Goal: Task Accomplishment & Management: Manage account settings

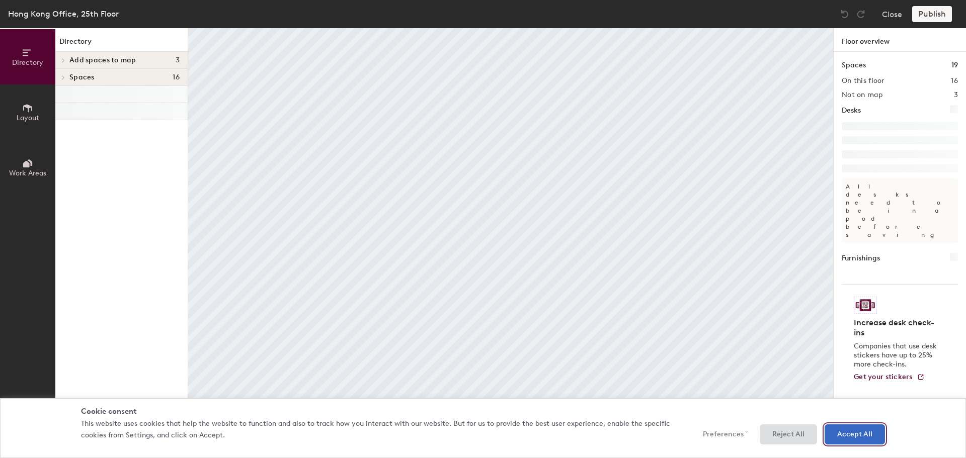
click at [837, 437] on button "Accept All" at bounding box center [855, 435] width 60 height 20
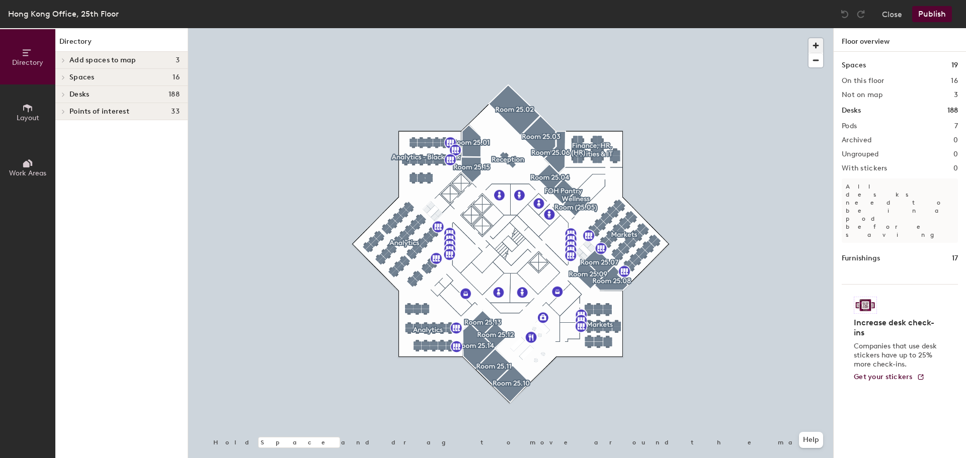
click at [817, 43] on span "button" at bounding box center [816, 45] width 15 height 15
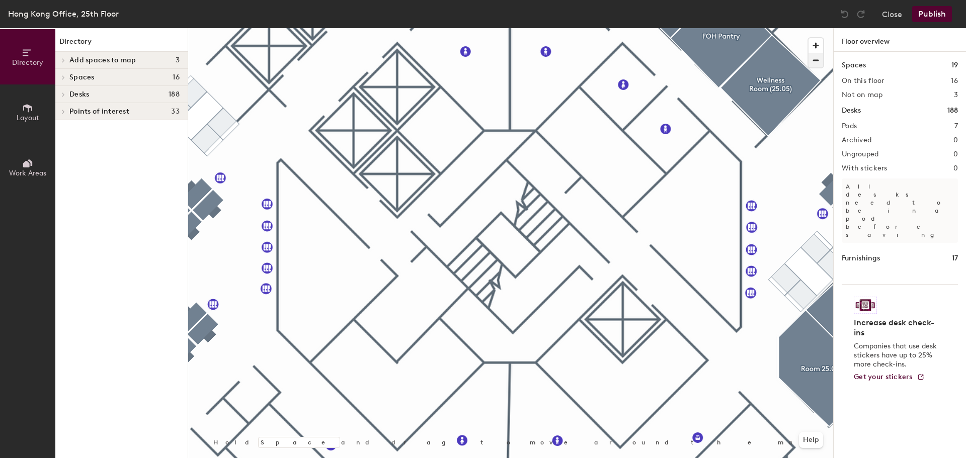
click at [816, 62] on span "button" at bounding box center [816, 60] width 15 height 14
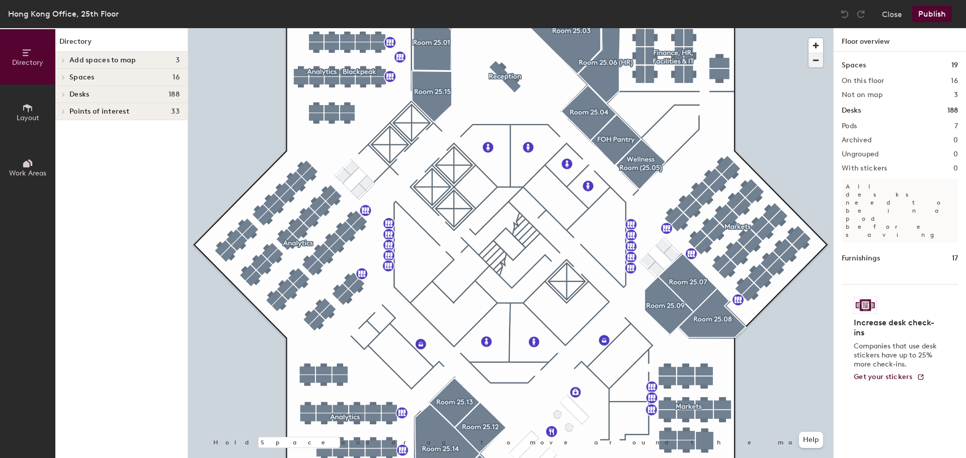
click at [813, 57] on span "button" at bounding box center [816, 60] width 15 height 14
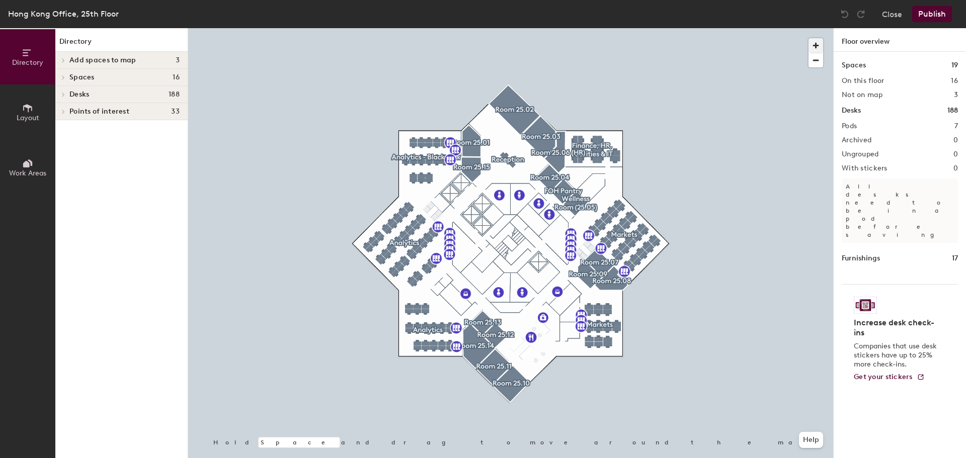
click at [814, 45] on span "button" at bounding box center [816, 45] width 15 height 15
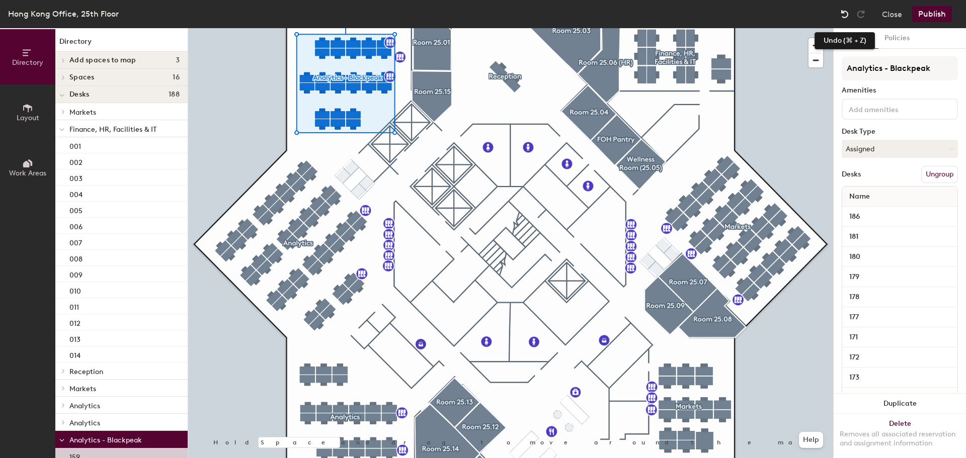
click at [843, 8] on div at bounding box center [845, 14] width 16 height 16
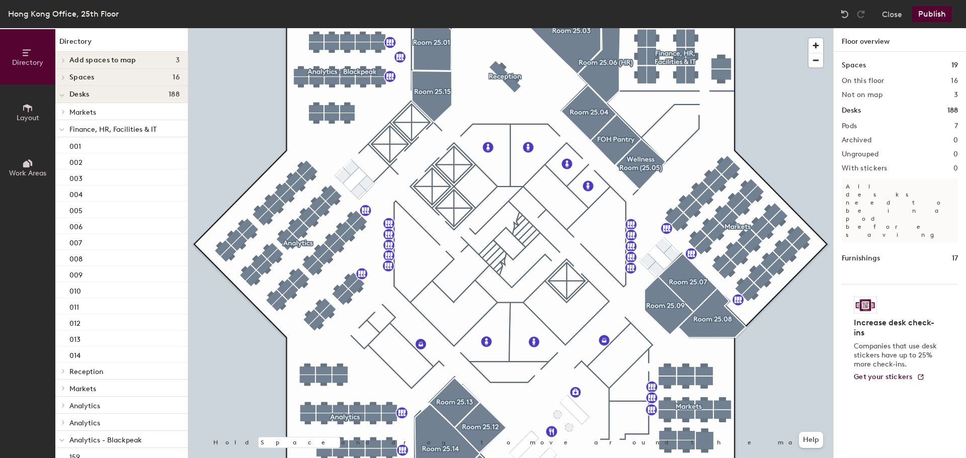
click at [24, 109] on icon at bounding box center [27, 108] width 11 height 11
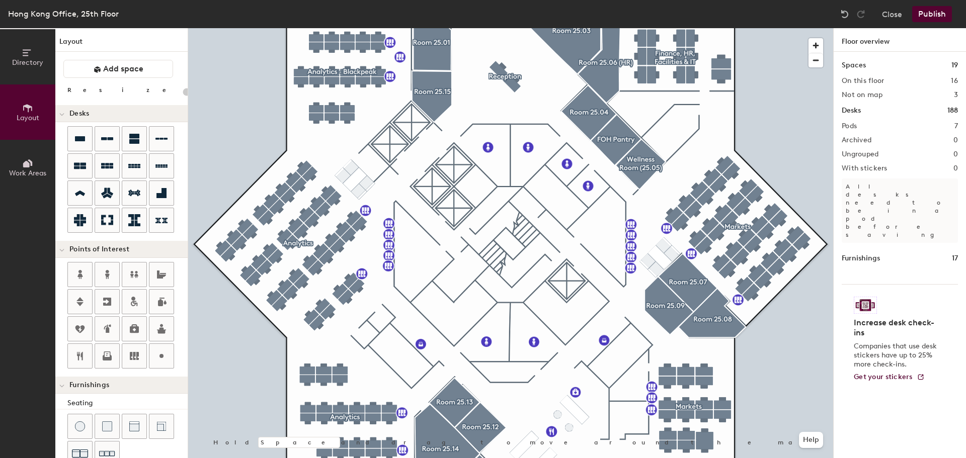
type input "80"
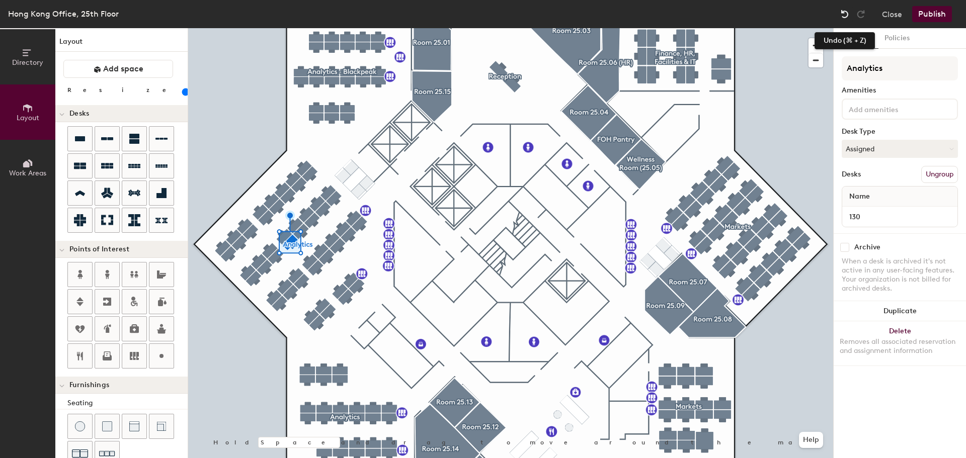
click at [845, 13] on img at bounding box center [845, 14] width 10 height 10
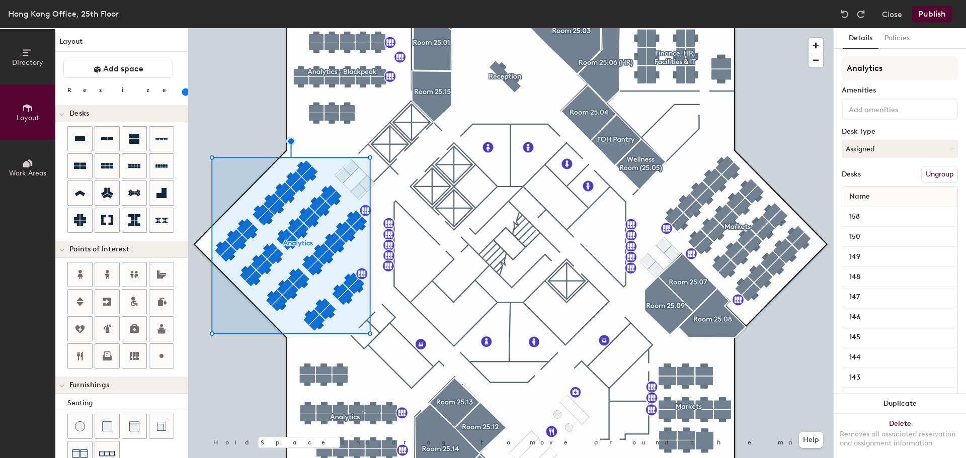
click at [37, 162] on button "Work Areas" at bounding box center [27, 167] width 55 height 55
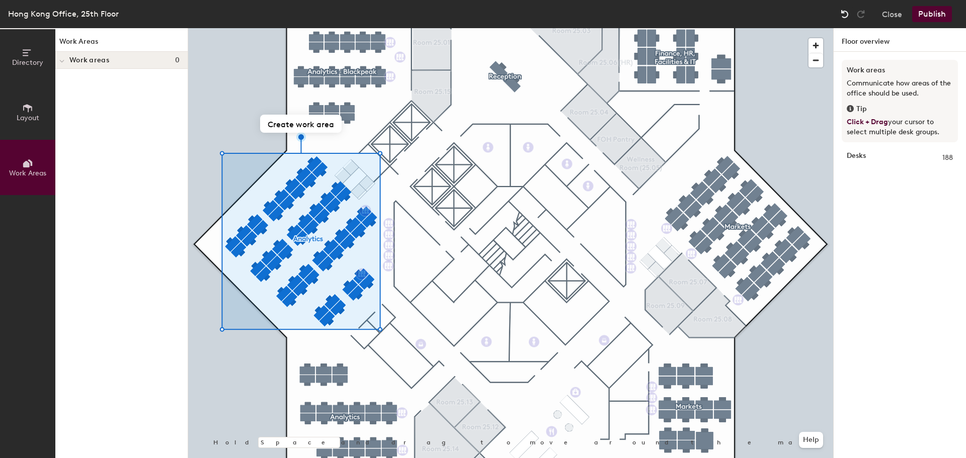
click at [846, 11] on img at bounding box center [845, 14] width 10 height 10
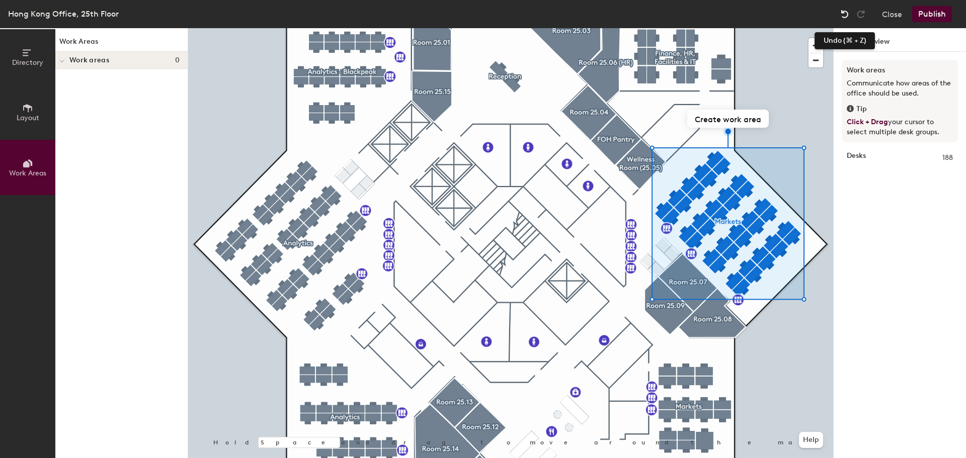
click at [846, 17] on img at bounding box center [845, 14] width 10 height 10
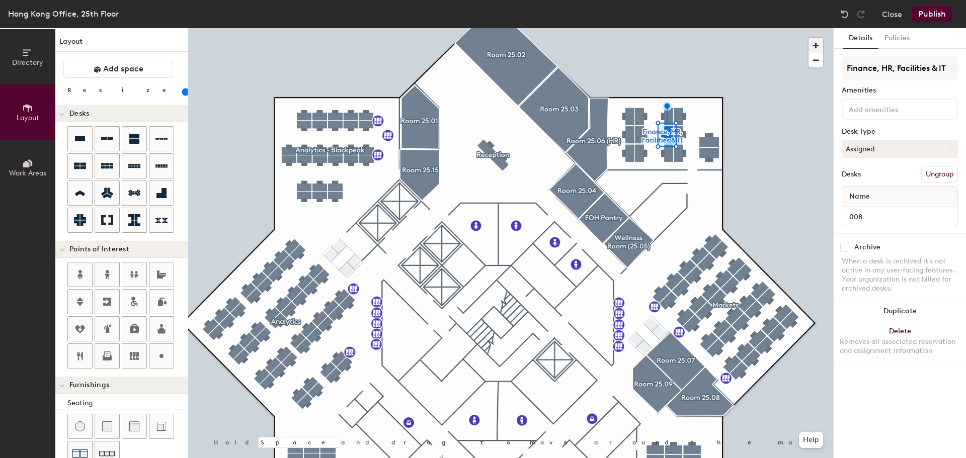
click at [668, 28] on div at bounding box center [510, 28] width 645 height 0
click at [681, 28] on div at bounding box center [510, 28] width 645 height 0
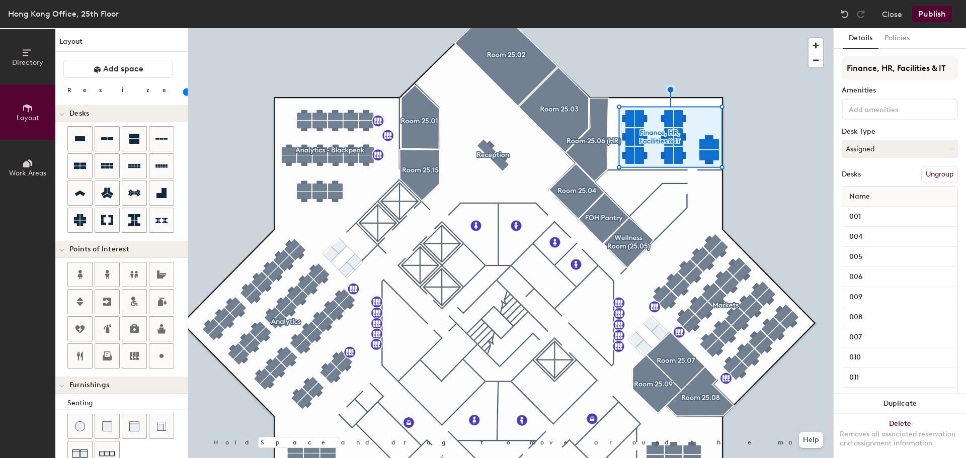
click at [935, 171] on button "Ungroup" at bounding box center [939, 174] width 37 height 17
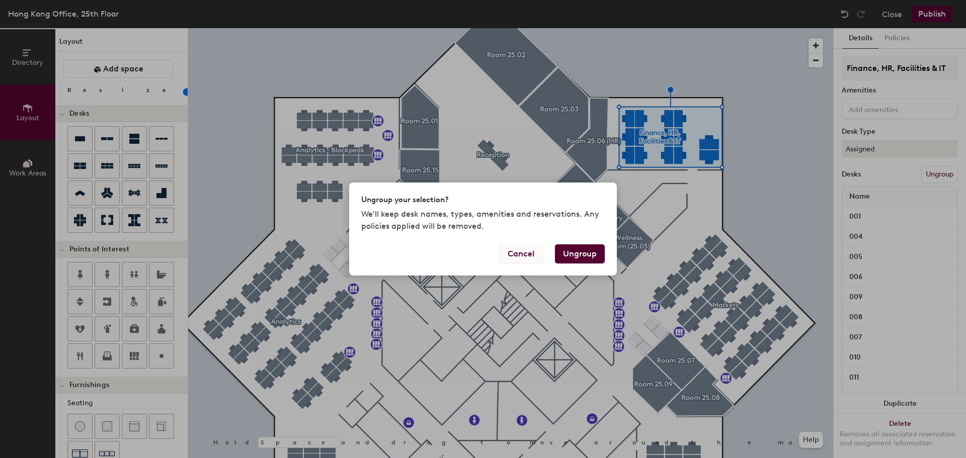
click at [522, 250] on button "Cancel" at bounding box center [521, 254] width 44 height 19
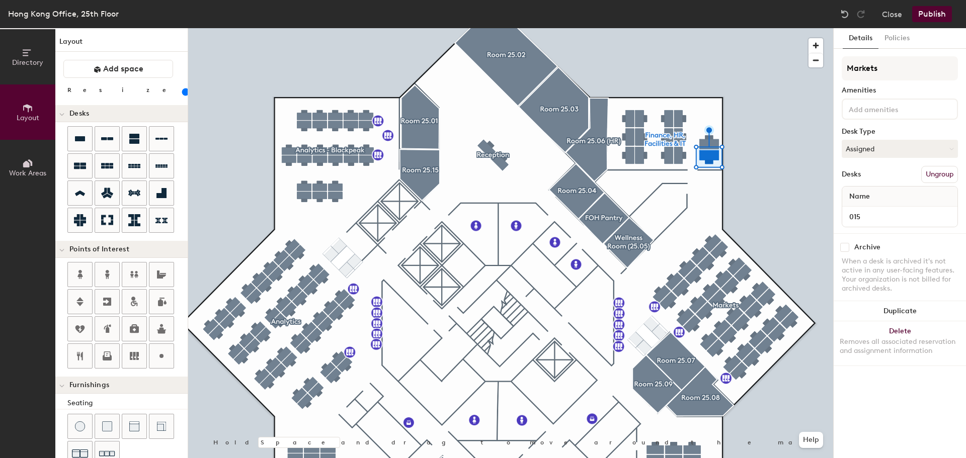
type input "100"
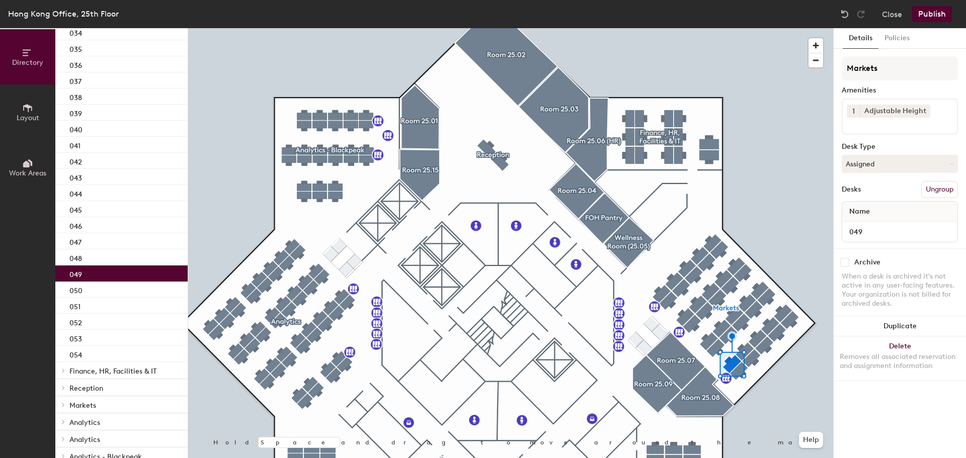
scroll to position [434, 0]
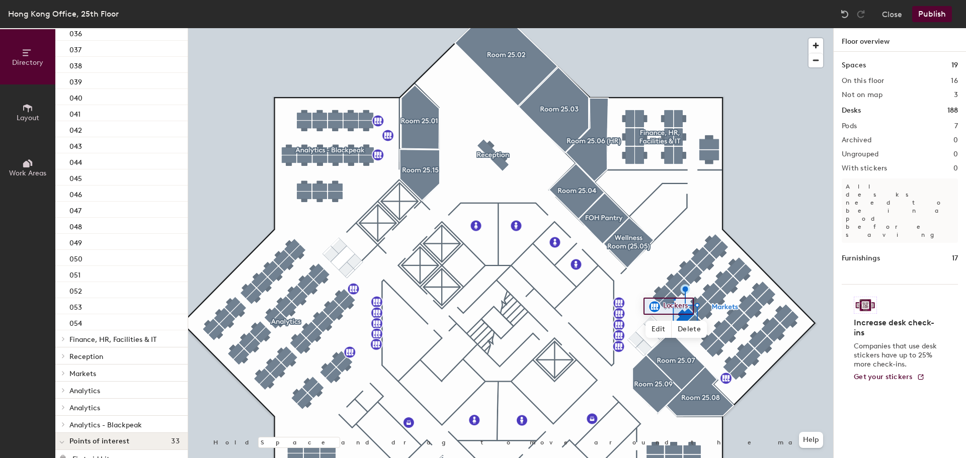
click at [674, 28] on div at bounding box center [510, 28] width 645 height 0
click at [663, 28] on div at bounding box center [510, 28] width 645 height 0
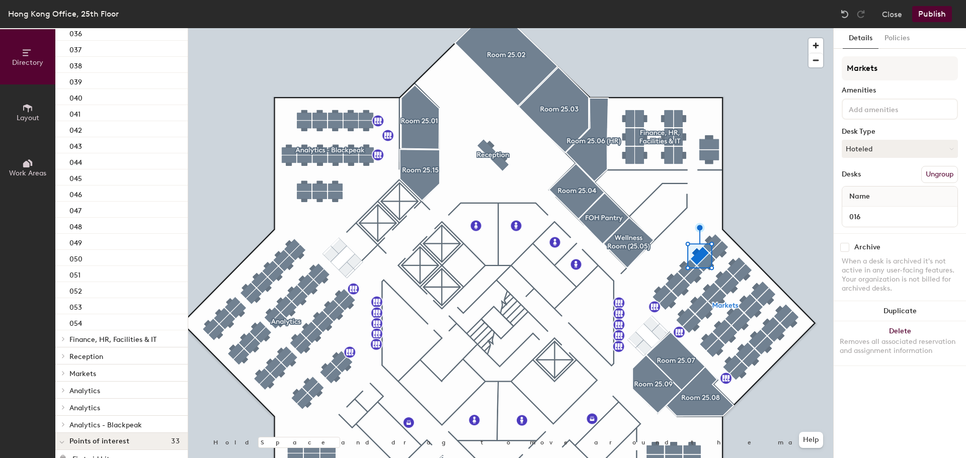
click at [715, 28] on div at bounding box center [510, 28] width 645 height 0
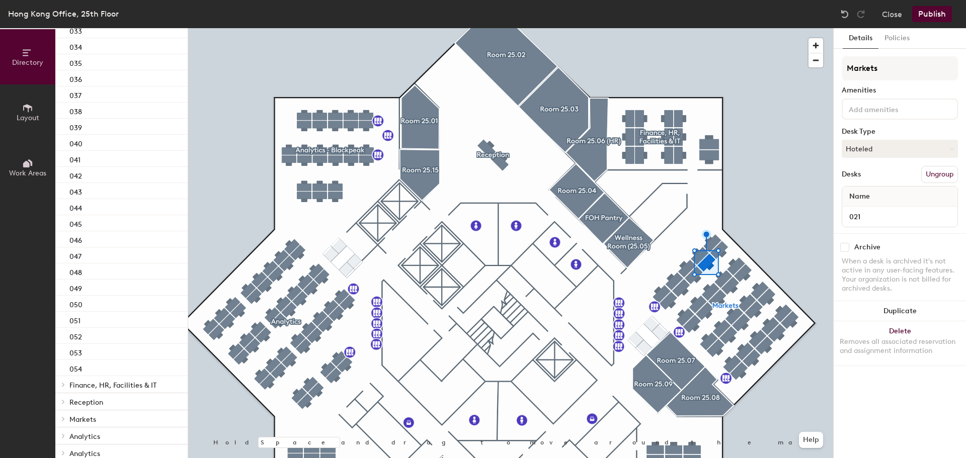
scroll to position [548, 0]
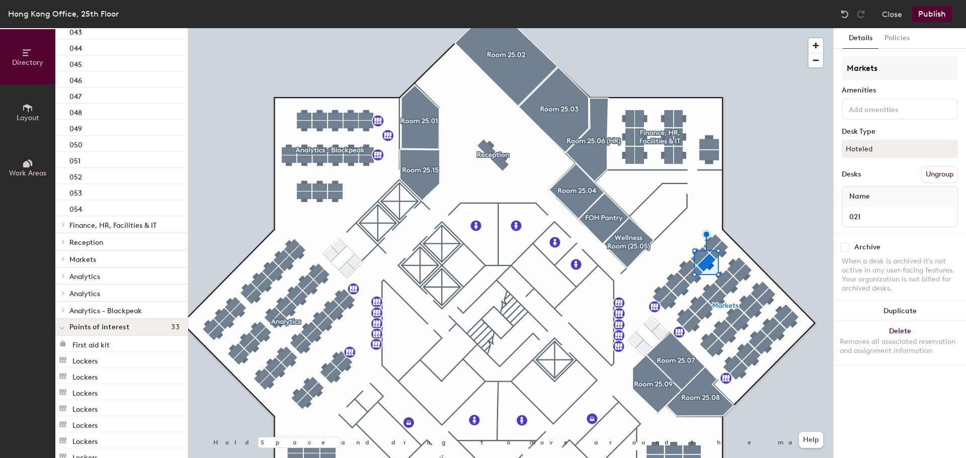
click at [137, 220] on p "Finance, HR, Facilities & IT" at bounding box center [124, 224] width 110 height 13
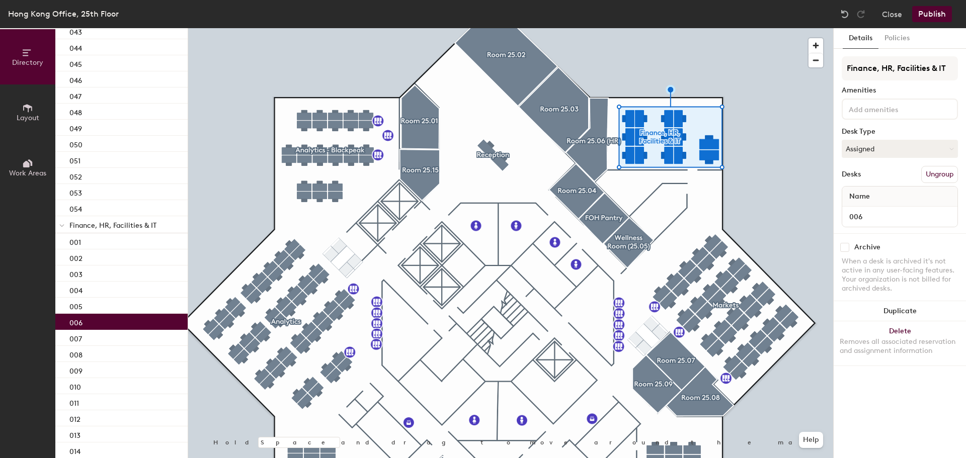
click at [85, 323] on div "006" at bounding box center [121, 322] width 132 height 16
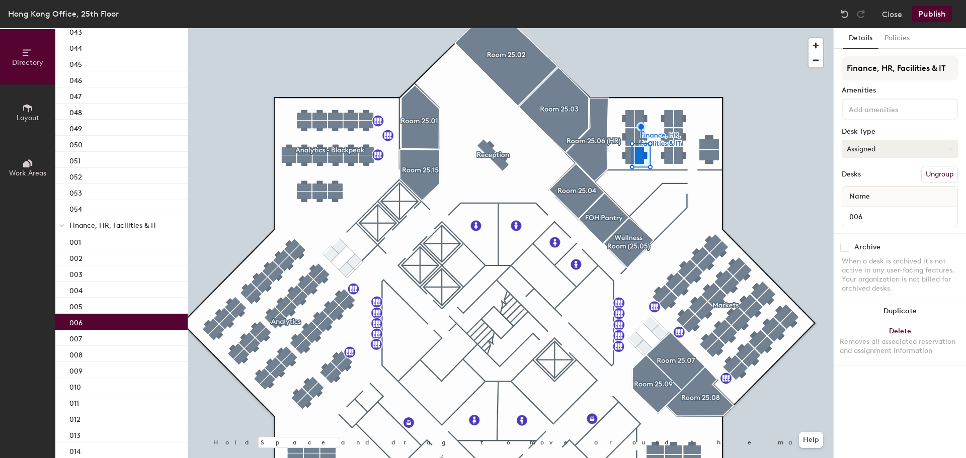
click at [903, 151] on button "Assigned" at bounding box center [900, 149] width 116 height 18
click at [884, 220] on input "006" at bounding box center [899, 217] width 111 height 14
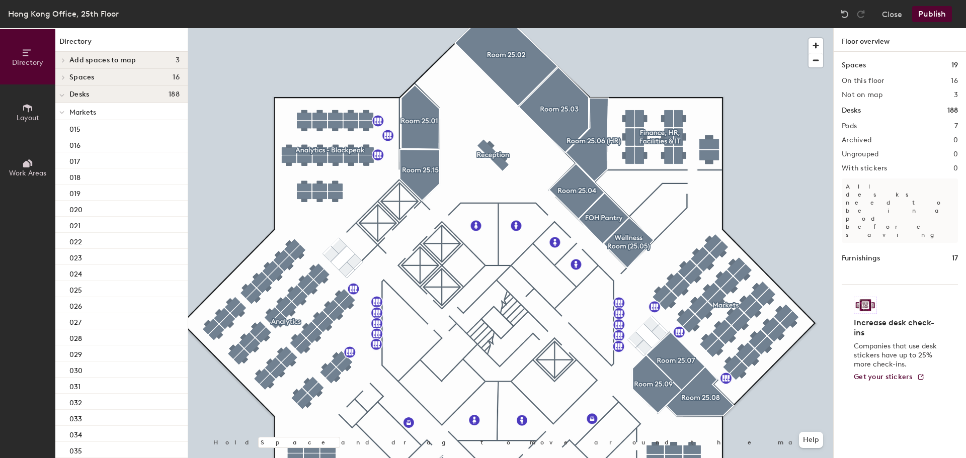
click at [774, 28] on div at bounding box center [510, 28] width 645 height 0
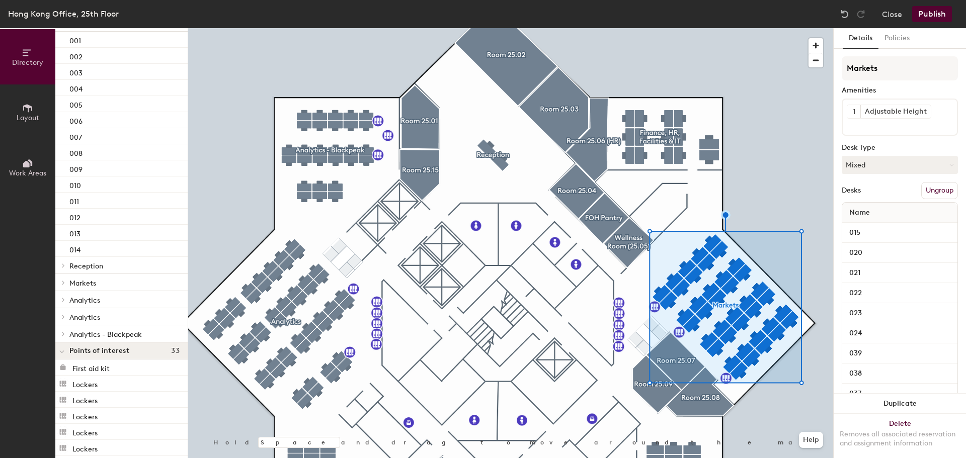
click at [932, 188] on button "Ungroup" at bounding box center [939, 190] width 37 height 17
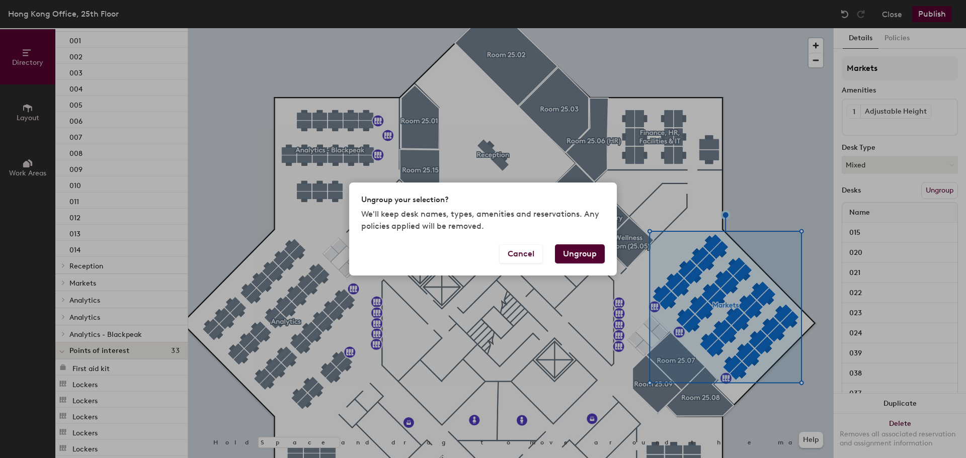
click at [580, 248] on button "Ungroup" at bounding box center [580, 254] width 50 height 19
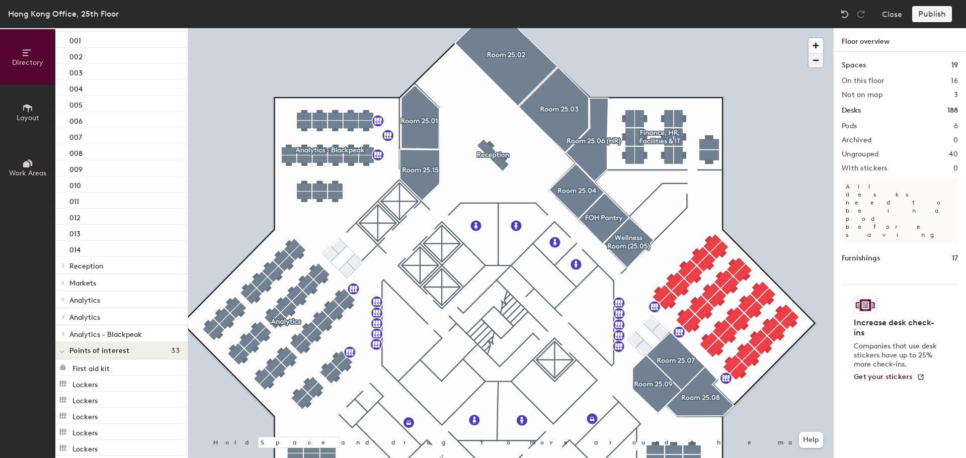
click at [820, 60] on span "button" at bounding box center [816, 60] width 15 height 14
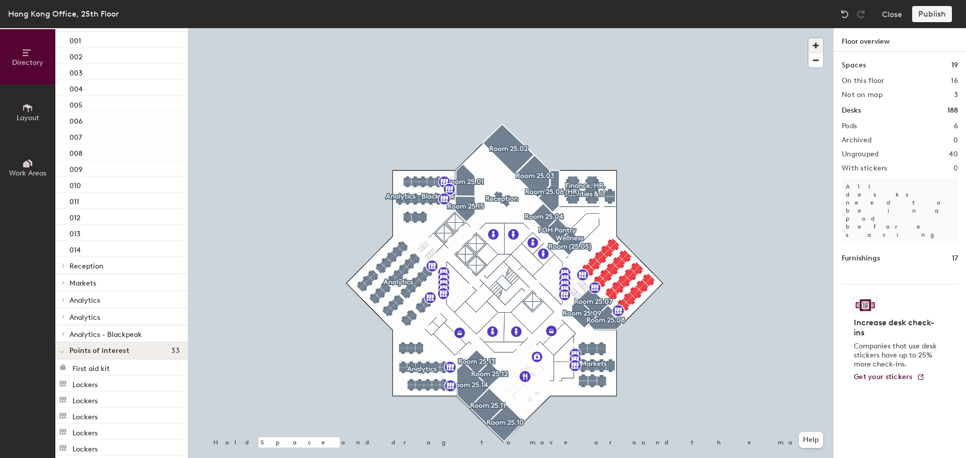
click at [818, 48] on span "button" at bounding box center [816, 45] width 15 height 15
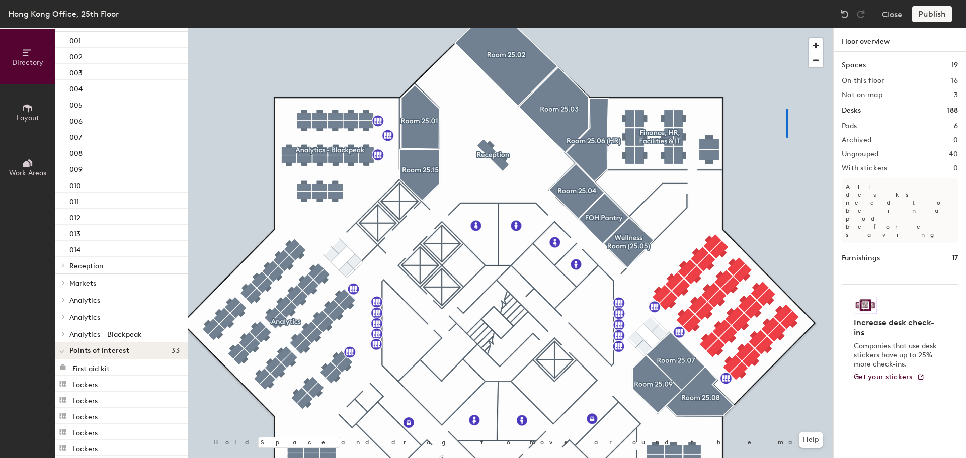
click at [786, 28] on div at bounding box center [510, 28] width 645 height 0
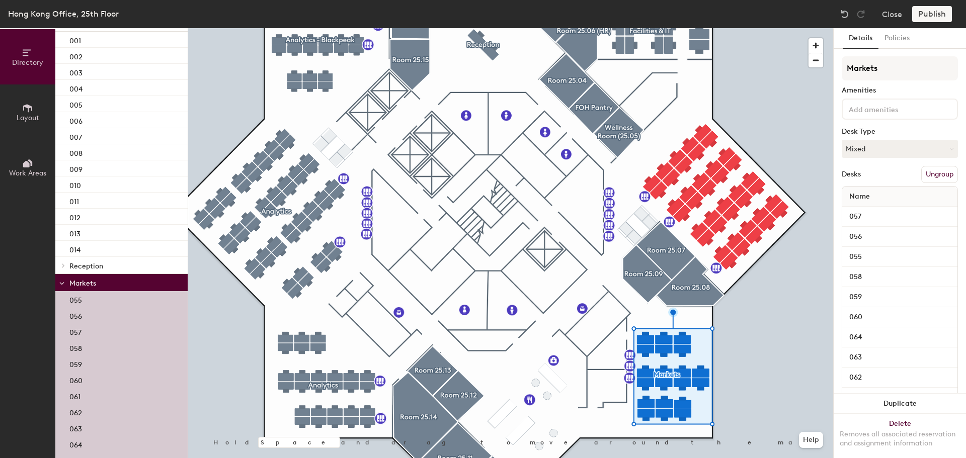
click at [921, 172] on button "Ungroup" at bounding box center [939, 174] width 37 height 17
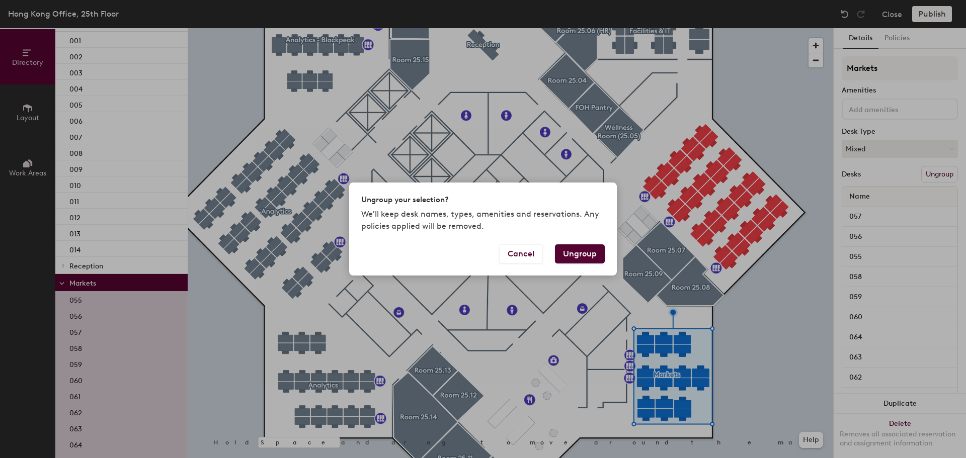
click at [581, 252] on button "Ungroup" at bounding box center [580, 254] width 50 height 19
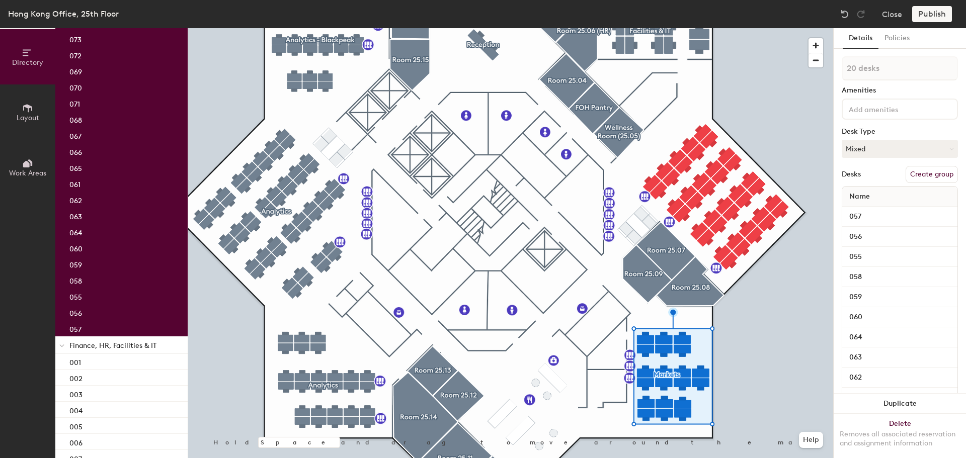
scroll to position [1072, 0]
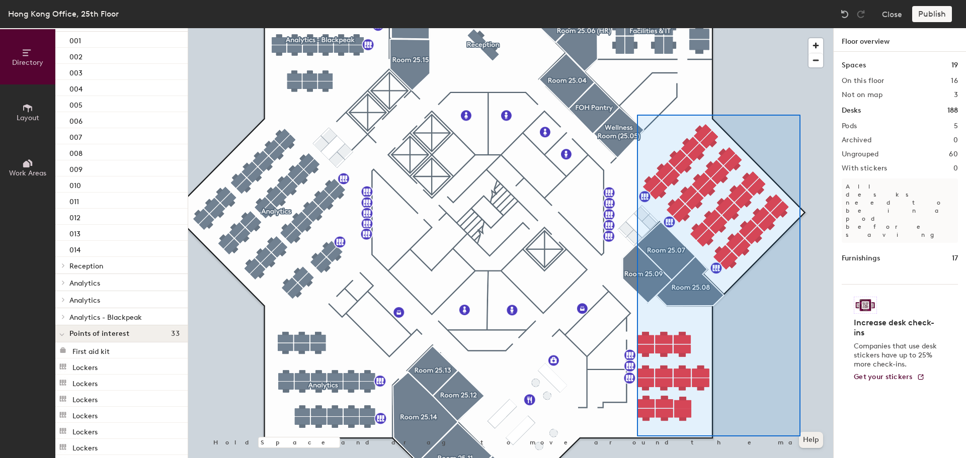
click at [801, 437] on div "Hold Space and drag to move around the map. Help" at bounding box center [510, 243] width 645 height 430
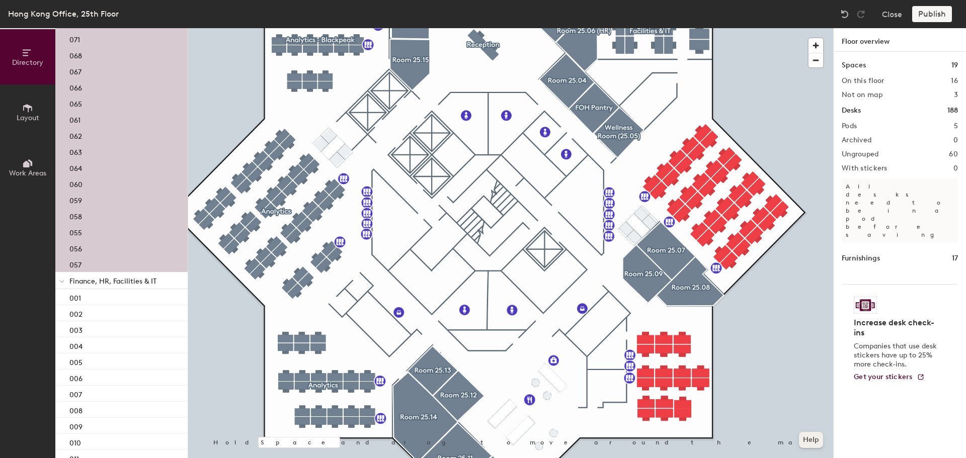
scroll to position [1329, 0]
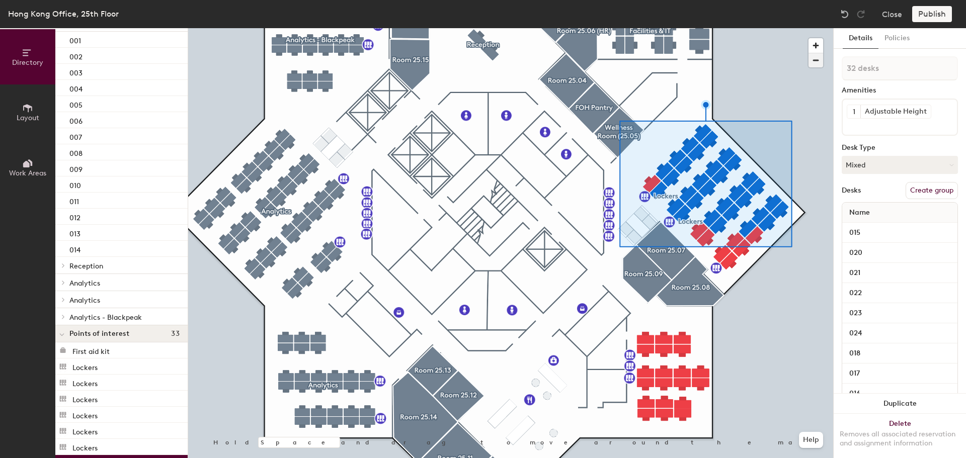
click at [817, 59] on span "button" at bounding box center [816, 60] width 15 height 14
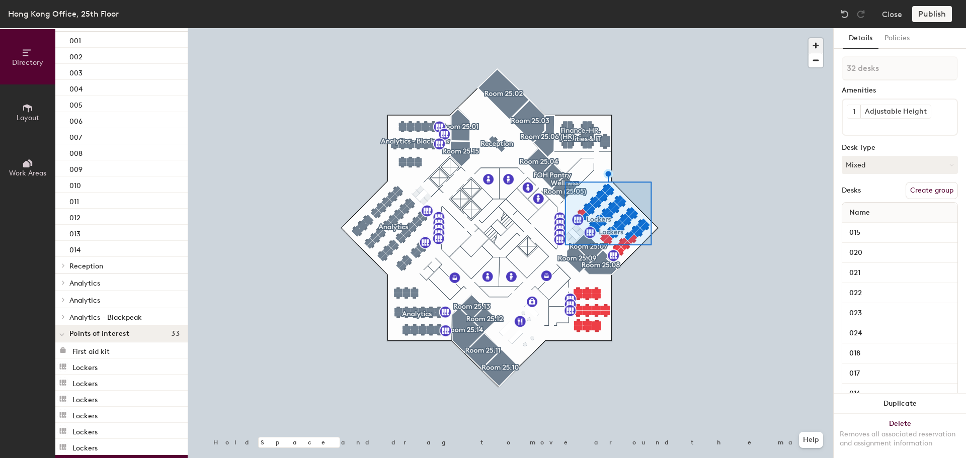
click at [820, 45] on span "button" at bounding box center [816, 45] width 15 height 15
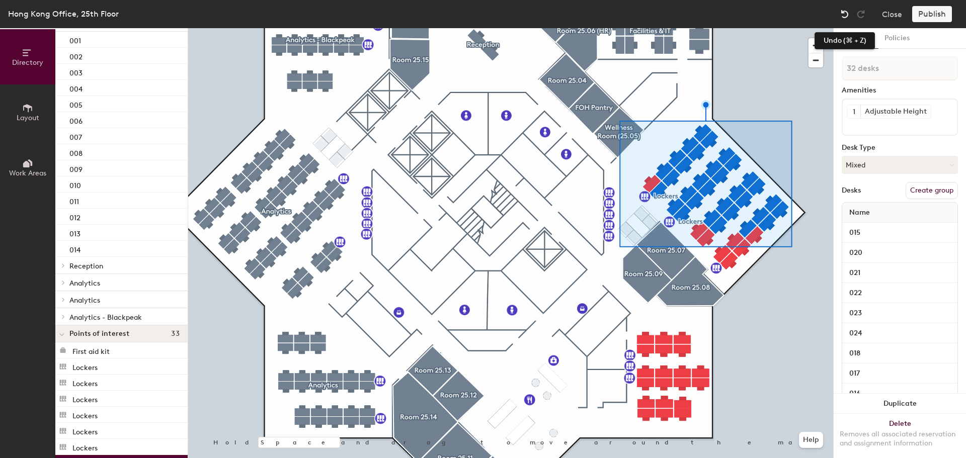
click at [848, 16] on img at bounding box center [845, 14] width 10 height 10
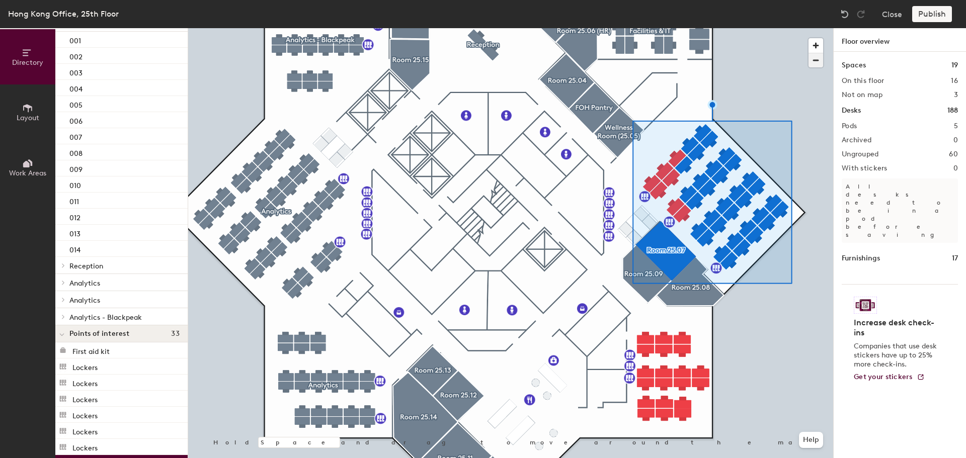
click at [818, 57] on span "button" at bounding box center [816, 60] width 15 height 14
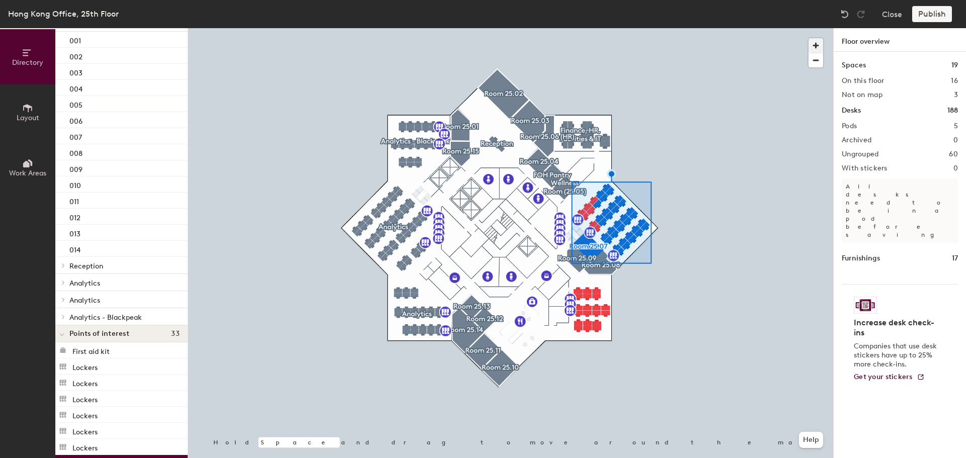
click at [814, 45] on span "button" at bounding box center [816, 45] width 15 height 15
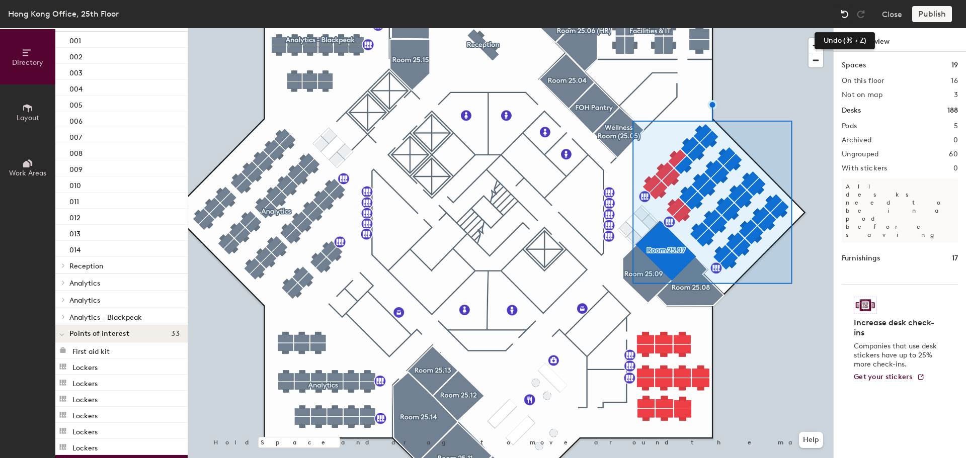
click at [841, 12] on img at bounding box center [845, 14] width 10 height 10
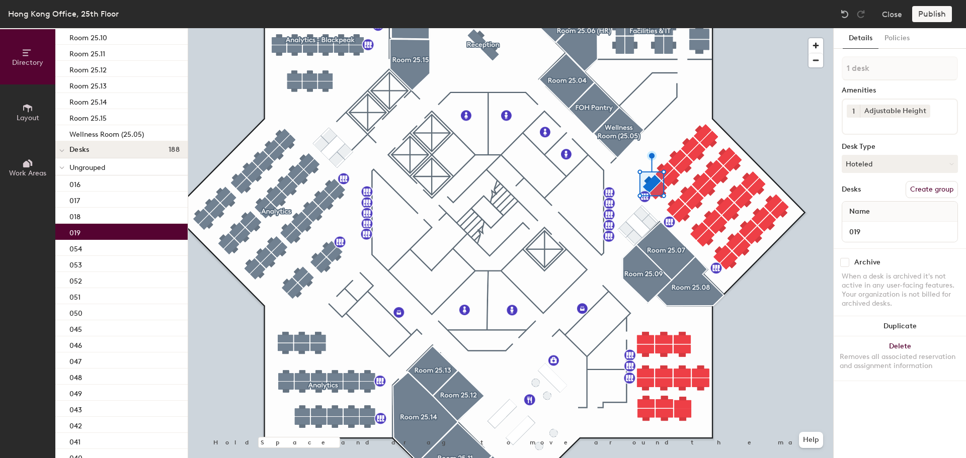
scroll to position [138, 0]
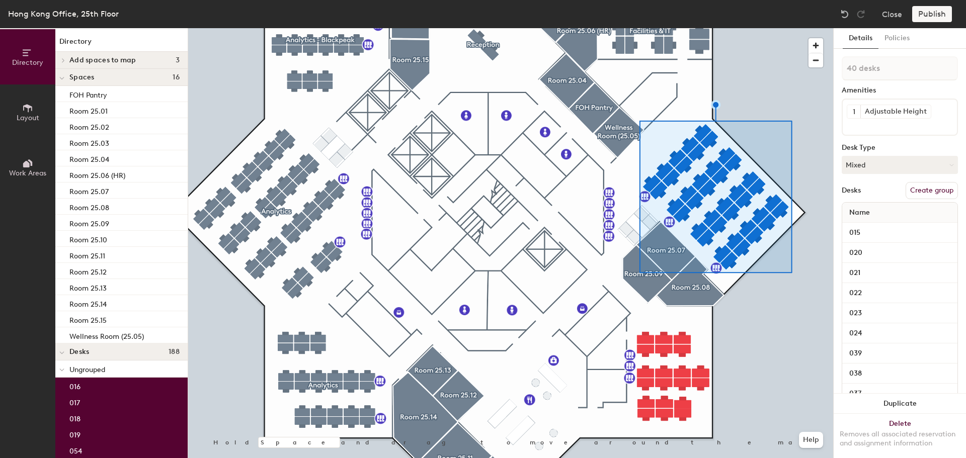
scroll to position [138, 0]
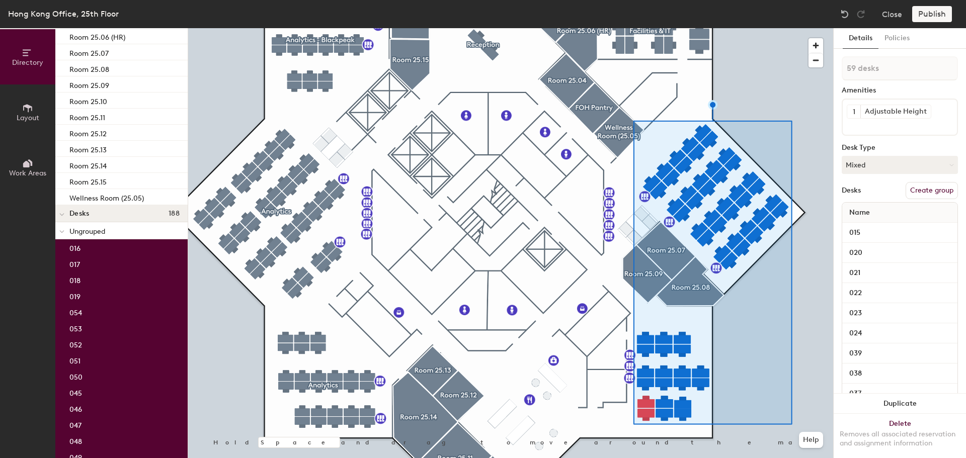
type input "60 desks"
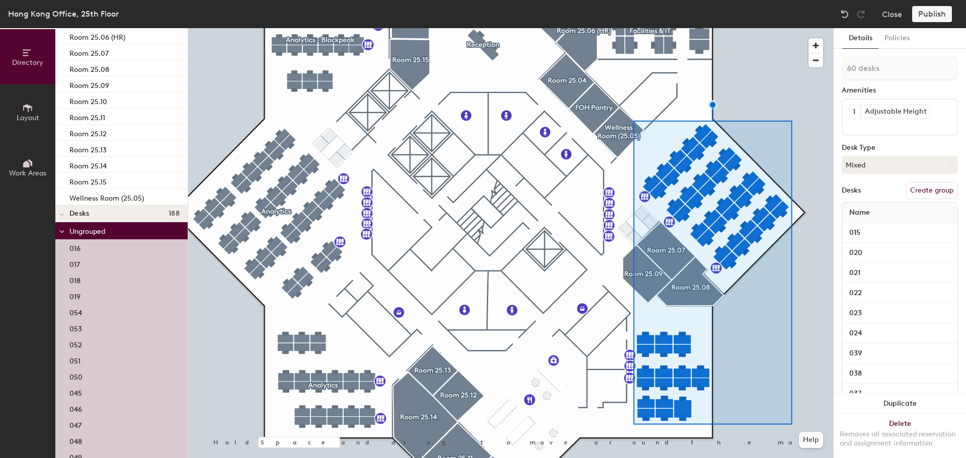
click at [930, 189] on button "Create group" at bounding box center [932, 190] width 52 height 17
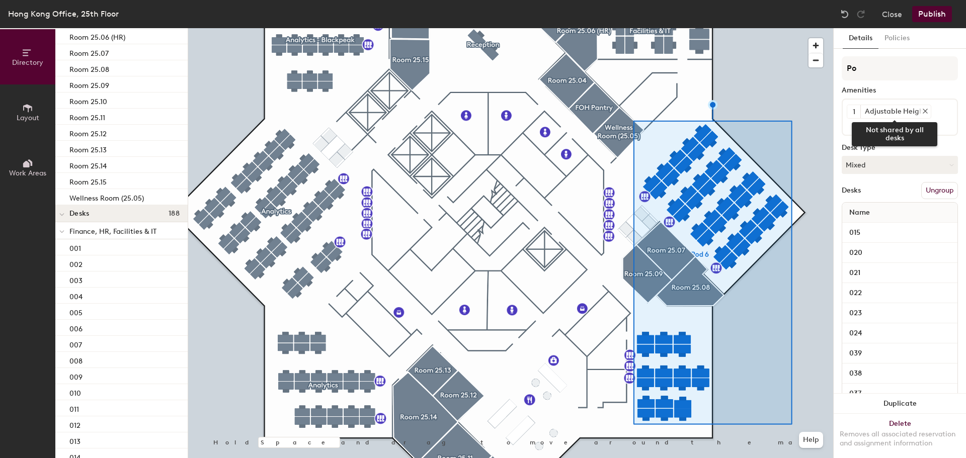
type input "P"
type input ","
type input "m"
type input "Markets"
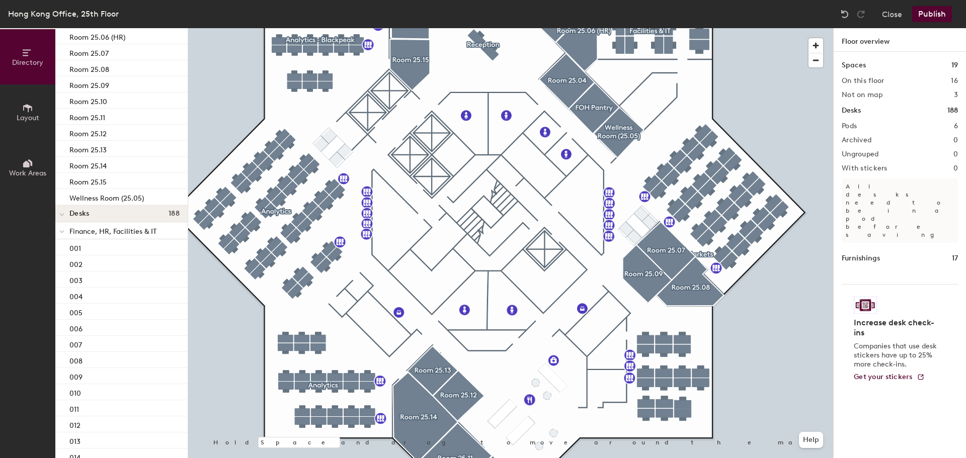
click at [923, 17] on button "Publish" at bounding box center [932, 14] width 40 height 16
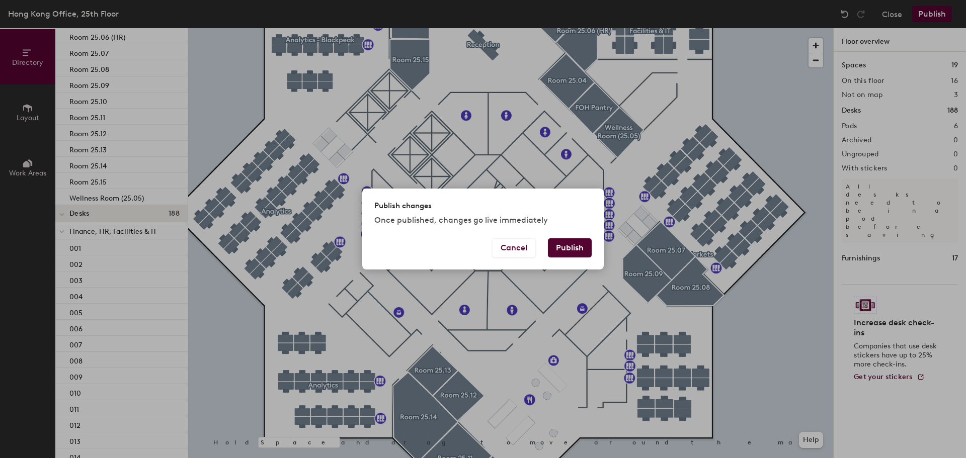
click at [577, 249] on button "Publish" at bounding box center [570, 248] width 44 height 19
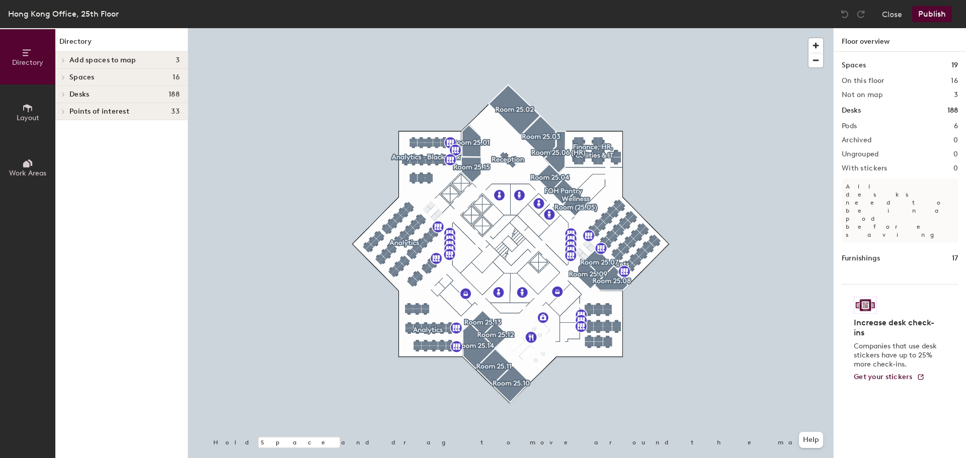
click at [38, 113] on button "Layout" at bounding box center [27, 112] width 55 height 55
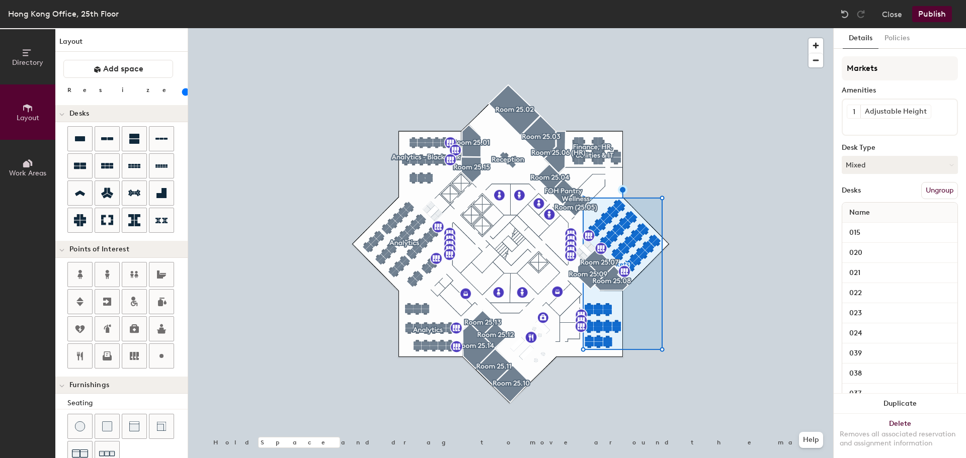
click at [944, 195] on button "Ungroup" at bounding box center [939, 190] width 37 height 17
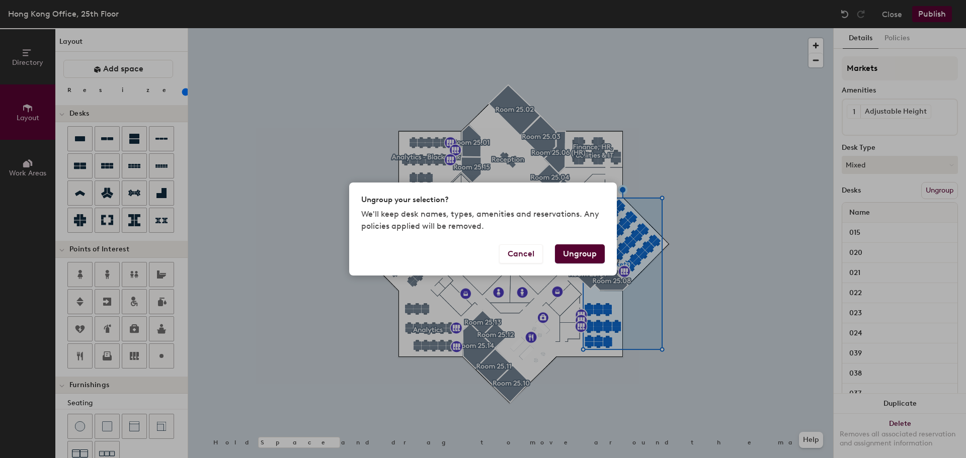
click at [592, 247] on button "Ungroup" at bounding box center [580, 254] width 50 height 19
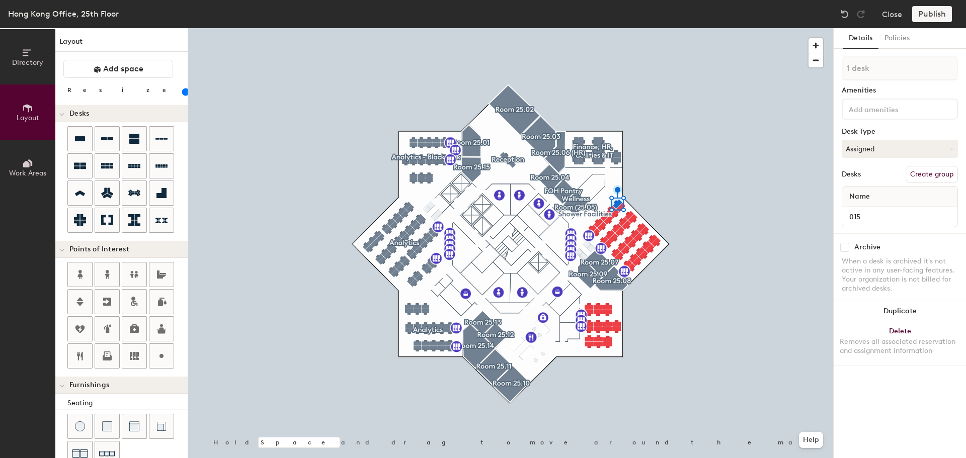
type input "100"
type input "2 desks"
type input "100"
type input "3 desks"
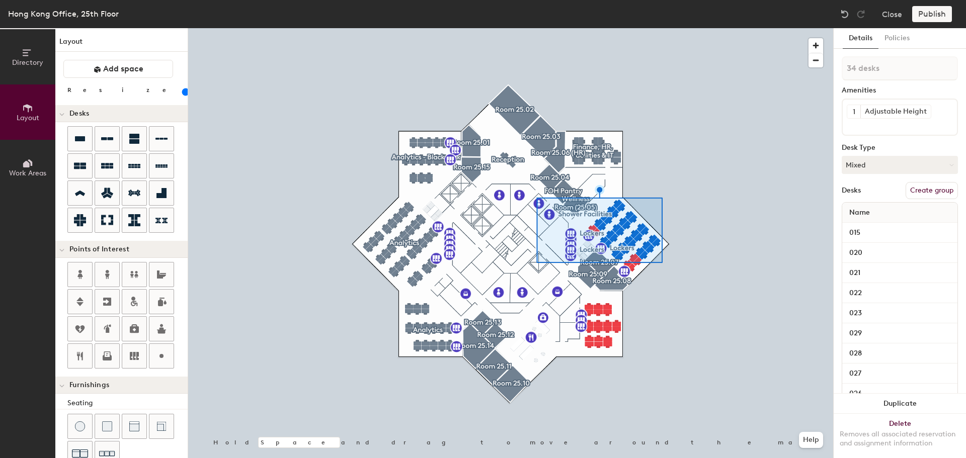
type input "100"
type input "35 desks"
type input "100"
type input "36 desks"
type input "100"
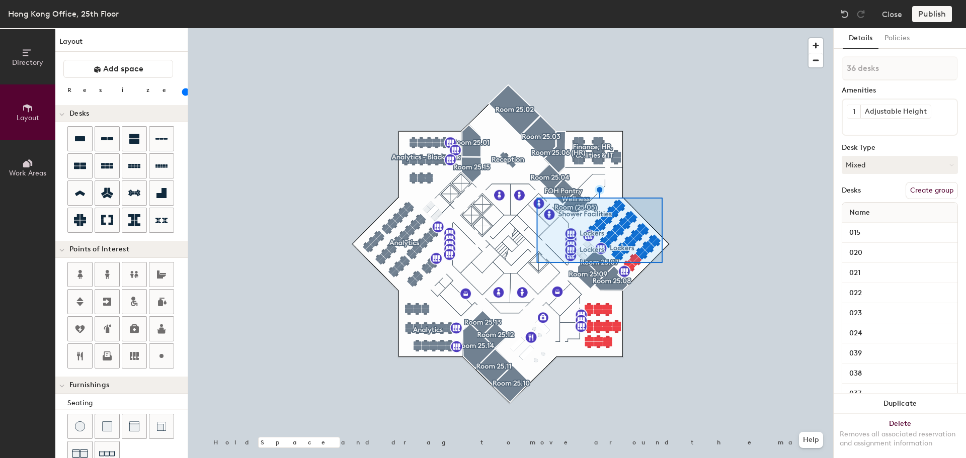
type input "37 desks"
type input "100"
type input "38 desks"
type input "100"
type input "39 desks"
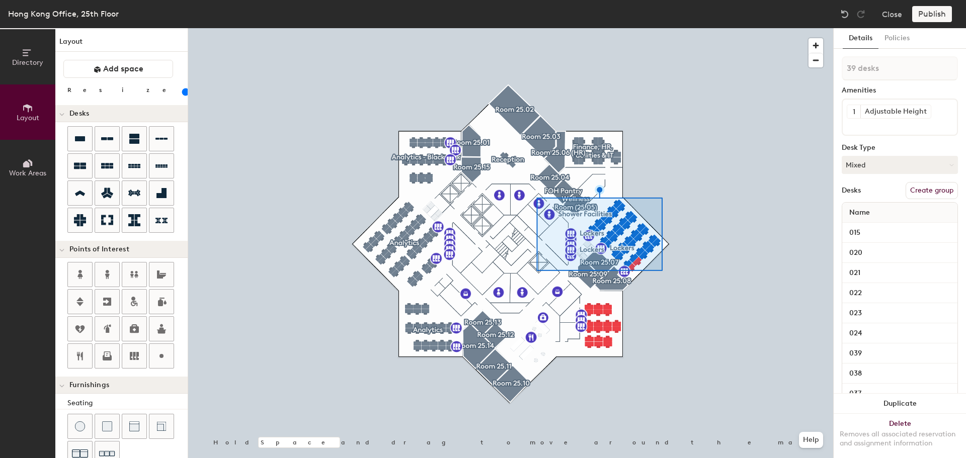
type input "100"
type input "40 desks"
click at [930, 186] on button "Create group" at bounding box center [932, 190] width 52 height 17
type input "100"
type input "Pod"
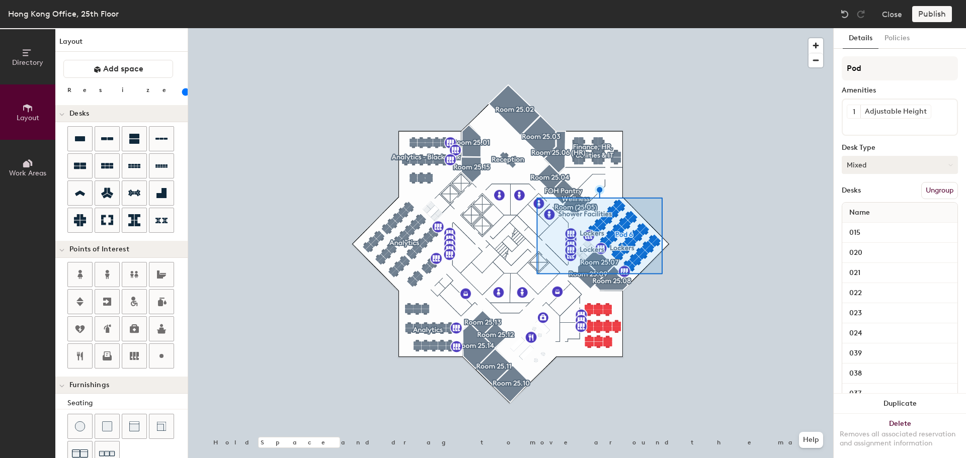
type input "100"
type input "P"
type input "100"
type input "M"
type input "100"
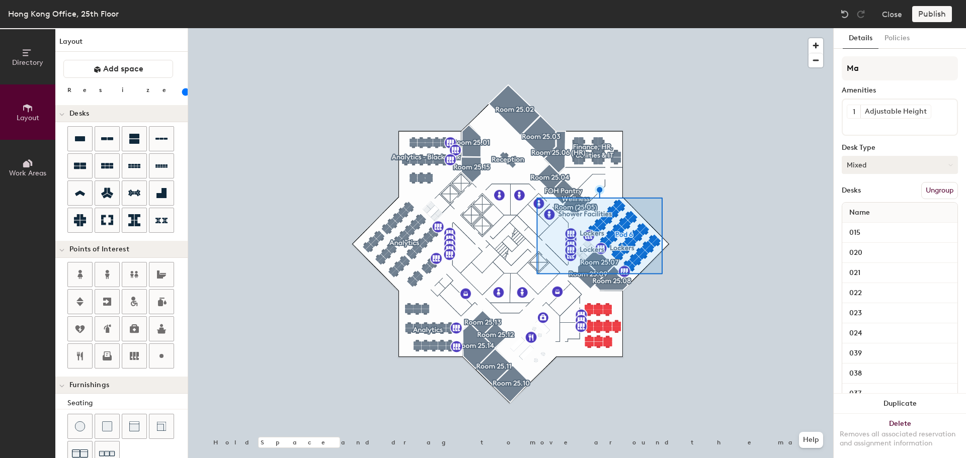
type input "Mar"
type input "100"
type input "Market"
type input "100"
type input "Markets"
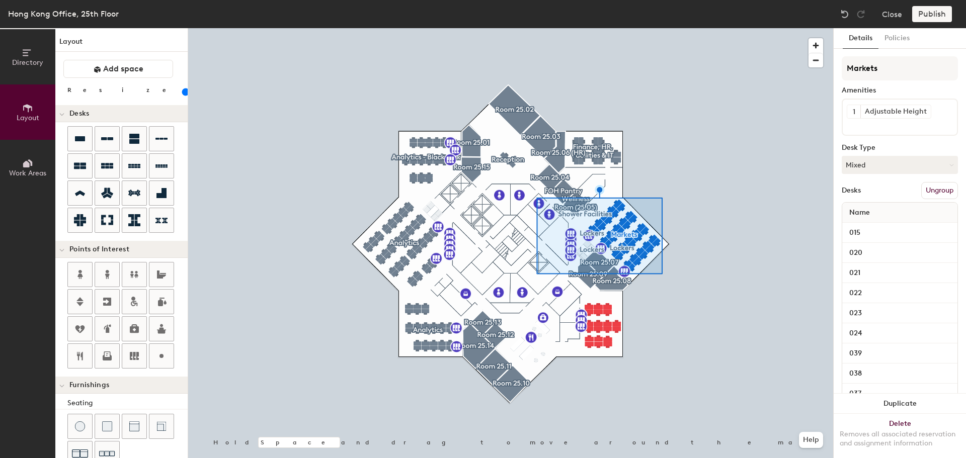
type input "100"
type input "Markets"
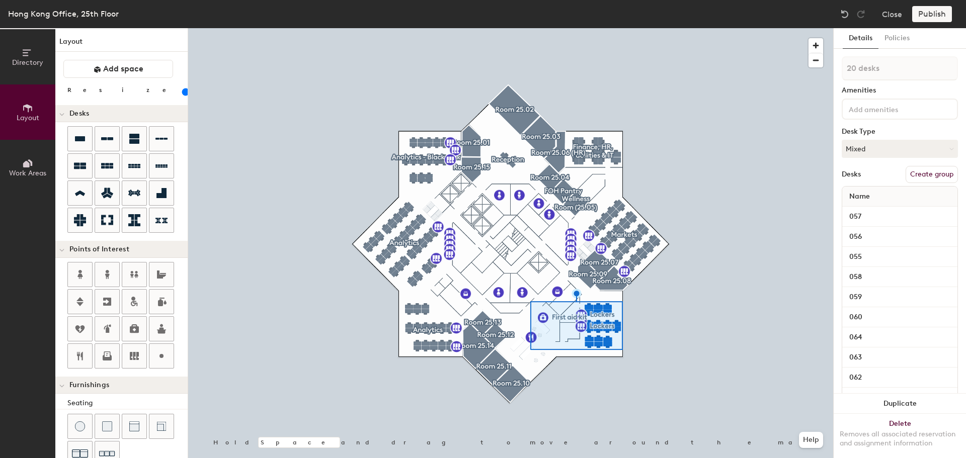
click at [931, 175] on button "Create group" at bounding box center [932, 174] width 52 height 17
type input "100"
type input "Pod"
type input "100"
type input "Pod"
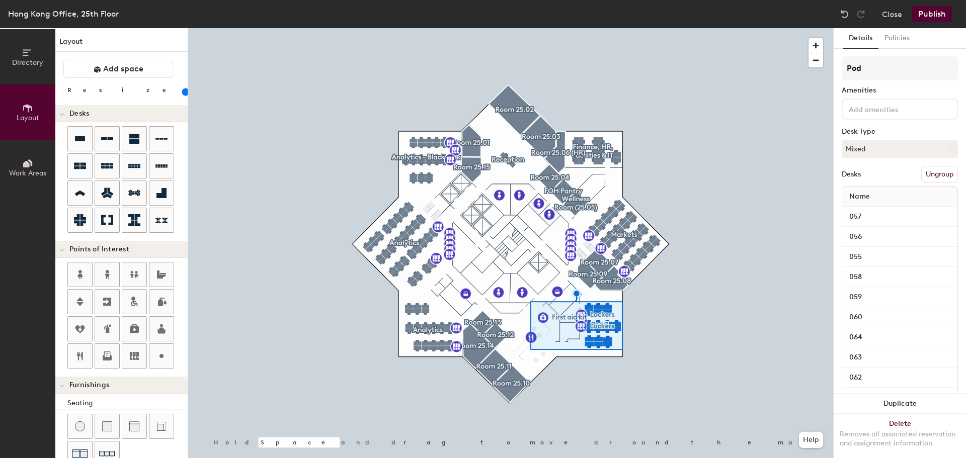
type input "100"
type input "P"
type input "100"
type input ","
type input "100"
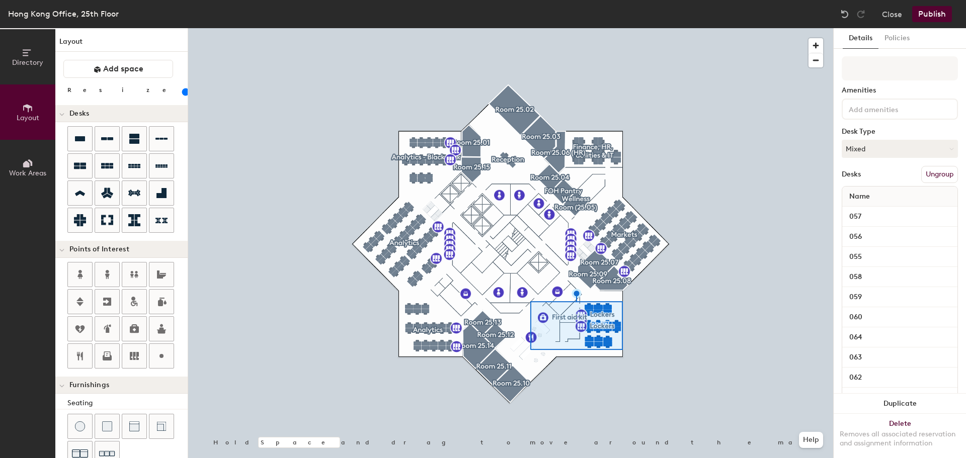
type input "m"
type input "100"
type input "mARK"
type input "100"
type input "mAR"
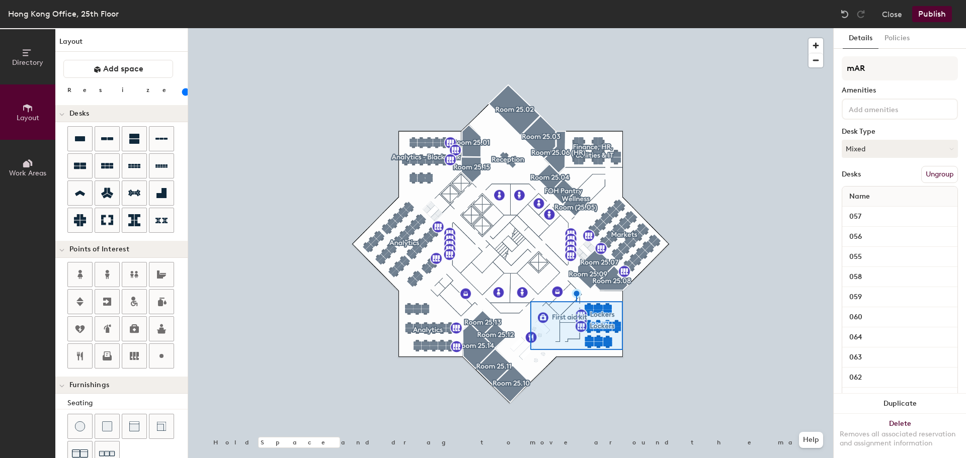
type input "100"
type input "m"
type input "100"
type input "M"
type input "100"
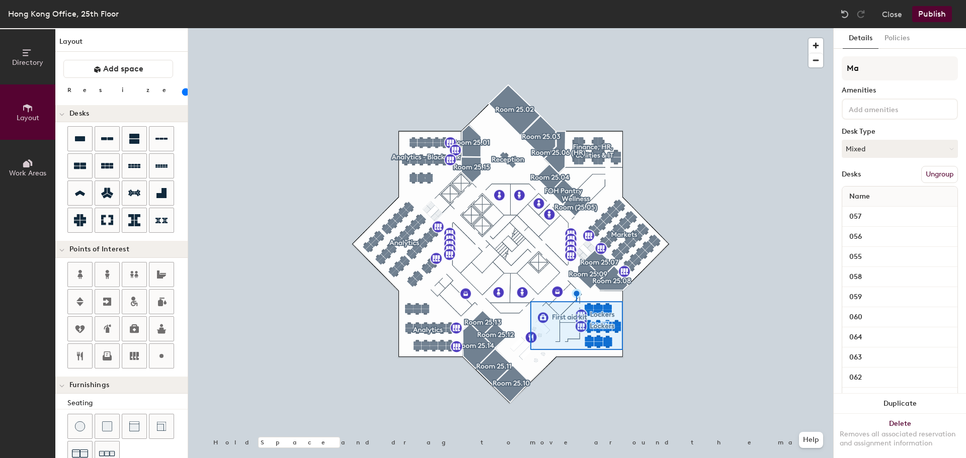
type input "Mar"
type input "100"
type input "Market"
type input "100"
type input "Markets"
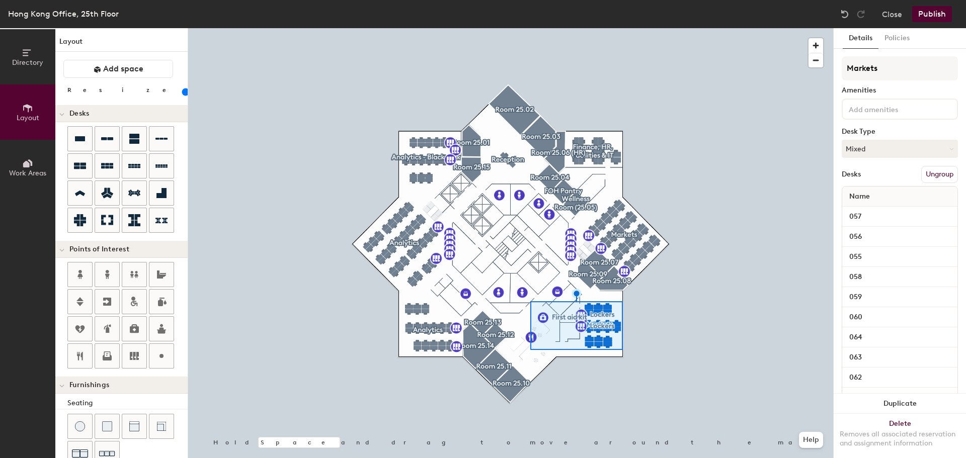
type input "100"
type input "Markets"
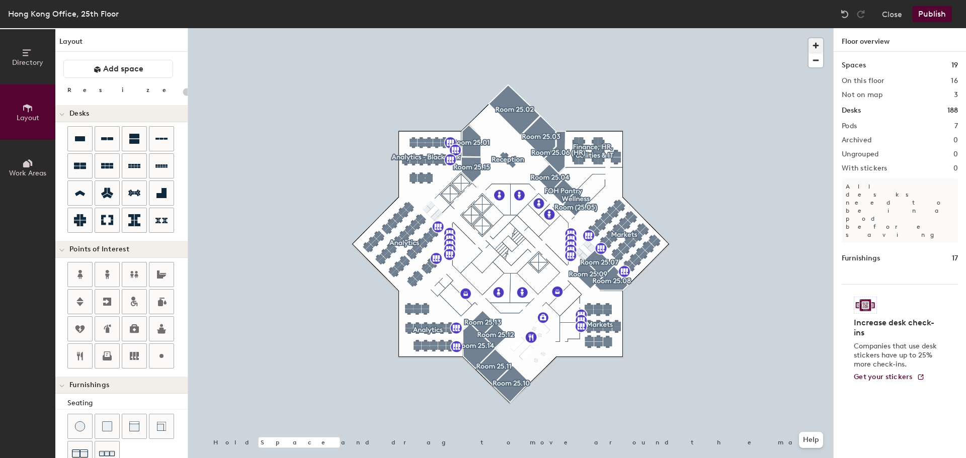
click at [813, 43] on span "button" at bounding box center [816, 45] width 15 height 15
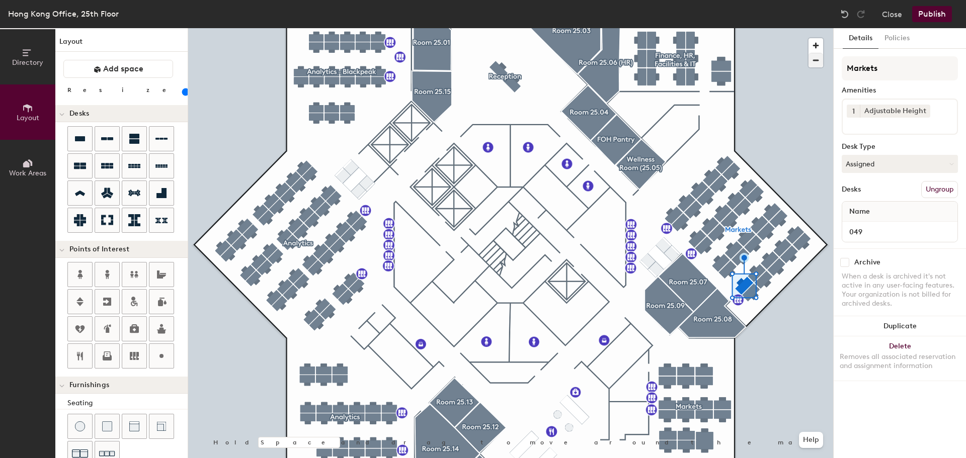
type input "100"
click at [26, 64] on span "Directory" at bounding box center [27, 62] width 31 height 9
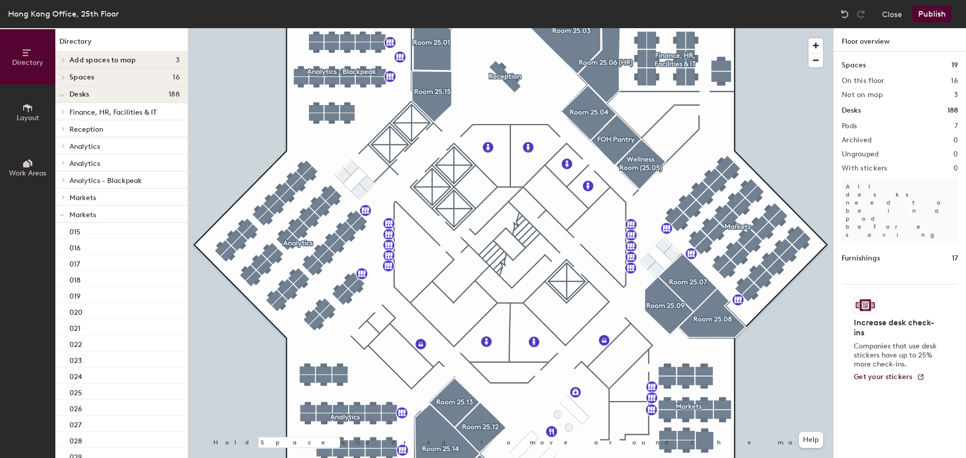
click at [109, 116] on span "Finance, HR, Facilities & IT" at bounding box center [112, 112] width 87 height 9
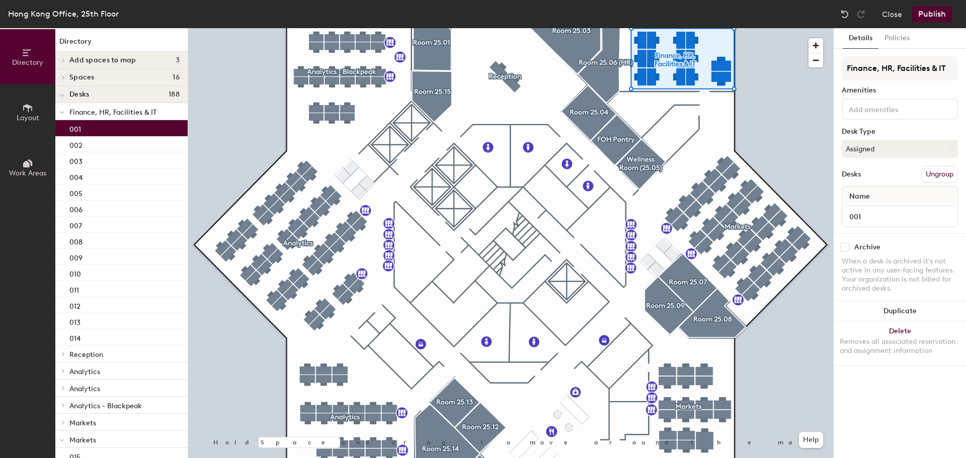
click at [93, 129] on div "001" at bounding box center [121, 128] width 132 height 16
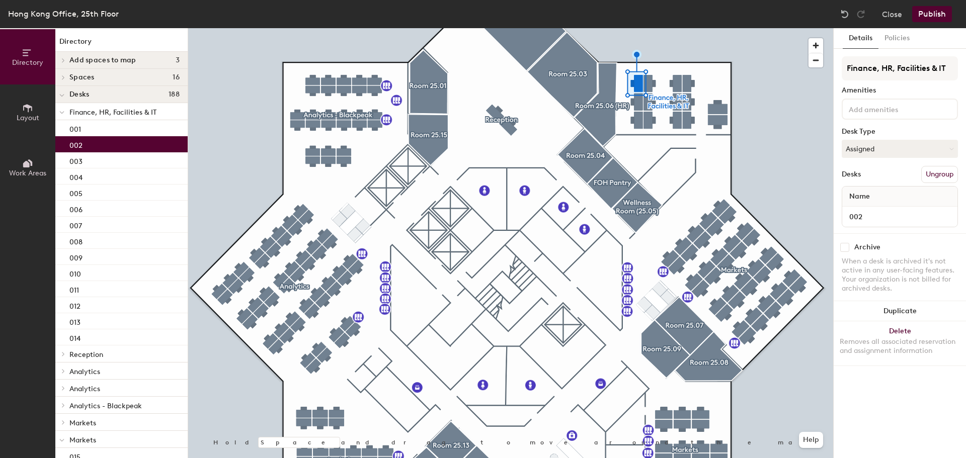
click at [81, 145] on p "002" at bounding box center [75, 144] width 13 height 12
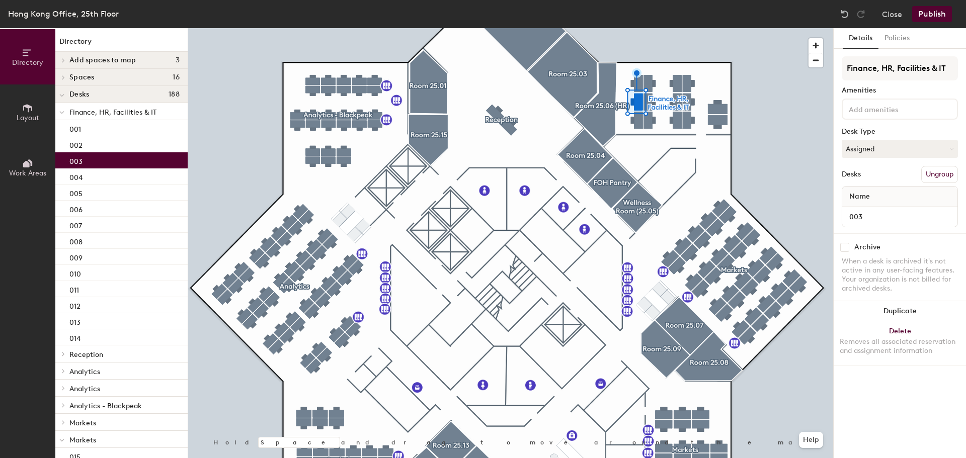
click at [73, 160] on p "003" at bounding box center [75, 160] width 13 height 12
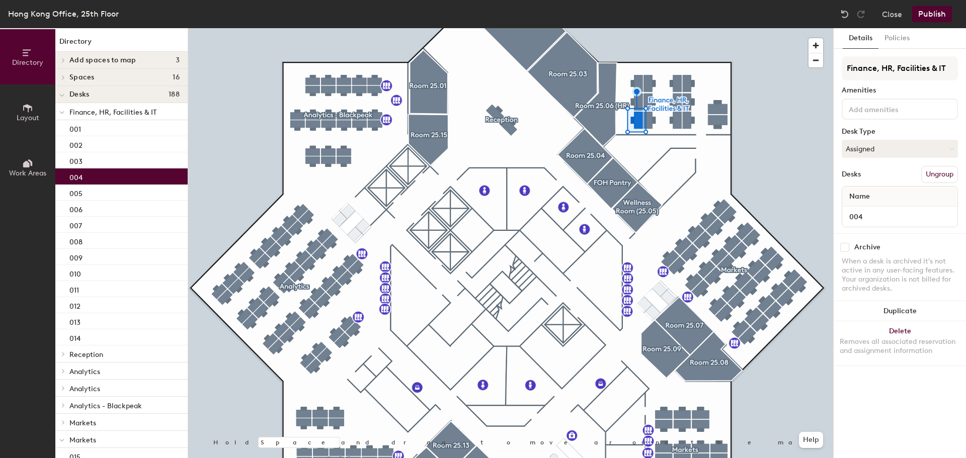
click at [73, 176] on p "004" at bounding box center [75, 177] width 13 height 12
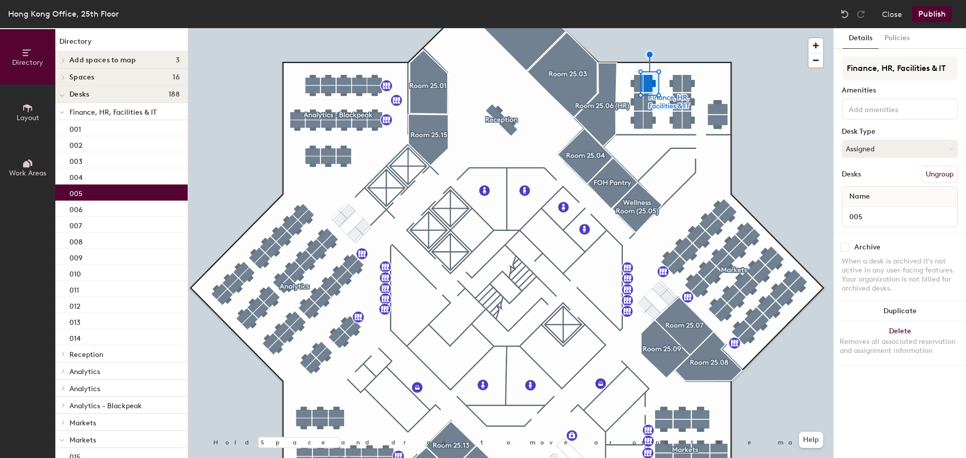
click at [72, 190] on p "005" at bounding box center [75, 193] width 13 height 12
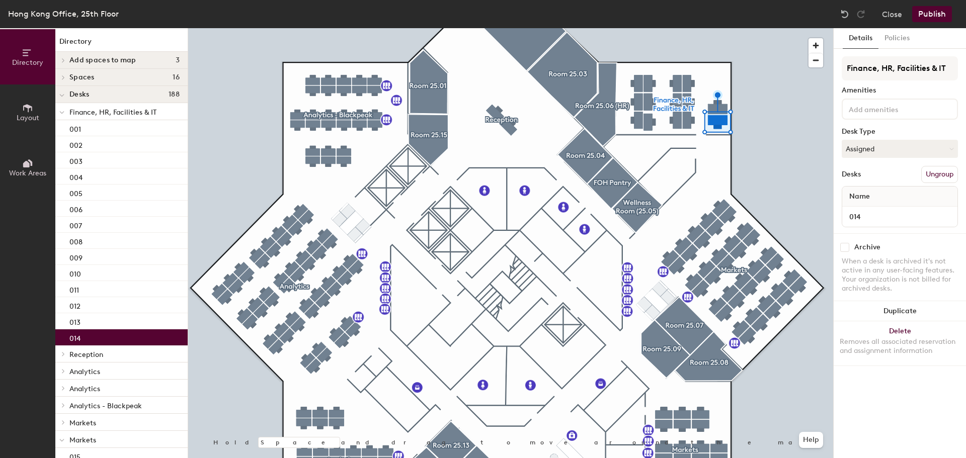
scroll to position [40, 0]
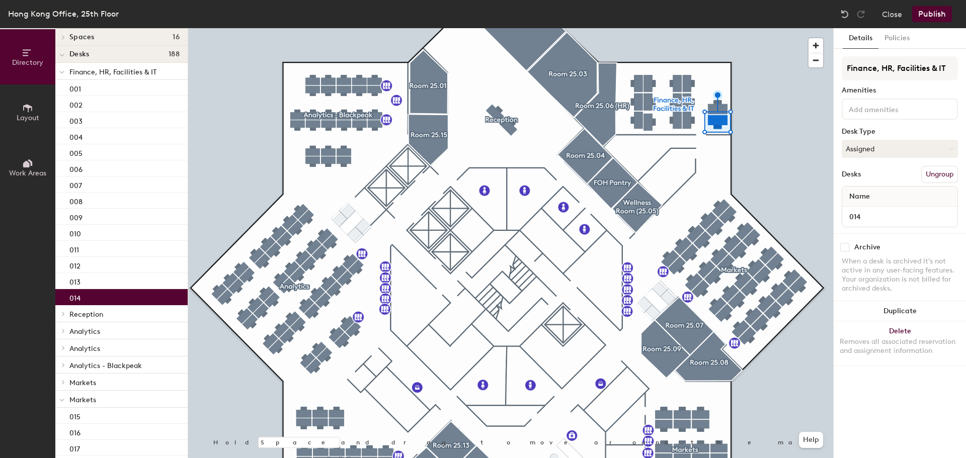
click at [92, 317] on span "Reception" at bounding box center [86, 314] width 34 height 9
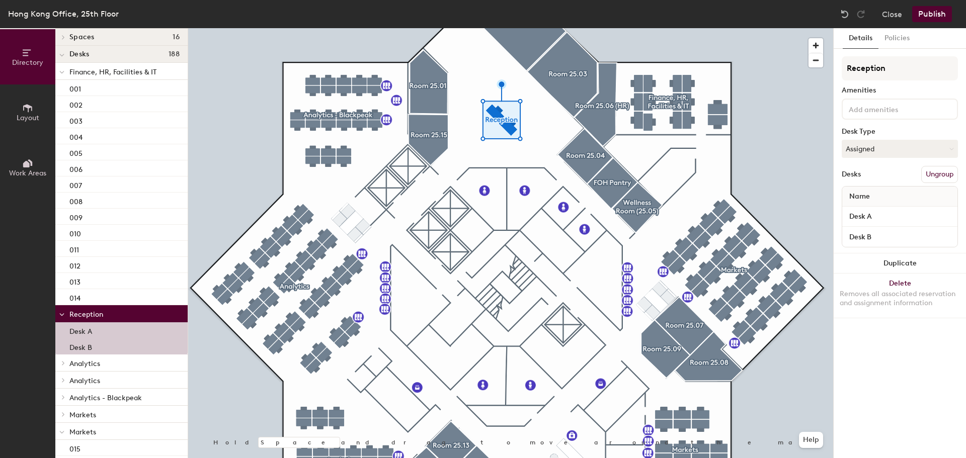
click at [82, 363] on span "Analytics" at bounding box center [84, 364] width 31 height 9
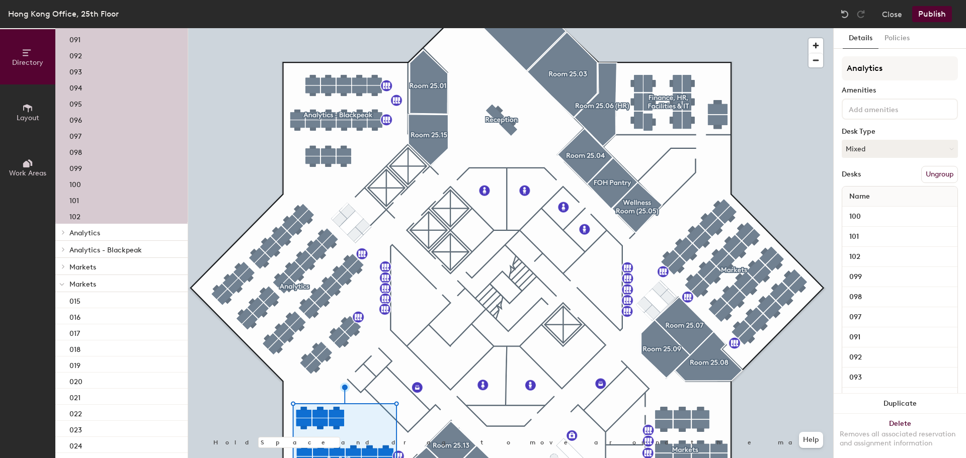
scroll to position [641, 0]
click at [116, 281] on p "Markets" at bounding box center [124, 281] width 110 height 13
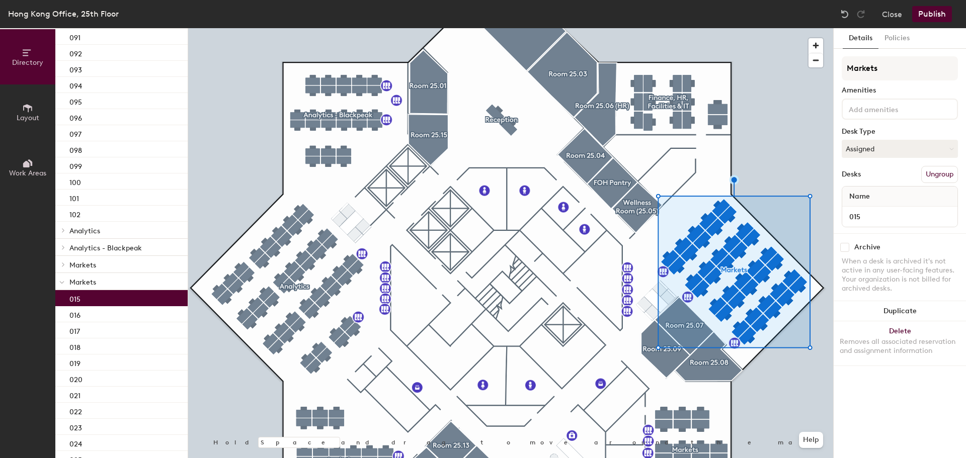
click at [99, 298] on div "015" at bounding box center [121, 298] width 132 height 16
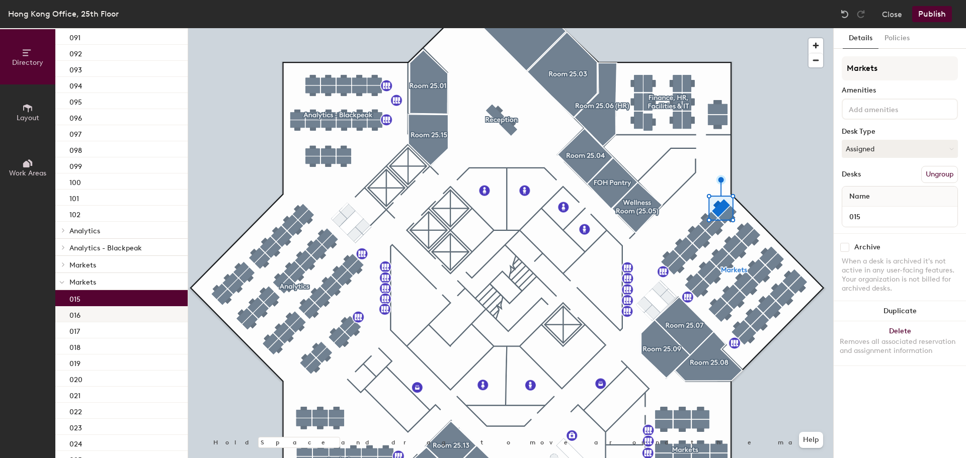
click at [91, 314] on div "016" at bounding box center [121, 314] width 132 height 16
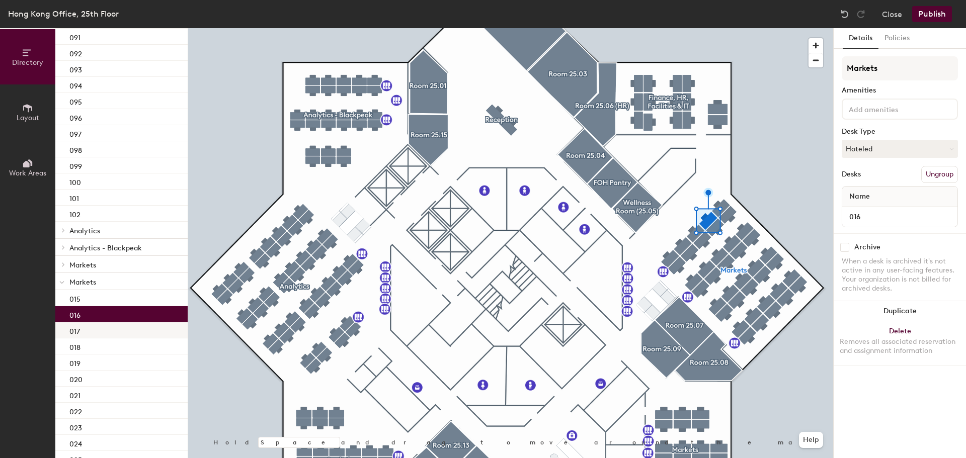
click at [66, 328] on div "017" at bounding box center [121, 331] width 132 height 16
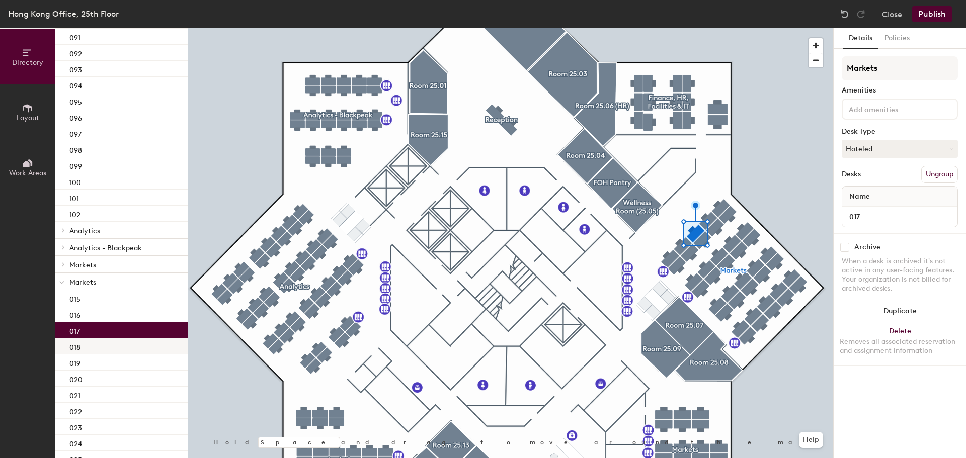
click at [80, 347] on p "018" at bounding box center [74, 347] width 11 height 12
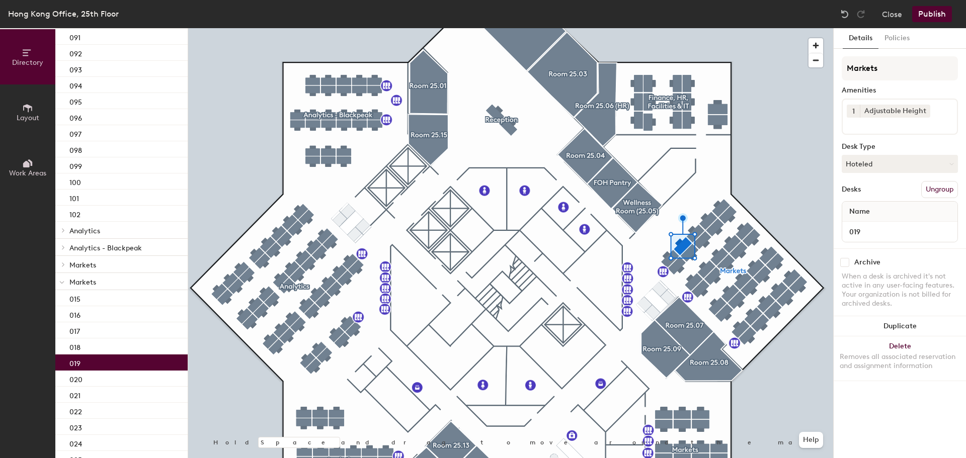
click at [79, 361] on p "019" at bounding box center [74, 363] width 11 height 12
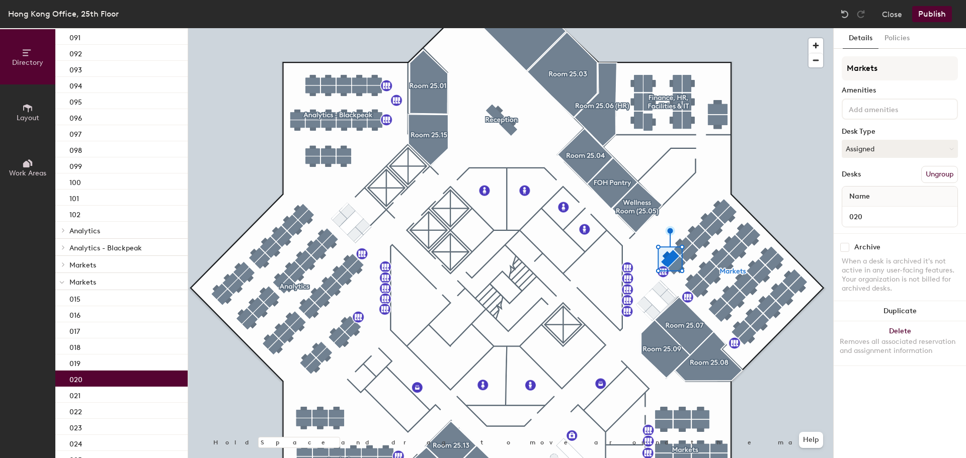
click at [79, 377] on p "020" at bounding box center [75, 379] width 13 height 12
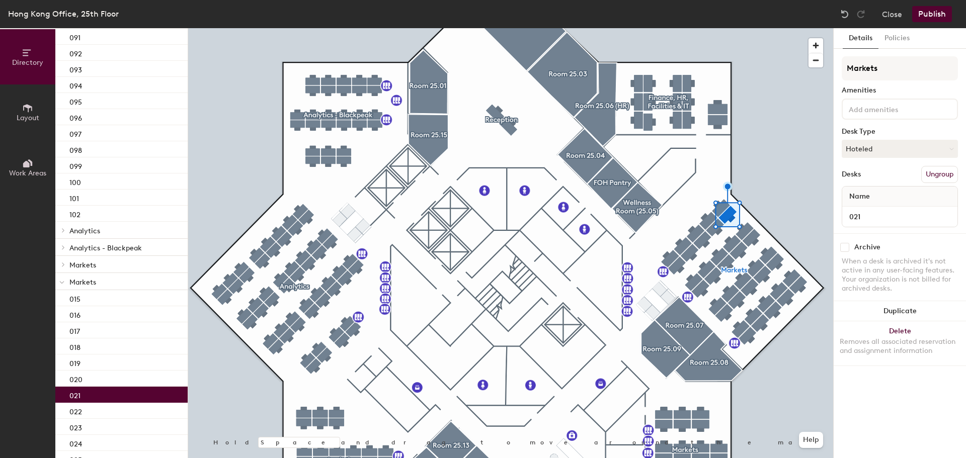
click at [80, 396] on p "021" at bounding box center [74, 395] width 11 height 12
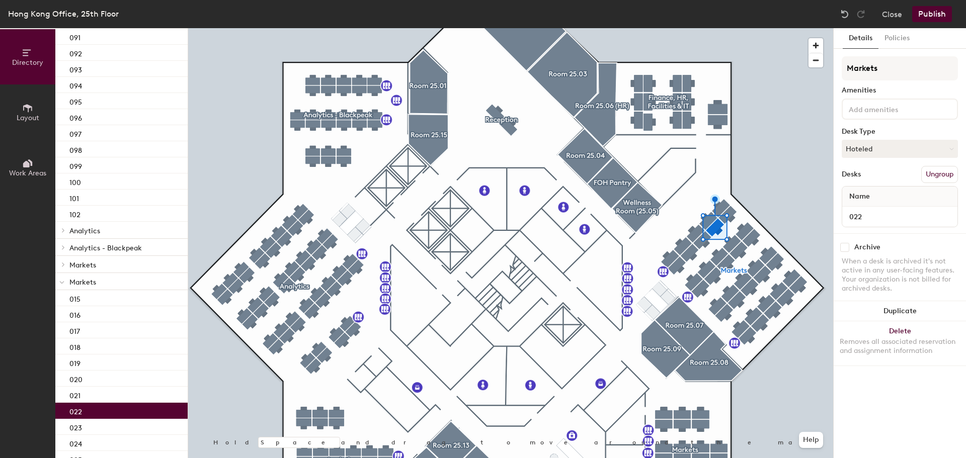
click at [80, 411] on p "022" at bounding box center [75, 411] width 13 height 12
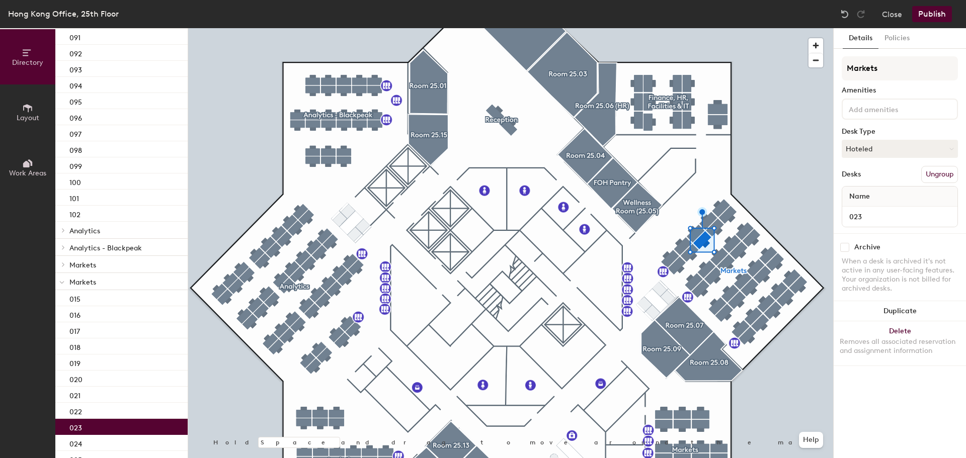
click at [81, 425] on p "023" at bounding box center [75, 427] width 13 height 12
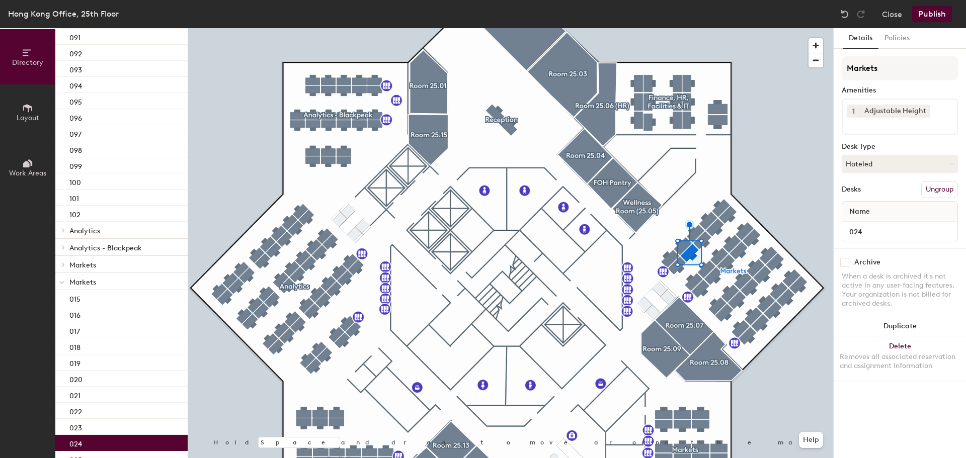
click at [83, 448] on div "024" at bounding box center [121, 443] width 132 height 16
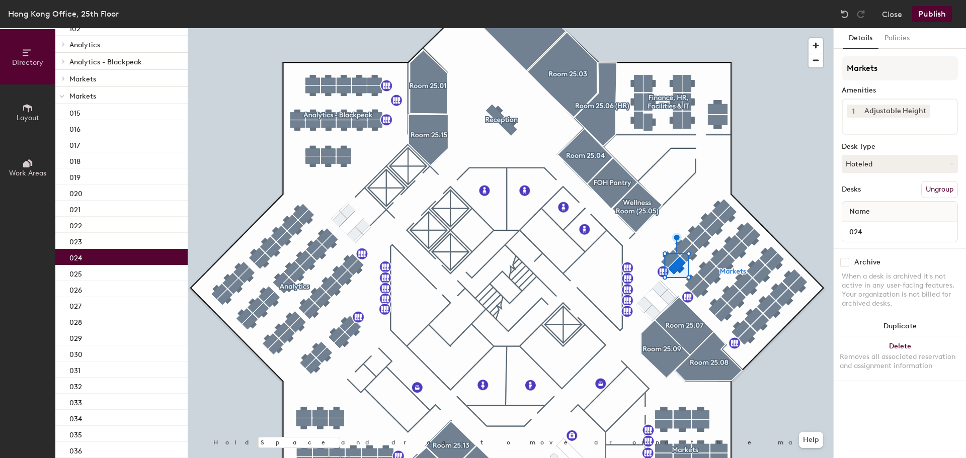
scroll to position [895, 0]
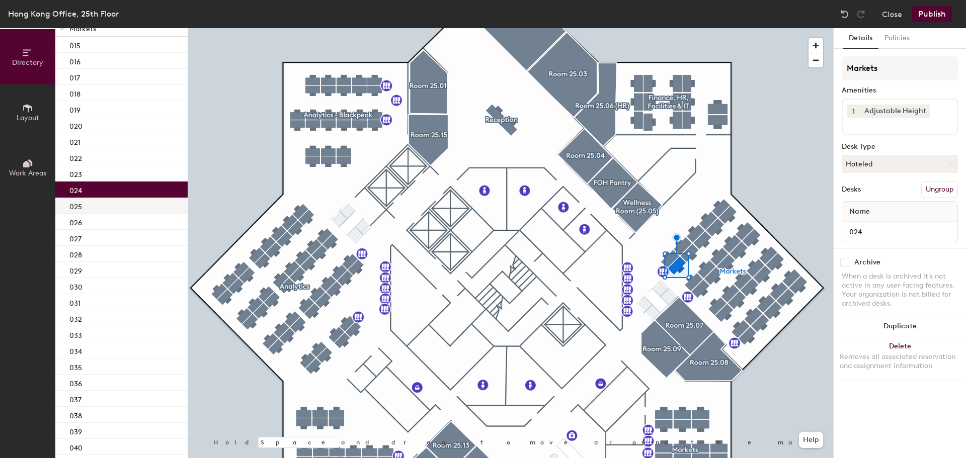
click at [109, 210] on div "025" at bounding box center [121, 206] width 132 height 16
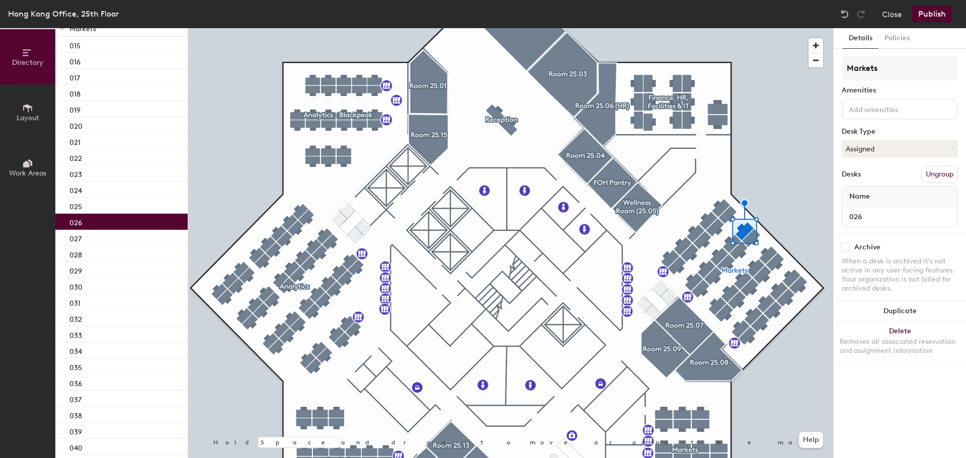
click at [124, 223] on div "026" at bounding box center [121, 222] width 132 height 16
click at [119, 236] on div "027" at bounding box center [121, 238] width 132 height 16
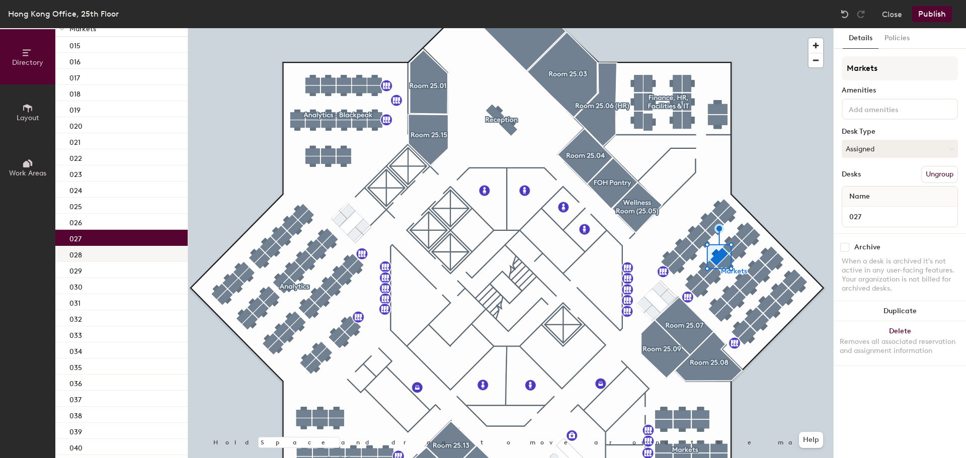
click at [117, 252] on div "028" at bounding box center [121, 254] width 132 height 16
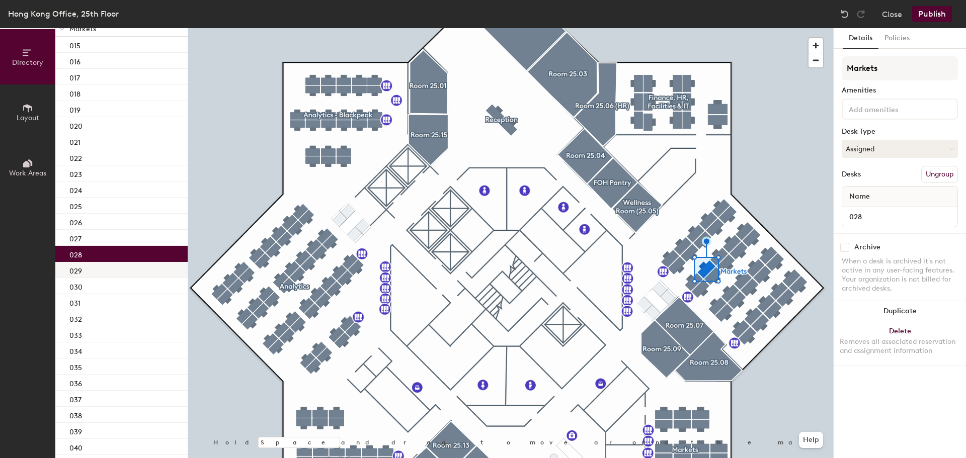
click at [112, 271] on div "029" at bounding box center [121, 270] width 132 height 16
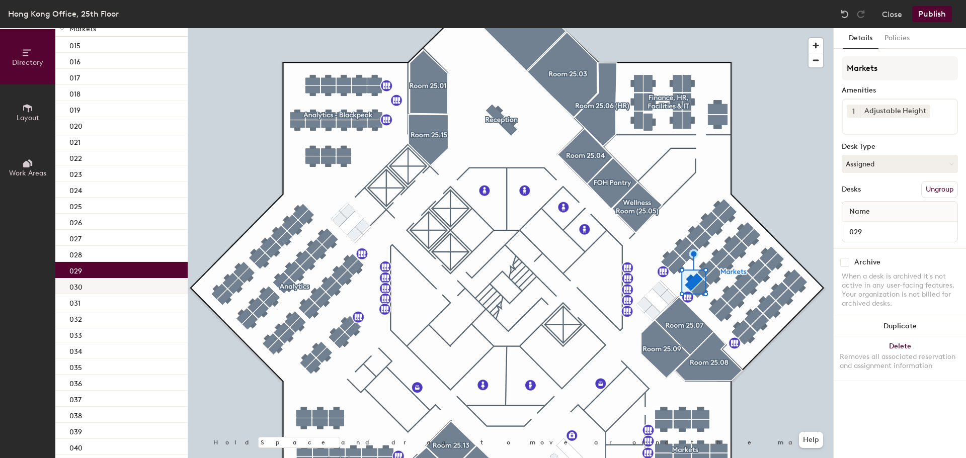
click at [108, 289] on div "030" at bounding box center [121, 286] width 132 height 16
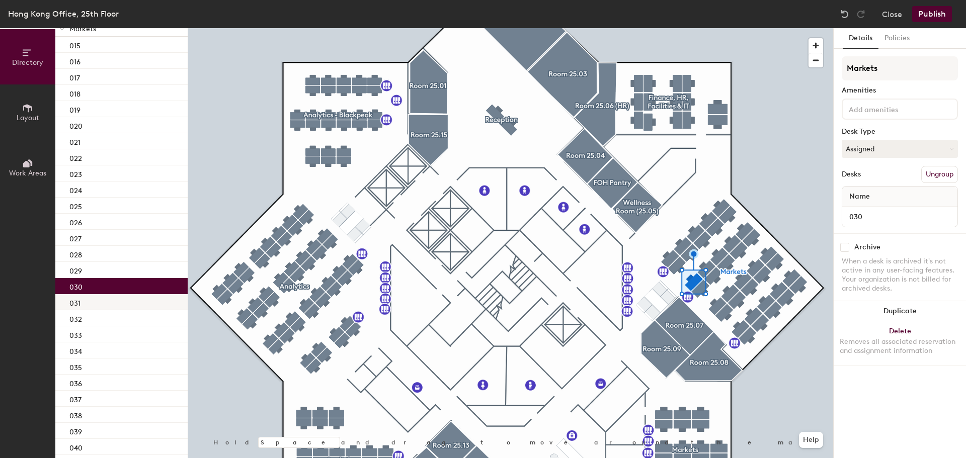
click at [107, 299] on div "031" at bounding box center [121, 302] width 132 height 16
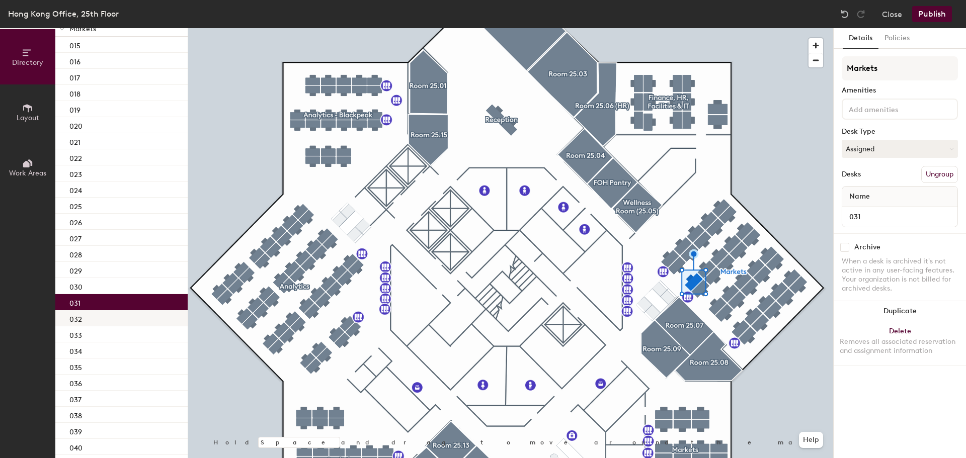
click at [106, 312] on div "032" at bounding box center [121, 318] width 132 height 16
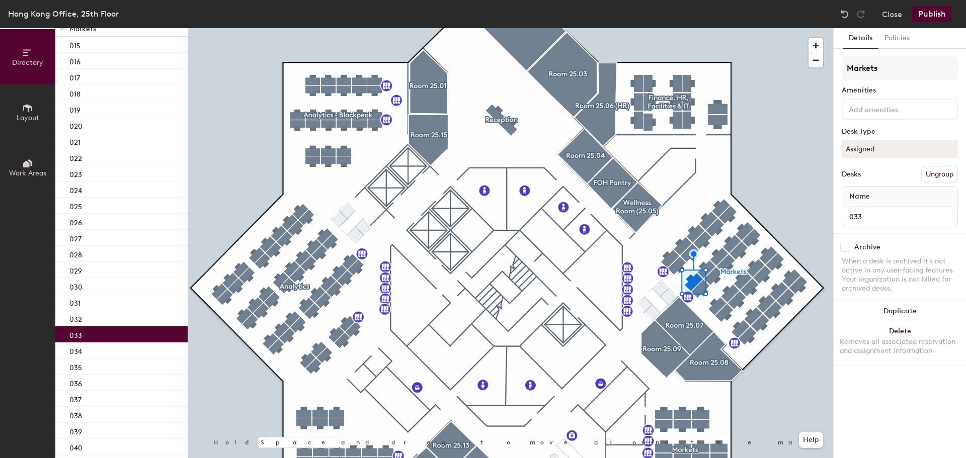
click at [105, 327] on div "033" at bounding box center [121, 335] width 132 height 16
click at [103, 341] on div "033" at bounding box center [121, 335] width 132 height 16
click at [104, 350] on div "034" at bounding box center [121, 351] width 132 height 16
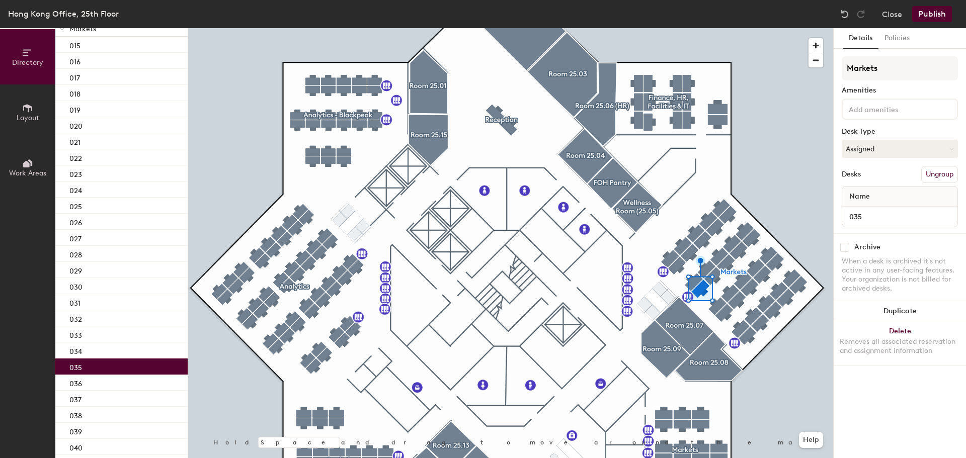
click at [103, 363] on div "035" at bounding box center [121, 367] width 132 height 16
click at [87, 381] on div "036" at bounding box center [121, 383] width 132 height 16
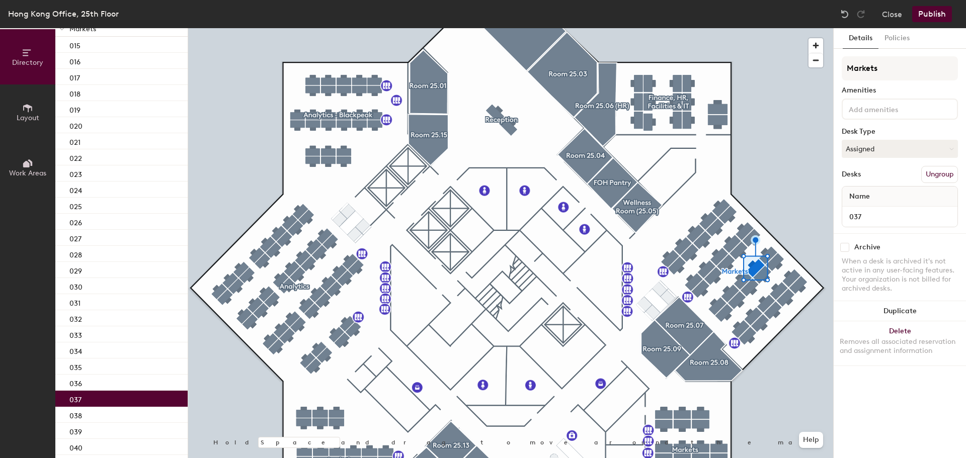
click at [81, 399] on p "037" at bounding box center [75, 399] width 12 height 12
click at [80, 420] on p "038" at bounding box center [75, 415] width 13 height 12
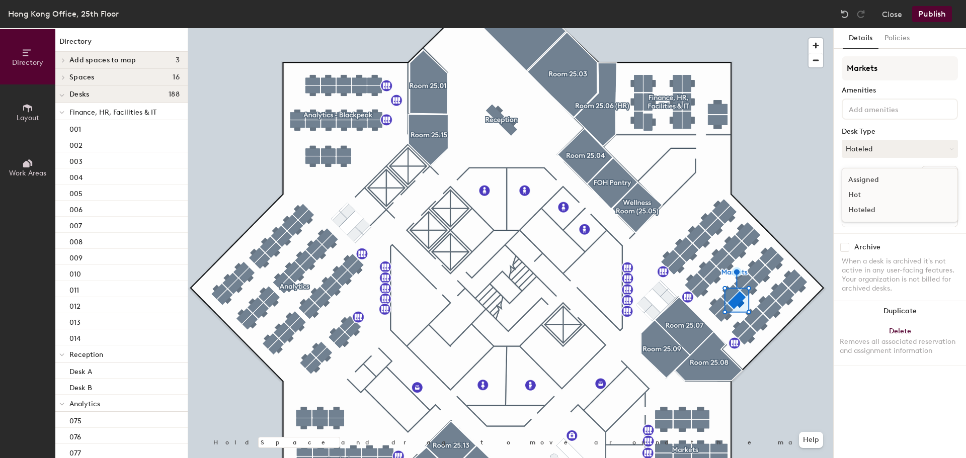
scroll to position [1123, 0]
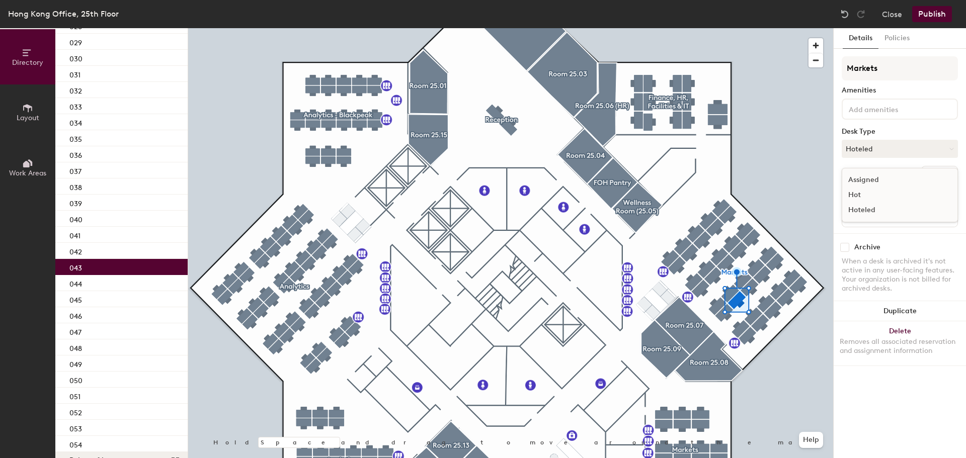
click at [868, 182] on div "Assigned" at bounding box center [892, 180] width 101 height 15
click at [114, 260] on div "043" at bounding box center [121, 267] width 132 height 16
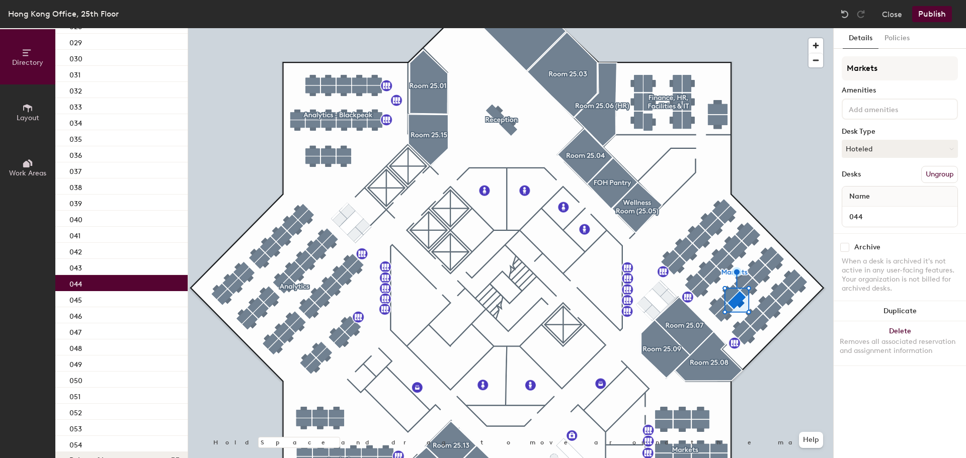
click at [104, 289] on div "044" at bounding box center [121, 283] width 132 height 16
click at [100, 304] on div "045" at bounding box center [121, 299] width 132 height 16
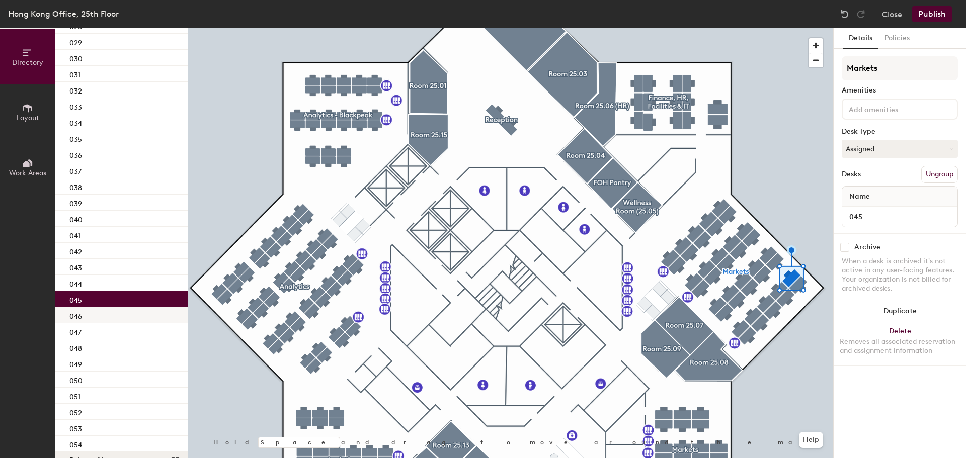
click at [96, 313] on div "046" at bounding box center [121, 315] width 132 height 16
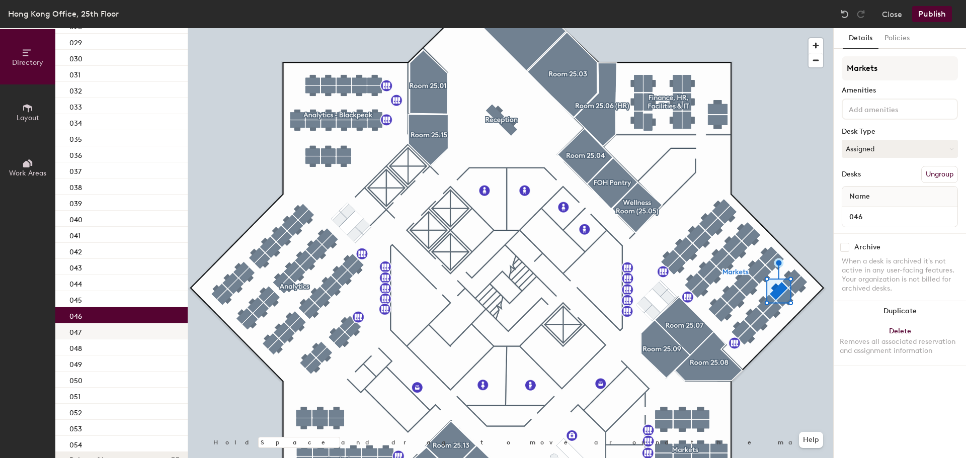
click at [94, 331] on div "047" at bounding box center [121, 332] width 132 height 16
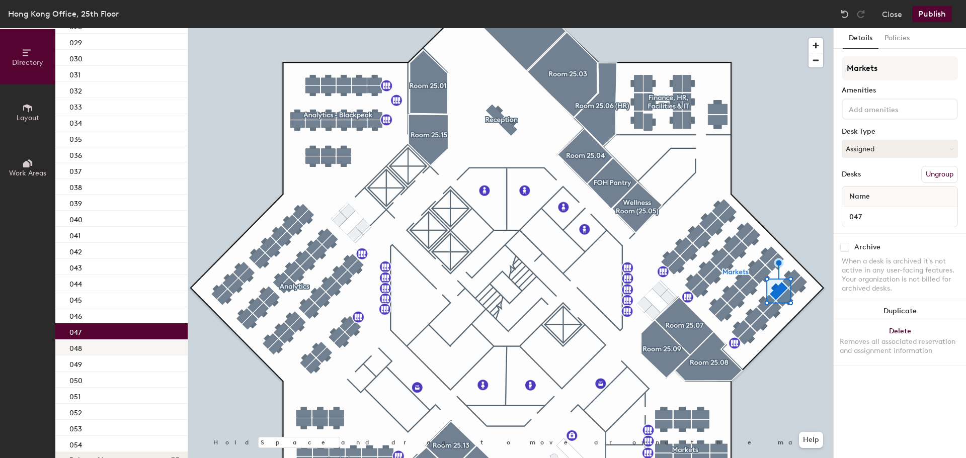
click at [94, 346] on div "048" at bounding box center [121, 348] width 132 height 16
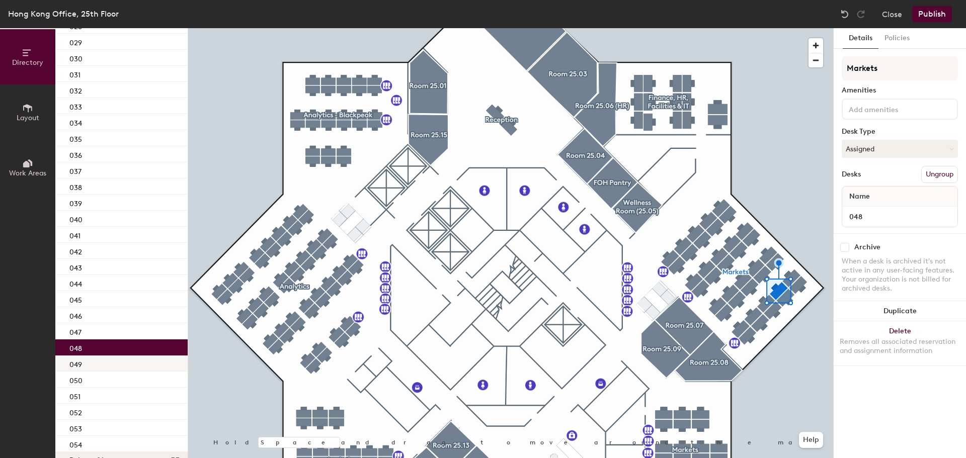
click at [91, 364] on div "049" at bounding box center [121, 364] width 132 height 16
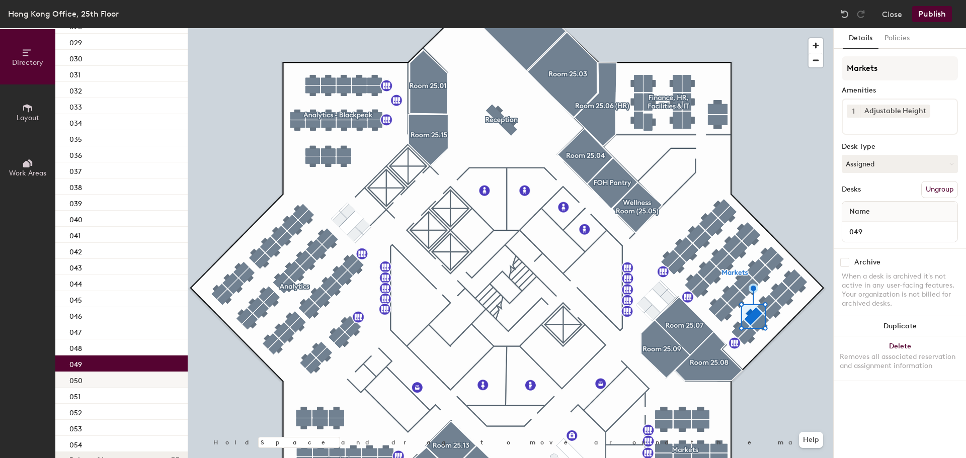
click at [91, 379] on div "050" at bounding box center [121, 380] width 132 height 16
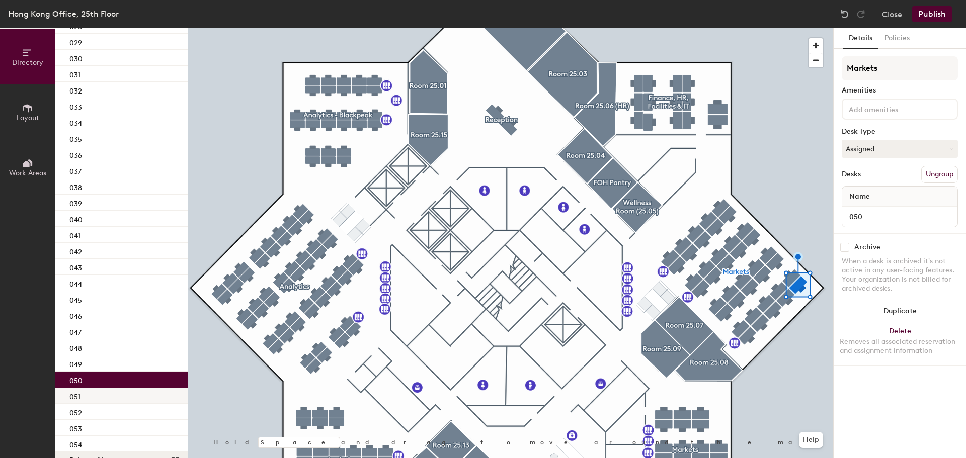
click at [89, 391] on div "051" at bounding box center [121, 396] width 132 height 16
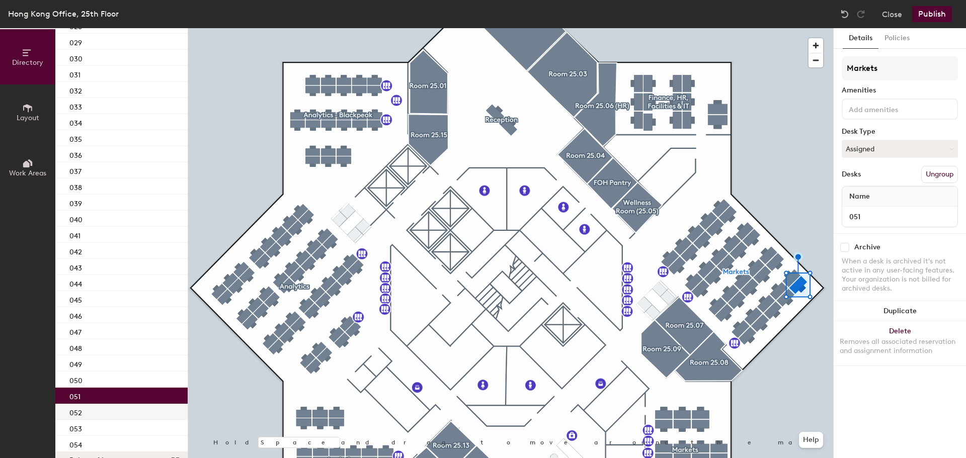
click at [89, 409] on div "052" at bounding box center [121, 412] width 132 height 16
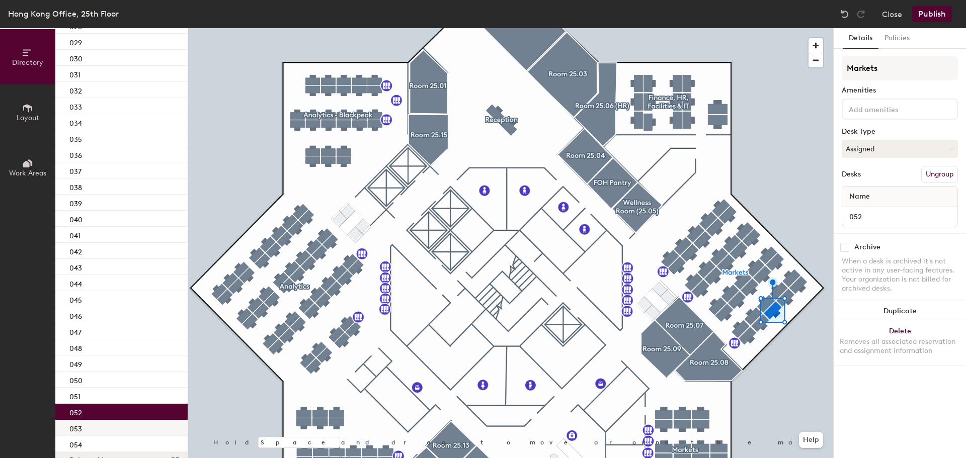
click at [88, 425] on div "053" at bounding box center [121, 428] width 132 height 16
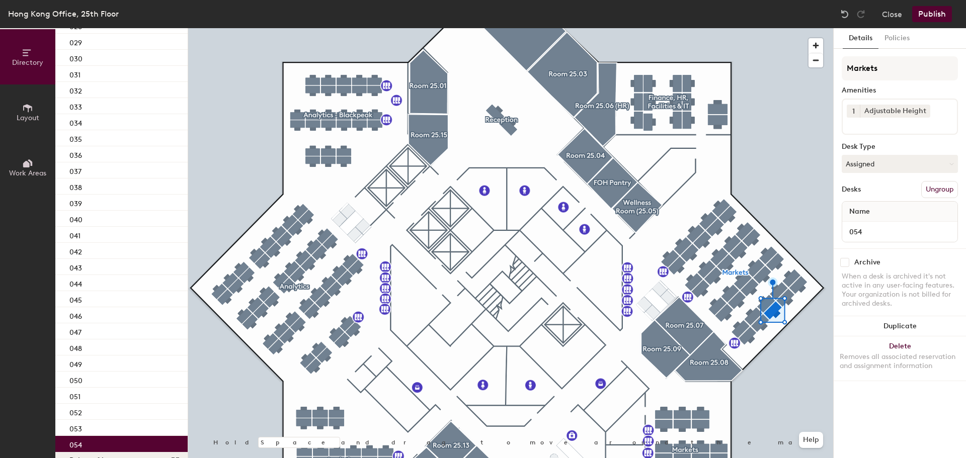
click at [91, 444] on div "054" at bounding box center [121, 444] width 132 height 16
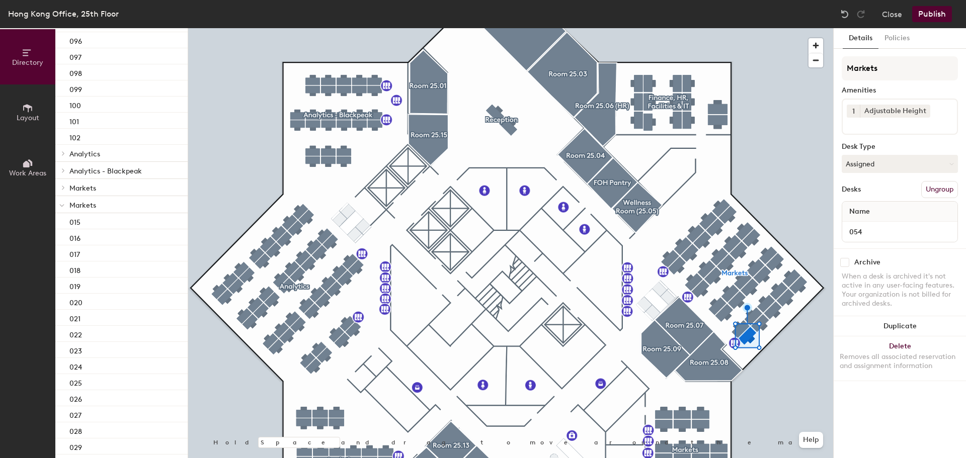
scroll to position [574, 0]
click at [62, 334] on icon at bounding box center [63, 331] width 4 height 5
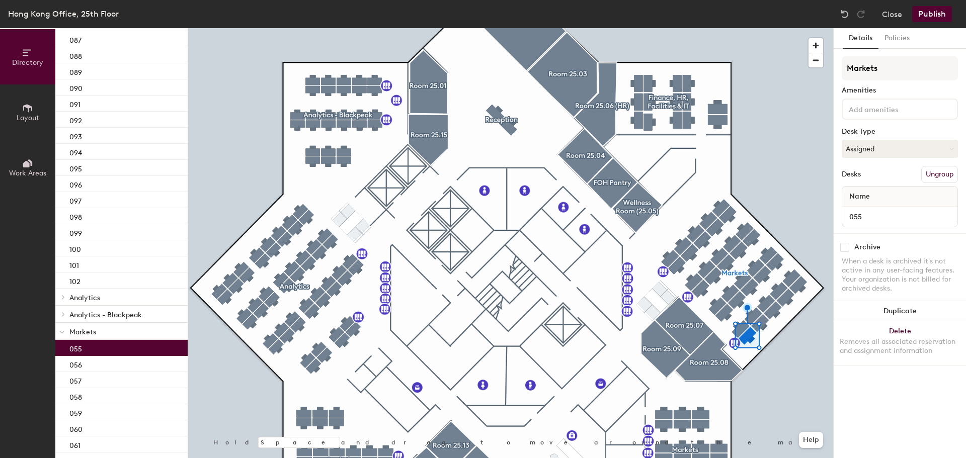
click at [84, 346] on div "055" at bounding box center [121, 348] width 132 height 16
click at [86, 360] on div "056" at bounding box center [121, 364] width 132 height 16
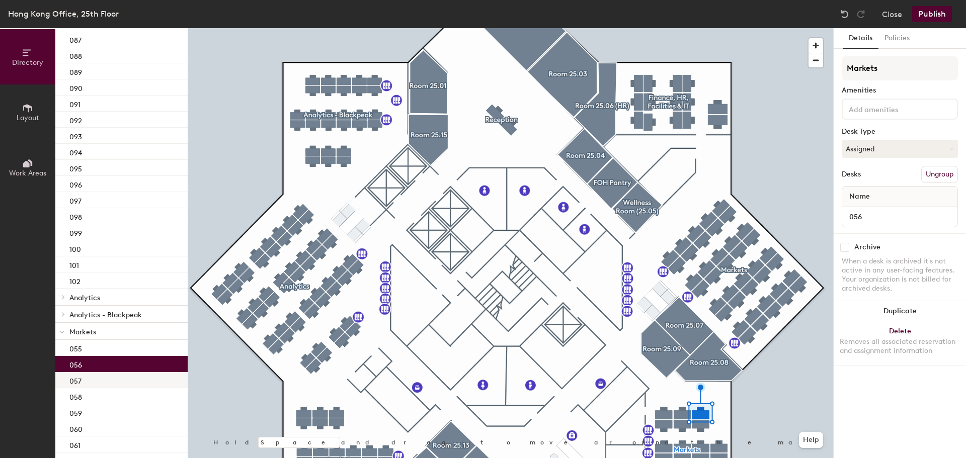
click at [87, 375] on div "057" at bounding box center [121, 380] width 132 height 16
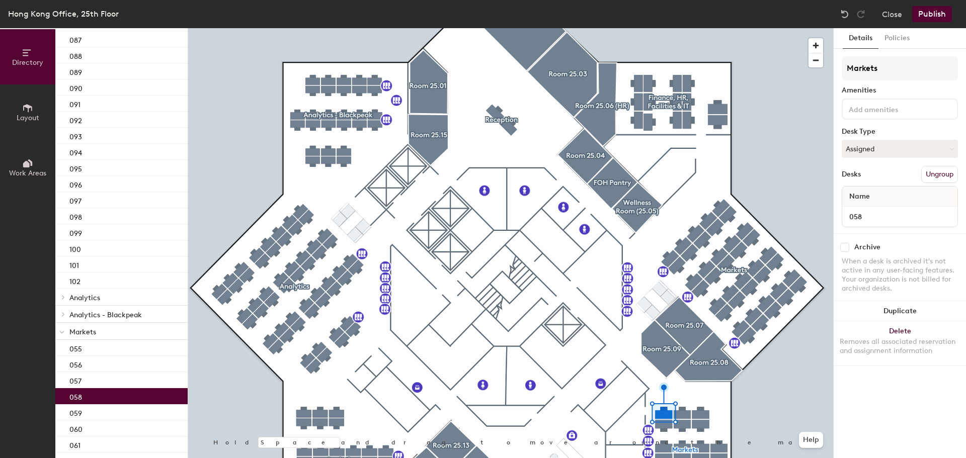
click at [90, 392] on div "058" at bounding box center [121, 396] width 132 height 16
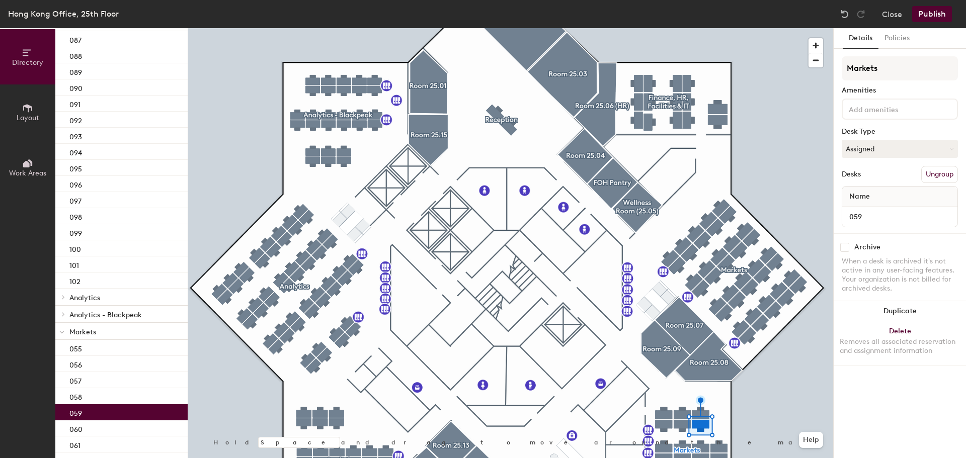
click at [92, 410] on div "059" at bounding box center [121, 413] width 132 height 16
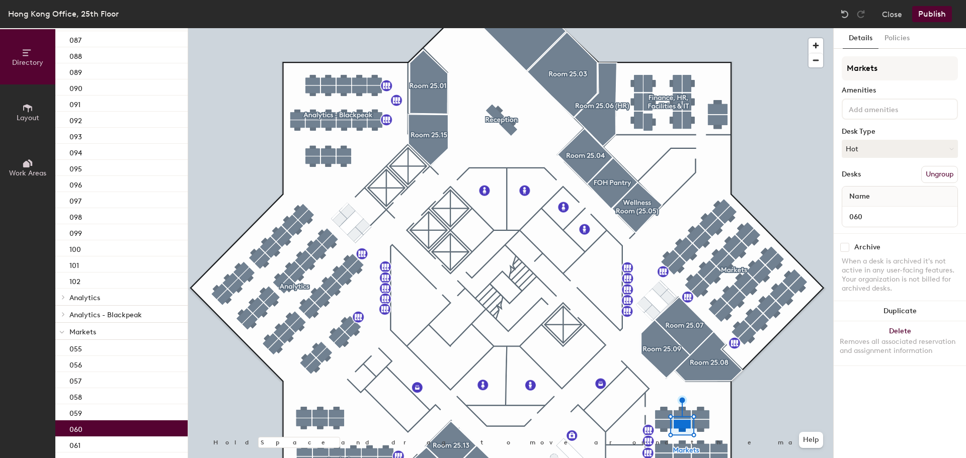
click at [99, 427] on div "060" at bounding box center [121, 429] width 132 height 16
click at [919, 144] on button "Hot" at bounding box center [900, 149] width 116 height 18
click at [892, 181] on div "Assigned" at bounding box center [892, 180] width 101 height 15
click at [812, 28] on div at bounding box center [510, 28] width 645 height 0
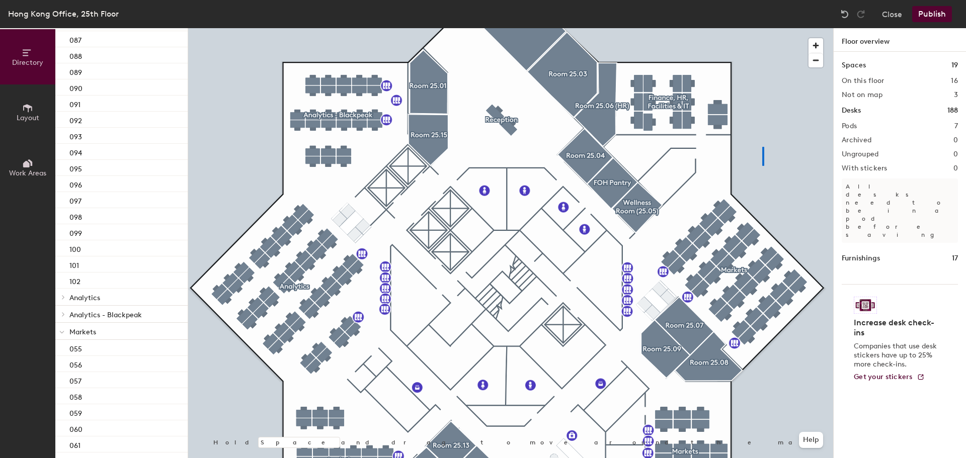
click at [762, 28] on div at bounding box center [510, 28] width 645 height 0
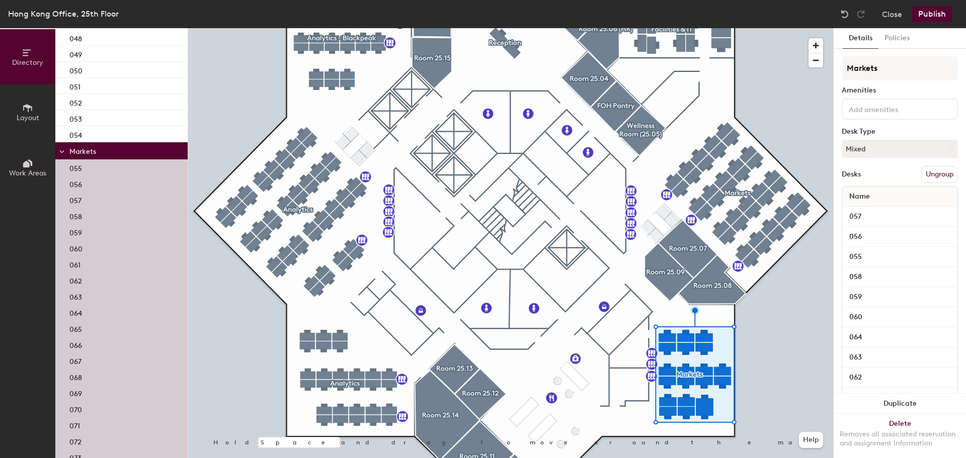
scroll to position [1464, 0]
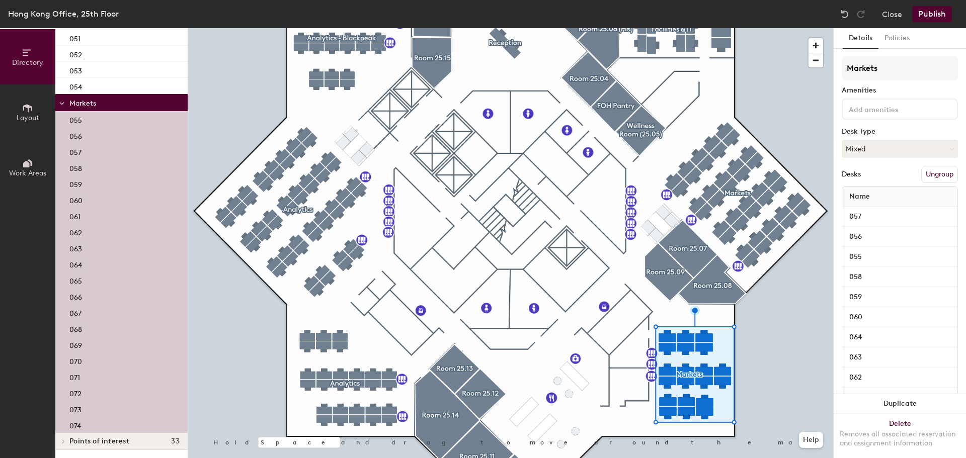
click at [101, 359] on div "070" at bounding box center [121, 361] width 132 height 16
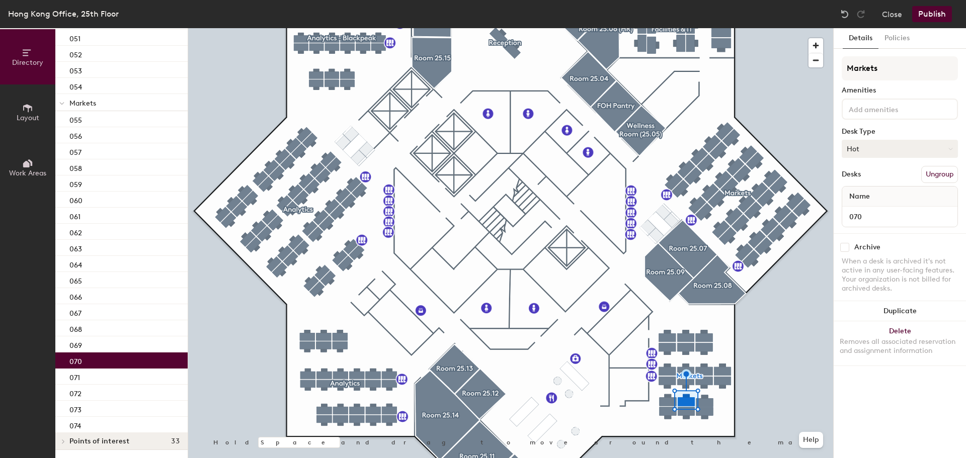
click at [863, 144] on button "Hot" at bounding box center [900, 149] width 116 height 18
click at [868, 207] on div "Hoteled" at bounding box center [892, 210] width 101 height 15
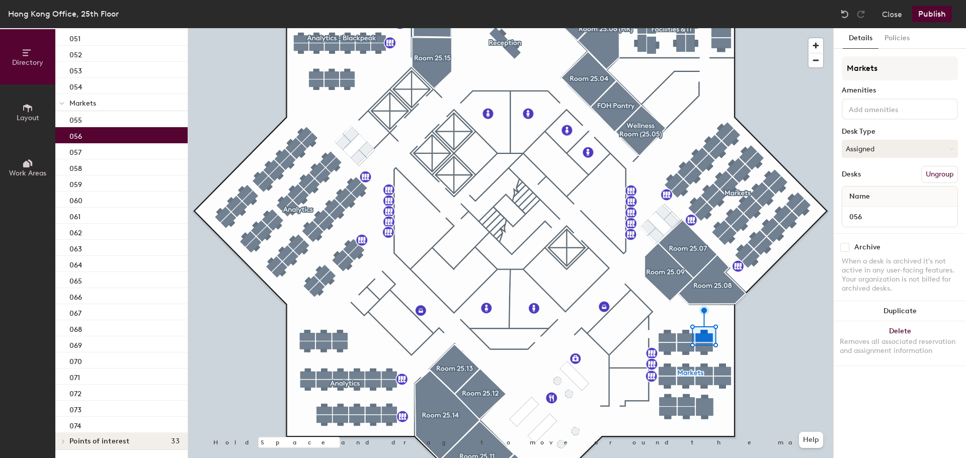
click at [142, 138] on div "056" at bounding box center [121, 135] width 132 height 16
click at [130, 158] on div "057" at bounding box center [121, 151] width 132 height 16
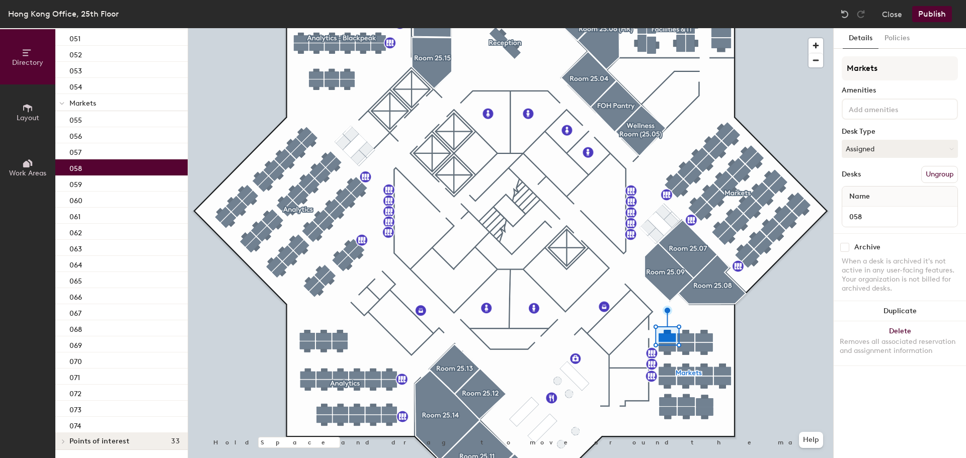
click at [130, 169] on div "058" at bounding box center [121, 168] width 132 height 16
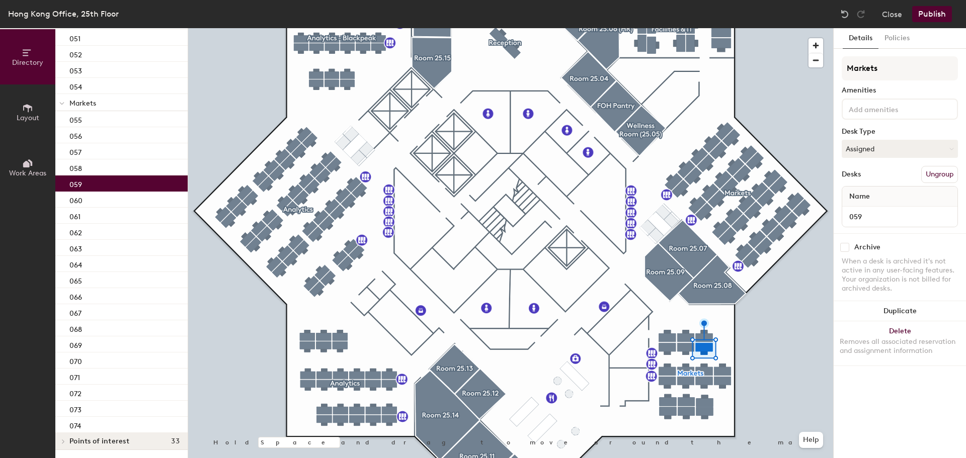
click at [127, 183] on div "059" at bounding box center [121, 184] width 132 height 16
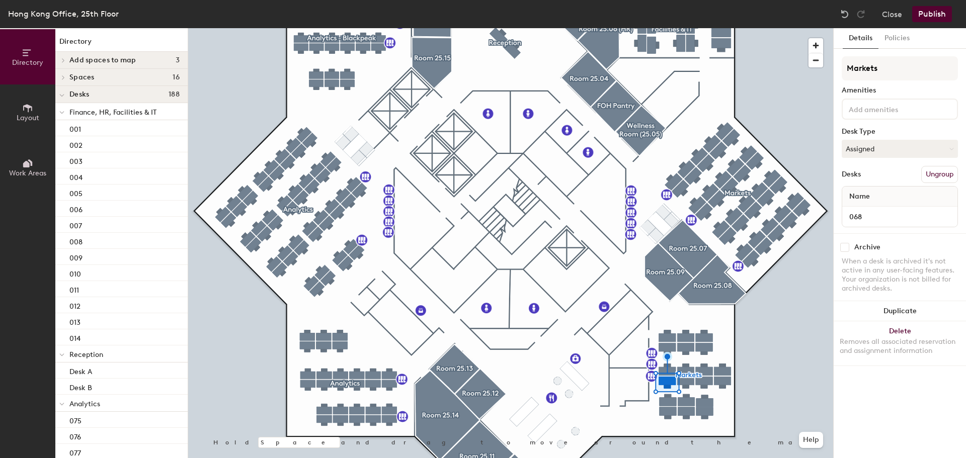
scroll to position [1464, 0]
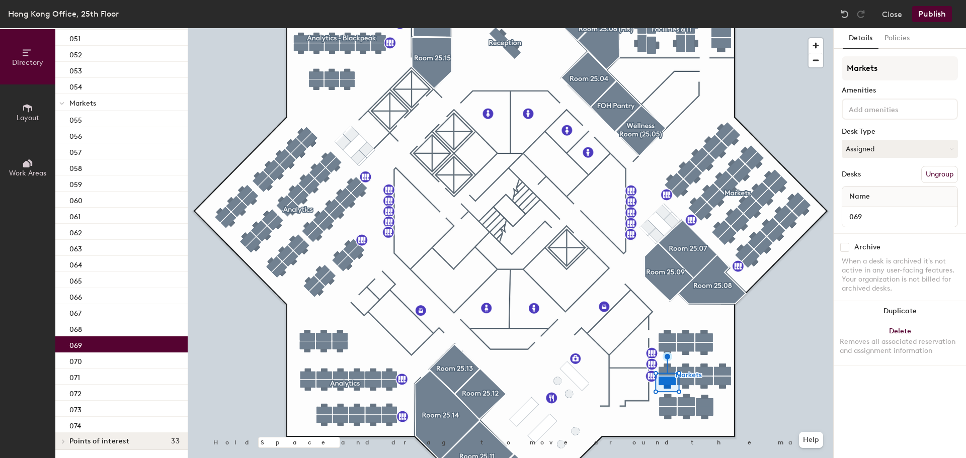
click at [114, 346] on div "069" at bounding box center [121, 345] width 132 height 16
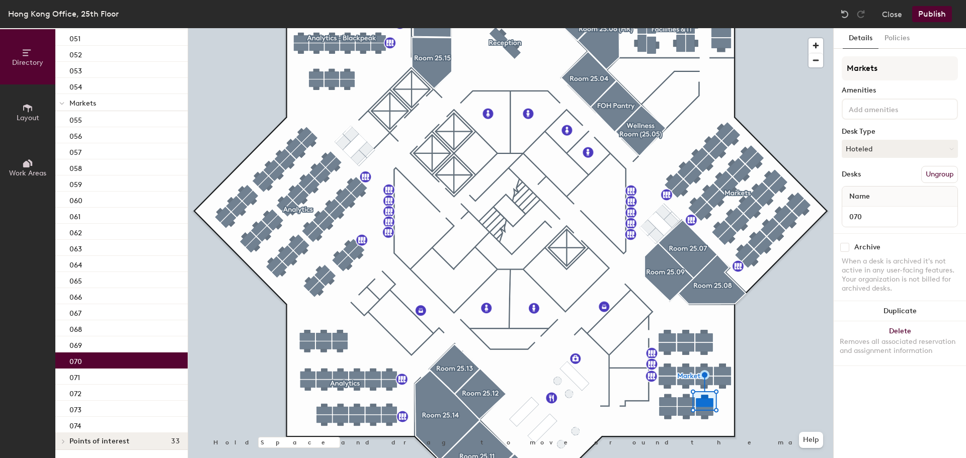
click at [113, 363] on div "070" at bounding box center [121, 361] width 132 height 16
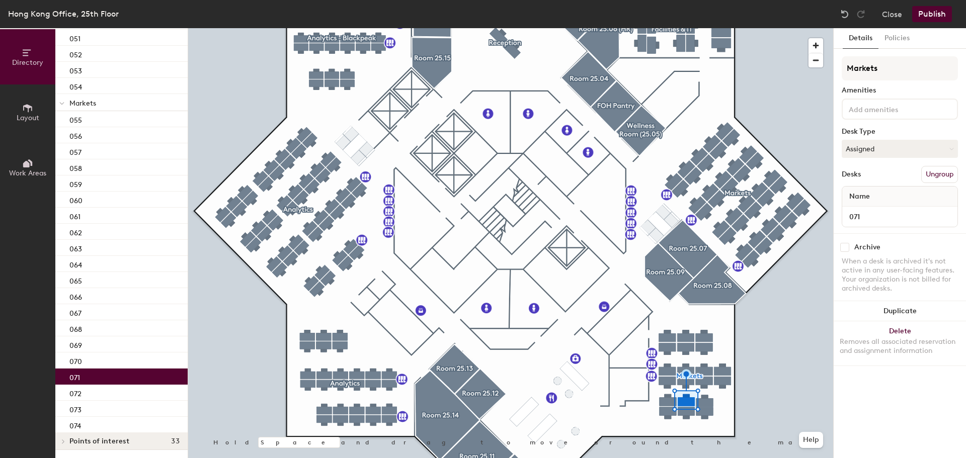
click at [110, 374] on div "071" at bounding box center [121, 377] width 132 height 16
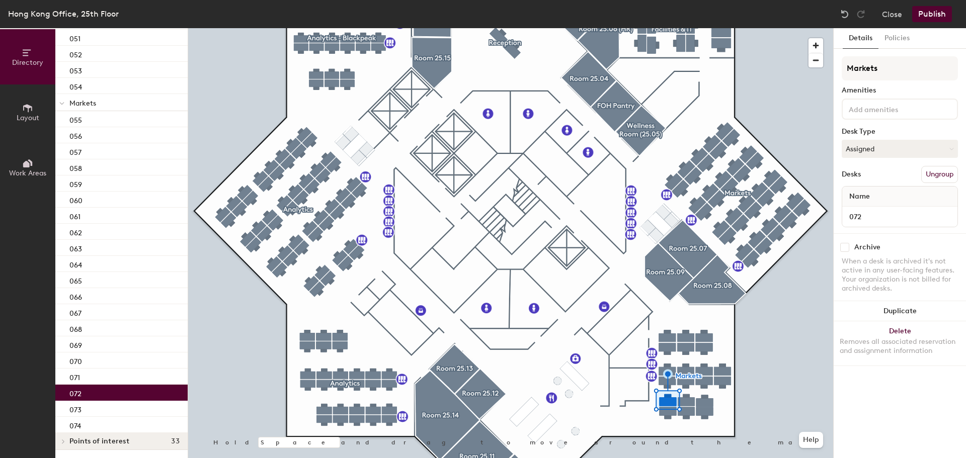
click at [106, 389] on div "072" at bounding box center [121, 393] width 132 height 16
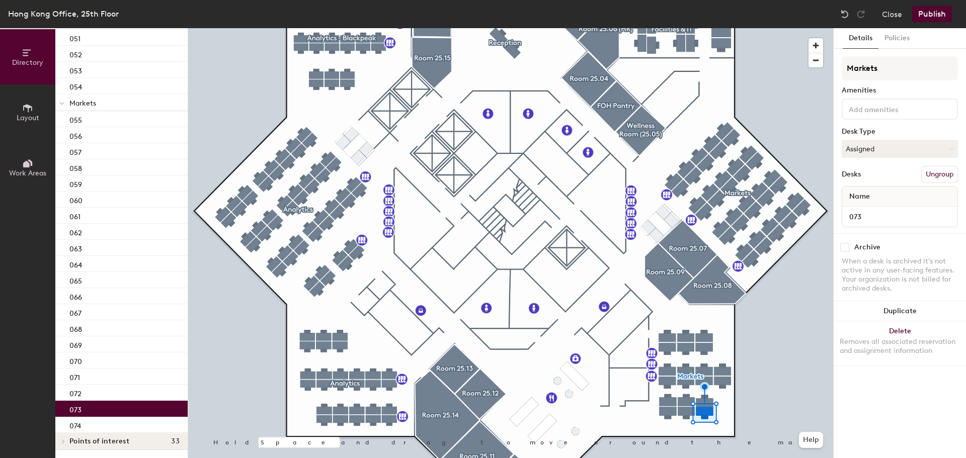
click at [106, 408] on div "073" at bounding box center [121, 409] width 132 height 16
click at [107, 418] on div "074" at bounding box center [121, 425] width 132 height 16
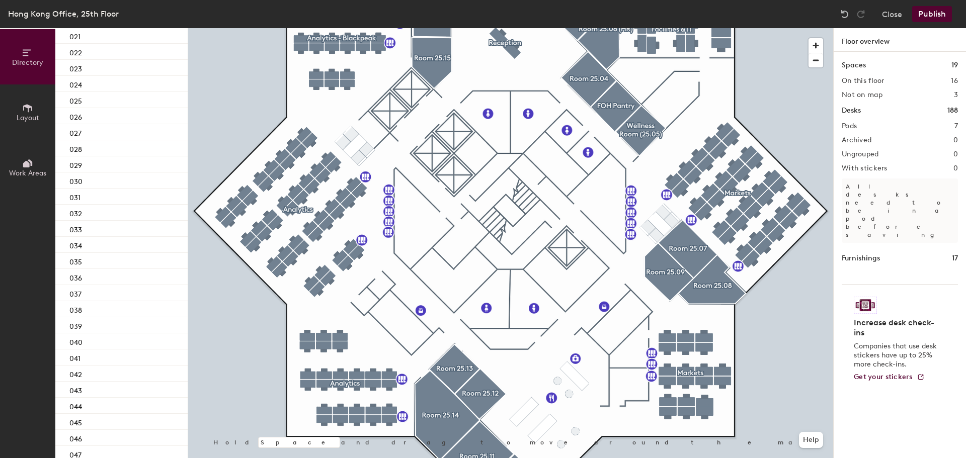
scroll to position [507, 0]
click at [104, 365] on p "Analytics" at bounding box center [124, 364] width 110 height 13
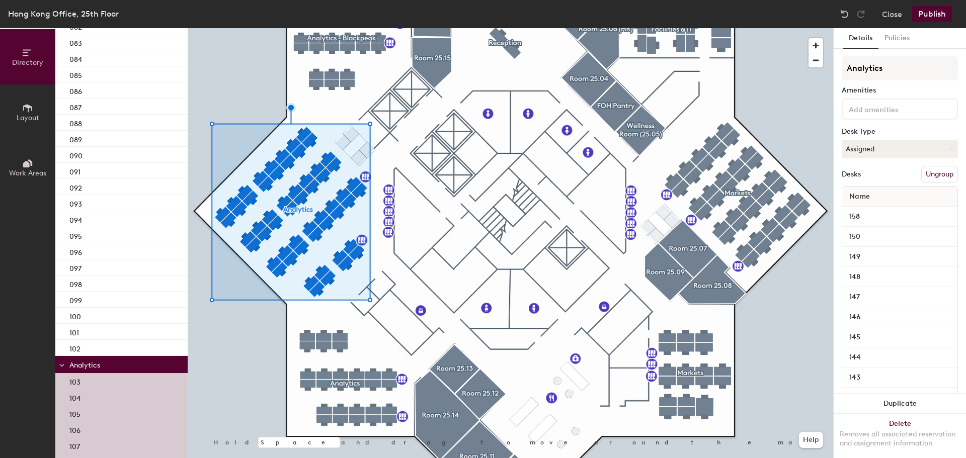
scroll to position [90, 0]
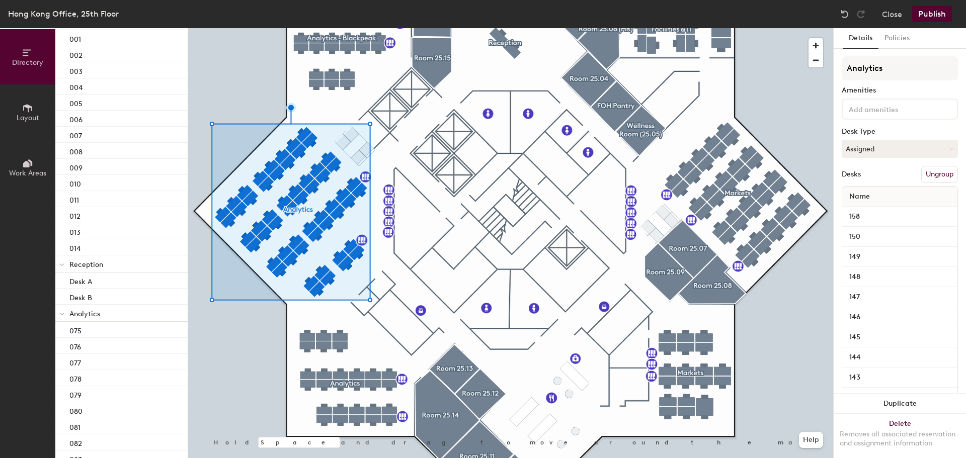
click at [127, 312] on p "Analytics" at bounding box center [124, 313] width 110 height 13
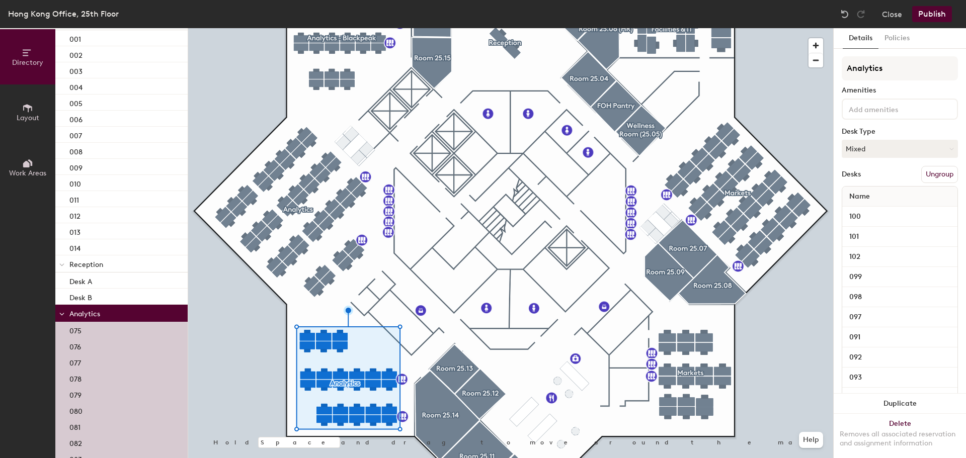
click at [95, 334] on div "075" at bounding box center [121, 330] width 132 height 16
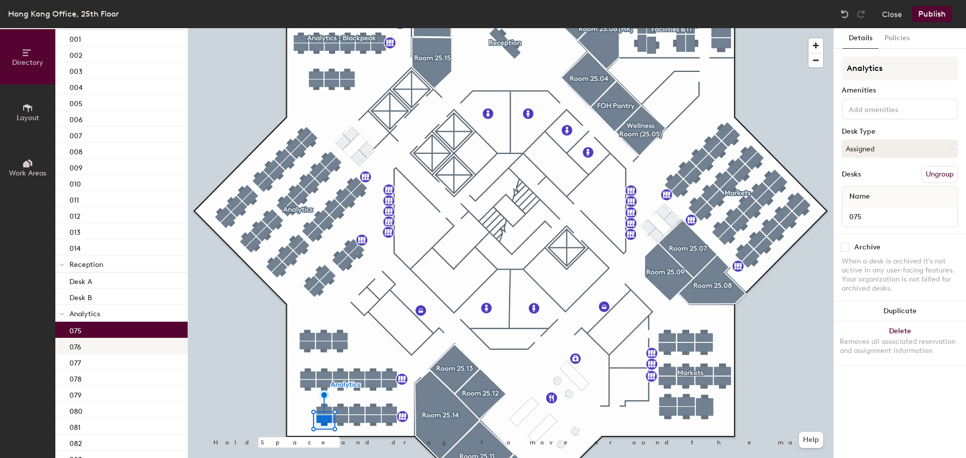
click at [94, 342] on div "076" at bounding box center [121, 346] width 132 height 16
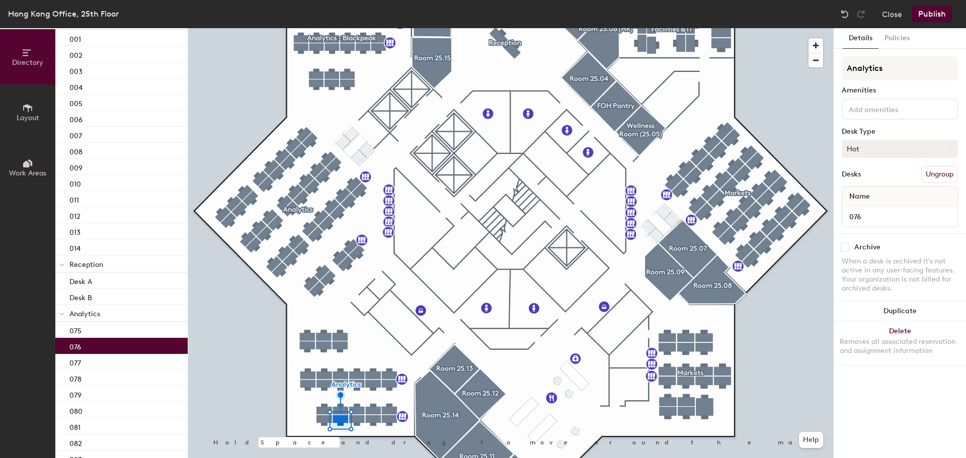
click at [897, 153] on button "Hot" at bounding box center [900, 149] width 116 height 18
click at [871, 208] on div "Hoteled" at bounding box center [892, 210] width 101 height 15
click at [107, 364] on div "077" at bounding box center [121, 362] width 132 height 16
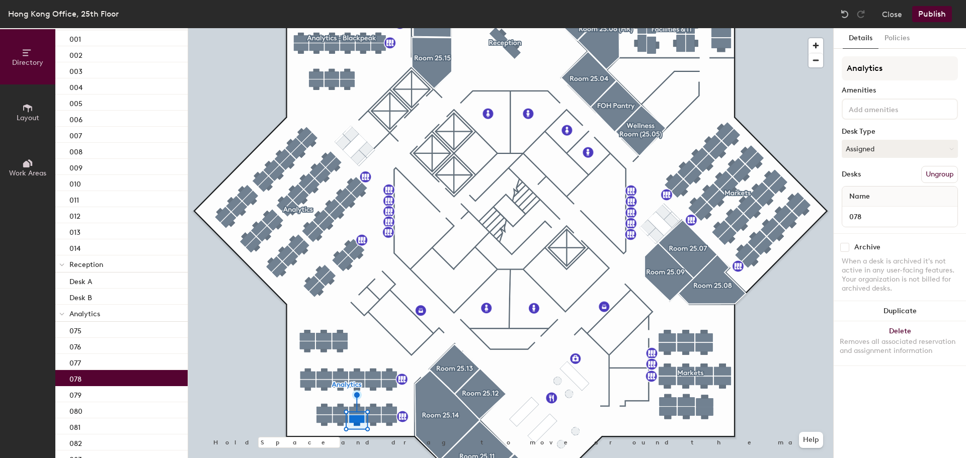
click at [108, 380] on div "078" at bounding box center [121, 378] width 132 height 16
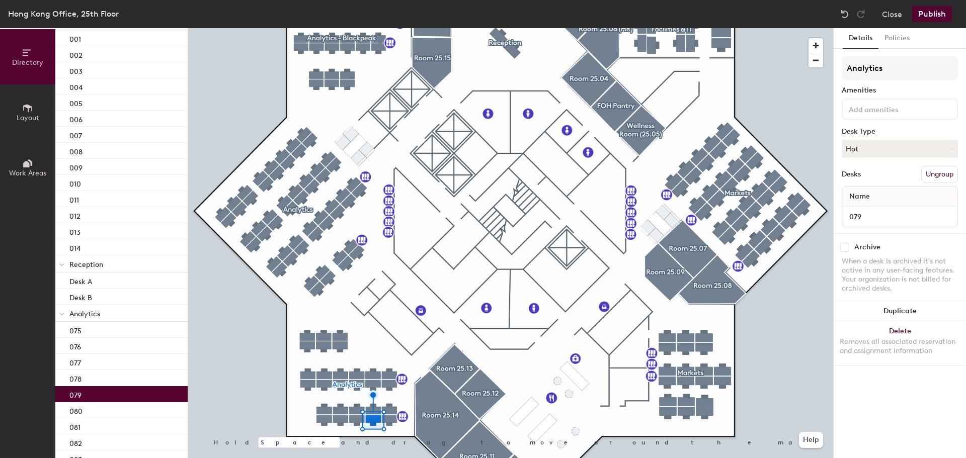
click at [106, 394] on div "079" at bounding box center [121, 394] width 132 height 16
click at [917, 154] on button "Hot" at bounding box center [900, 149] width 116 height 18
click at [871, 207] on div "Hoteled" at bounding box center [892, 210] width 101 height 15
click at [892, 114] on input at bounding box center [892, 109] width 91 height 12
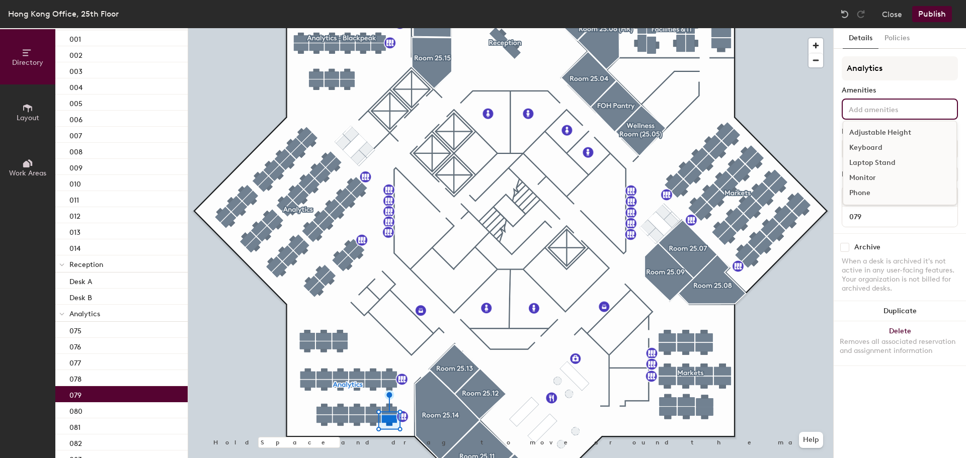
click at [888, 132] on div "Adjustable Height" at bounding box center [899, 132] width 113 height 15
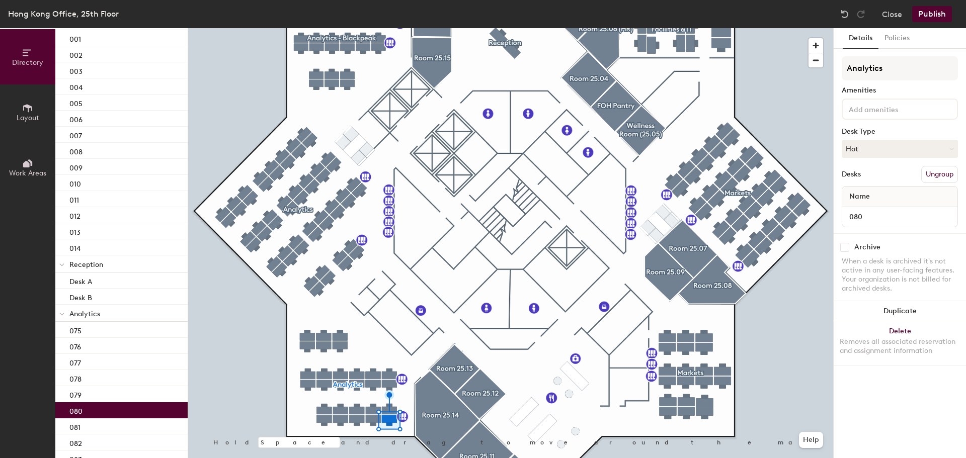
click at [119, 411] on div "080" at bounding box center [121, 411] width 132 height 16
click at [873, 144] on button "Hot" at bounding box center [900, 149] width 116 height 18
click at [869, 182] on div "Assigned" at bounding box center [892, 180] width 101 height 15
click at [80, 424] on p "081" at bounding box center [74, 427] width 11 height 12
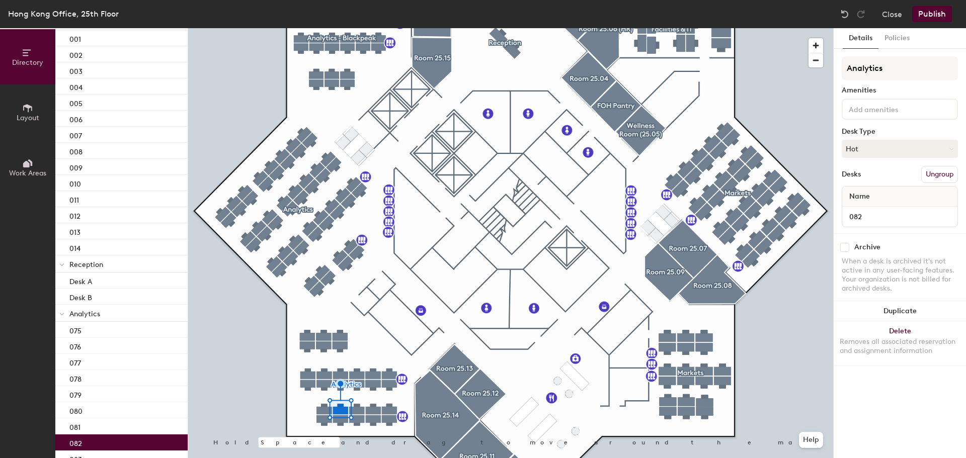
click at [94, 439] on div "082" at bounding box center [121, 443] width 132 height 16
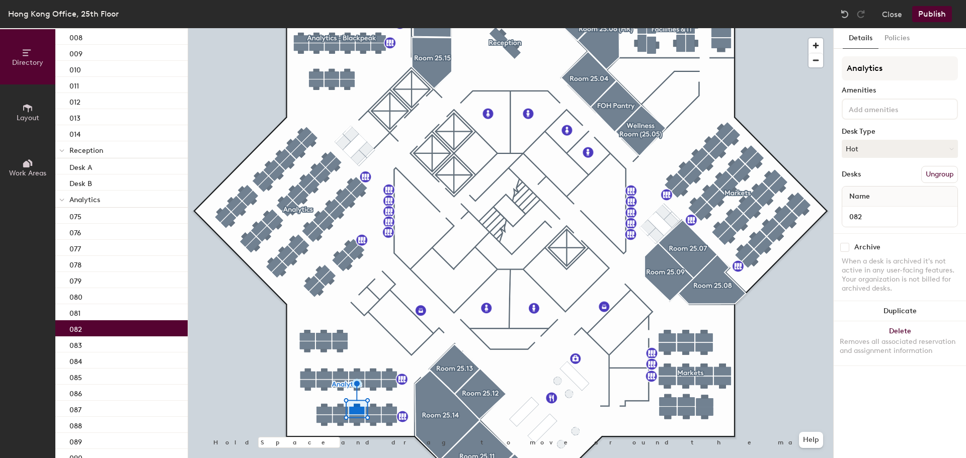
scroll to position [278, 0]
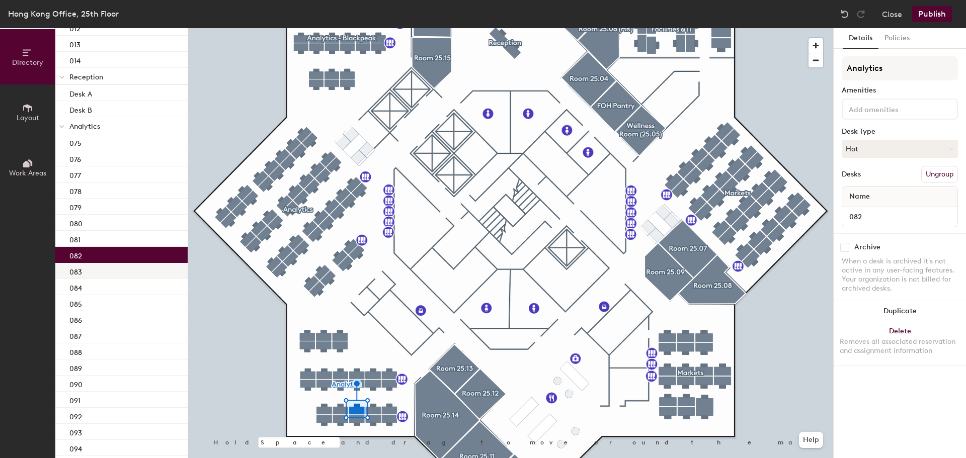
click at [118, 274] on div "083" at bounding box center [121, 271] width 132 height 16
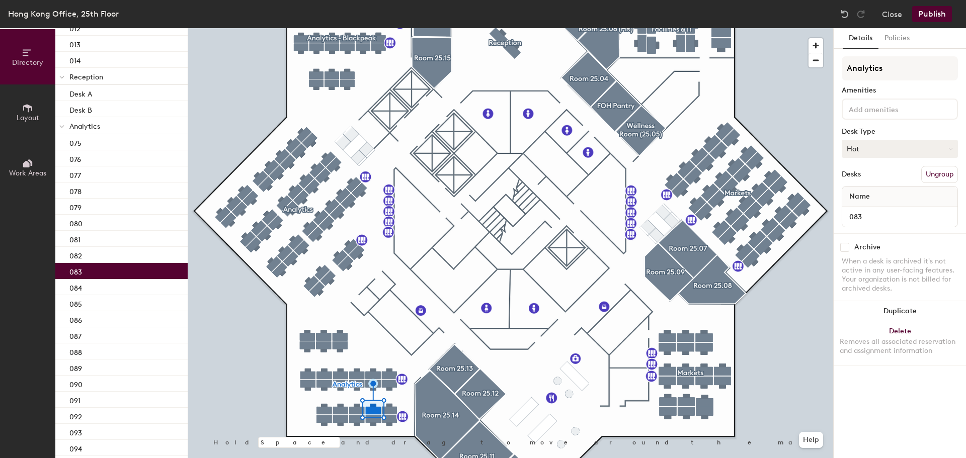
click at [876, 149] on button "Hot" at bounding box center [900, 149] width 116 height 18
click at [873, 205] on div "Hoteled" at bounding box center [892, 210] width 101 height 15
click at [110, 286] on div "084" at bounding box center [121, 287] width 132 height 16
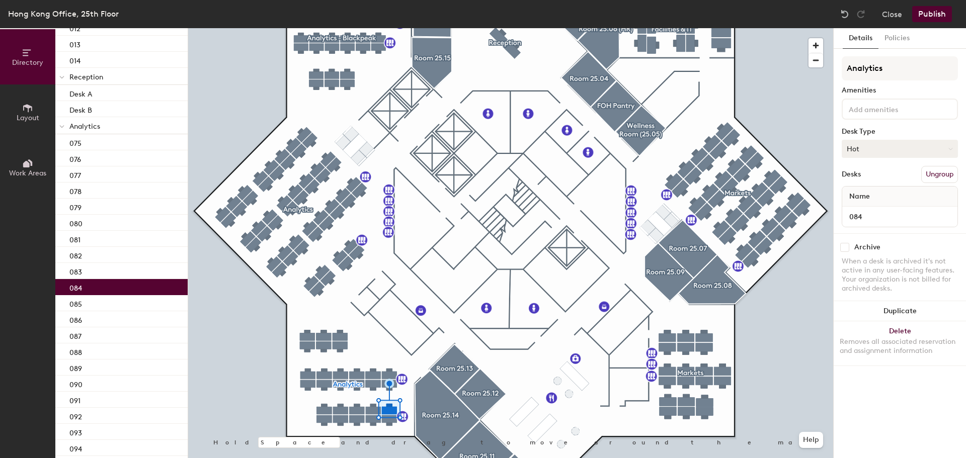
click at [879, 141] on button "Hot" at bounding box center [900, 149] width 116 height 18
click at [872, 210] on div "Hoteled" at bounding box center [892, 210] width 101 height 15
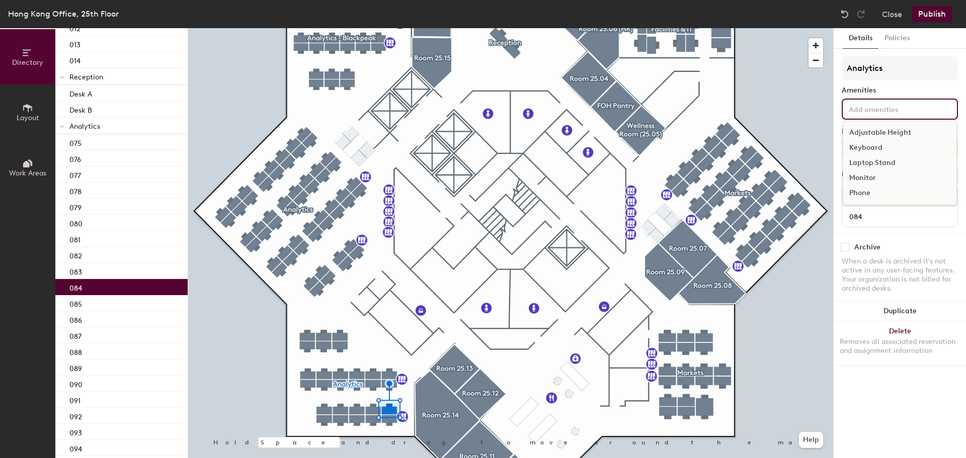
click at [886, 109] on input at bounding box center [892, 109] width 91 height 12
click at [895, 132] on div "Adjustable Height" at bounding box center [899, 132] width 113 height 15
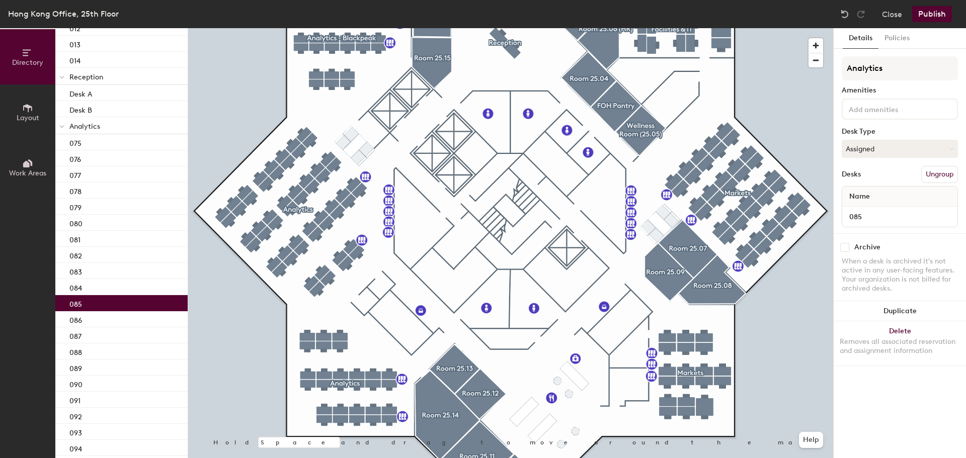
click at [130, 300] on div "085" at bounding box center [121, 303] width 132 height 16
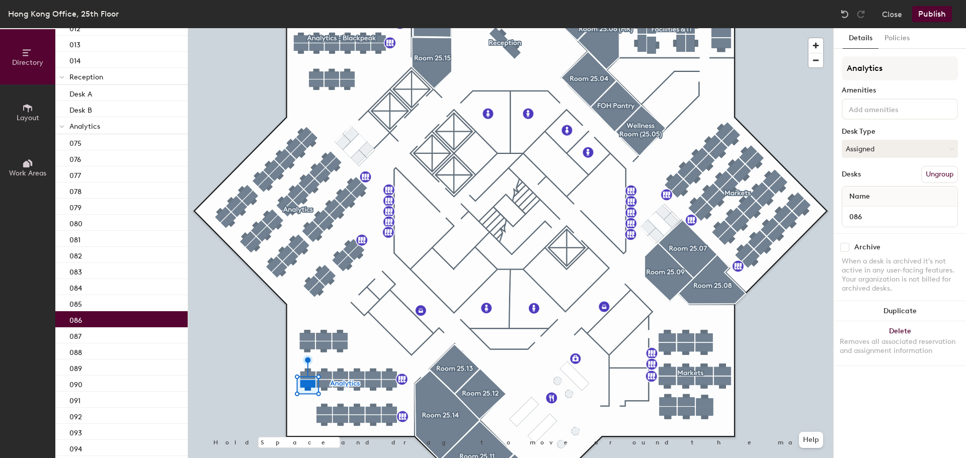
click at [123, 321] on div "086" at bounding box center [121, 319] width 132 height 16
click at [112, 337] on div "087" at bounding box center [121, 336] width 132 height 16
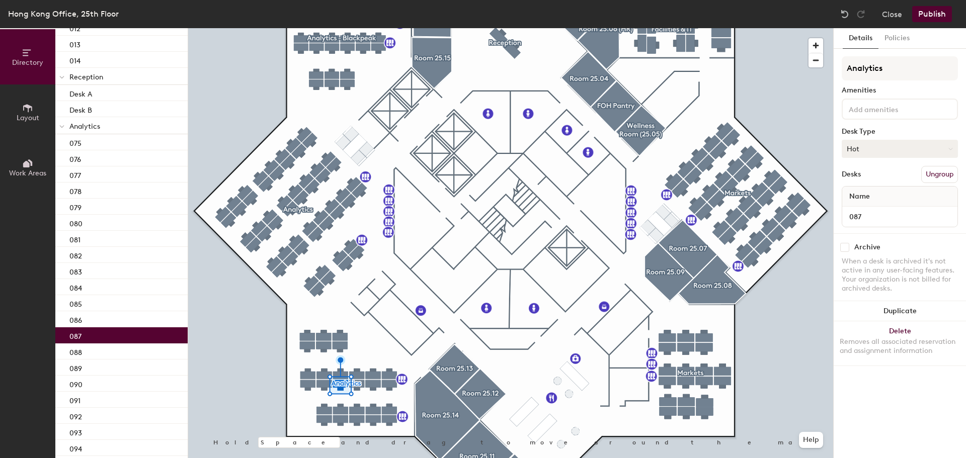
click at [900, 149] on button "Hot" at bounding box center [900, 149] width 116 height 18
click at [871, 211] on div "Hoteled" at bounding box center [892, 210] width 101 height 15
click at [88, 354] on div "088" at bounding box center [121, 352] width 132 height 16
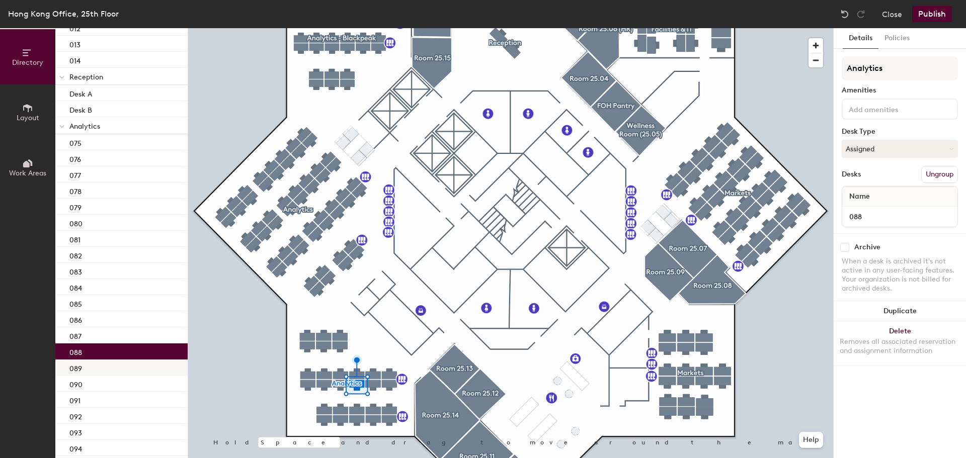
click at [85, 374] on div "089" at bounding box center [121, 368] width 132 height 16
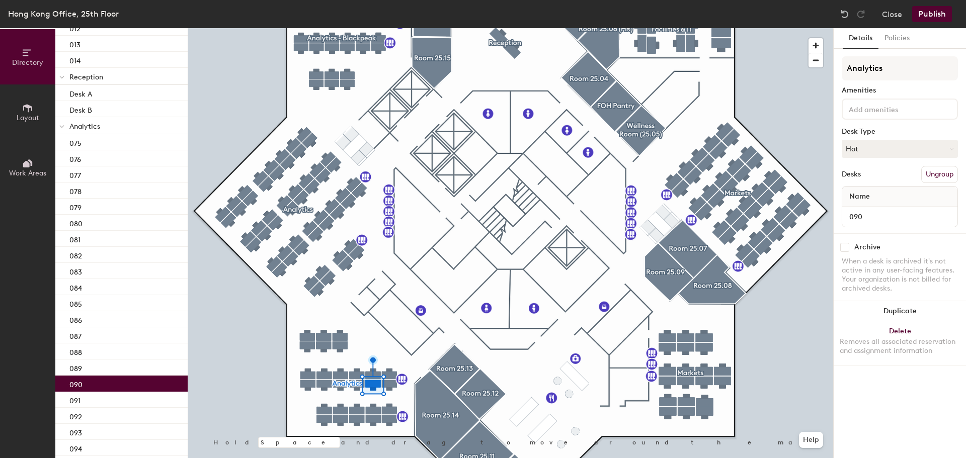
click at [84, 387] on div "090" at bounding box center [121, 384] width 132 height 16
click at [888, 108] on input at bounding box center [892, 109] width 91 height 12
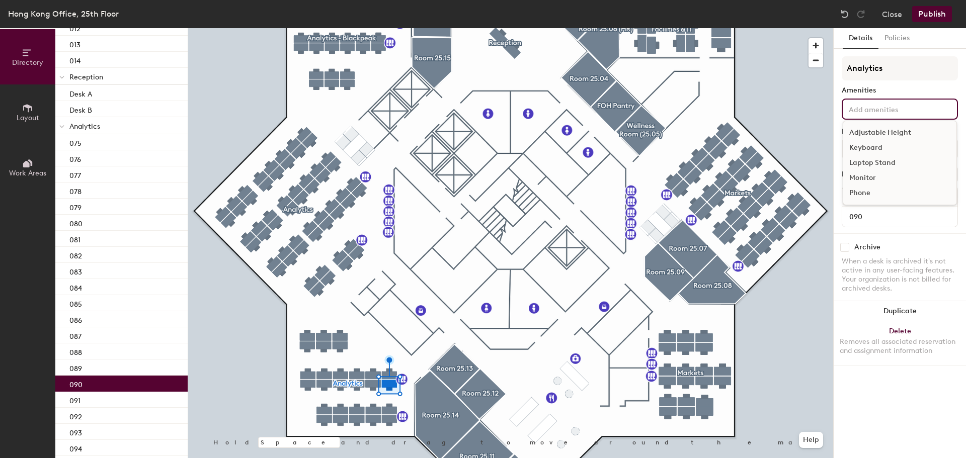
click at [885, 131] on div "Adjustable Height" at bounding box center [899, 132] width 113 height 15
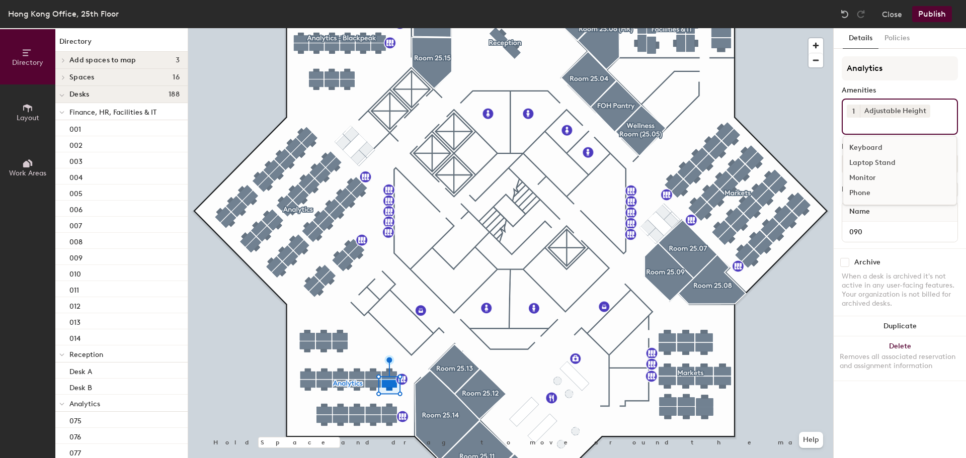
scroll to position [278, 0]
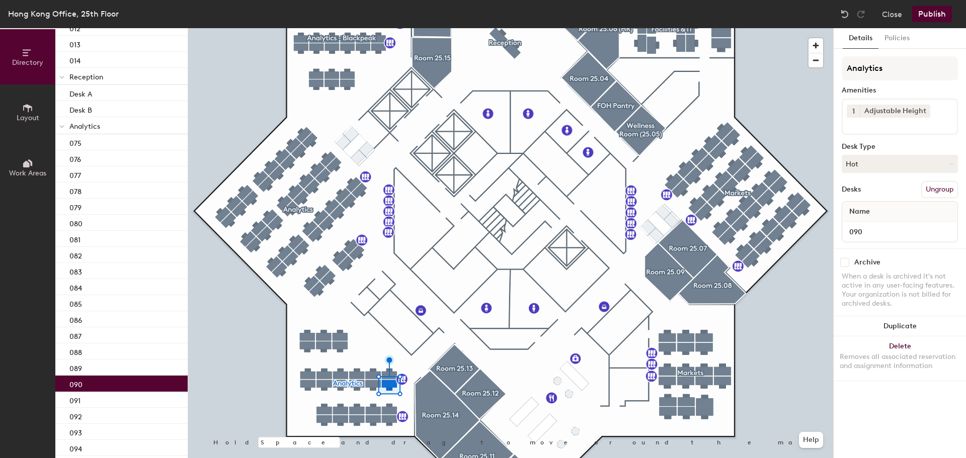
click at [945, 89] on div "Amenities" at bounding box center [900, 91] width 116 height 8
click at [889, 171] on button "Hot" at bounding box center [900, 164] width 116 height 18
click at [868, 223] on div "Hoteled" at bounding box center [892, 225] width 101 height 15
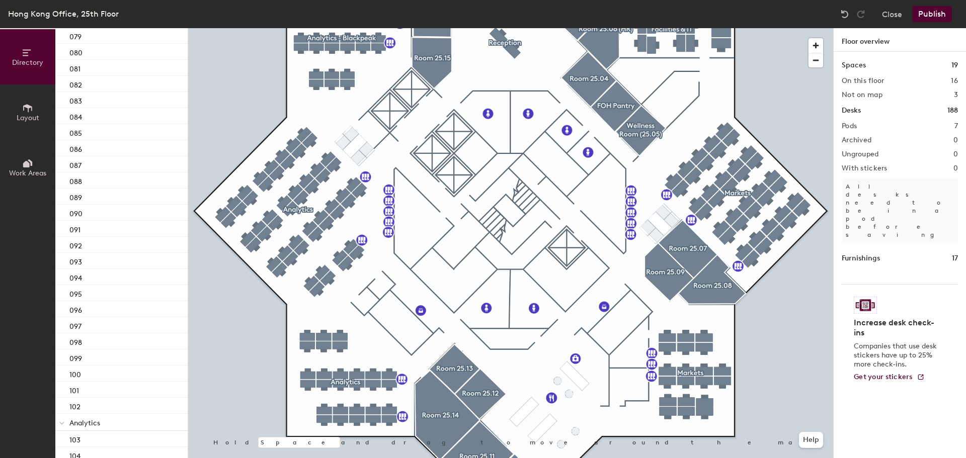
scroll to position [466, 0]
click at [89, 232] on div "092" at bounding box center [121, 228] width 132 height 16
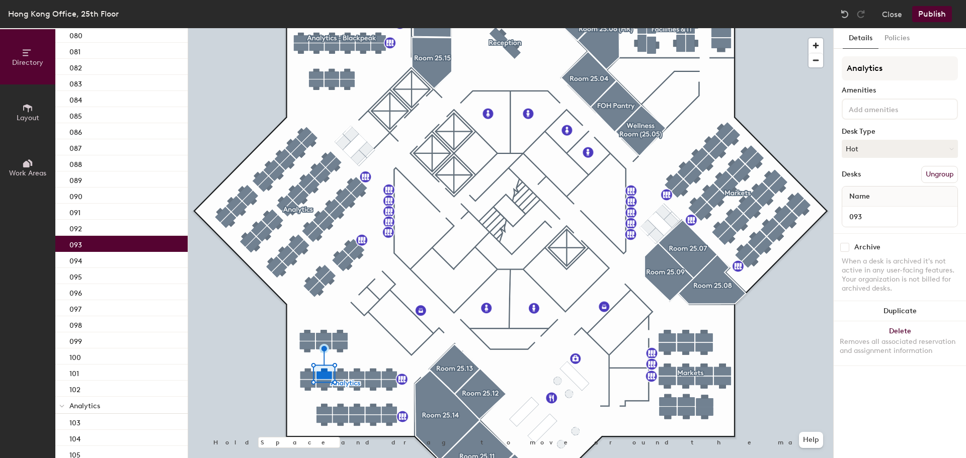
click at [90, 246] on div "093" at bounding box center [121, 244] width 132 height 16
click at [927, 150] on button "Hot" at bounding box center [900, 149] width 116 height 18
click at [882, 213] on div "Hoteled" at bounding box center [892, 210] width 101 height 15
click at [96, 255] on div "094" at bounding box center [121, 260] width 132 height 16
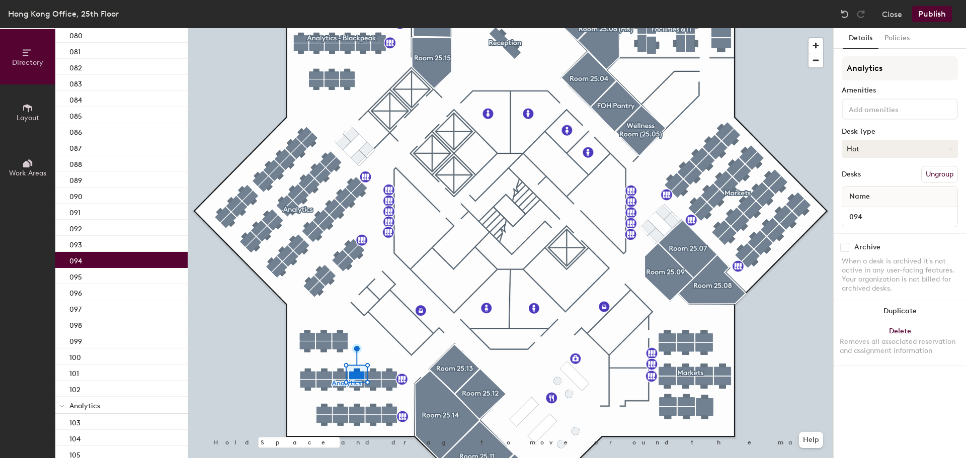
click at [894, 150] on button "Hot" at bounding box center [900, 149] width 116 height 18
click at [875, 209] on div "Hoteled" at bounding box center [892, 210] width 101 height 15
click at [166, 279] on div "095" at bounding box center [121, 276] width 132 height 16
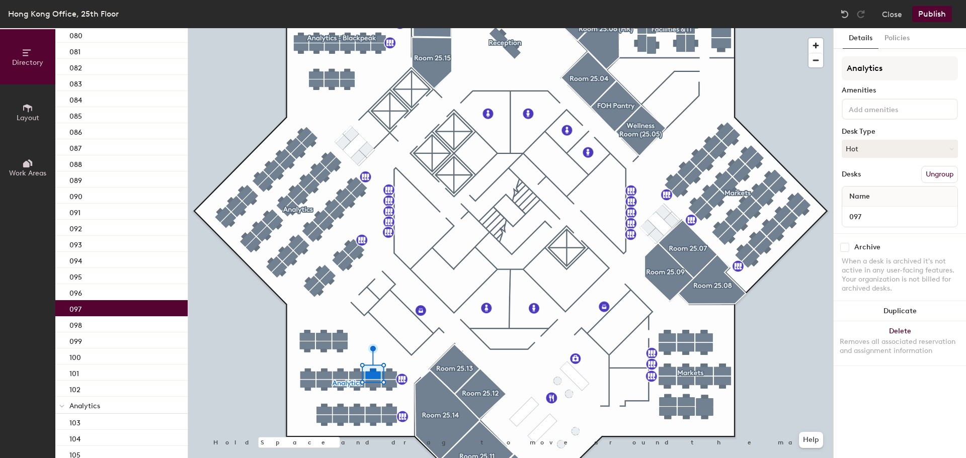
click at [145, 302] on div "097" at bounding box center [121, 308] width 132 height 16
click at [147, 293] on div "096" at bounding box center [121, 292] width 132 height 16
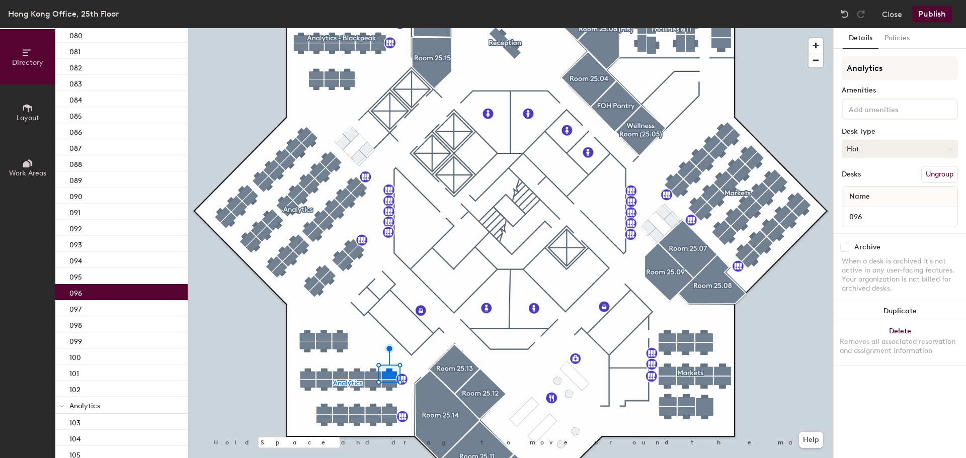
click at [897, 149] on button "Hot" at bounding box center [900, 149] width 116 height 18
click at [866, 207] on div "Hoteled" at bounding box center [892, 210] width 101 height 15
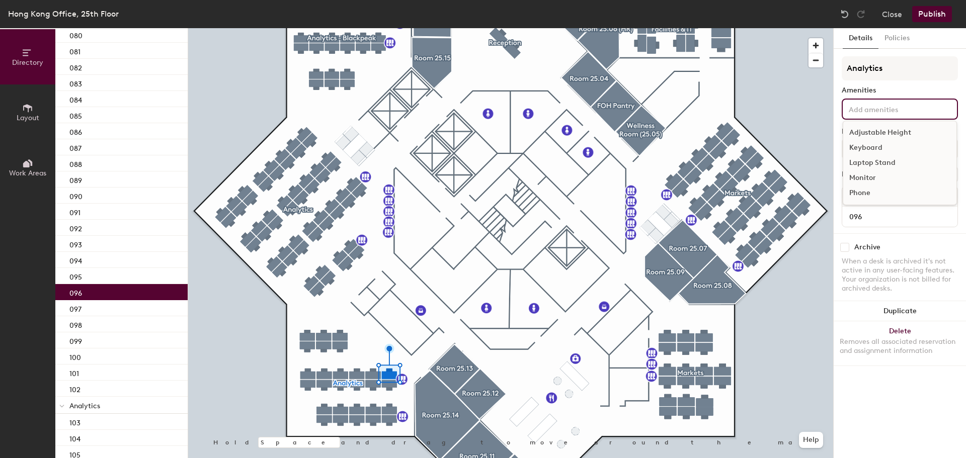
click at [891, 111] on input at bounding box center [892, 109] width 91 height 12
click at [885, 133] on div "Adjustable Height" at bounding box center [899, 132] width 113 height 15
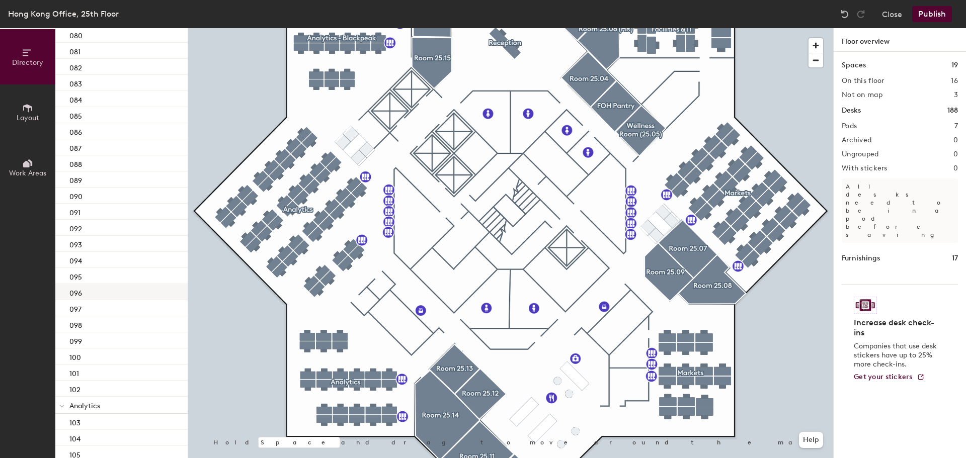
click at [102, 297] on div "096" at bounding box center [121, 292] width 132 height 16
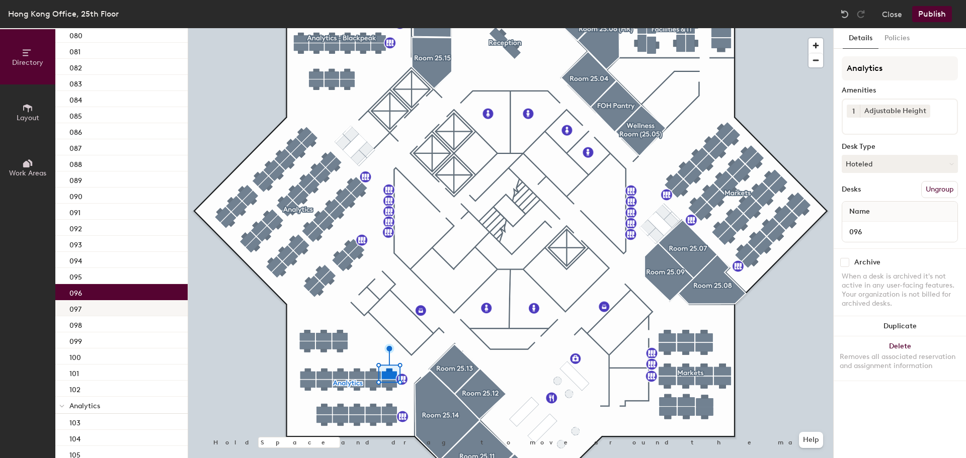
click at [99, 311] on div "097" at bounding box center [121, 308] width 132 height 16
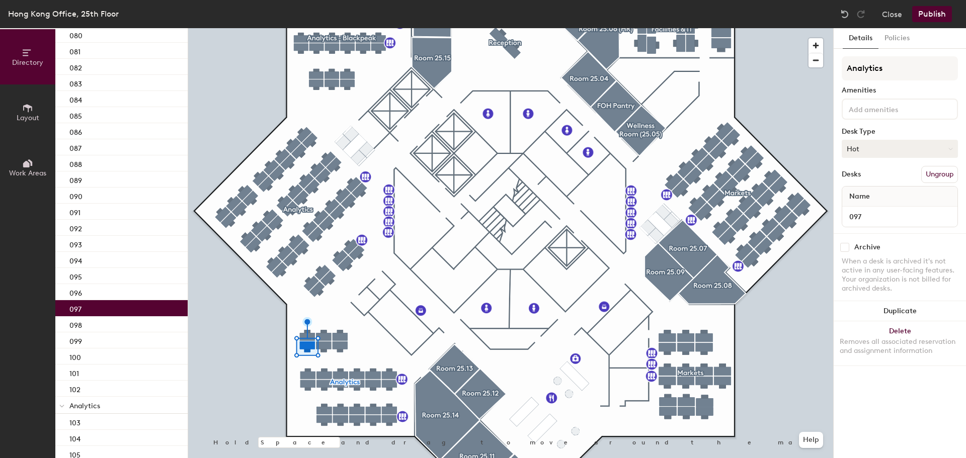
click at [897, 145] on button "Hot" at bounding box center [900, 149] width 116 height 18
click at [872, 210] on div "Hoteled" at bounding box center [892, 210] width 101 height 15
click at [107, 322] on div "098" at bounding box center [121, 324] width 132 height 16
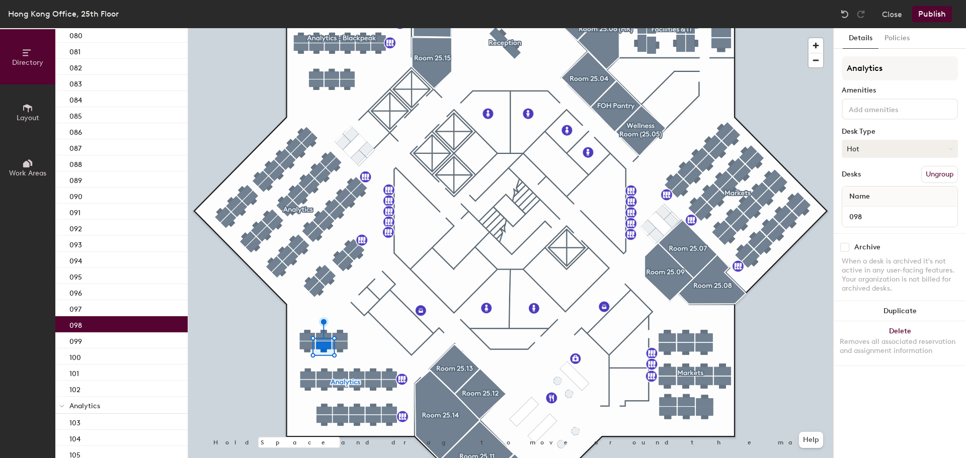
click at [876, 148] on button "Hot" at bounding box center [900, 149] width 116 height 18
click at [869, 205] on div "Hoteled" at bounding box center [892, 210] width 101 height 15
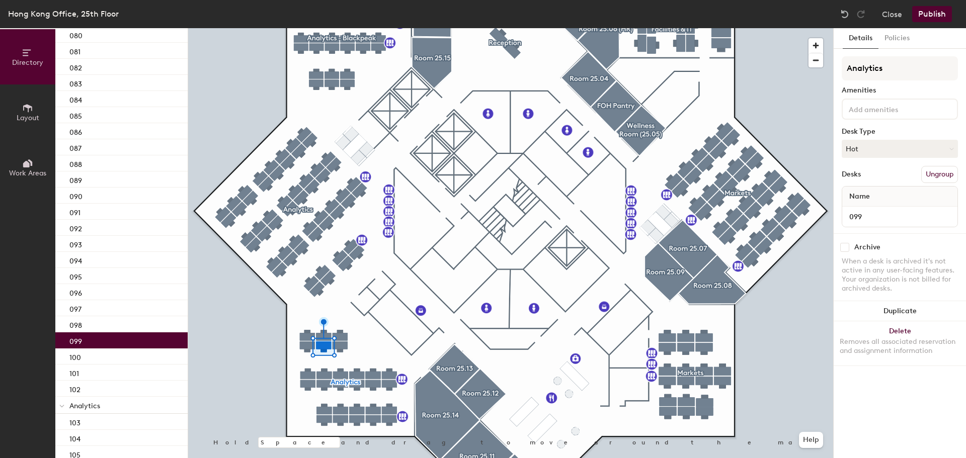
click at [148, 340] on div "099" at bounding box center [121, 341] width 132 height 16
click at [868, 153] on button "Hot" at bounding box center [900, 149] width 116 height 18
click at [871, 203] on div "Hoteled" at bounding box center [892, 210] width 101 height 15
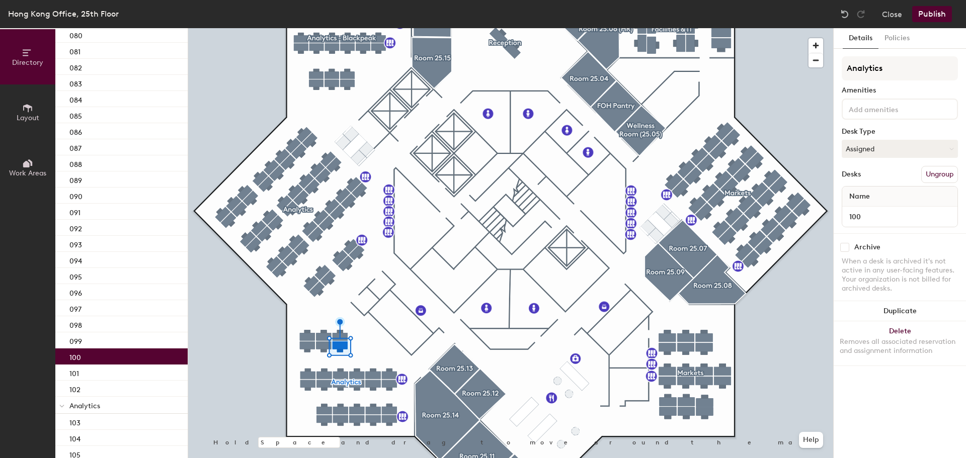
click at [129, 355] on div "100" at bounding box center [121, 357] width 132 height 16
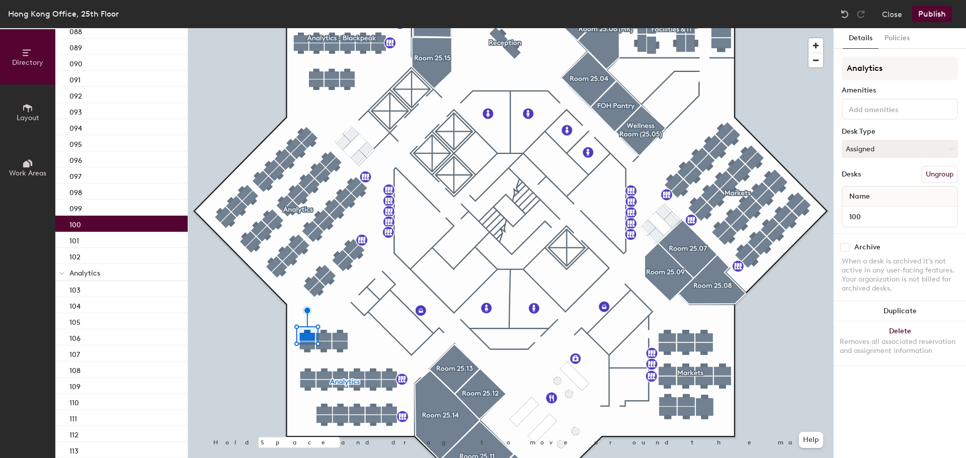
scroll to position [654, 0]
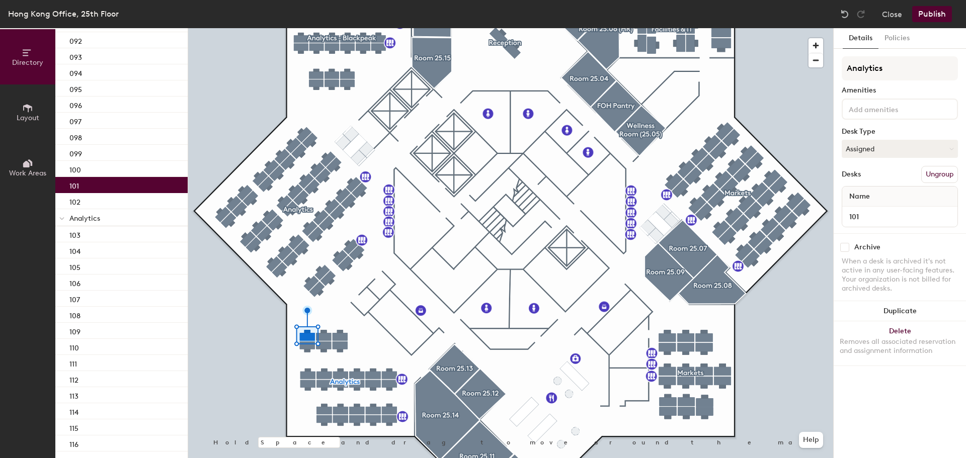
click at [134, 190] on div "101" at bounding box center [121, 185] width 132 height 16
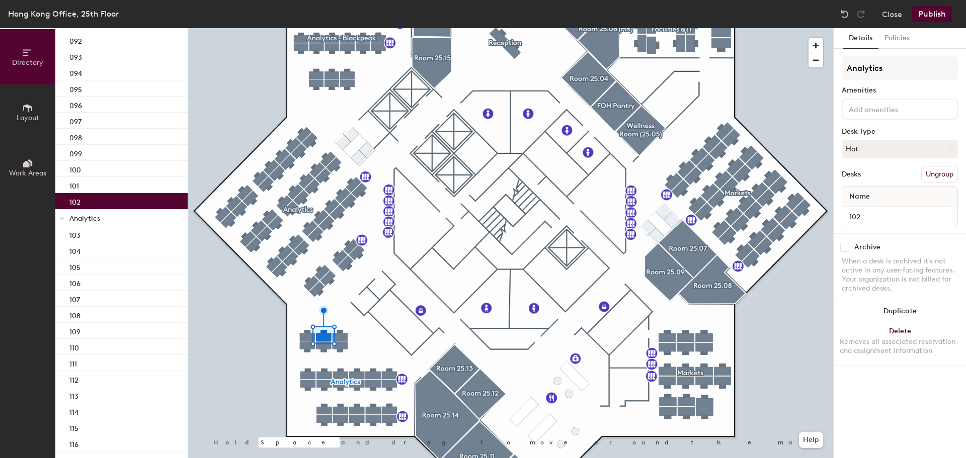
click at [122, 201] on div "102" at bounding box center [121, 201] width 132 height 16
click at [860, 151] on button "Hot" at bounding box center [900, 149] width 116 height 18
click at [860, 206] on div "Hoteled" at bounding box center [892, 210] width 101 height 15
click at [95, 231] on div "103" at bounding box center [121, 234] width 132 height 16
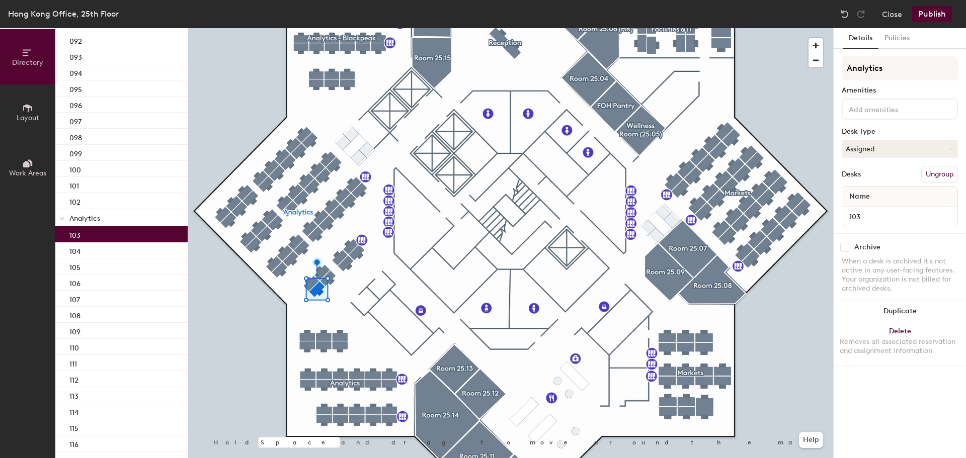
click at [100, 219] on p "Analytics" at bounding box center [124, 217] width 110 height 13
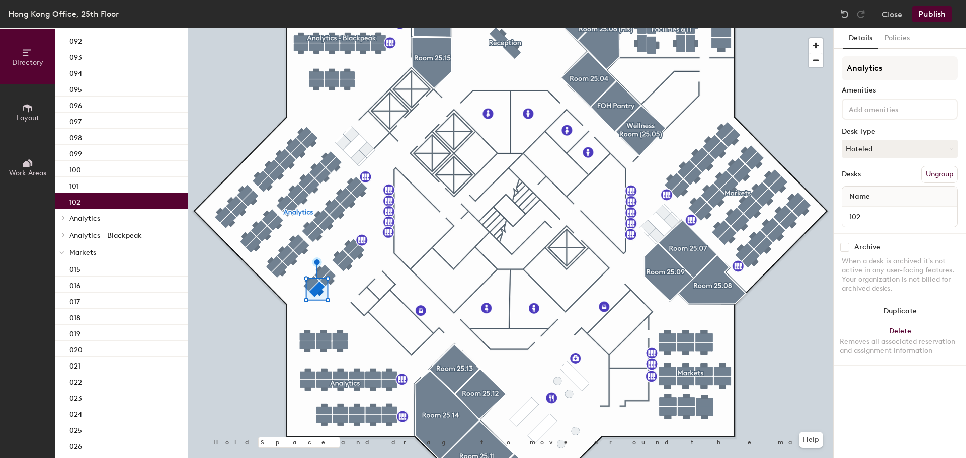
click at [106, 199] on div "102" at bounding box center [121, 201] width 132 height 16
click at [64, 218] on icon at bounding box center [63, 217] width 4 height 5
click at [82, 241] on div "103" at bounding box center [121, 234] width 132 height 16
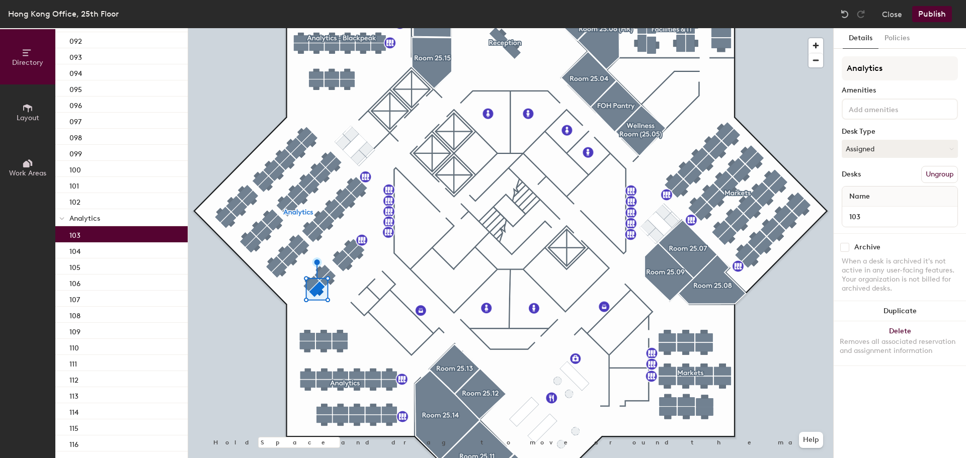
click at [83, 237] on div "103" at bounding box center [121, 234] width 132 height 16
click at [880, 150] on button "Assigned" at bounding box center [900, 149] width 116 height 18
click at [860, 207] on div "Hoteled" at bounding box center [892, 210] width 101 height 15
click at [125, 246] on div "104" at bounding box center [121, 251] width 132 height 16
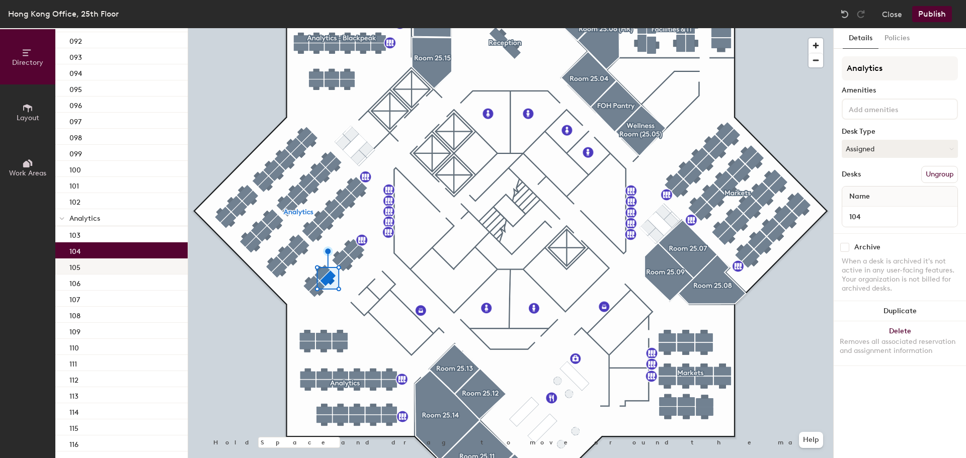
click at [101, 266] on div "105" at bounding box center [121, 267] width 132 height 16
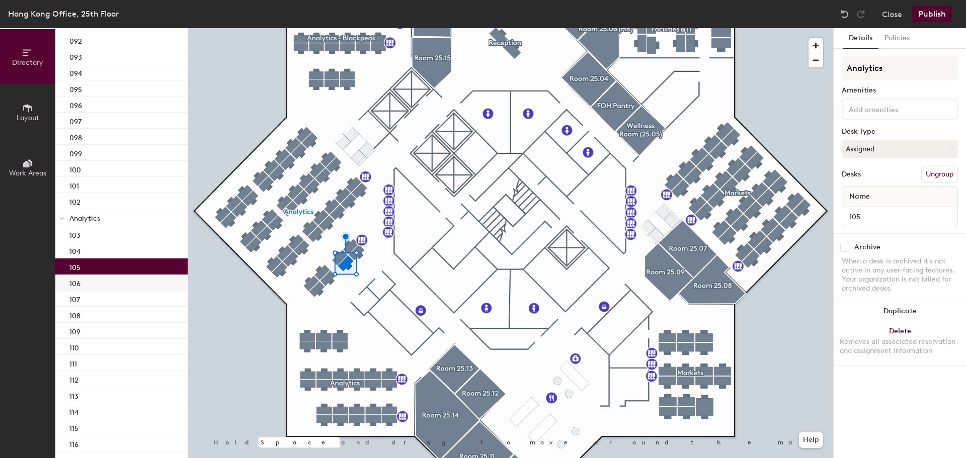
click at [93, 285] on div "106" at bounding box center [121, 283] width 132 height 16
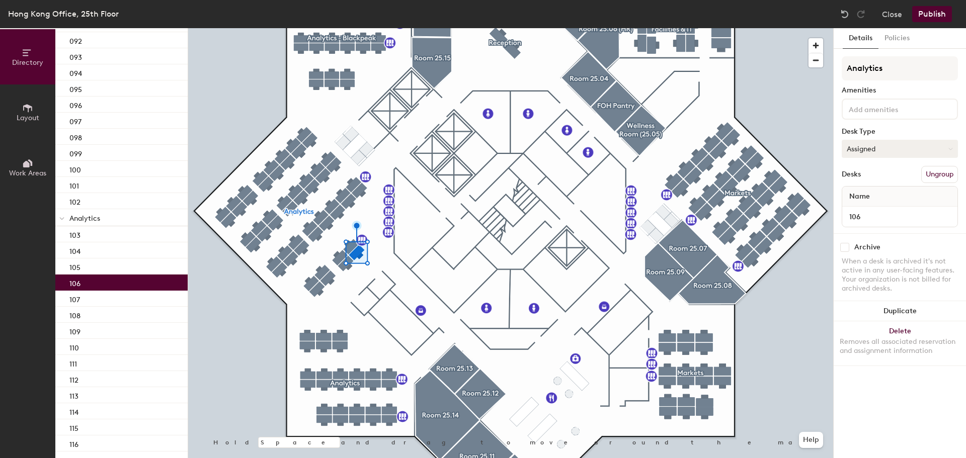
click at [891, 147] on button "Assigned" at bounding box center [900, 149] width 116 height 18
click at [870, 208] on div "Hoteled" at bounding box center [892, 210] width 101 height 15
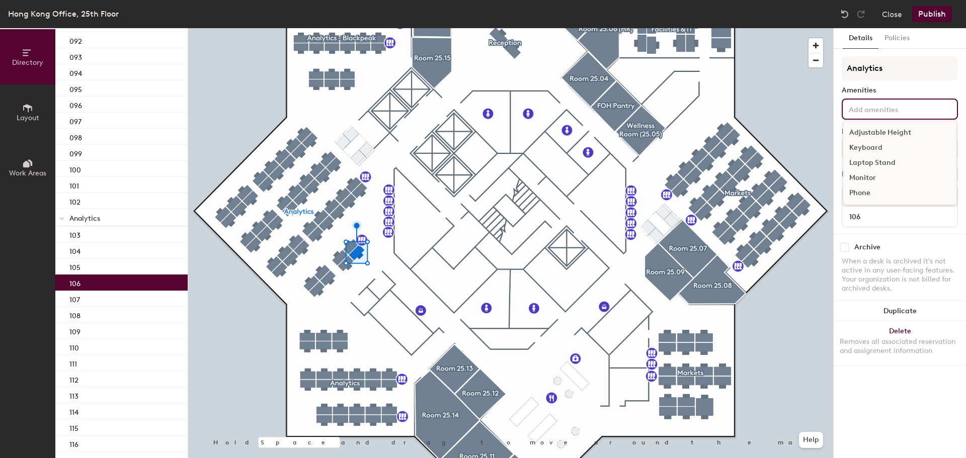
click at [872, 112] on input at bounding box center [892, 109] width 91 height 12
click at [873, 134] on div "Adjustable Height" at bounding box center [899, 132] width 113 height 15
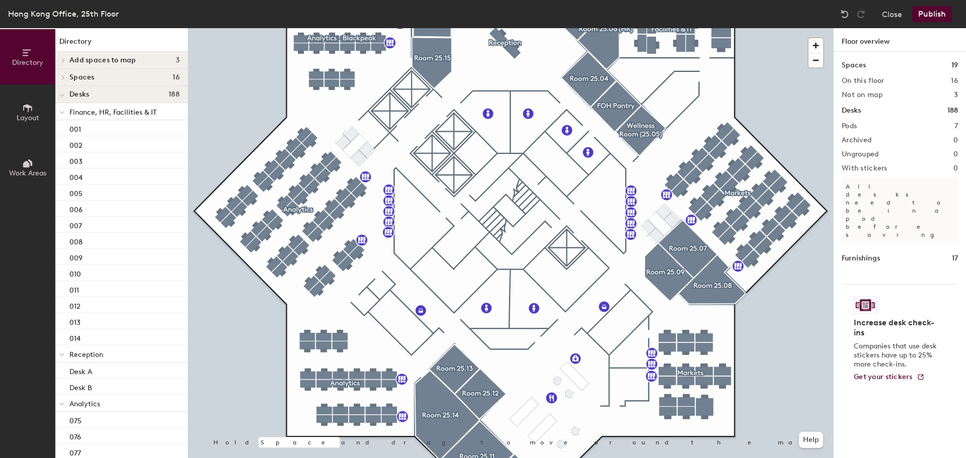
scroll to position [654, 0]
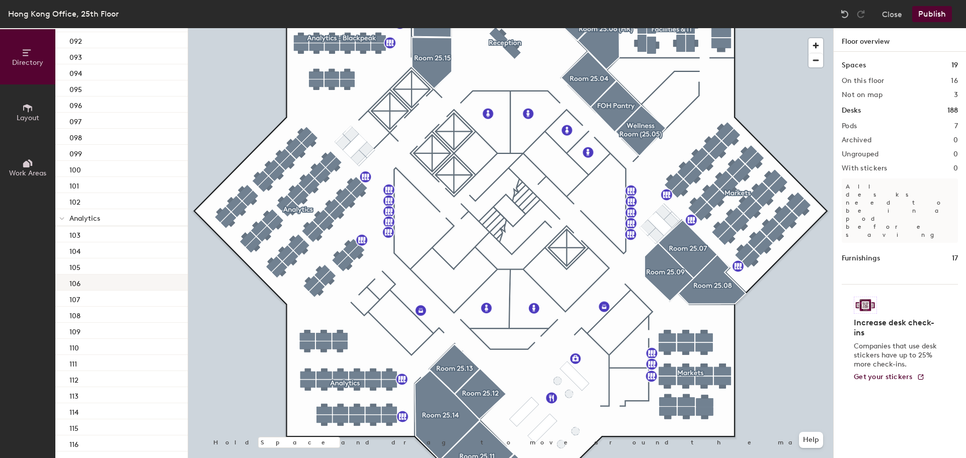
click at [86, 282] on div "106" at bounding box center [121, 283] width 132 height 16
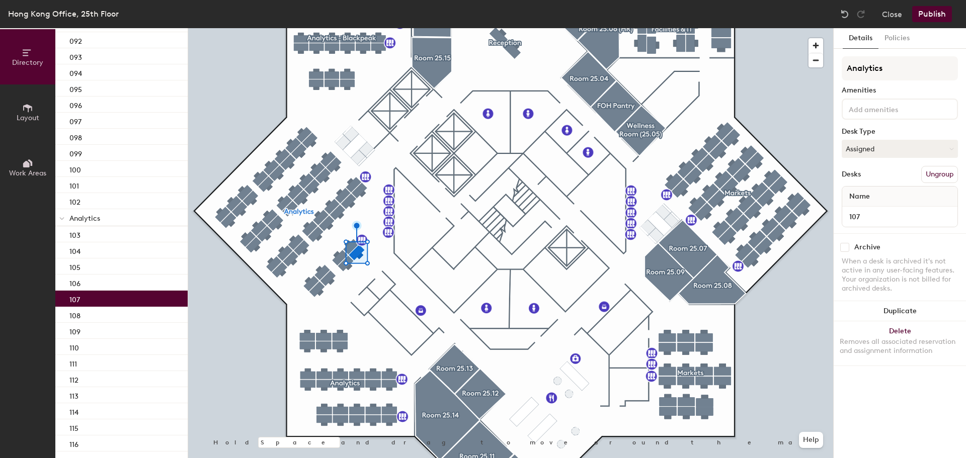
click at [81, 295] on div "107" at bounding box center [121, 299] width 132 height 16
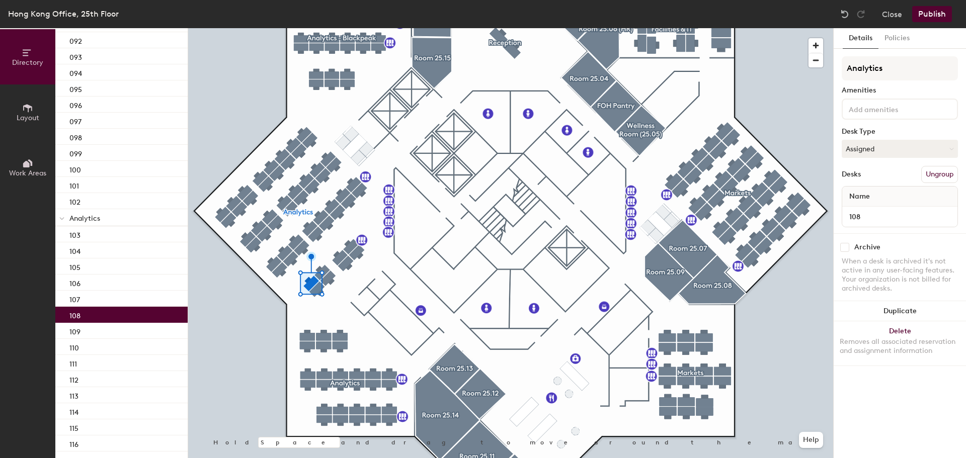
click at [80, 312] on p "108" at bounding box center [74, 315] width 11 height 12
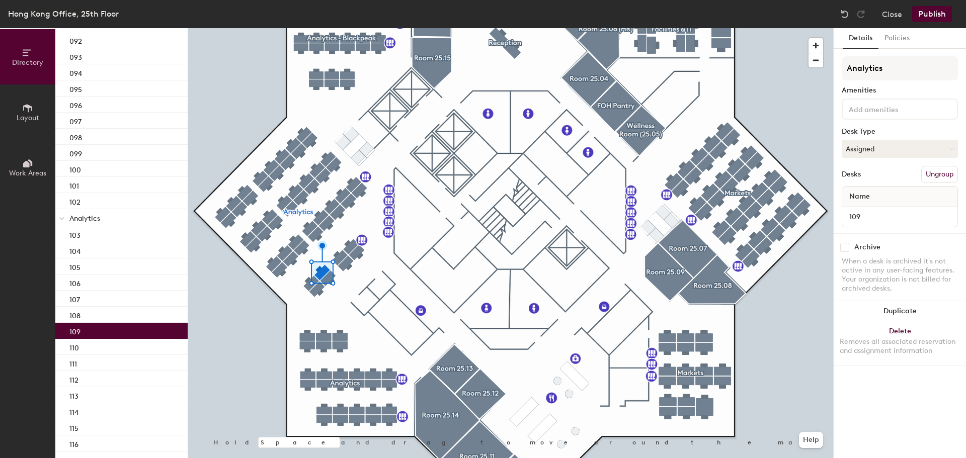
click at [80, 329] on p "109" at bounding box center [74, 331] width 11 height 12
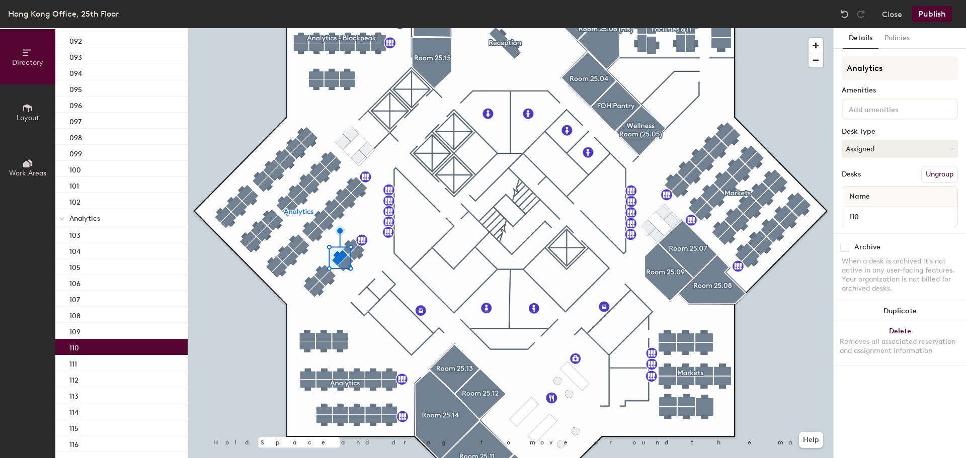
click at [81, 347] on div "110" at bounding box center [121, 347] width 132 height 16
click at [868, 154] on button "Assigned" at bounding box center [900, 149] width 116 height 18
click at [867, 210] on div "Hoteled" at bounding box center [892, 210] width 101 height 15
click at [876, 107] on input at bounding box center [892, 109] width 91 height 12
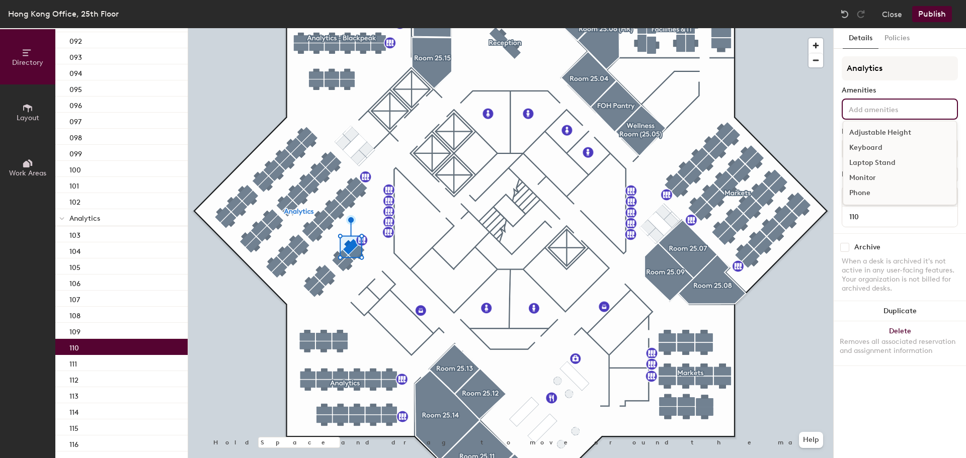
click at [880, 127] on div "Adjustable Height" at bounding box center [899, 132] width 113 height 15
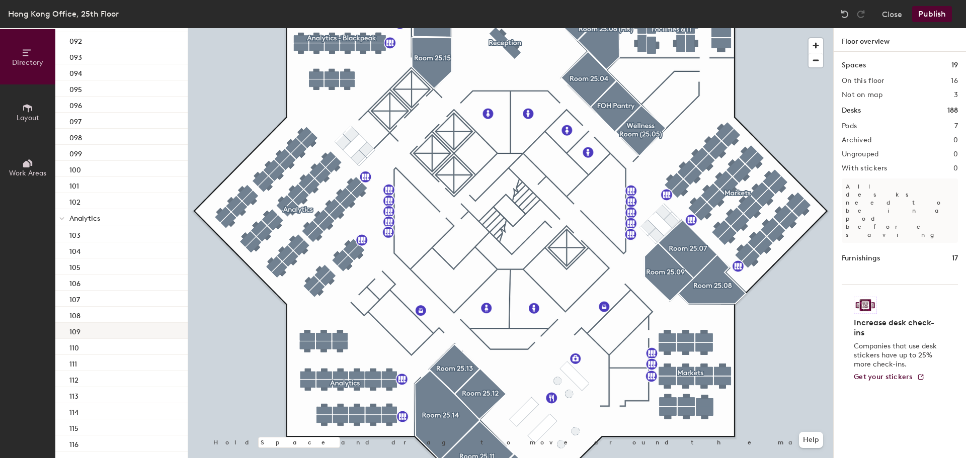
click at [83, 333] on div "109" at bounding box center [121, 331] width 132 height 16
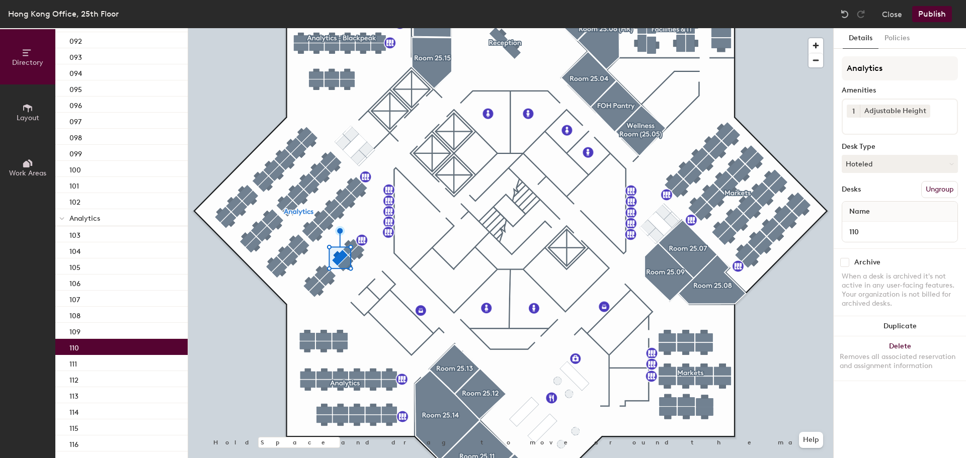
click at [83, 351] on div "110" at bounding box center [121, 347] width 132 height 16
click at [80, 363] on div "111" at bounding box center [121, 363] width 132 height 16
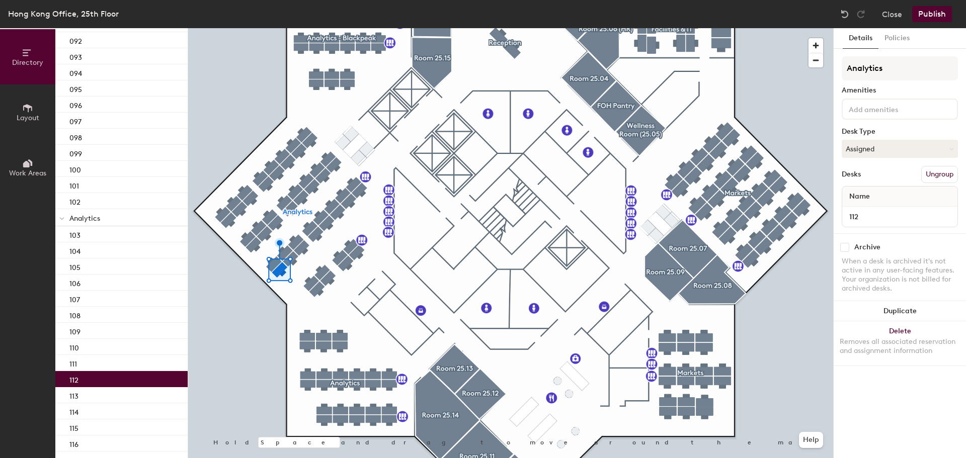
click at [76, 378] on p "112" at bounding box center [73, 379] width 9 height 12
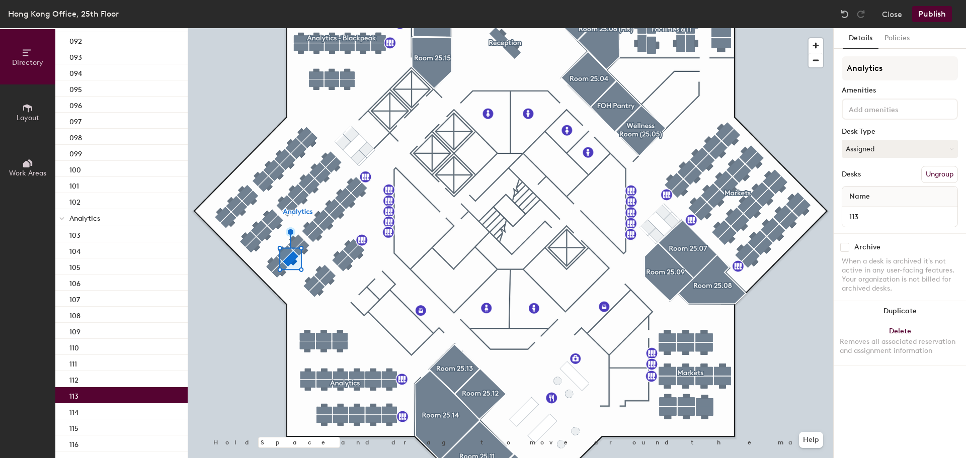
click at [75, 390] on p "113" at bounding box center [73, 395] width 9 height 12
click at [74, 405] on div "114" at bounding box center [121, 412] width 132 height 16
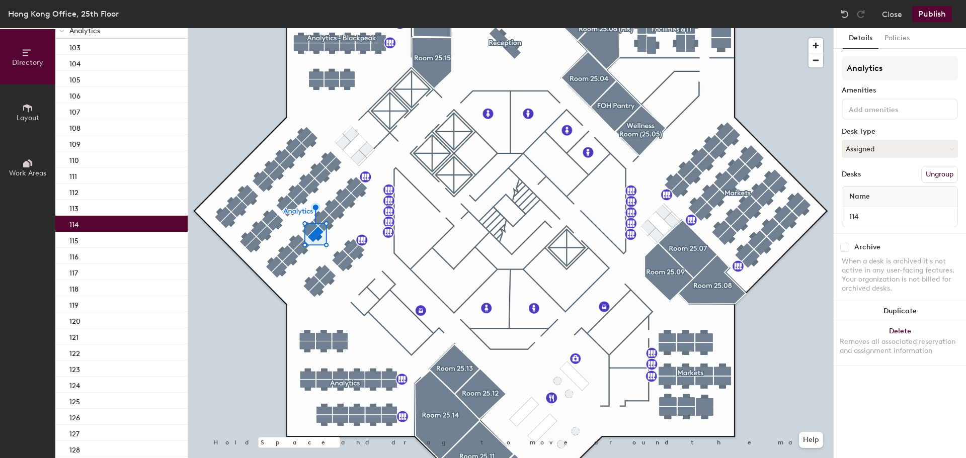
scroll to position [882, 0]
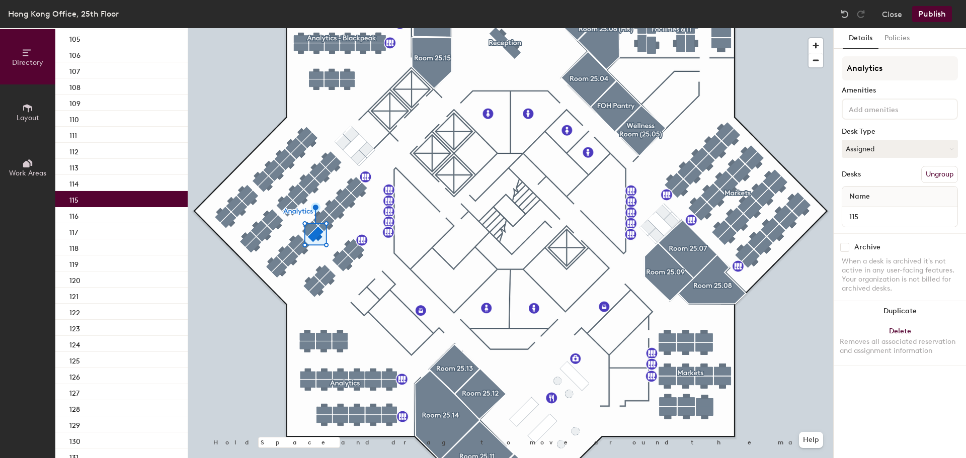
click at [113, 202] on div "115" at bounding box center [121, 199] width 132 height 16
click at [113, 220] on div "116" at bounding box center [121, 215] width 132 height 16
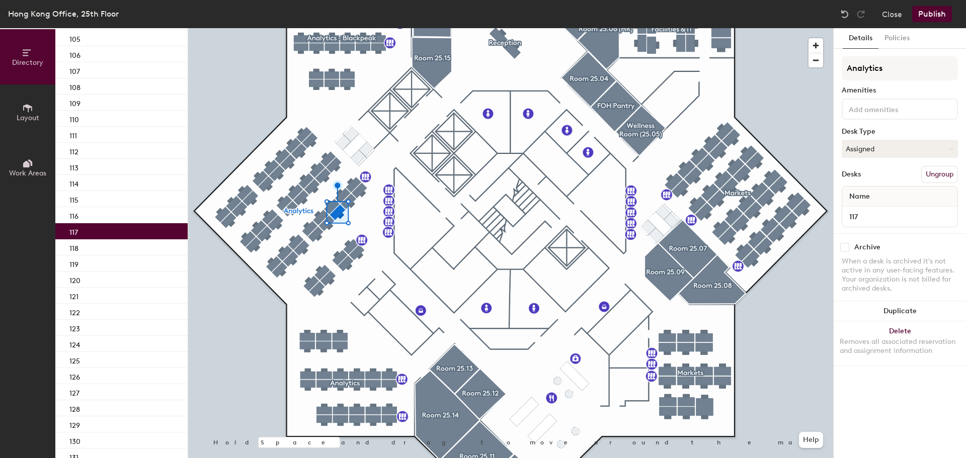
click at [110, 229] on div "117" at bounding box center [121, 231] width 132 height 16
click at [109, 241] on div "118" at bounding box center [121, 248] width 132 height 16
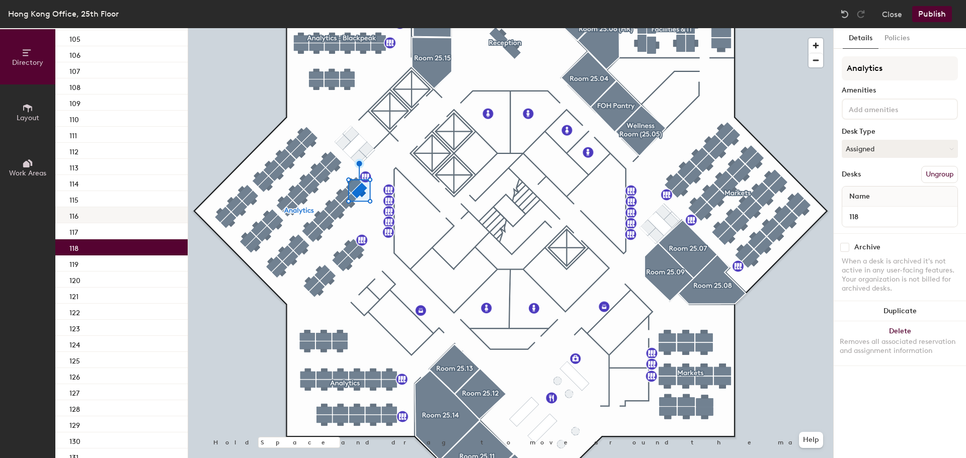
click at [116, 215] on div "116" at bounding box center [121, 215] width 132 height 16
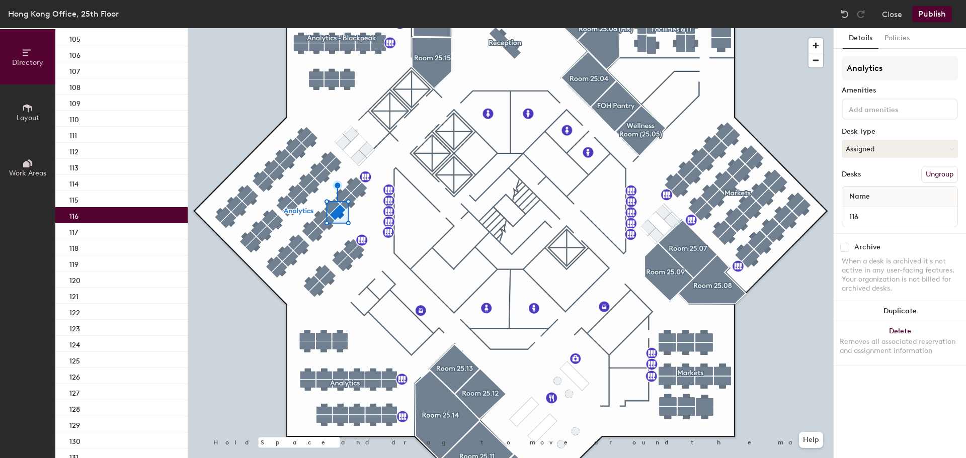
click at [877, 114] on input at bounding box center [892, 109] width 91 height 12
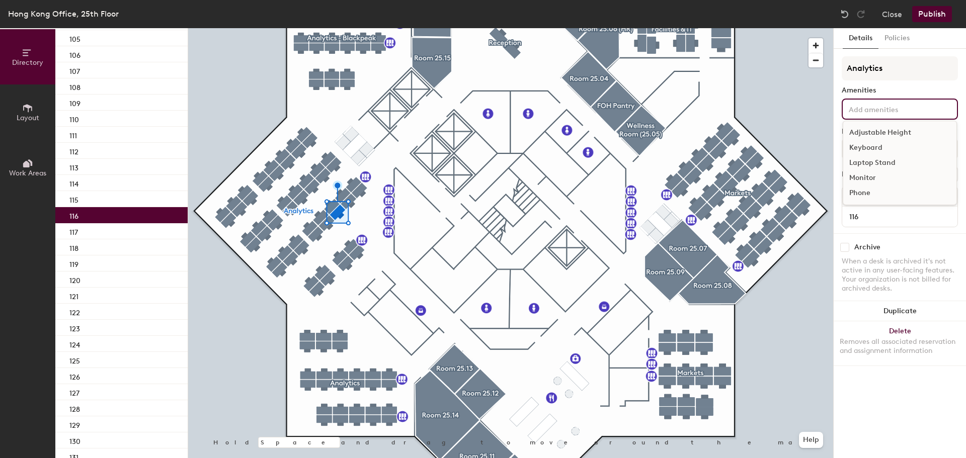
click at [915, 84] on div "Analytics Amenities Adjustable Height Keyboard Laptop Stand Monitor Phone Desk …" at bounding box center [900, 144] width 116 height 177
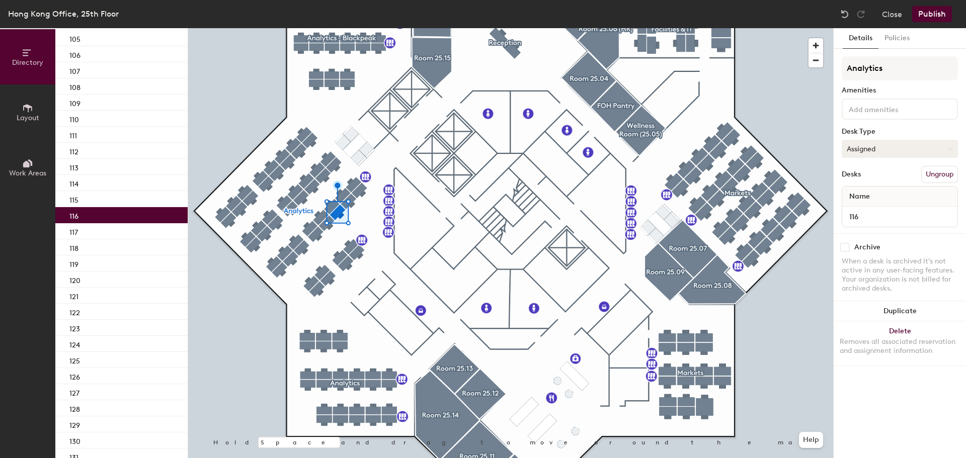
click at [881, 149] on button "Assigned" at bounding box center [900, 149] width 116 height 18
click at [867, 210] on div "Hoteled" at bounding box center [892, 210] width 101 height 15
click at [112, 236] on div "117" at bounding box center [121, 231] width 132 height 16
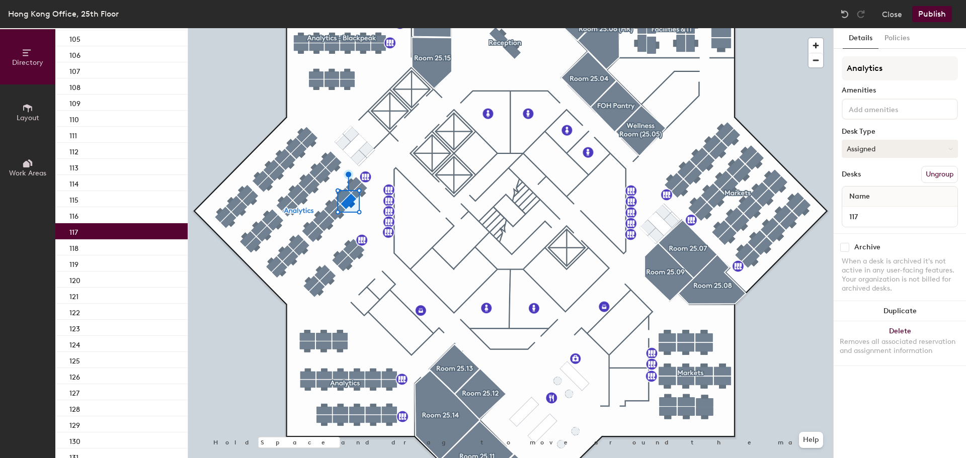
click at [866, 148] on button "Assigned" at bounding box center [900, 149] width 116 height 18
click at [868, 207] on div "Hoteled" at bounding box center [892, 210] width 101 height 15
click at [77, 253] on div "118" at bounding box center [121, 248] width 132 height 16
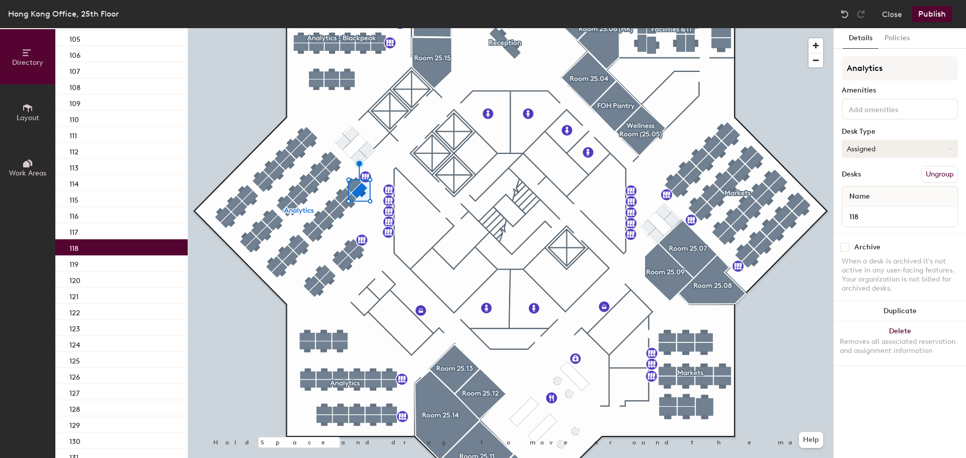
click at [893, 155] on button "Assigned" at bounding box center [900, 149] width 116 height 18
click at [877, 209] on div "Hoteled" at bounding box center [892, 210] width 101 height 15
click at [875, 111] on input at bounding box center [892, 109] width 91 height 12
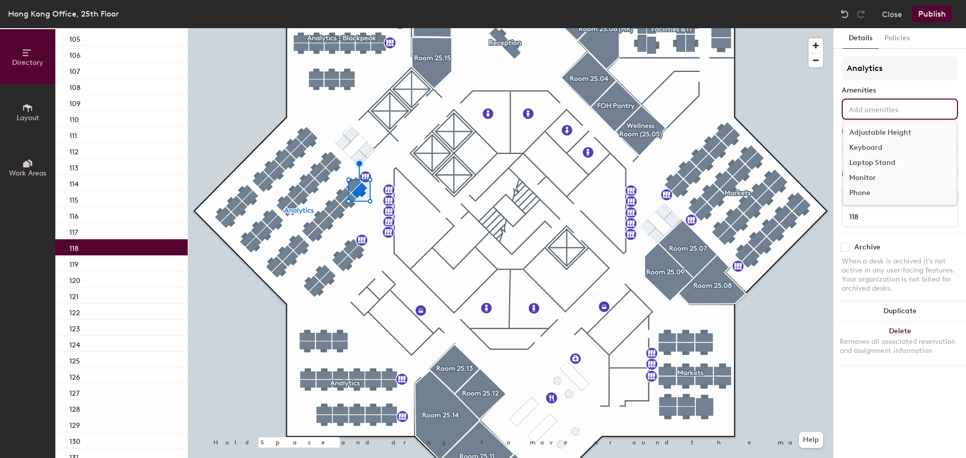
click at [882, 127] on div "Adjustable Height" at bounding box center [899, 132] width 113 height 15
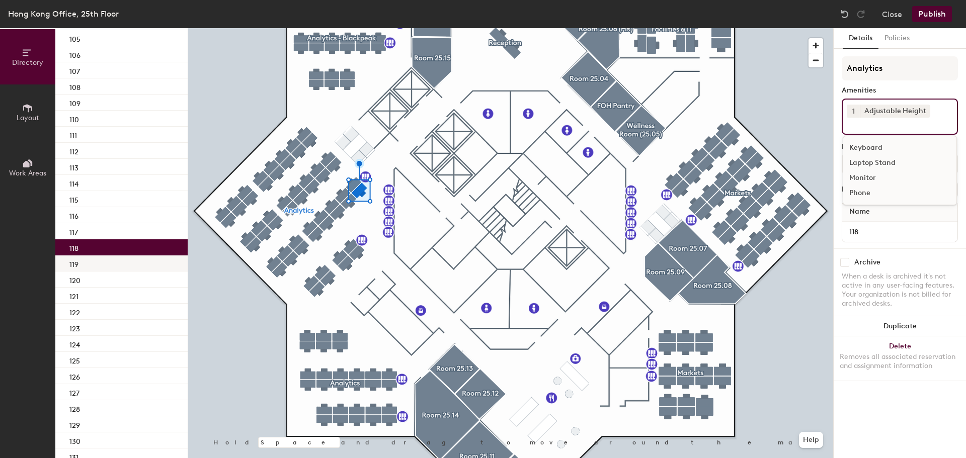
click at [75, 264] on p "119" at bounding box center [73, 264] width 9 height 12
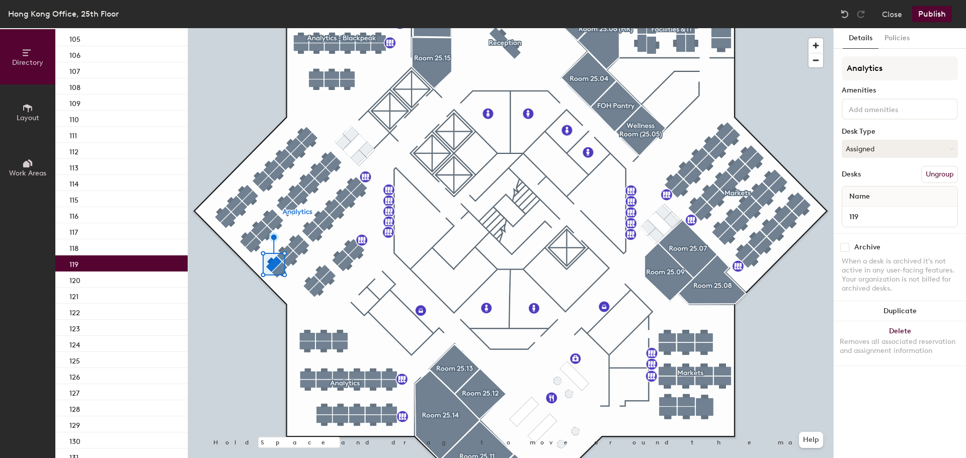
click at [75, 264] on p "119" at bounding box center [73, 264] width 9 height 12
click at [98, 276] on div "120" at bounding box center [121, 280] width 132 height 16
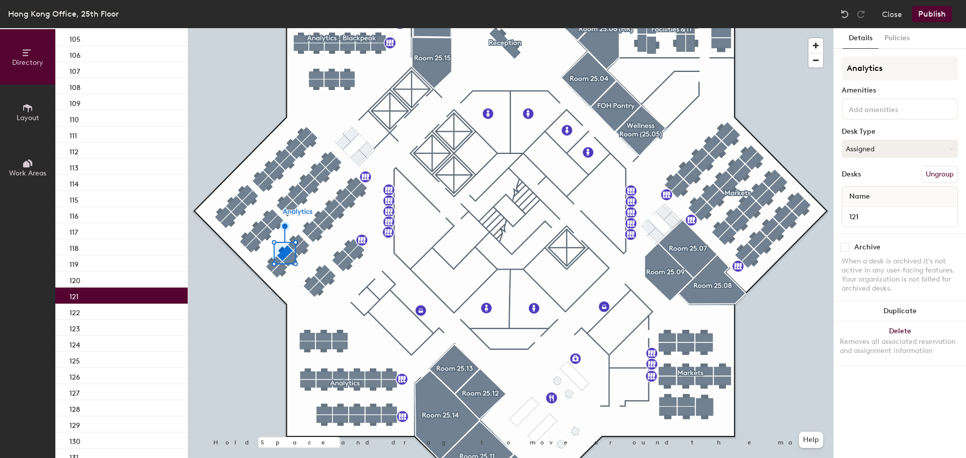
click at [90, 301] on div "121" at bounding box center [121, 296] width 132 height 16
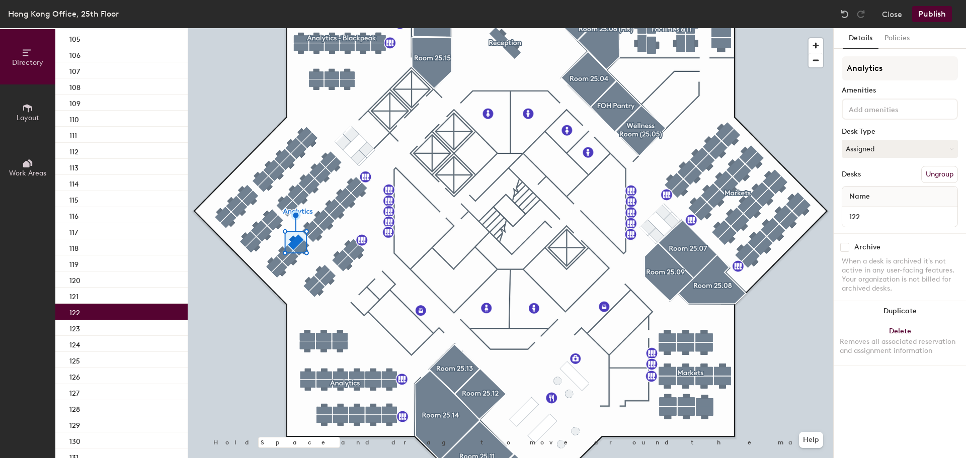
click at [89, 313] on div "122" at bounding box center [121, 312] width 132 height 16
click at [860, 147] on button "Assigned" at bounding box center [900, 149] width 116 height 18
click at [858, 211] on div "Hoteled" at bounding box center [892, 210] width 101 height 15
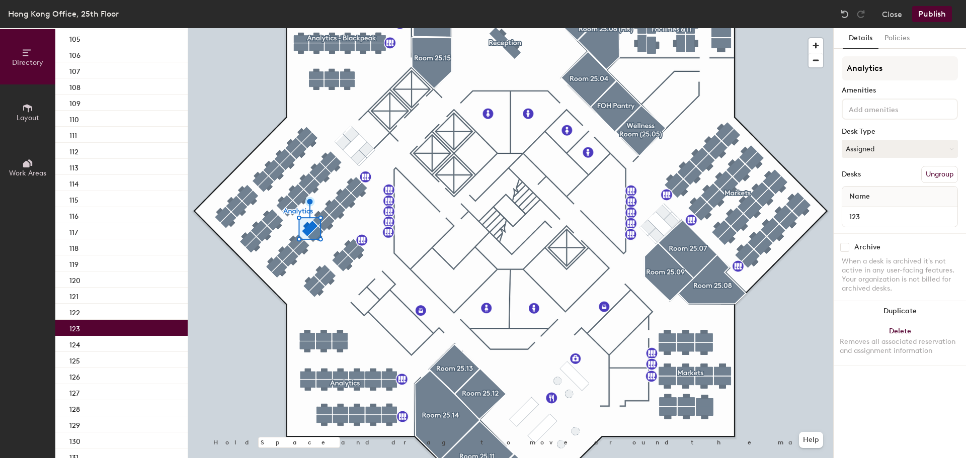
click at [93, 329] on div "123" at bounding box center [121, 328] width 132 height 16
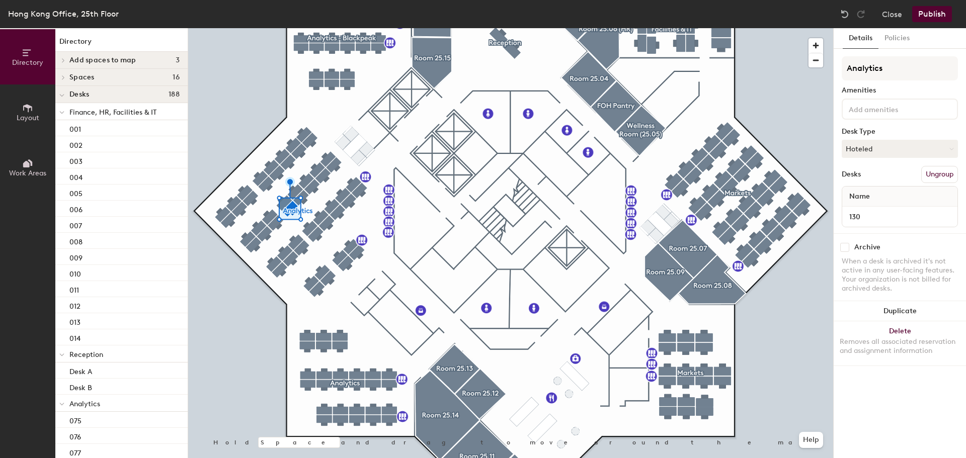
scroll to position [1019, 0]
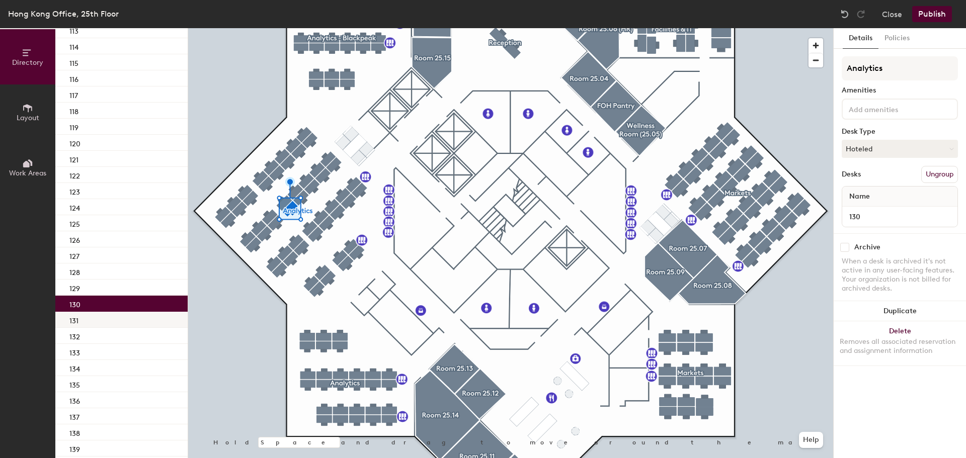
click at [117, 324] on div "131" at bounding box center [121, 320] width 132 height 16
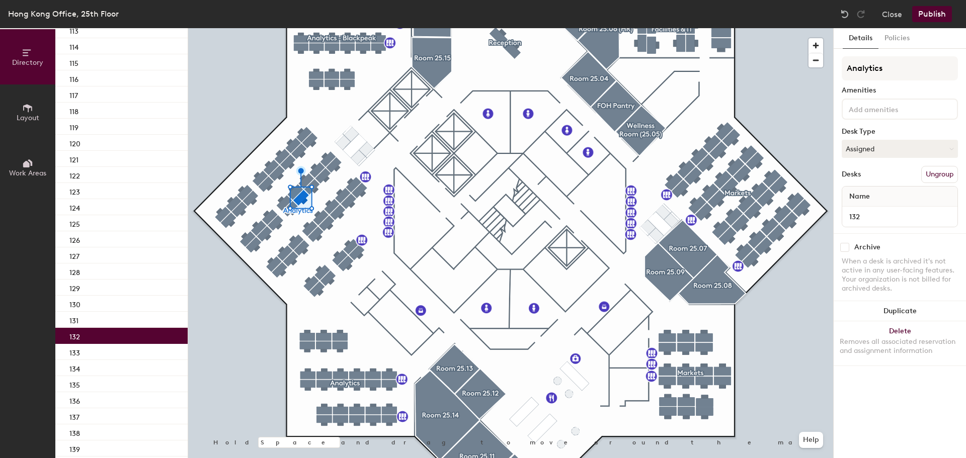
click at [116, 338] on div "132" at bounding box center [121, 336] width 132 height 16
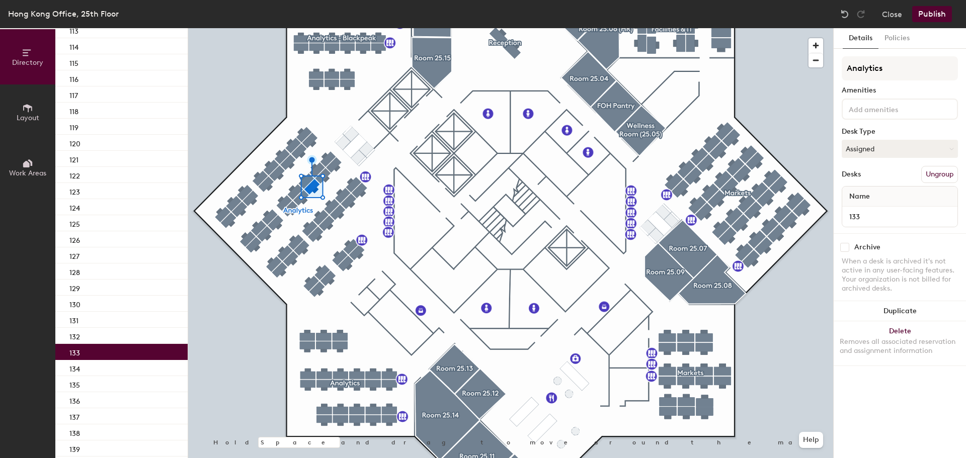
click at [110, 358] on div "133" at bounding box center [121, 352] width 132 height 16
click at [107, 373] on div "134" at bounding box center [121, 368] width 132 height 16
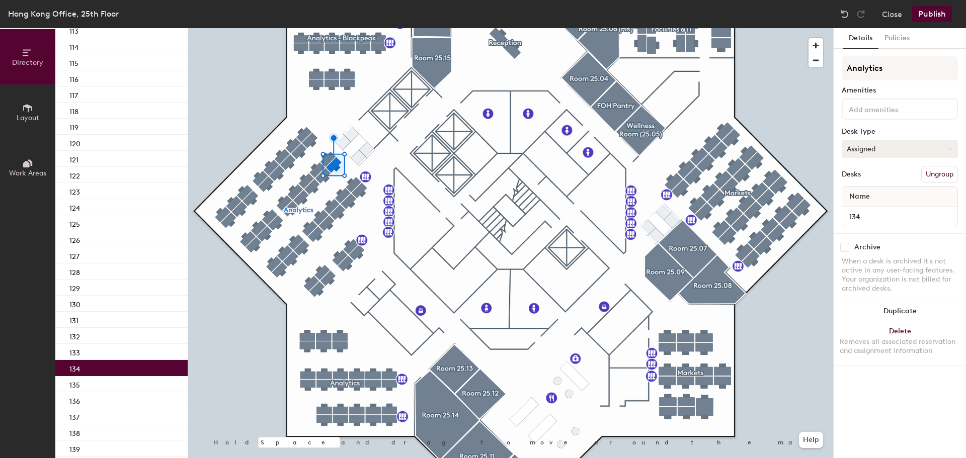
click at [886, 144] on button "Assigned" at bounding box center [900, 149] width 116 height 18
click at [868, 213] on div "Hoteled" at bounding box center [892, 210] width 101 height 15
click at [868, 110] on input at bounding box center [892, 109] width 91 height 12
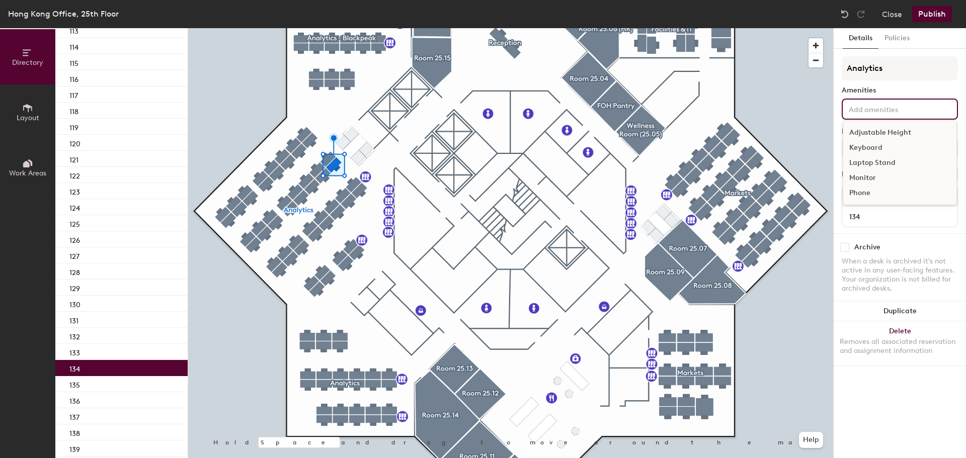
click at [880, 130] on div "Adjustable Height" at bounding box center [899, 132] width 113 height 15
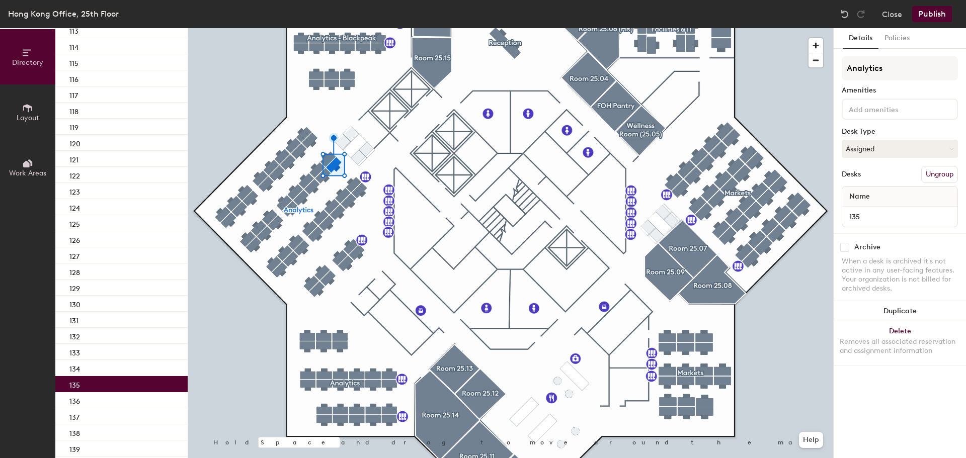
click at [150, 382] on div "135" at bounding box center [121, 384] width 132 height 16
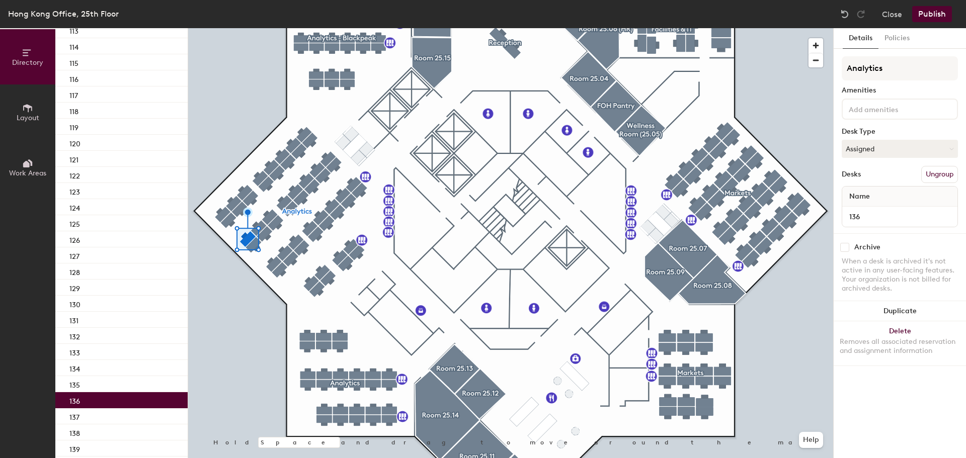
click at [146, 398] on div "136" at bounding box center [121, 400] width 132 height 16
click at [136, 417] on div "137" at bounding box center [121, 417] width 132 height 16
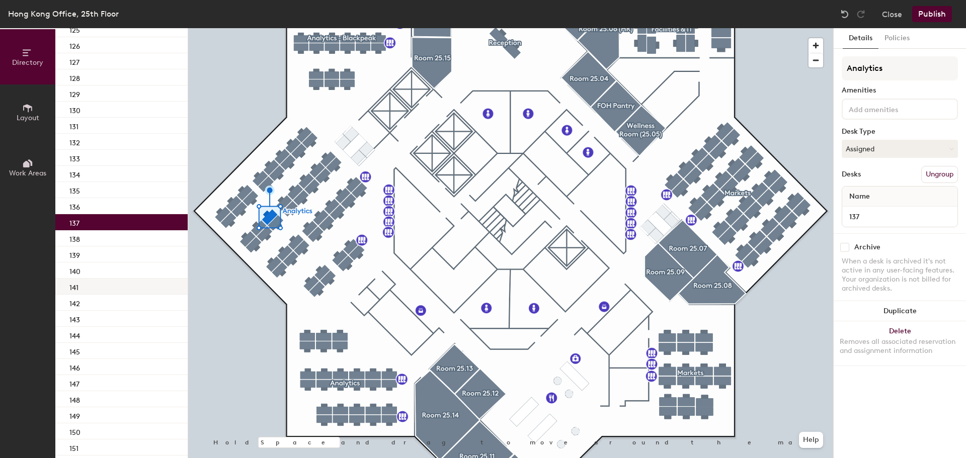
scroll to position [1230, 0]
click at [132, 226] on div "138" at bounding box center [121, 221] width 132 height 16
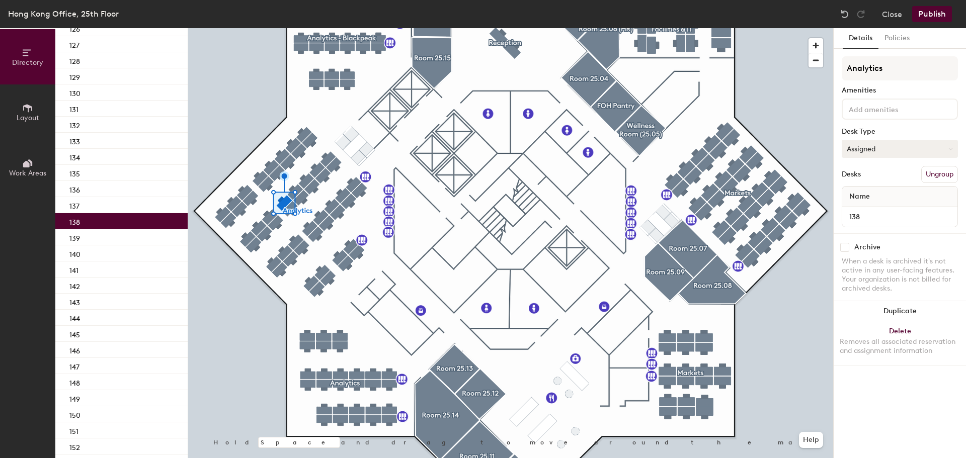
click at [864, 155] on button "Assigned" at bounding box center [900, 149] width 116 height 18
click at [859, 206] on div "Hoteled" at bounding box center [892, 210] width 101 height 15
click at [120, 244] on div "139" at bounding box center [121, 237] width 132 height 16
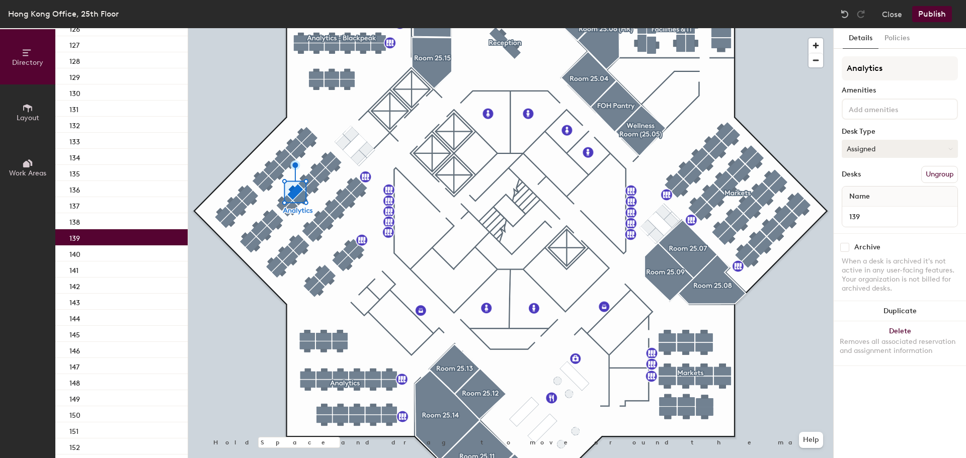
click at [864, 141] on button "Assigned" at bounding box center [900, 149] width 116 height 18
click at [858, 206] on div "Hoteled" at bounding box center [892, 210] width 101 height 15
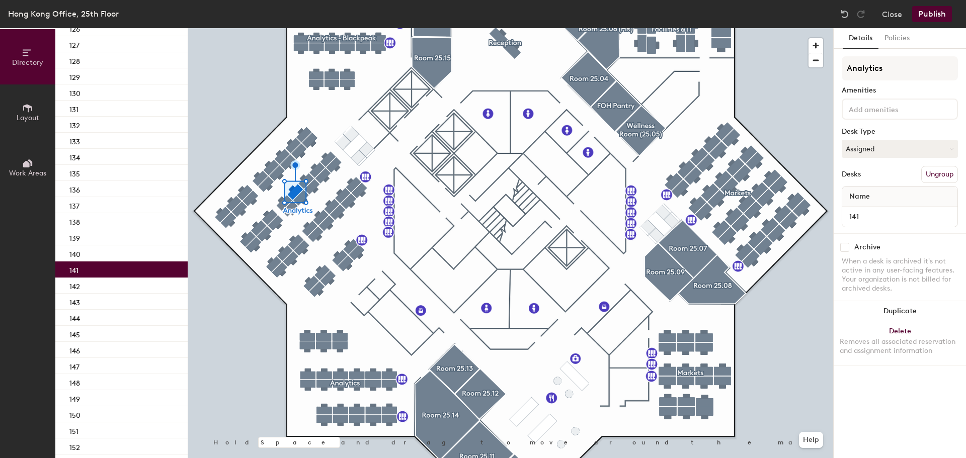
click at [121, 263] on div "141" at bounding box center [121, 270] width 132 height 16
click at [115, 285] on div "142" at bounding box center [121, 286] width 132 height 16
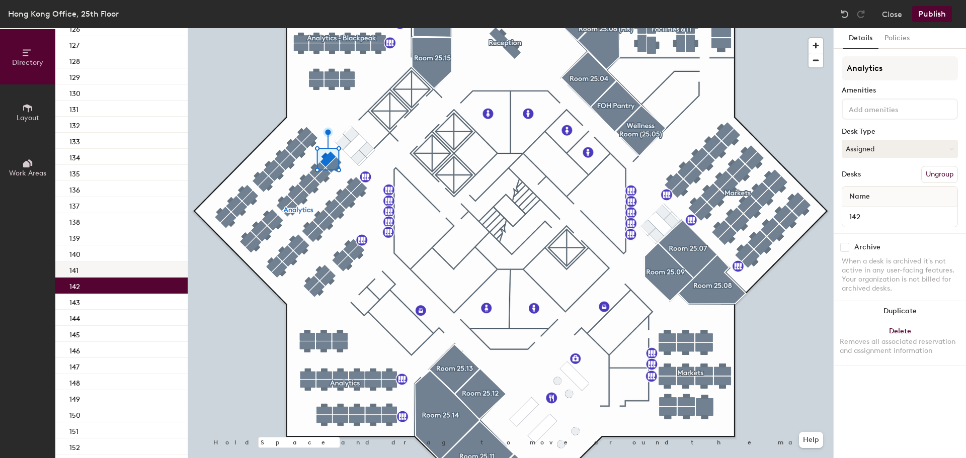
click at [115, 276] on div "141" at bounding box center [121, 270] width 132 height 16
click at [112, 290] on div "142" at bounding box center [121, 286] width 132 height 16
click at [870, 142] on button "Assigned" at bounding box center [900, 149] width 116 height 18
click at [862, 216] on div "Hoteled" at bounding box center [892, 210] width 101 height 15
click at [881, 104] on input at bounding box center [892, 109] width 91 height 12
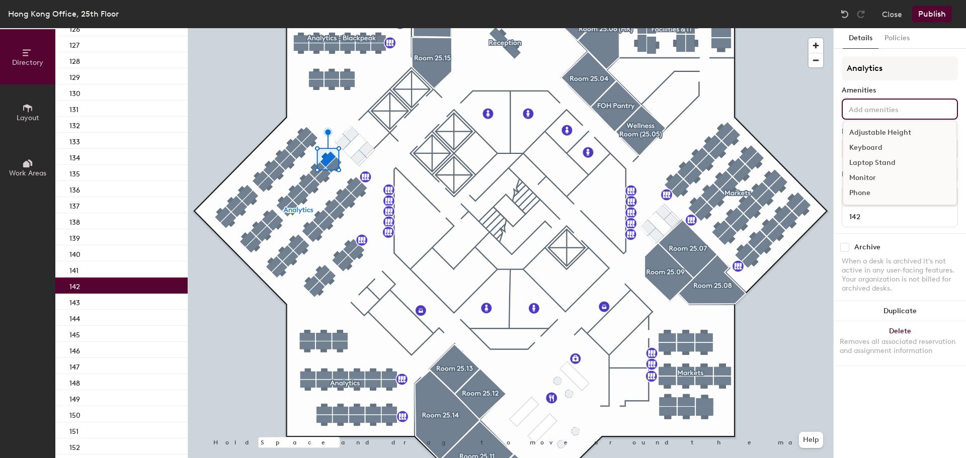
click at [876, 131] on div "Adjustable Height" at bounding box center [899, 132] width 113 height 15
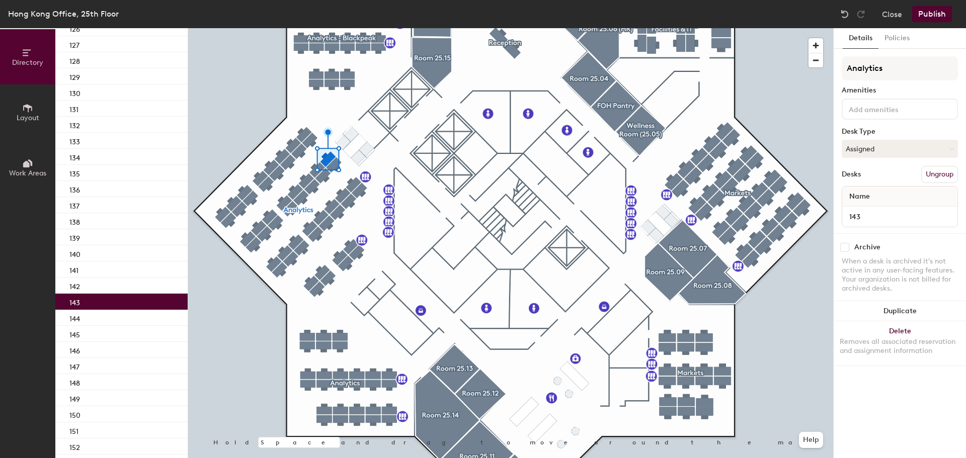
click at [107, 302] on div "143" at bounding box center [121, 302] width 132 height 16
click at [106, 324] on div "144" at bounding box center [121, 318] width 132 height 16
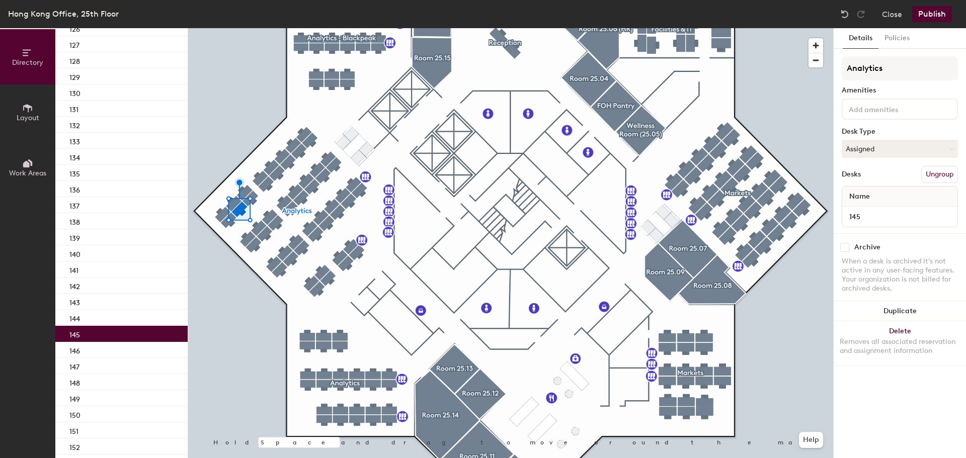
click at [106, 336] on div "145" at bounding box center [121, 334] width 132 height 16
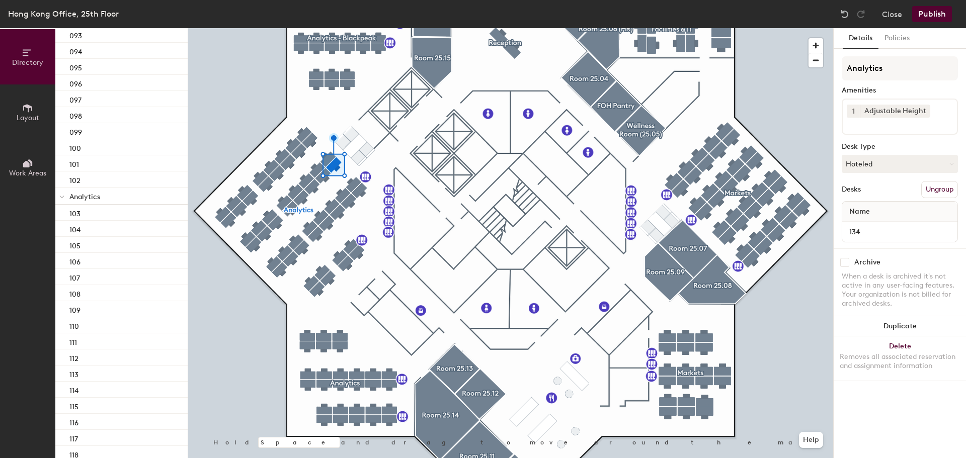
scroll to position [1298, 0]
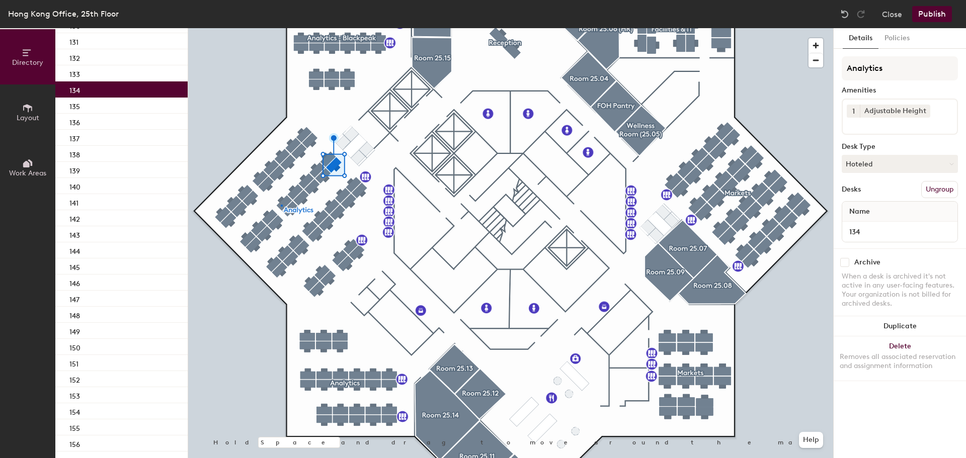
click at [281, 28] on div at bounding box center [510, 28] width 645 height 0
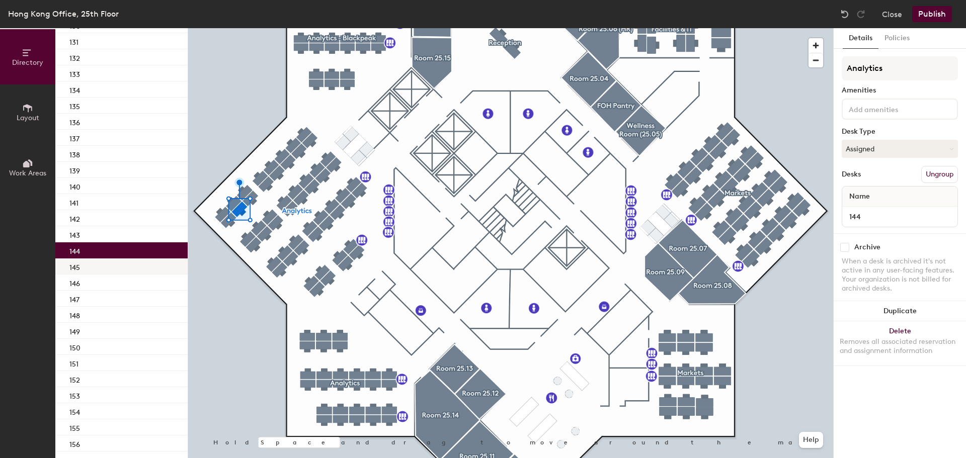
click at [141, 261] on div "145" at bounding box center [121, 267] width 132 height 16
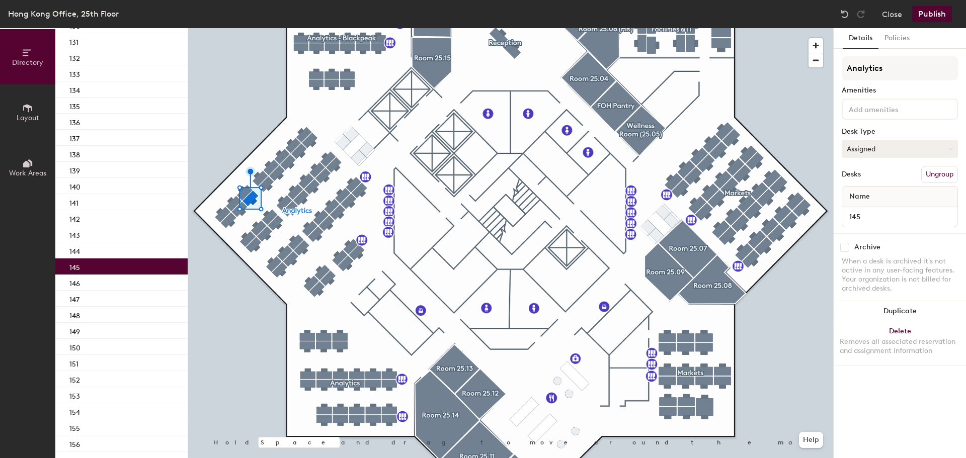
click at [890, 144] on button "Assigned" at bounding box center [900, 149] width 116 height 18
click at [867, 209] on div "Hoteled" at bounding box center [892, 210] width 101 height 15
click at [121, 280] on div "146" at bounding box center [121, 283] width 132 height 16
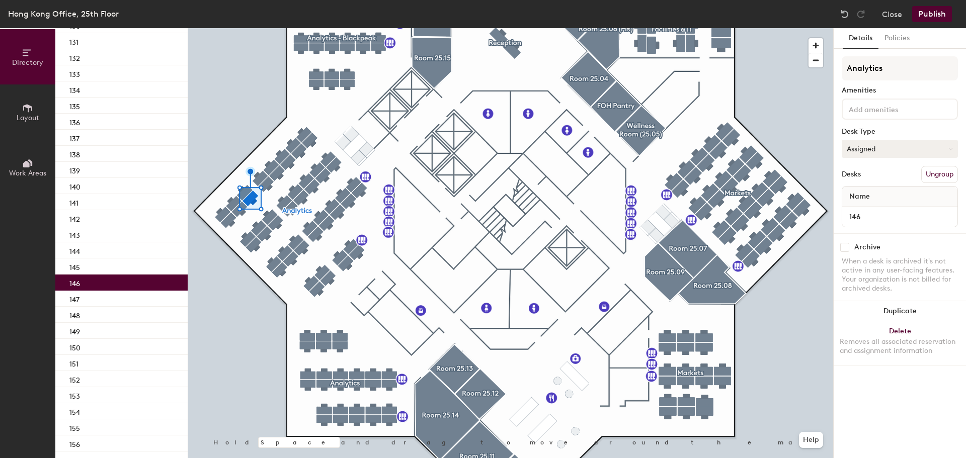
click at [861, 151] on button "Assigned" at bounding box center [900, 149] width 116 height 18
click at [866, 208] on div "Hoteled" at bounding box center [892, 210] width 101 height 15
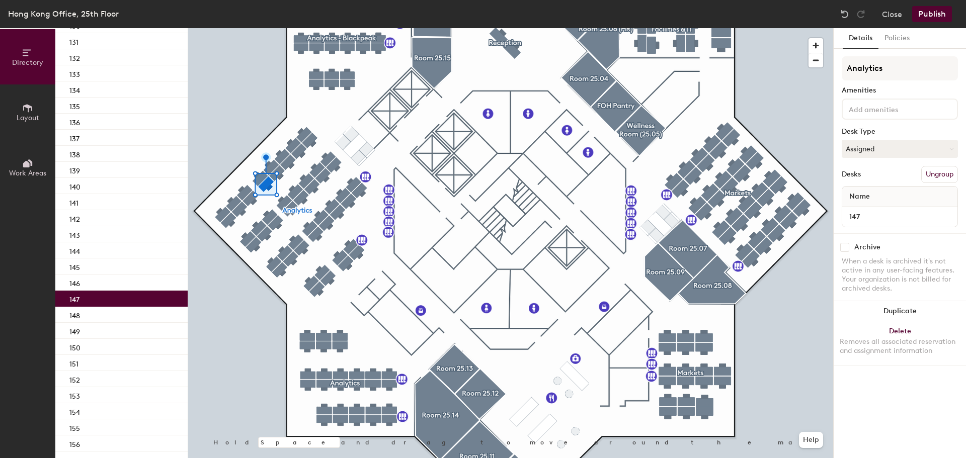
click at [97, 297] on div "147" at bounding box center [121, 299] width 132 height 16
click at [92, 313] on div "148" at bounding box center [121, 315] width 132 height 16
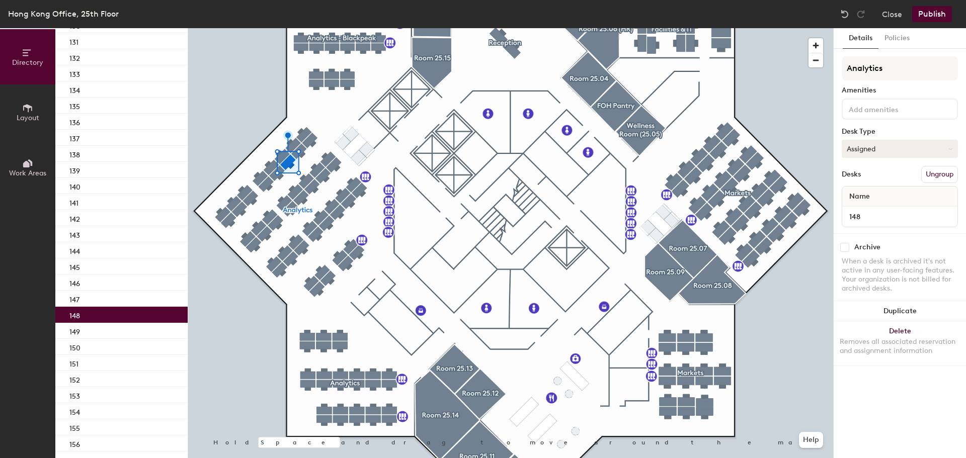
click at [893, 149] on button "Assigned" at bounding box center [900, 149] width 116 height 18
click at [878, 209] on div "Hoteled" at bounding box center [892, 210] width 101 height 15
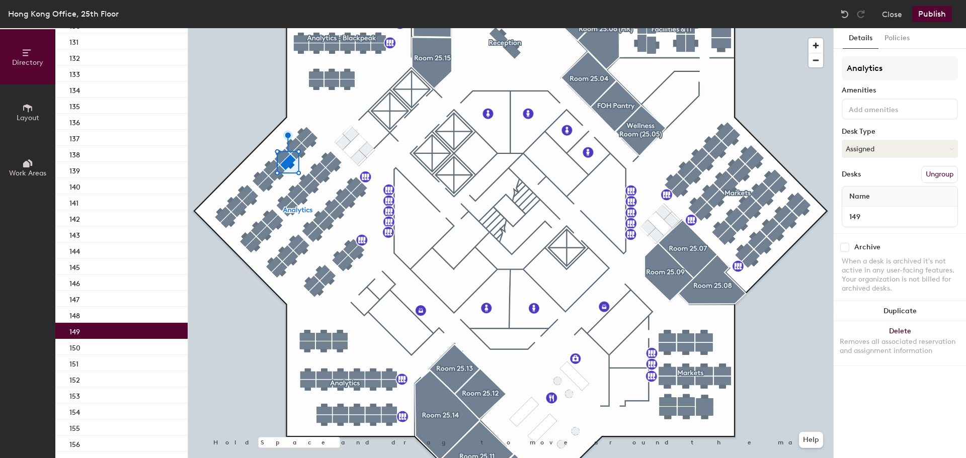
click at [140, 327] on div "149" at bounding box center [121, 331] width 132 height 16
click at [868, 150] on button "Assigned" at bounding box center [900, 149] width 116 height 18
click at [870, 208] on div "Hoteled" at bounding box center [892, 210] width 101 height 15
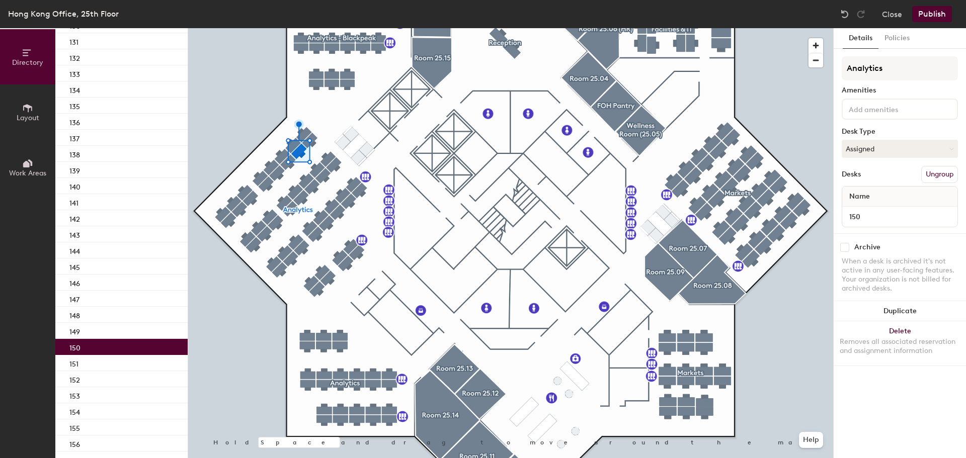
click at [138, 346] on div "150" at bounding box center [121, 347] width 132 height 16
click at [857, 147] on button "Assigned" at bounding box center [900, 149] width 116 height 18
click at [866, 209] on div "Hoteled" at bounding box center [892, 210] width 101 height 15
click at [85, 361] on div "151" at bounding box center [121, 363] width 132 height 16
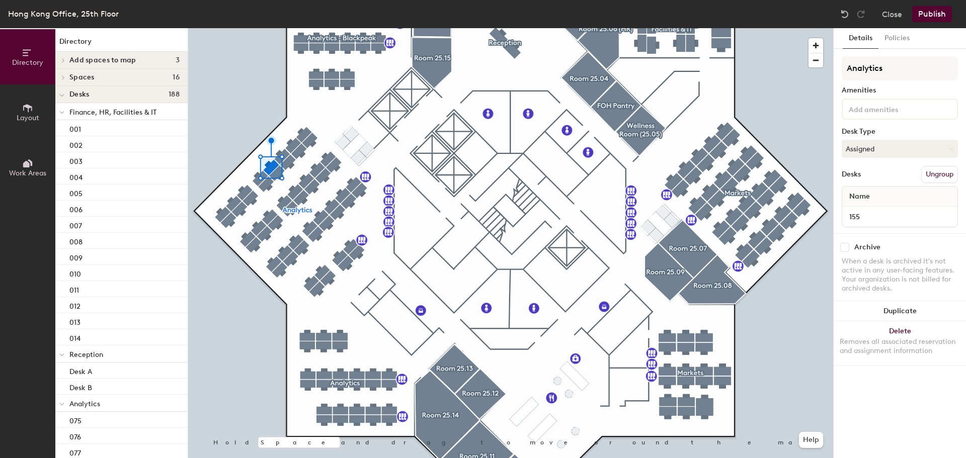
scroll to position [1635, 0]
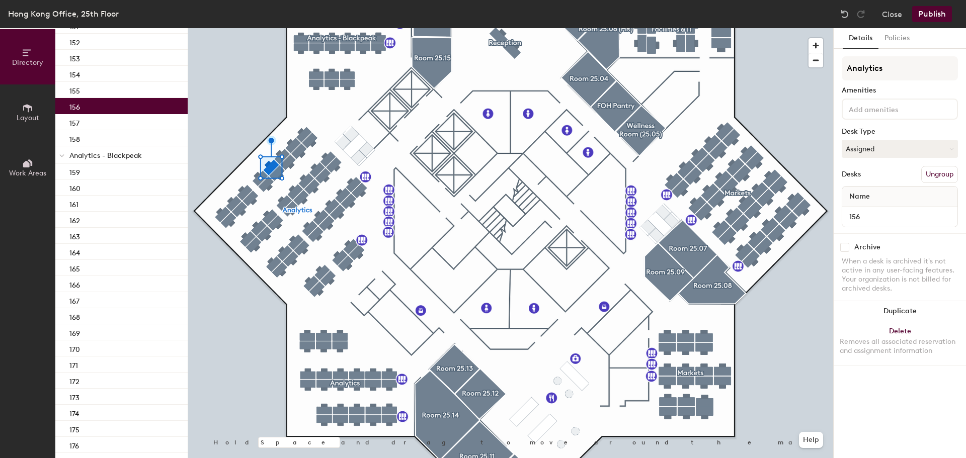
click at [123, 107] on div "156" at bounding box center [121, 106] width 132 height 16
click at [123, 121] on div "157" at bounding box center [121, 122] width 132 height 16
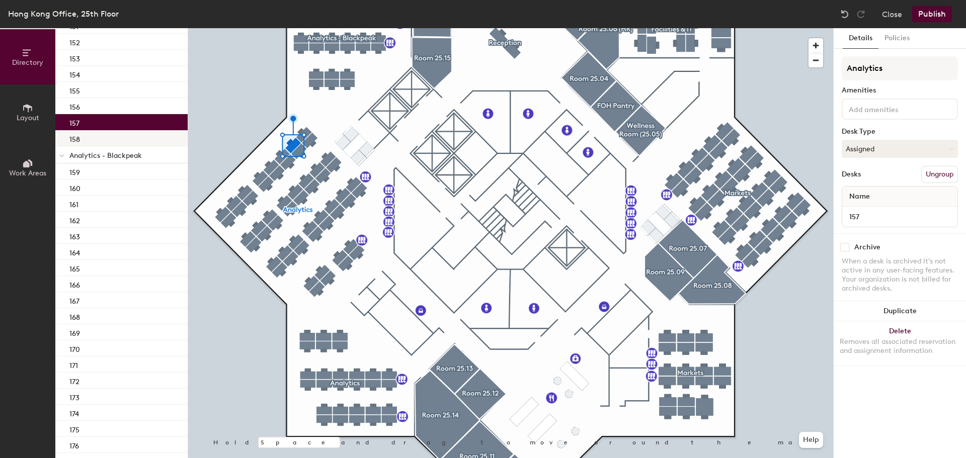
click at [121, 135] on div "158" at bounding box center [121, 138] width 132 height 16
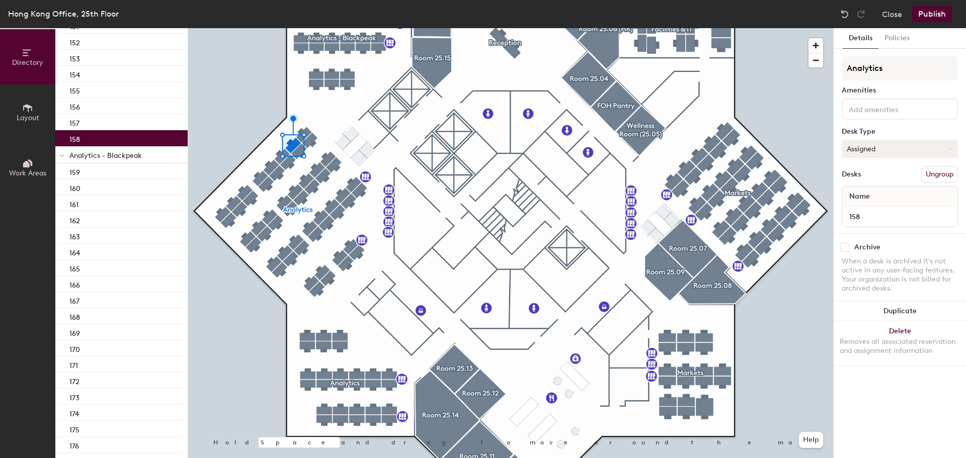
click at [879, 151] on button "Assigned" at bounding box center [900, 149] width 116 height 18
click at [874, 210] on div "Hoteled" at bounding box center [892, 210] width 101 height 15
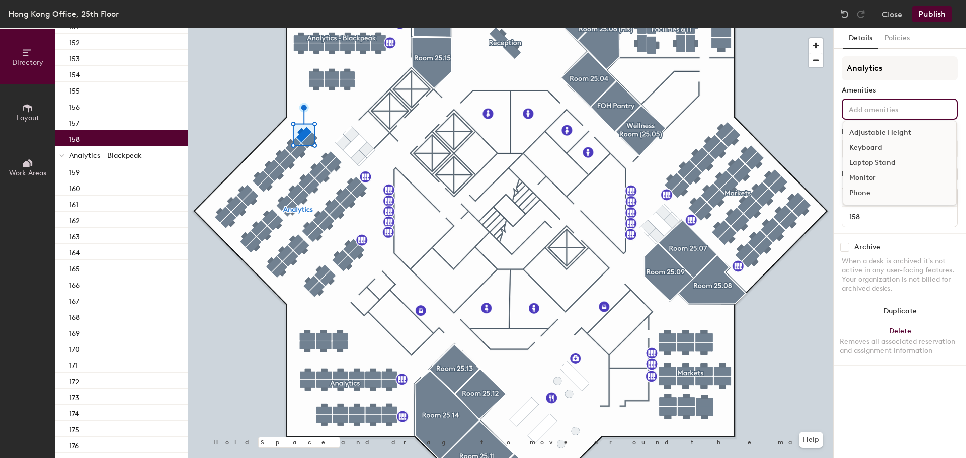
click at [876, 104] on input at bounding box center [892, 109] width 91 height 12
click at [876, 135] on div "Adjustable Height" at bounding box center [899, 132] width 113 height 15
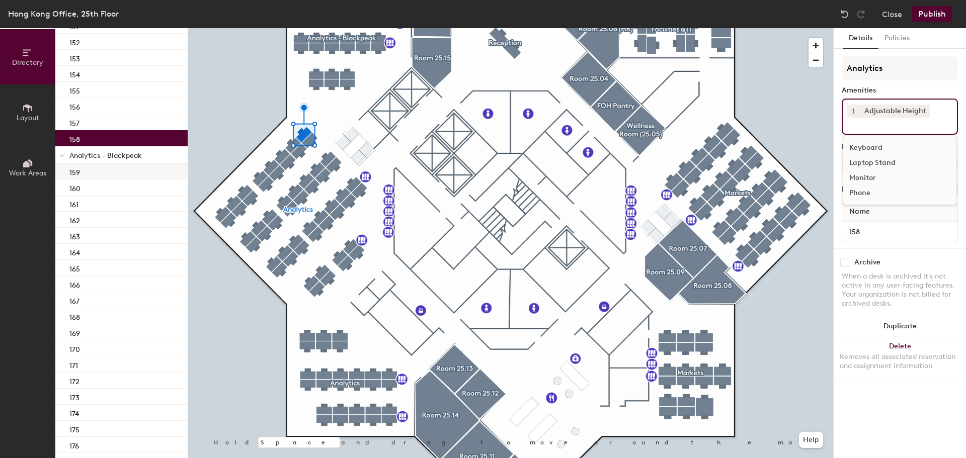
click at [118, 171] on div "159" at bounding box center [121, 172] width 132 height 16
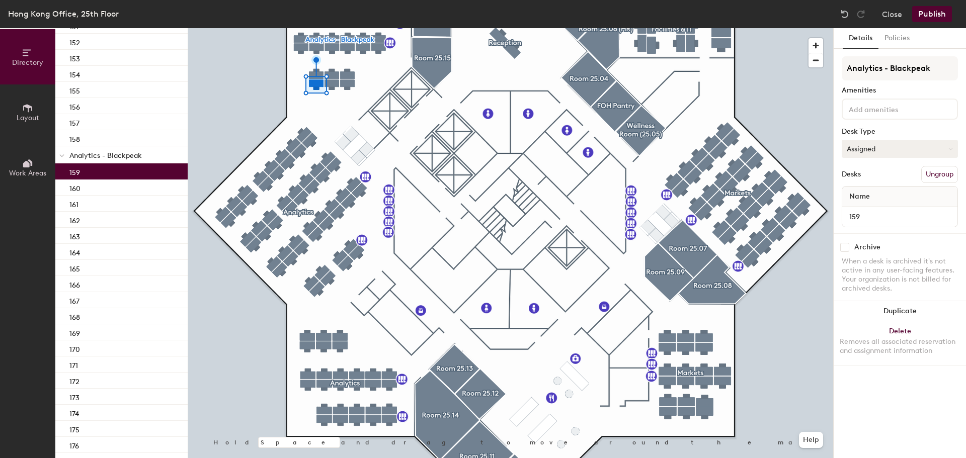
click at [871, 153] on button "Assigned" at bounding box center [900, 149] width 116 height 18
click at [867, 210] on div "Hoteled" at bounding box center [892, 210] width 101 height 15
click at [112, 186] on div "160" at bounding box center [121, 188] width 132 height 16
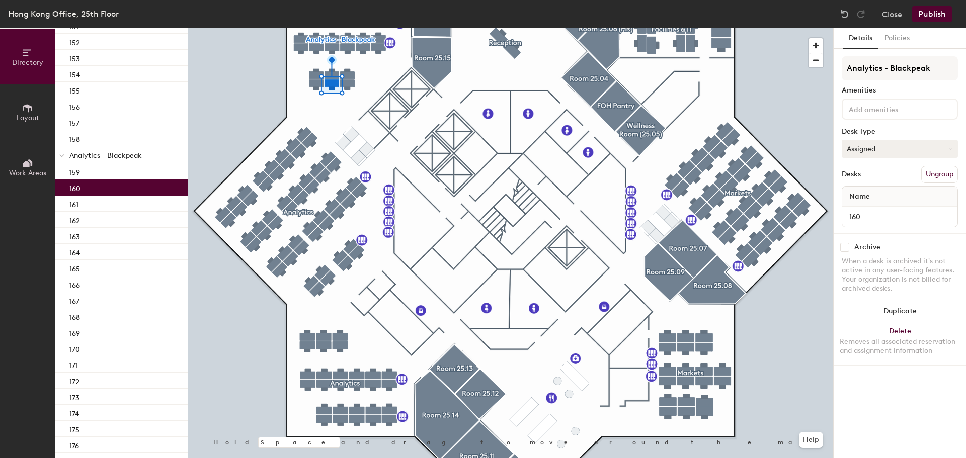
click at [858, 152] on button "Assigned" at bounding box center [900, 149] width 116 height 18
click at [857, 210] on div "Hoteled" at bounding box center [892, 210] width 101 height 15
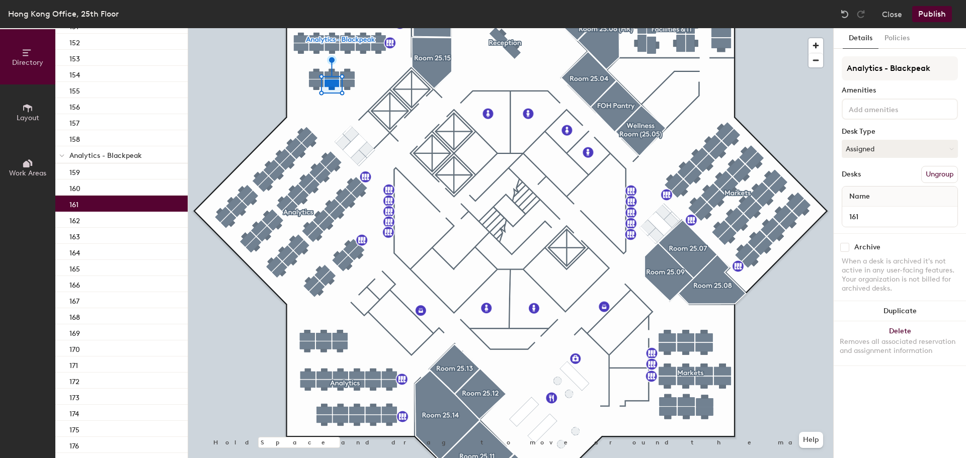
click at [96, 202] on div "161" at bounding box center [121, 204] width 132 height 16
click at [846, 146] on button "Assigned" at bounding box center [900, 149] width 116 height 18
click at [860, 217] on div "Hoteled" at bounding box center [892, 210] width 101 height 15
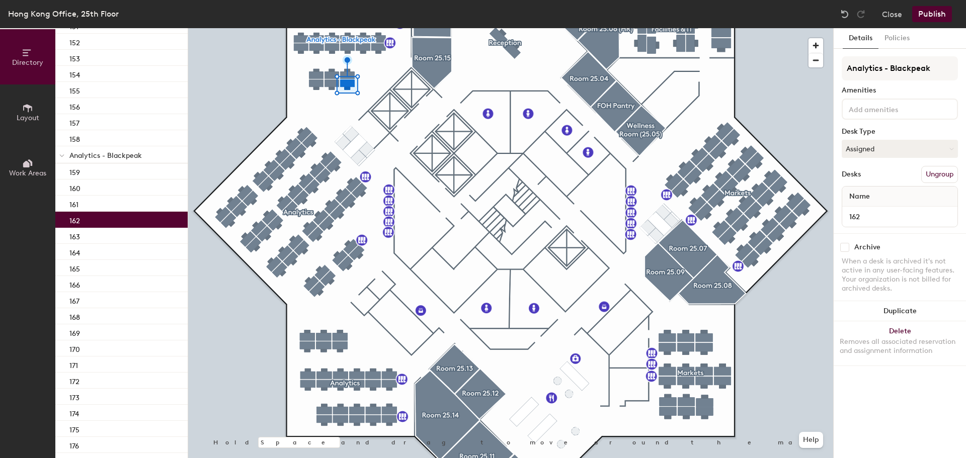
click at [142, 223] on div "162" at bounding box center [121, 220] width 132 height 16
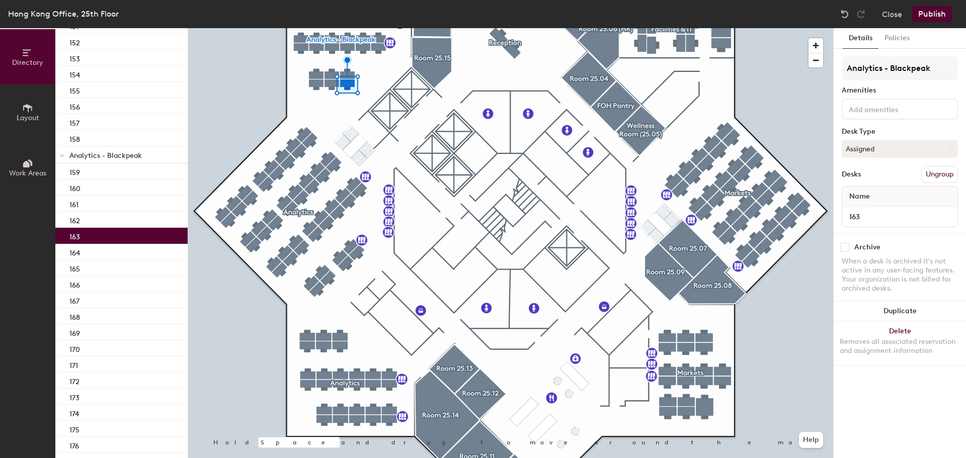
click at [140, 232] on div "163" at bounding box center [121, 236] width 132 height 16
click at [134, 253] on div "164" at bounding box center [121, 252] width 132 height 16
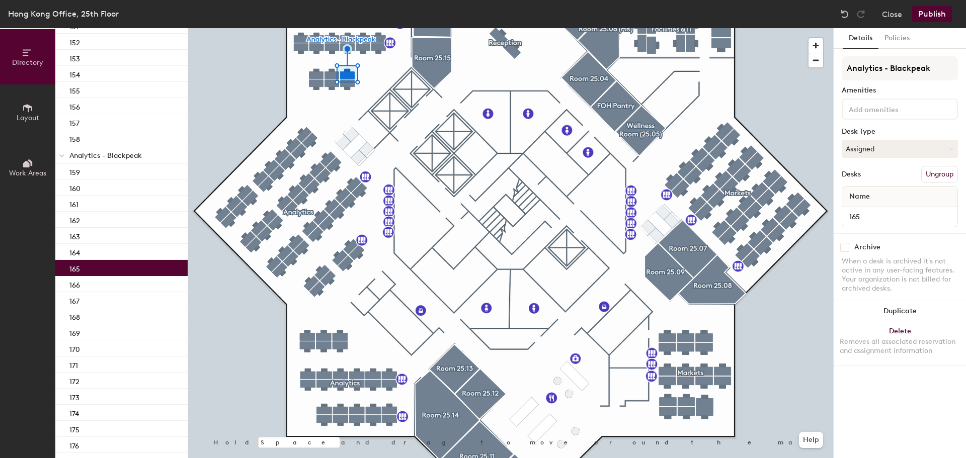
click at [128, 265] on div "165" at bounding box center [121, 268] width 132 height 16
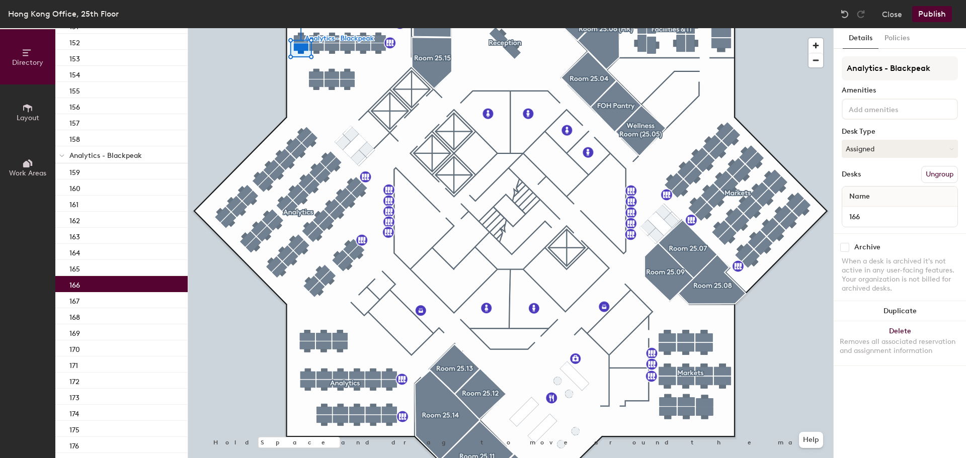
click at [115, 288] on div "166" at bounding box center [121, 284] width 132 height 16
click at [881, 151] on button "Assigned" at bounding box center [900, 149] width 116 height 18
click at [867, 205] on div "Hoteled" at bounding box center [892, 210] width 101 height 15
click at [111, 297] on div "167" at bounding box center [121, 300] width 132 height 16
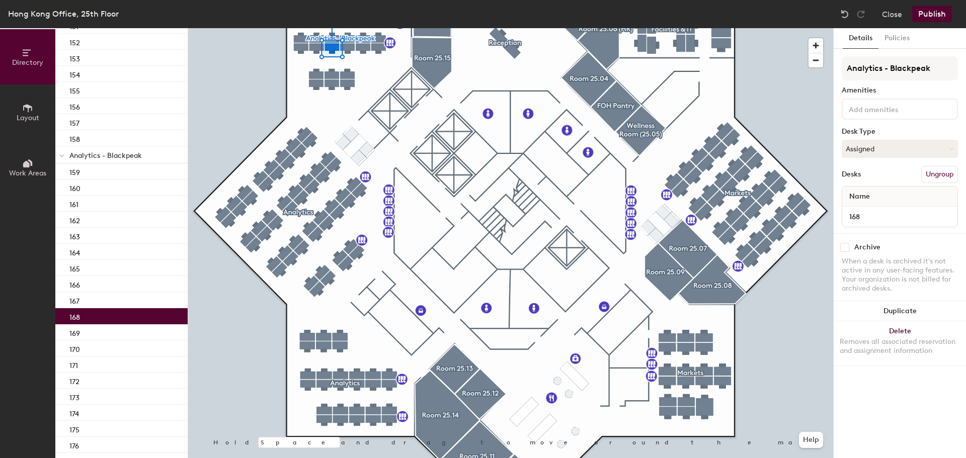
click at [101, 320] on div "168" at bounding box center [121, 316] width 132 height 16
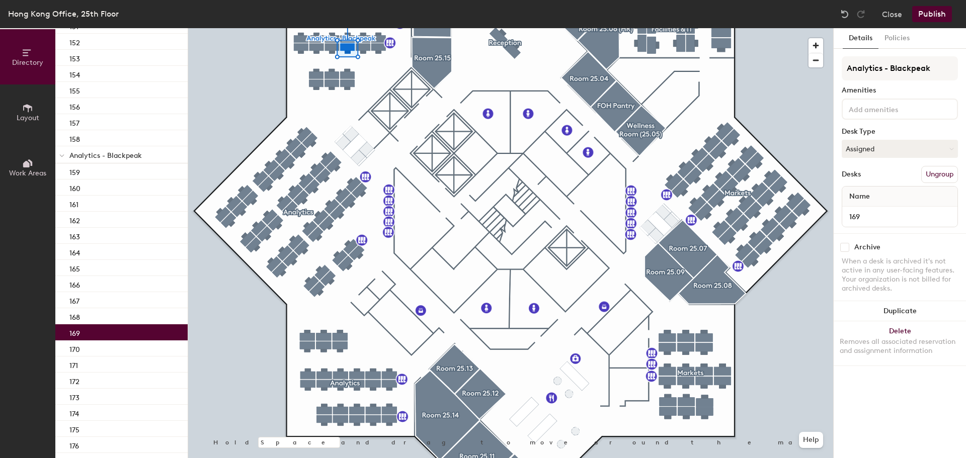
click at [96, 338] on div "169" at bounding box center [121, 333] width 132 height 16
click at [877, 156] on button "Assigned" at bounding box center [900, 149] width 116 height 18
click at [862, 211] on div "Hoteled" at bounding box center [892, 210] width 101 height 15
click at [114, 353] on div "170" at bounding box center [121, 349] width 132 height 16
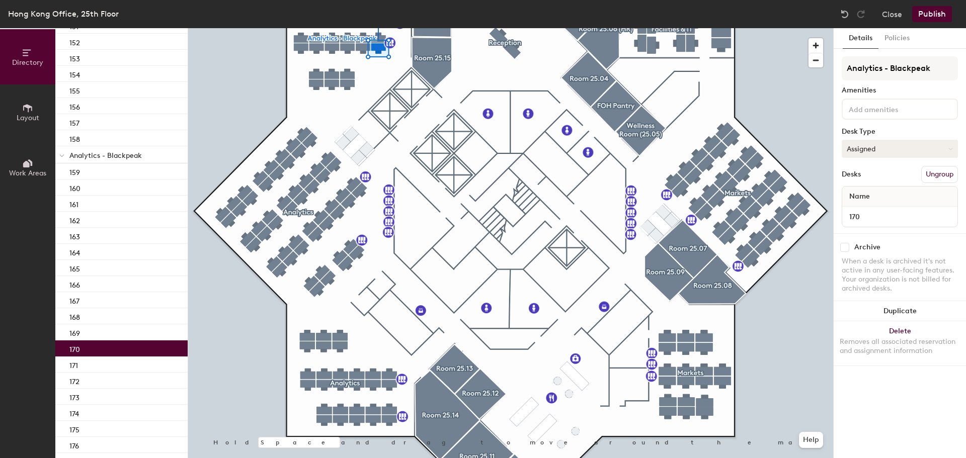
click at [872, 151] on button "Assigned" at bounding box center [900, 149] width 116 height 18
click at [864, 208] on div "Hoteled" at bounding box center [892, 210] width 101 height 15
click at [904, 106] on input at bounding box center [892, 109] width 91 height 12
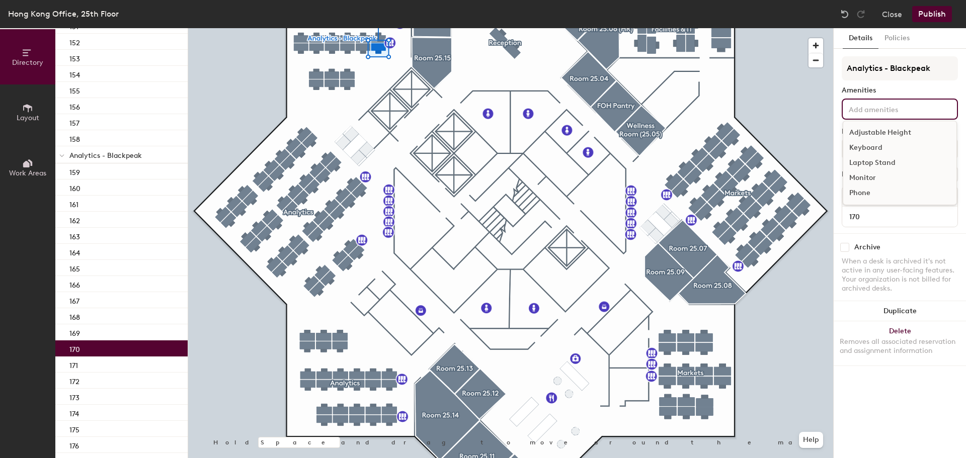
click at [889, 133] on div "Adjustable Height" at bounding box center [899, 132] width 113 height 15
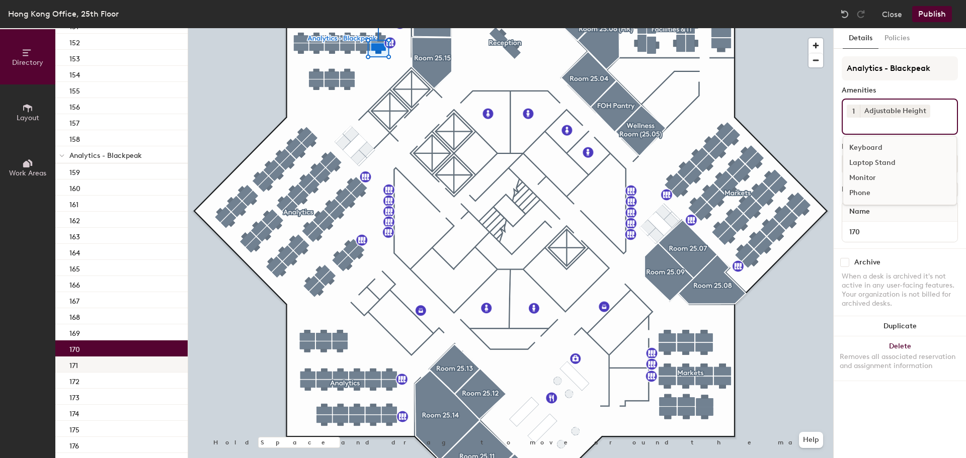
click at [102, 364] on div "171" at bounding box center [121, 365] width 132 height 16
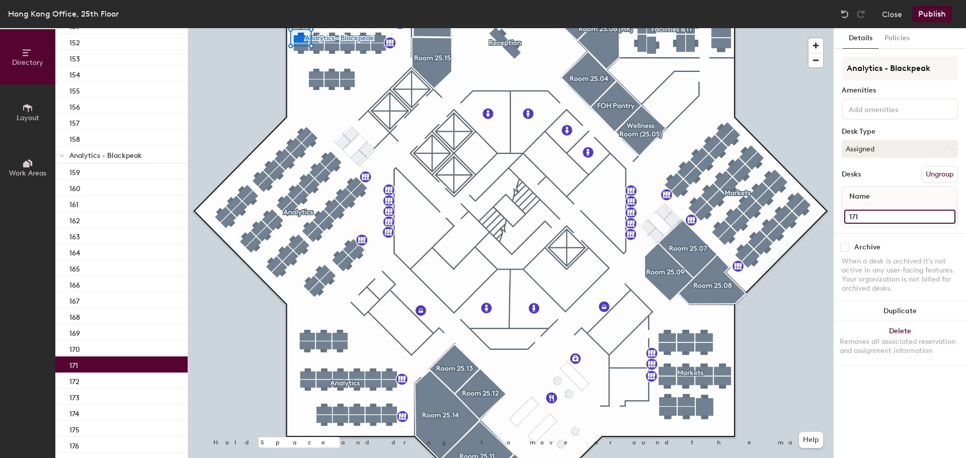
click at [881, 218] on input "171" at bounding box center [899, 217] width 111 height 14
click at [891, 147] on button "Assigned" at bounding box center [900, 149] width 116 height 18
click at [875, 209] on div "Hoteled" at bounding box center [892, 210] width 101 height 15
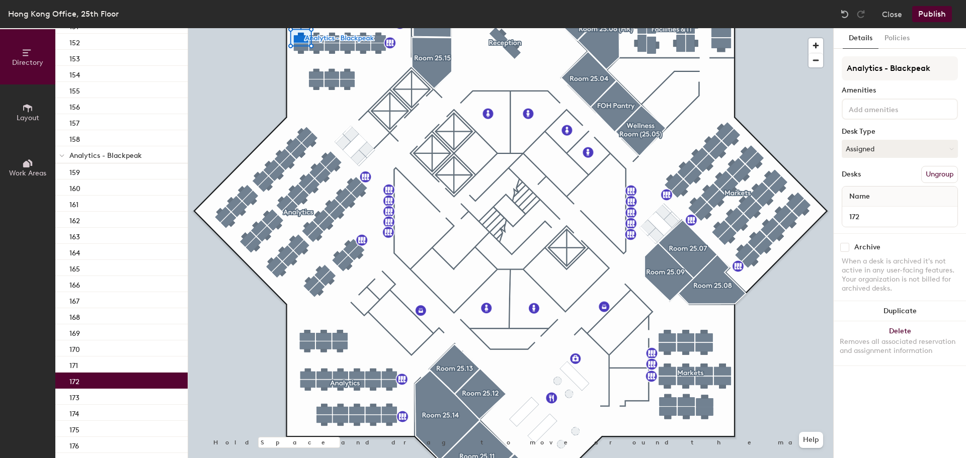
click at [126, 376] on div "172" at bounding box center [121, 381] width 132 height 16
click at [879, 146] on button "Assigned" at bounding box center [900, 149] width 116 height 18
click at [870, 205] on div "Hoteled" at bounding box center [892, 210] width 101 height 15
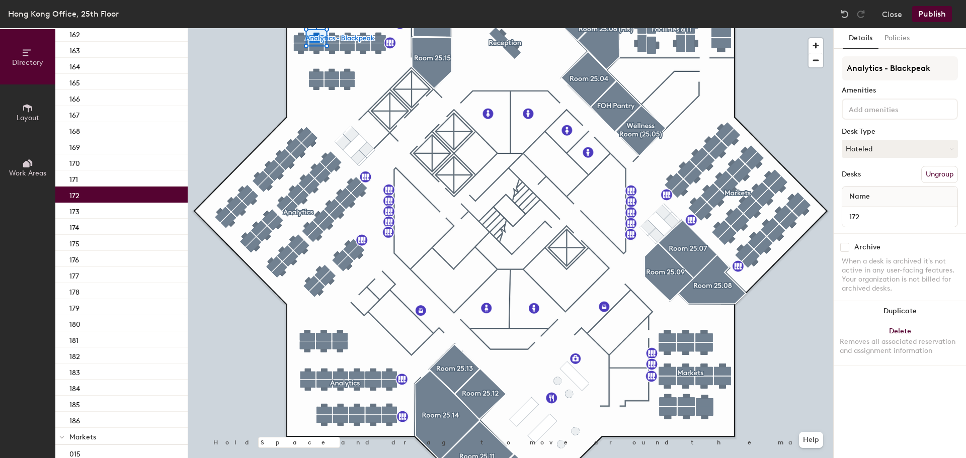
scroll to position [1830, 0]
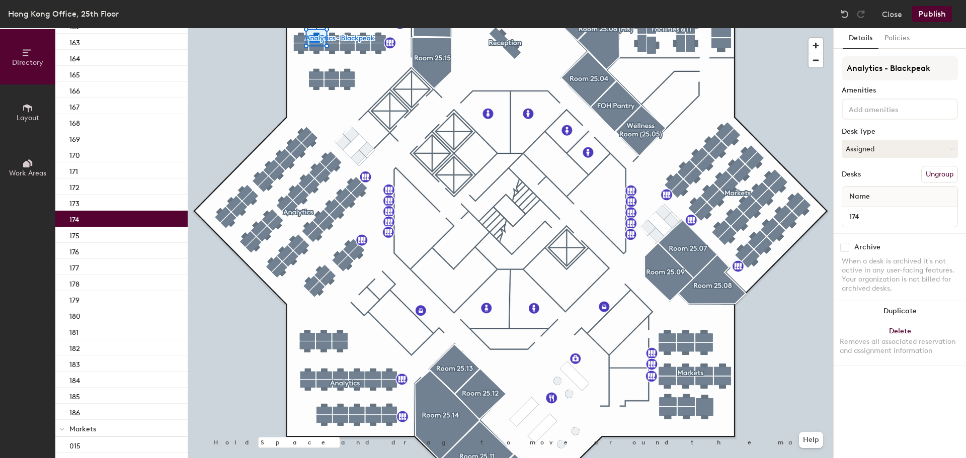
click at [125, 211] on div "174" at bounding box center [121, 219] width 132 height 16
click at [125, 205] on div "173" at bounding box center [121, 203] width 132 height 16
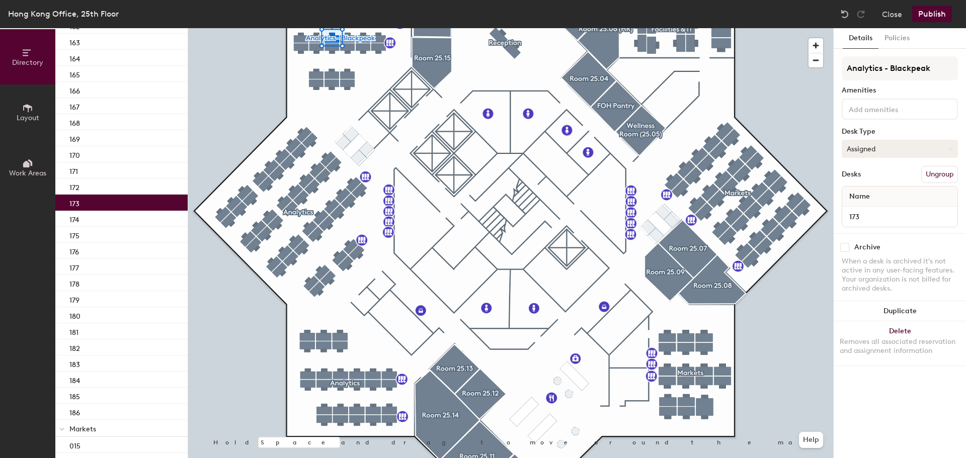
click at [866, 152] on button "Assigned" at bounding box center [900, 149] width 116 height 18
click at [863, 211] on div "Hoteled" at bounding box center [892, 210] width 101 height 15
click at [106, 219] on div "174" at bounding box center [121, 219] width 132 height 16
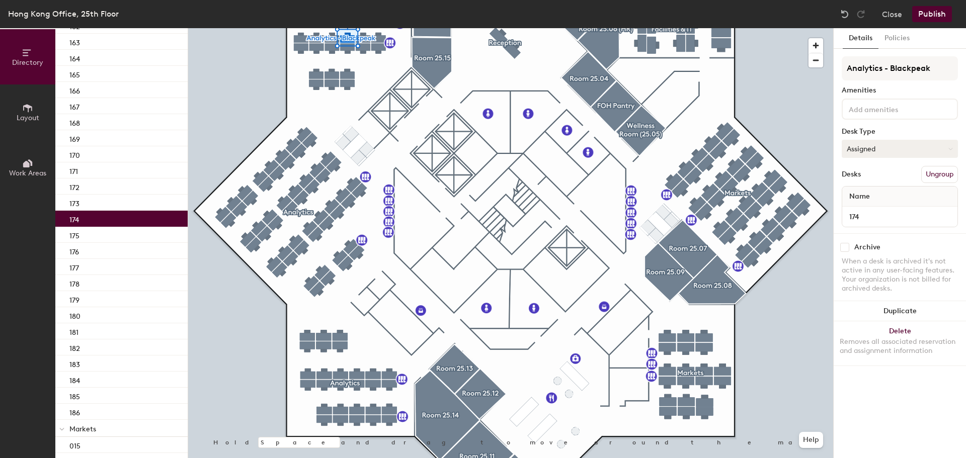
click at [861, 153] on button "Assigned" at bounding box center [900, 149] width 116 height 18
click at [861, 207] on div "Hoteled" at bounding box center [892, 210] width 101 height 15
click at [157, 235] on div "175" at bounding box center [121, 235] width 132 height 16
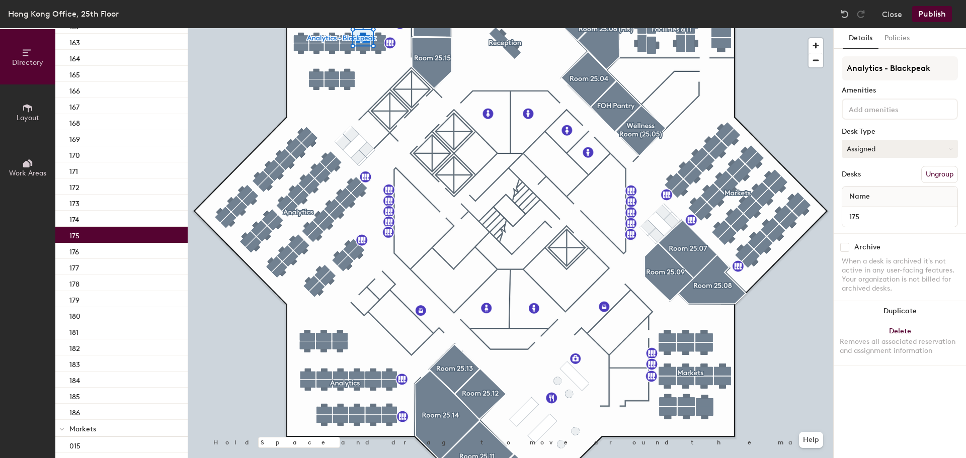
click at [884, 150] on button "Assigned" at bounding box center [900, 149] width 116 height 18
click at [874, 208] on div "Hoteled" at bounding box center [892, 210] width 101 height 15
click at [151, 249] on div "176" at bounding box center [121, 251] width 132 height 16
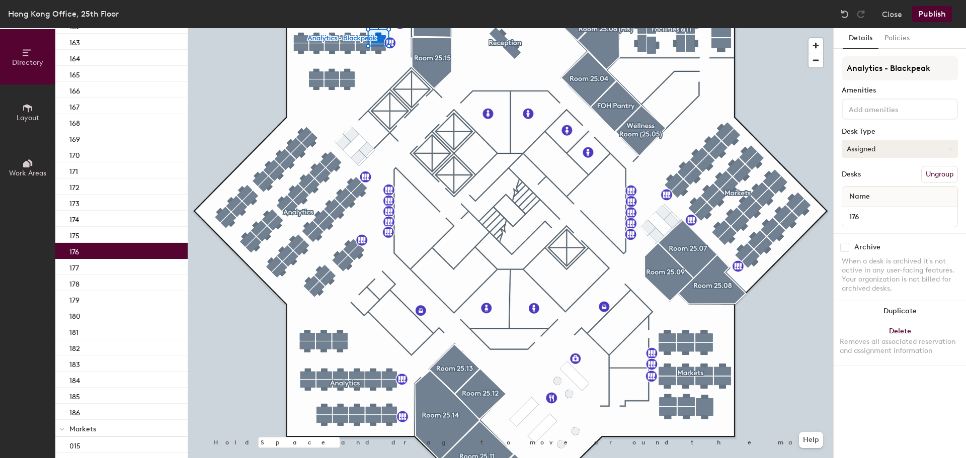
click at [917, 149] on button "Assigned" at bounding box center [900, 149] width 116 height 18
click at [870, 207] on div "Hoteled" at bounding box center [892, 210] width 101 height 15
click at [884, 112] on input at bounding box center [892, 109] width 91 height 12
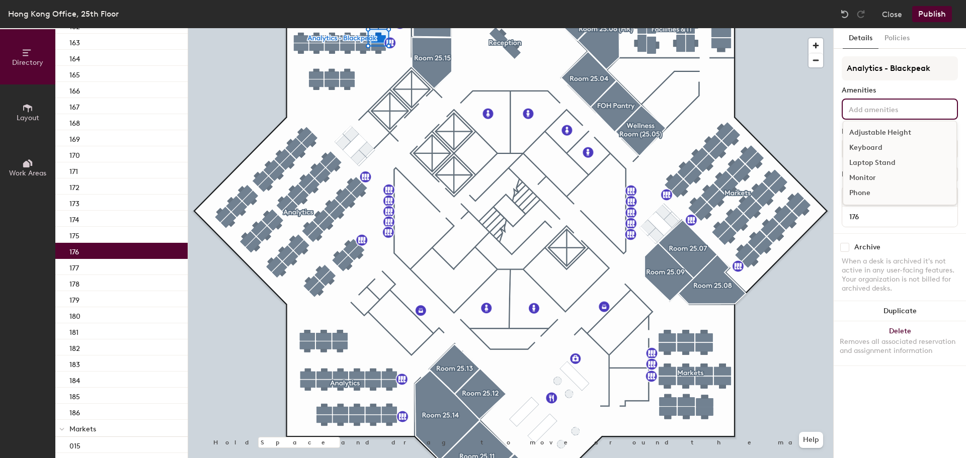
click at [882, 135] on div "Adjustable Height" at bounding box center [899, 132] width 113 height 15
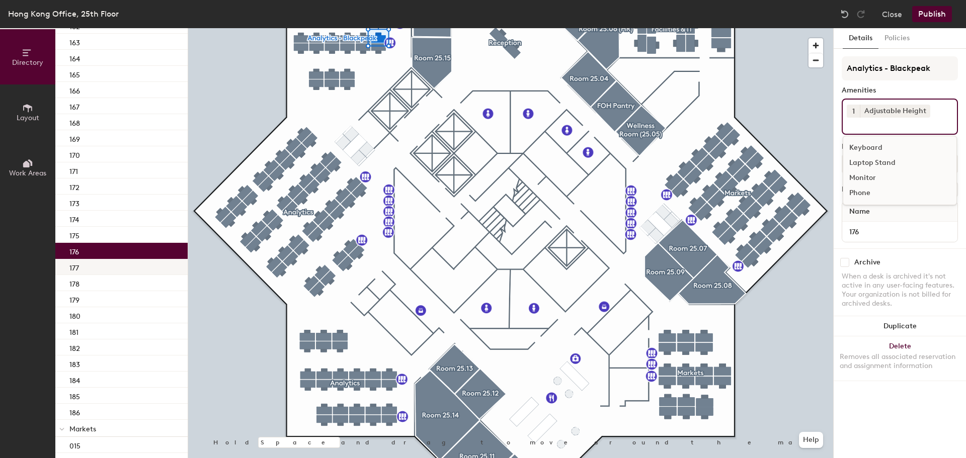
click at [96, 267] on div "177" at bounding box center [121, 267] width 132 height 16
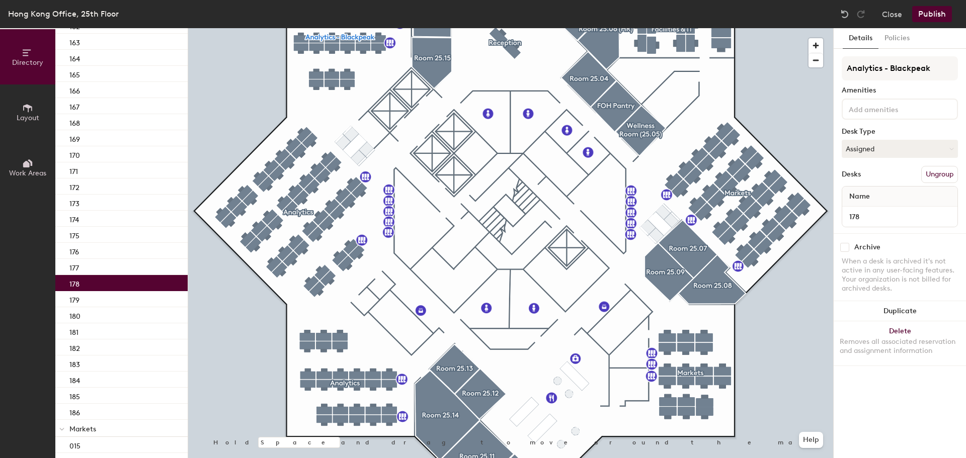
click at [94, 281] on div "178" at bounding box center [121, 283] width 132 height 16
click at [82, 299] on div "179" at bounding box center [121, 299] width 132 height 16
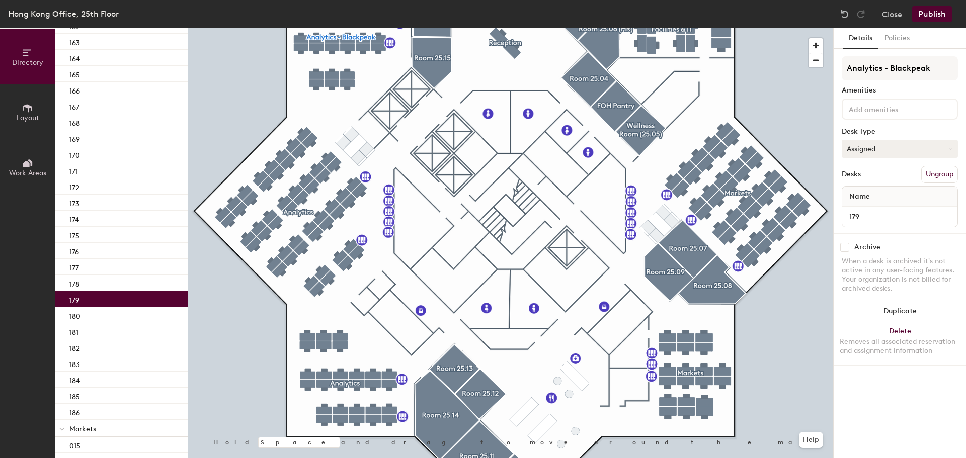
click at [871, 151] on button "Assigned" at bounding box center [900, 149] width 116 height 18
click at [863, 208] on div "Hoteled" at bounding box center [892, 210] width 101 height 15
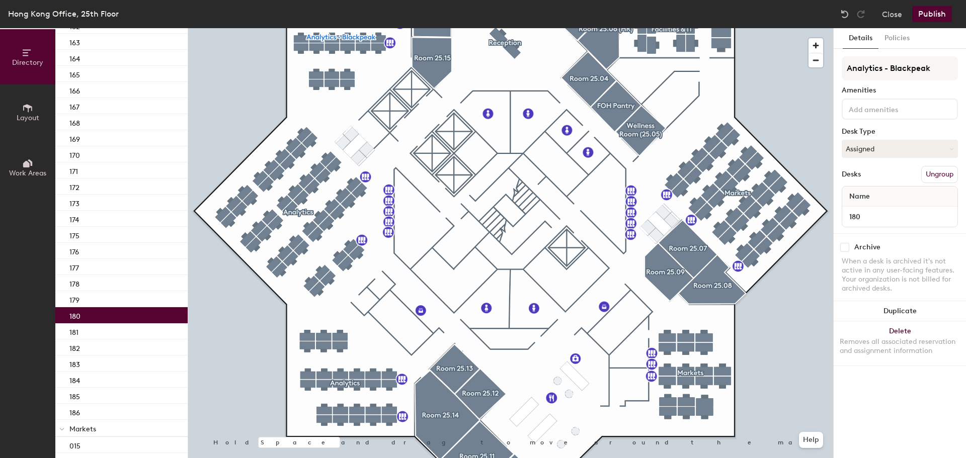
click at [113, 315] on div "180" at bounding box center [121, 315] width 132 height 16
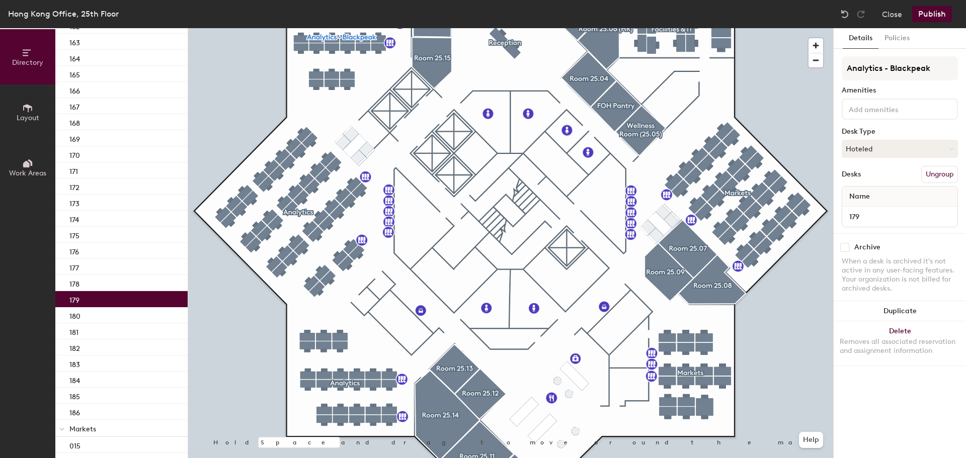
click at [111, 302] on div "179" at bounding box center [121, 299] width 132 height 16
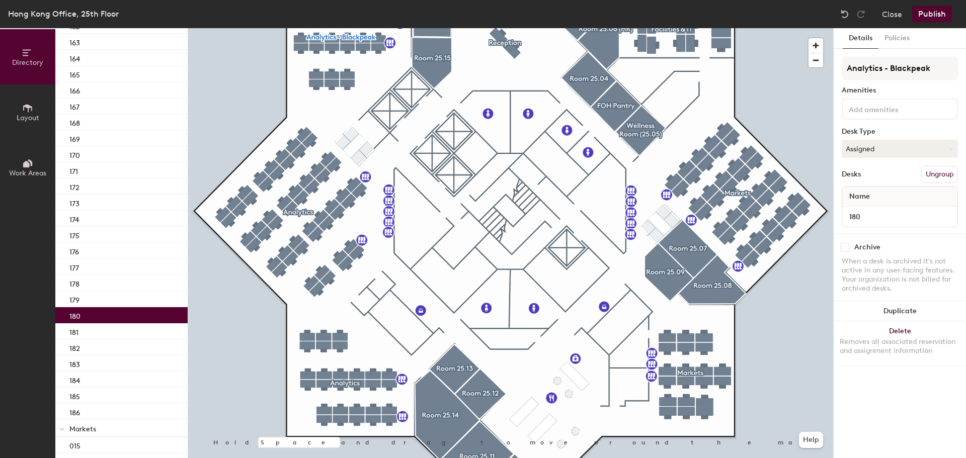
click at [110, 311] on div "180" at bounding box center [121, 315] width 132 height 16
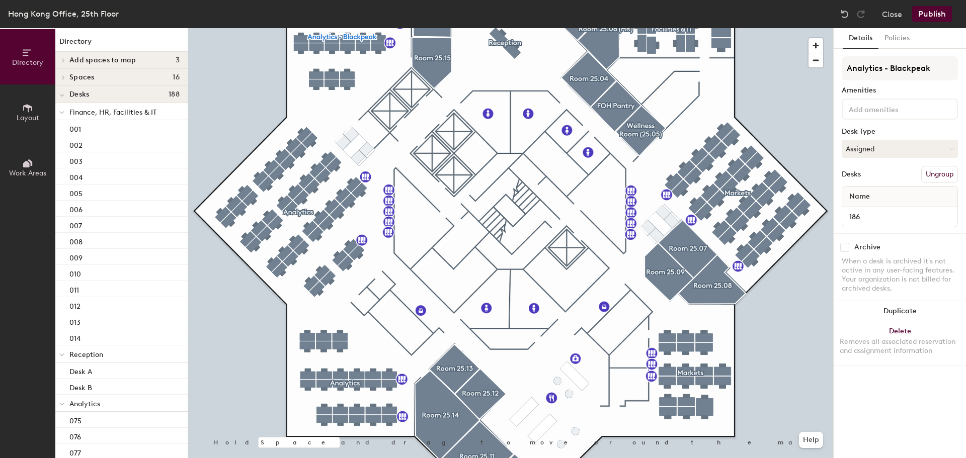
scroll to position [1830, 0]
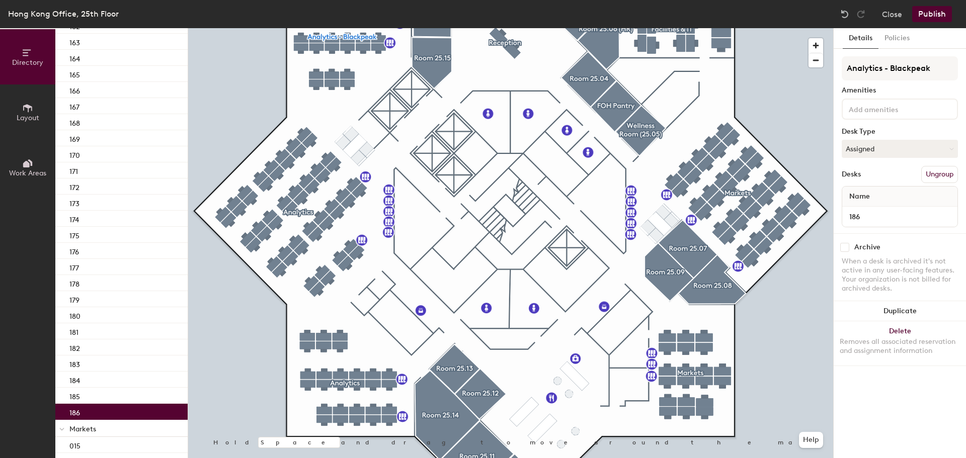
click at [929, 14] on button "Publish" at bounding box center [932, 14] width 40 height 16
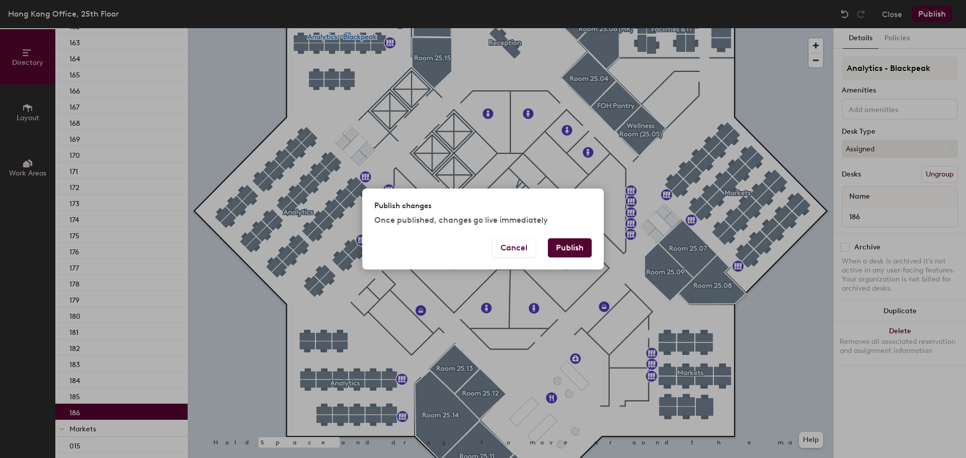
click at [565, 243] on button "Publish" at bounding box center [570, 248] width 44 height 19
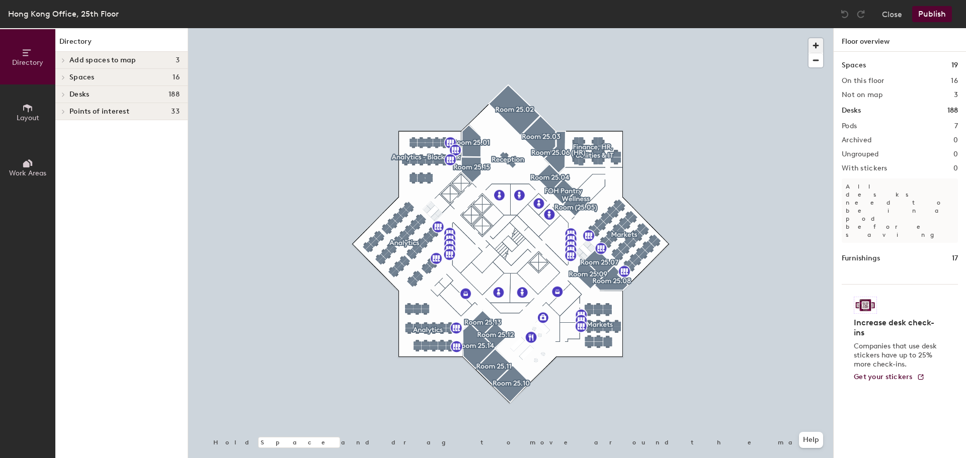
click at [818, 43] on span "button" at bounding box center [816, 45] width 15 height 15
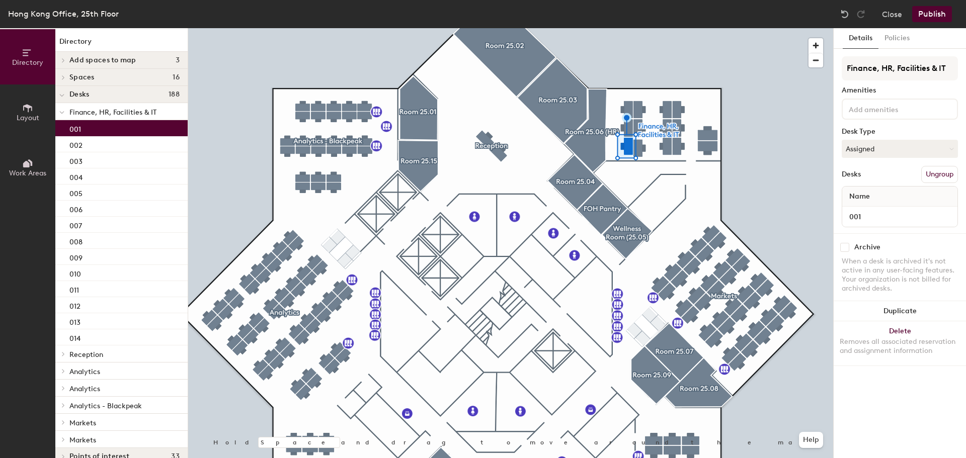
click at [104, 128] on div "001" at bounding box center [121, 128] width 132 height 16
click at [63, 426] on div at bounding box center [61, 422] width 13 height 17
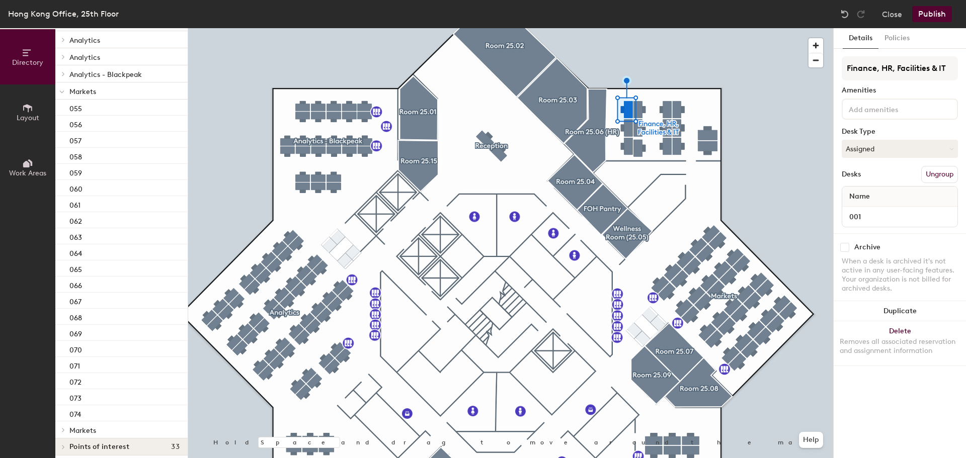
scroll to position [337, 0]
click at [66, 424] on span at bounding box center [62, 424] width 9 height 5
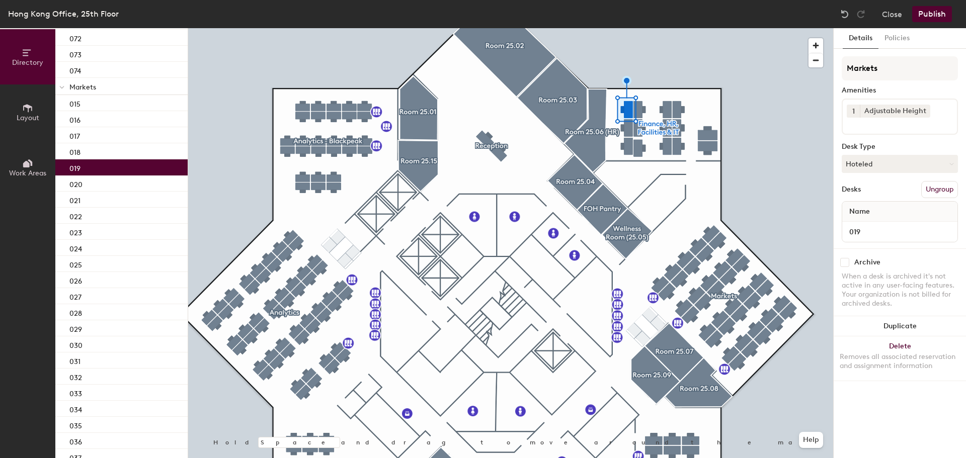
click at [98, 164] on div "019" at bounding box center [121, 168] width 132 height 16
click at [90, 251] on div "024" at bounding box center [121, 248] width 132 height 16
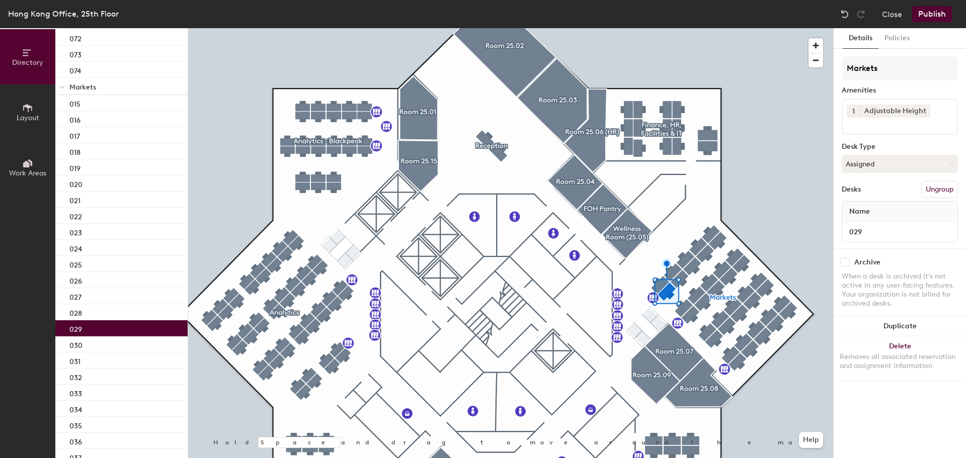
click at [105, 325] on div "029" at bounding box center [121, 329] width 132 height 16
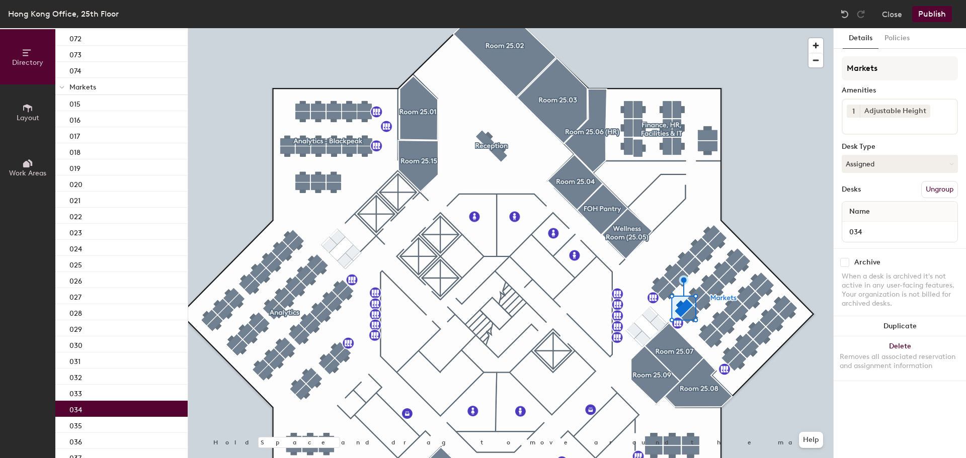
click at [85, 411] on div "034" at bounding box center [121, 409] width 132 height 16
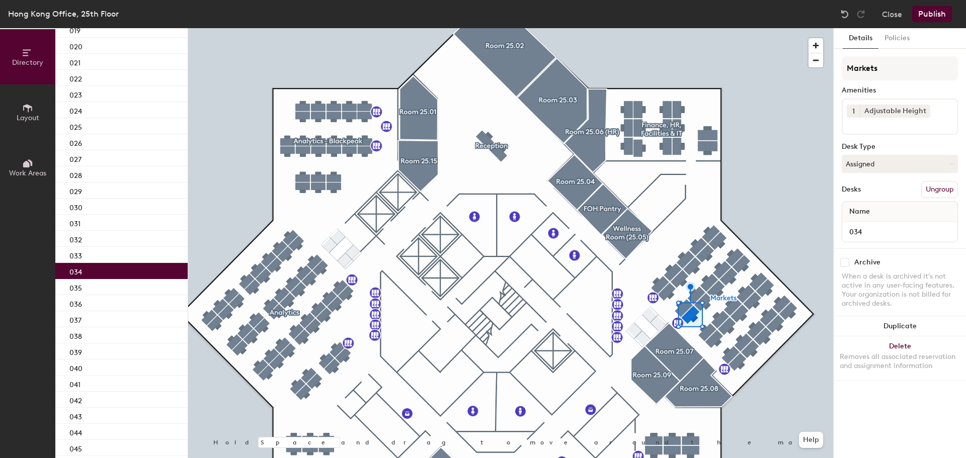
scroll to position [832, 0]
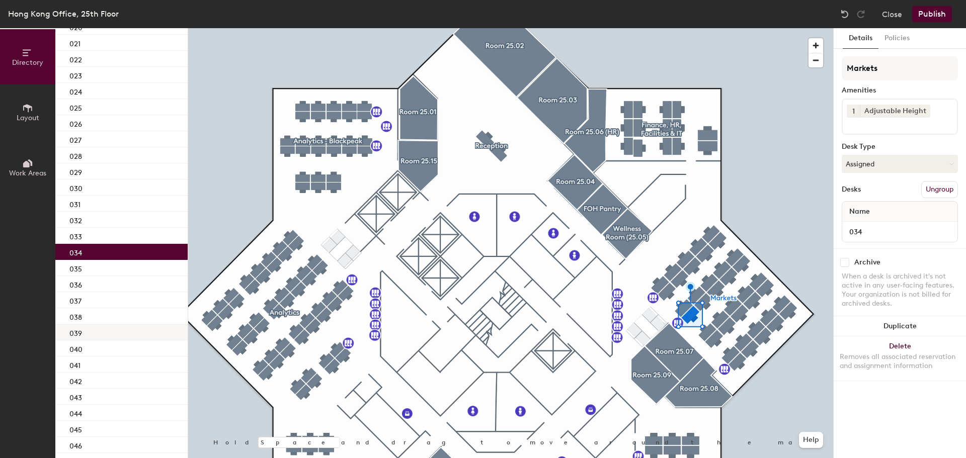
click at [110, 329] on div "039" at bounding box center [121, 333] width 132 height 16
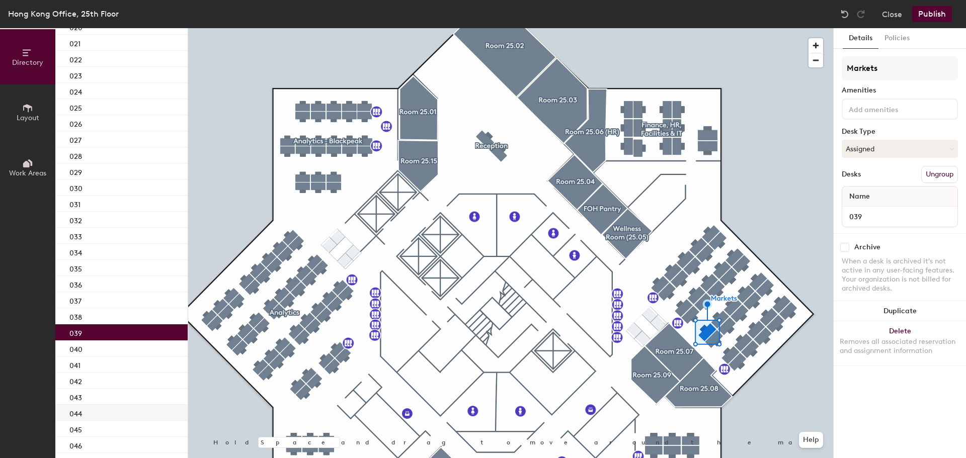
click at [99, 408] on div "044" at bounding box center [121, 413] width 132 height 16
click at [94, 336] on div "039" at bounding box center [121, 333] width 132 height 16
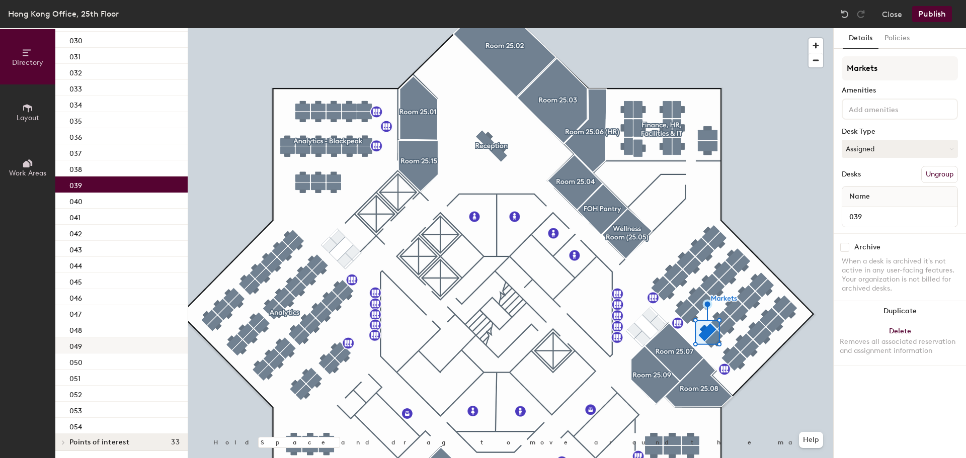
click at [101, 346] on div "049" at bounding box center [121, 346] width 132 height 16
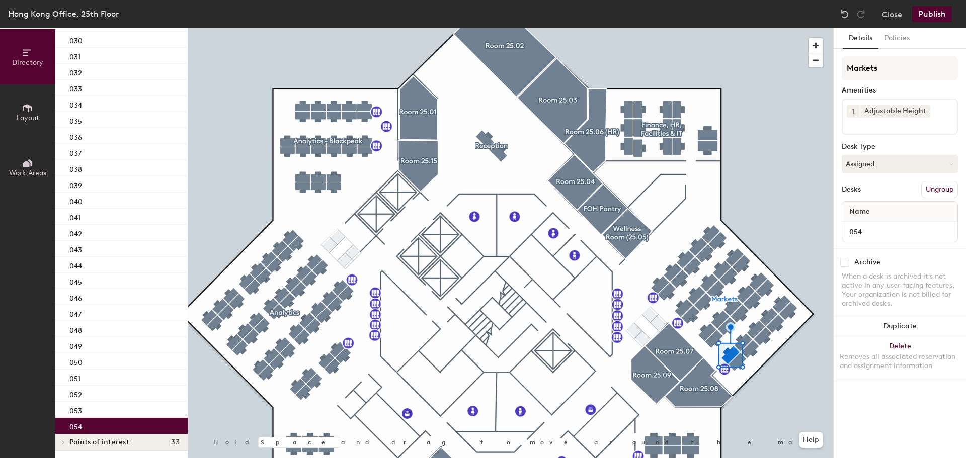
click at [82, 427] on p "054" at bounding box center [75, 426] width 13 height 12
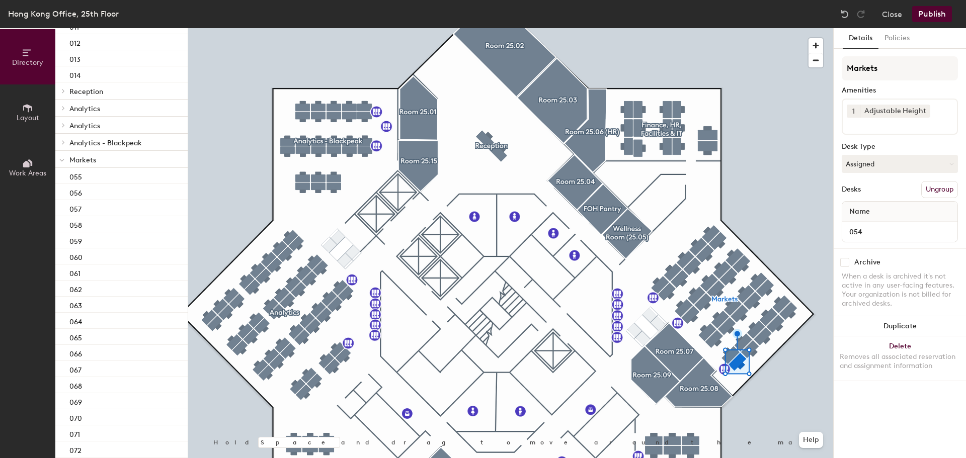
scroll to position [253, 0]
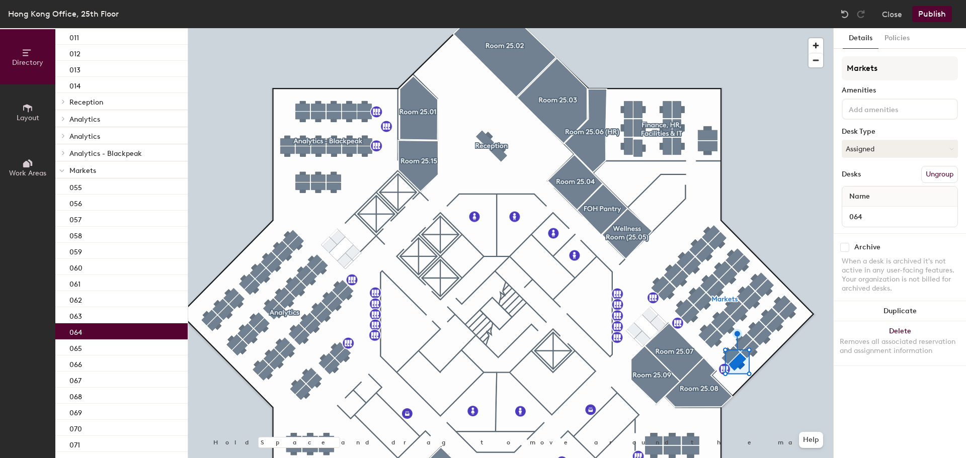
click at [104, 329] on div "064" at bounding box center [121, 332] width 132 height 16
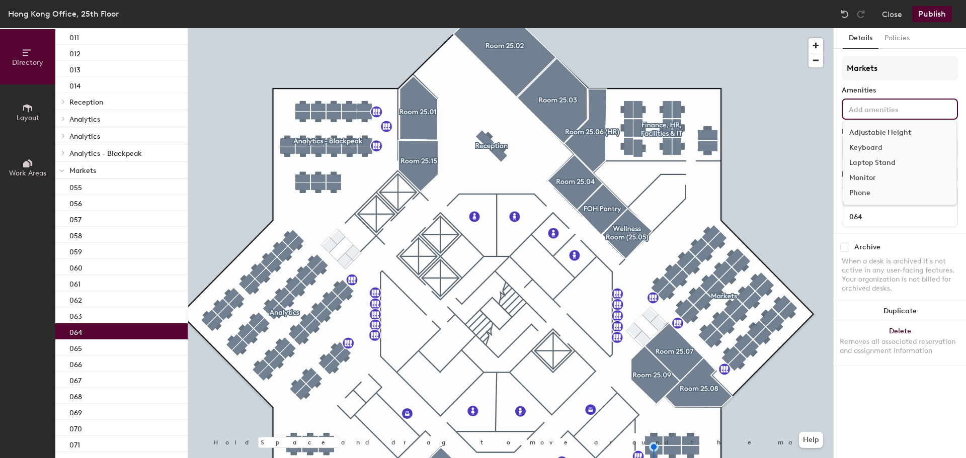
click at [901, 103] on input at bounding box center [892, 109] width 91 height 12
click at [886, 136] on div "Adjustable Height" at bounding box center [899, 132] width 113 height 15
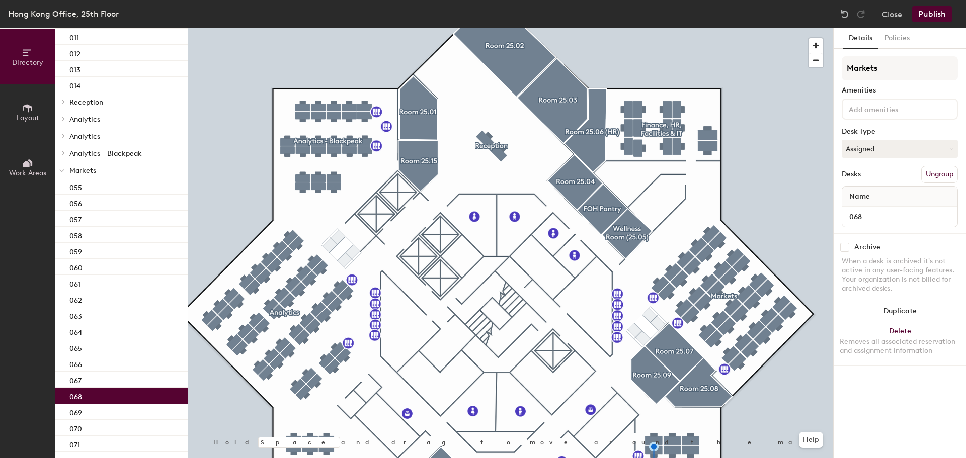
click at [147, 392] on div "068" at bounding box center [121, 396] width 132 height 16
click at [864, 105] on input at bounding box center [892, 109] width 91 height 12
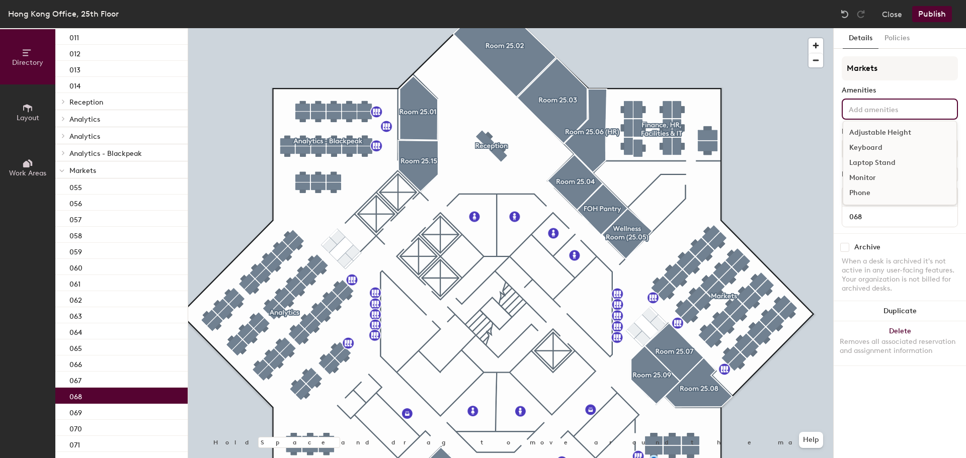
click at [863, 135] on div "Adjustable Height" at bounding box center [899, 132] width 113 height 15
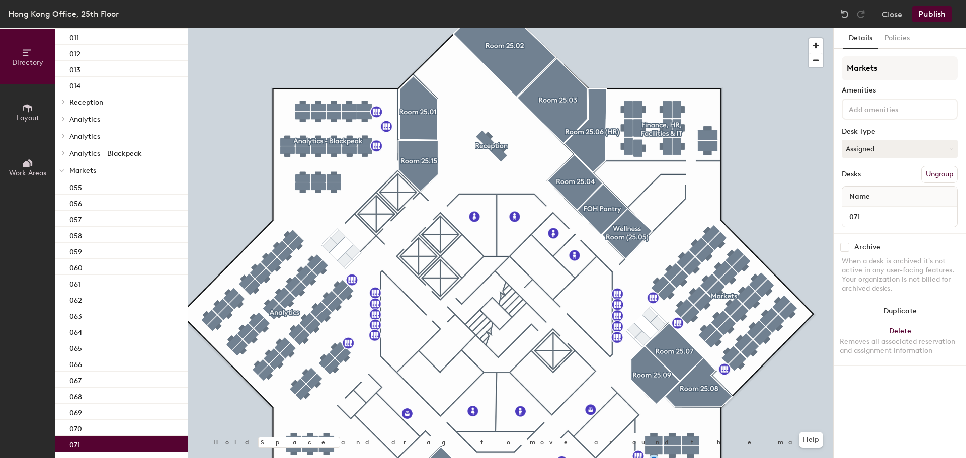
click at [153, 447] on div "071" at bounding box center [121, 444] width 132 height 16
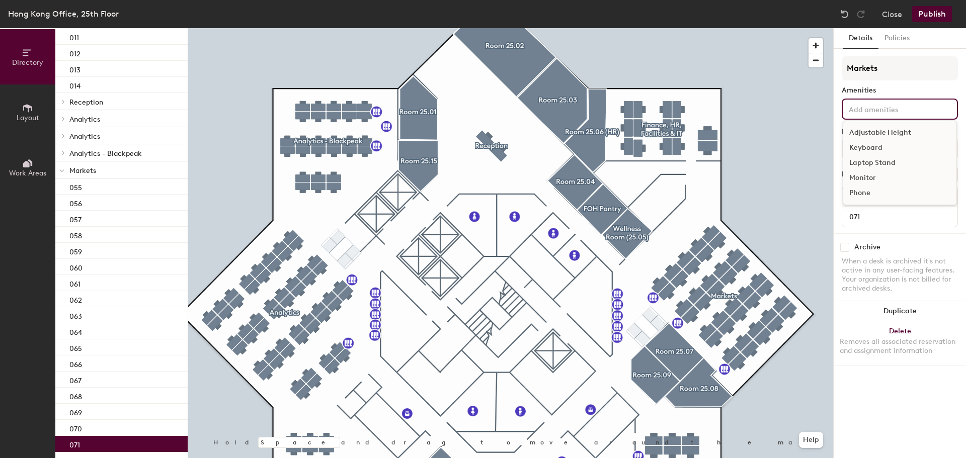
click at [877, 112] on input at bounding box center [892, 109] width 91 height 12
click at [879, 129] on div "Adjustable Height" at bounding box center [899, 132] width 113 height 15
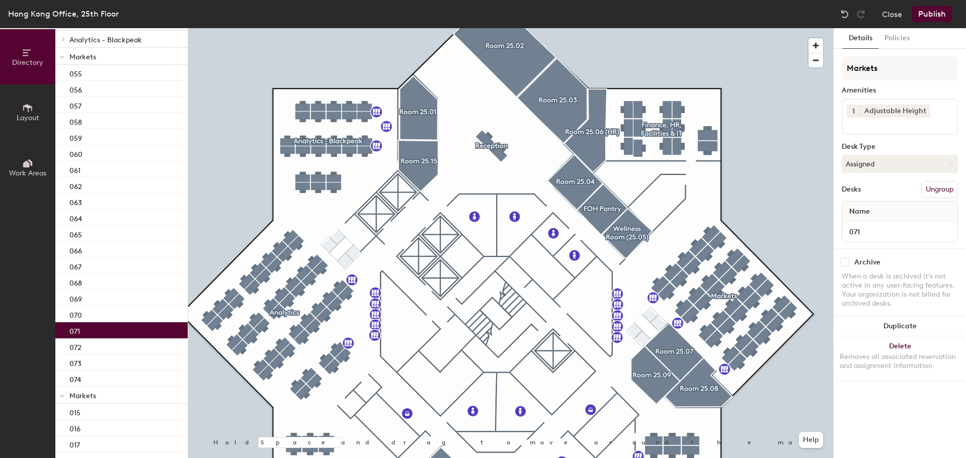
scroll to position [384, 0]
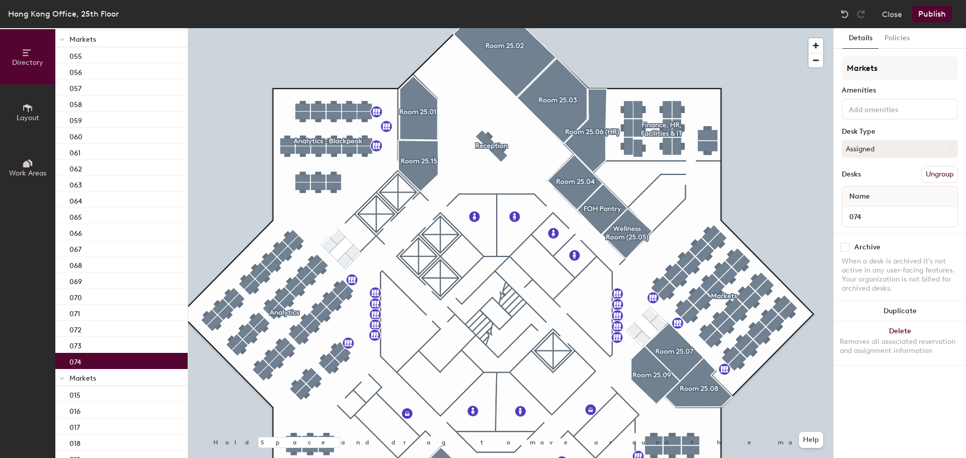
click at [115, 357] on div "074" at bounding box center [121, 361] width 132 height 16
click at [873, 110] on input at bounding box center [892, 109] width 91 height 12
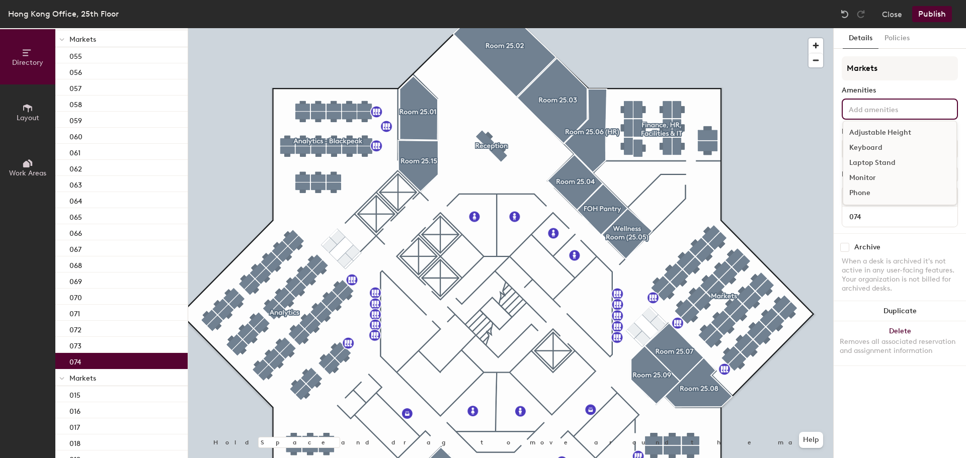
click at [866, 137] on div "Adjustable Height" at bounding box center [899, 132] width 113 height 15
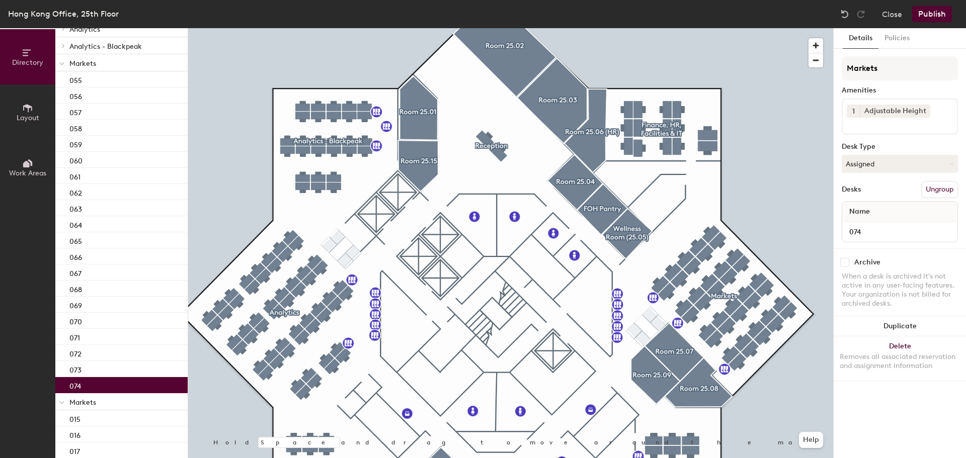
scroll to position [277, 0]
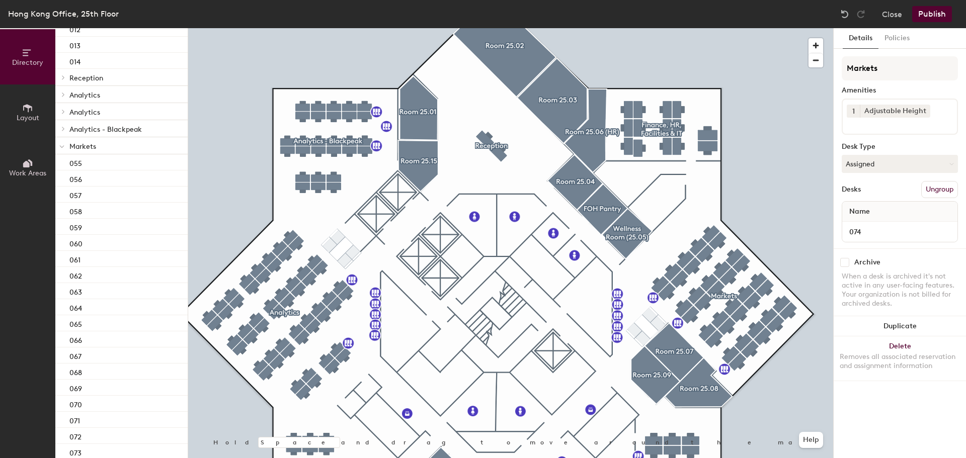
click at [96, 90] on p "Analytics" at bounding box center [124, 94] width 110 height 13
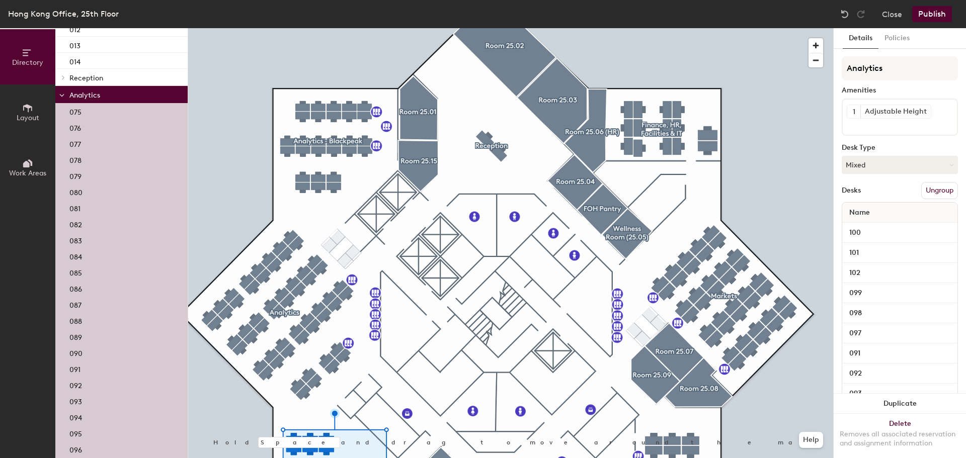
click at [104, 118] on div "075" at bounding box center [121, 111] width 132 height 16
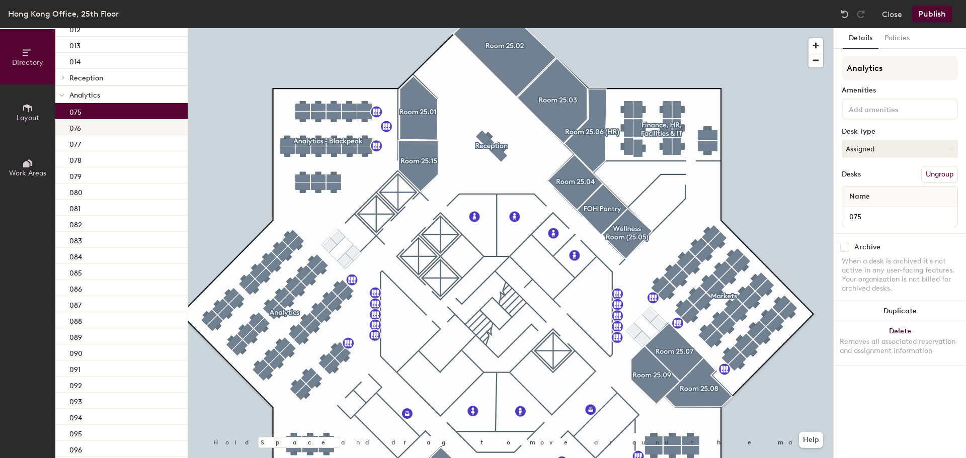
click at [117, 127] on div "076" at bounding box center [121, 127] width 132 height 16
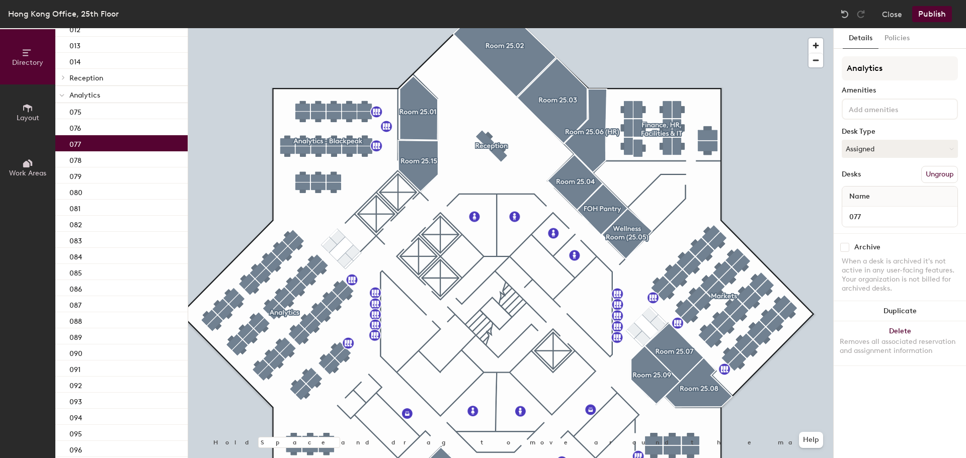
click at [117, 145] on div "077" at bounding box center [121, 143] width 132 height 16
click at [117, 166] on div "078" at bounding box center [121, 159] width 132 height 16
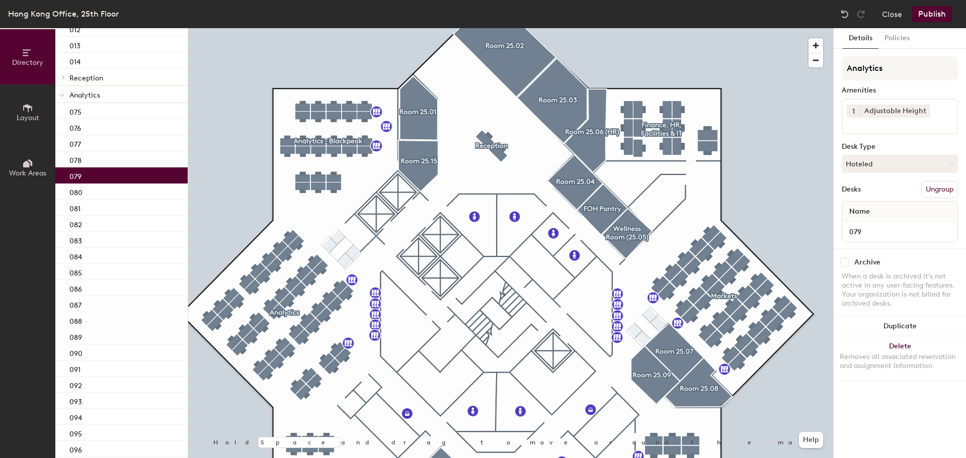
click at [117, 181] on div "079" at bounding box center [121, 176] width 132 height 16
click at [114, 259] on div "084" at bounding box center [121, 256] width 132 height 16
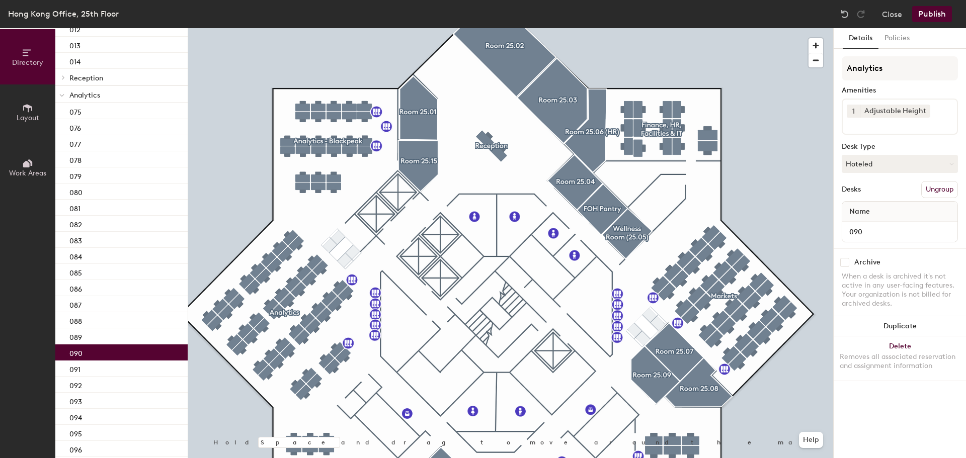
click at [155, 351] on div "090" at bounding box center [121, 353] width 132 height 16
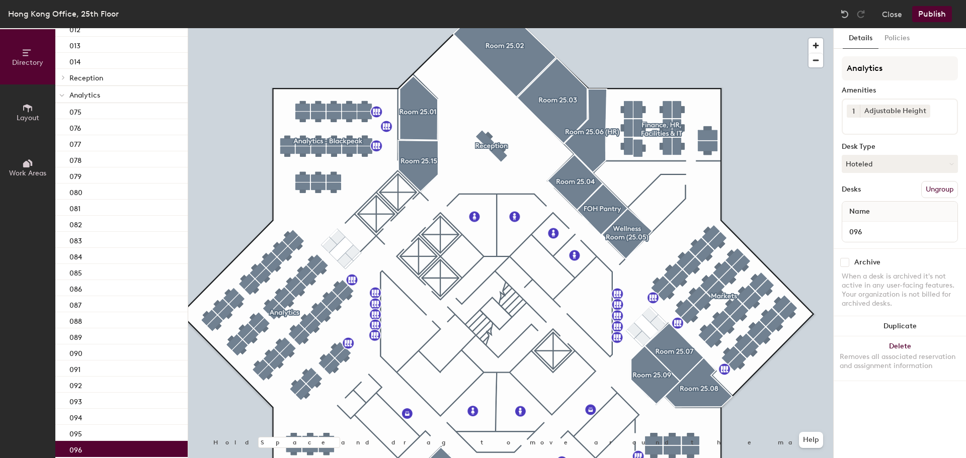
click at [129, 446] on div "096" at bounding box center [121, 449] width 132 height 16
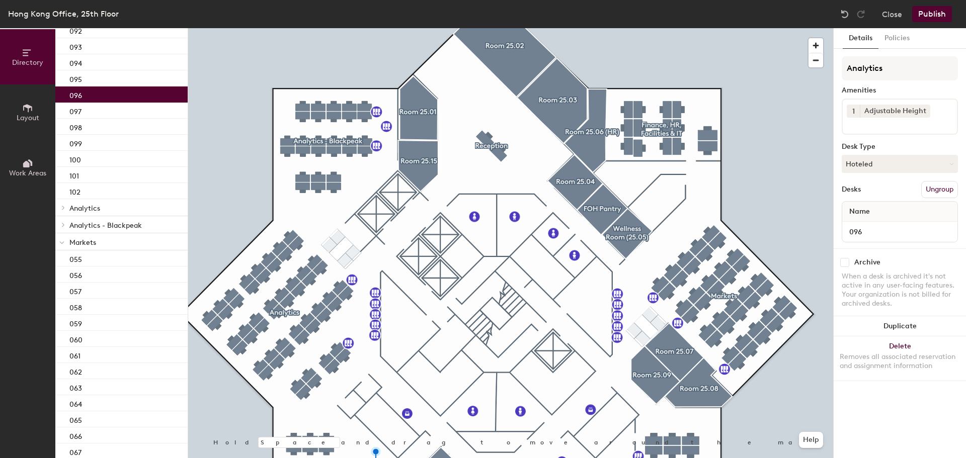
scroll to position [677, 0]
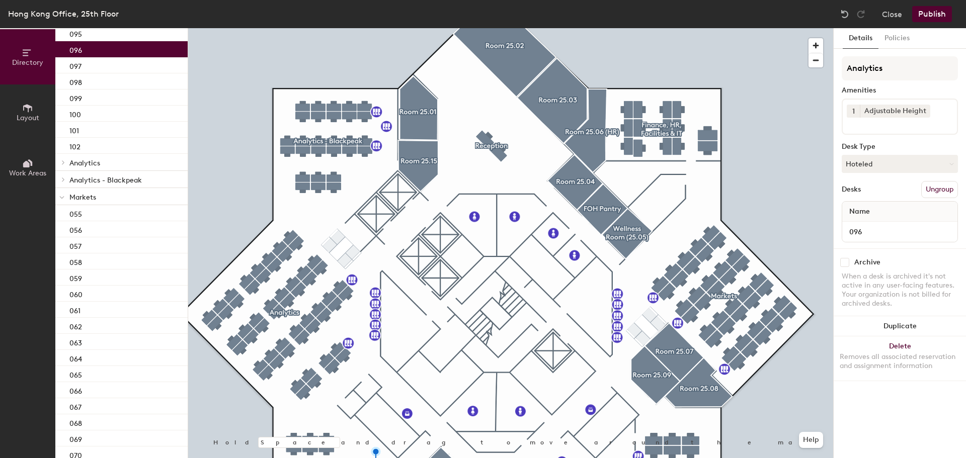
click at [68, 162] on div at bounding box center [62, 162] width 11 height 5
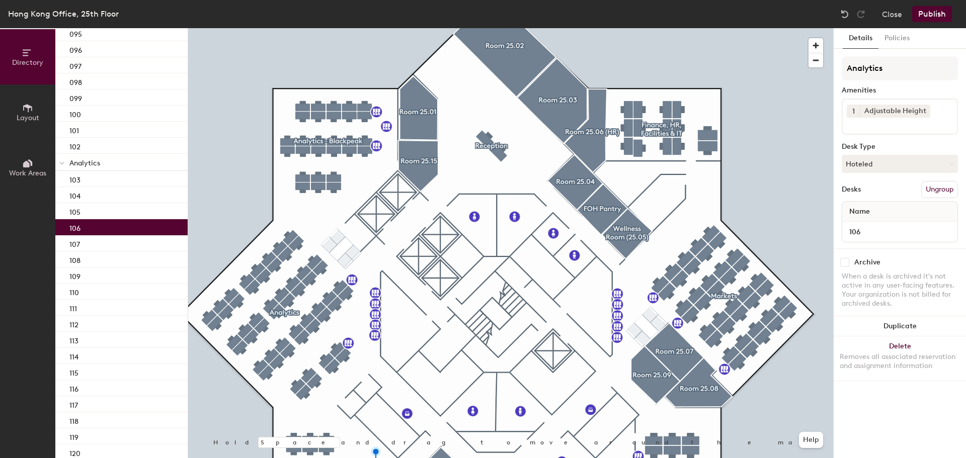
click at [94, 231] on div "106" at bounding box center [121, 227] width 132 height 16
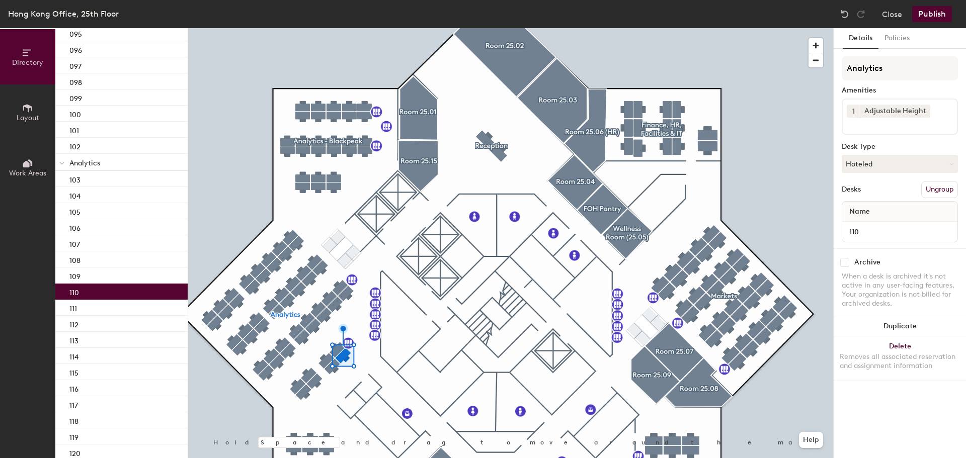
click at [94, 289] on div "110" at bounding box center [121, 292] width 132 height 16
click at [92, 419] on div "118" at bounding box center [121, 421] width 132 height 16
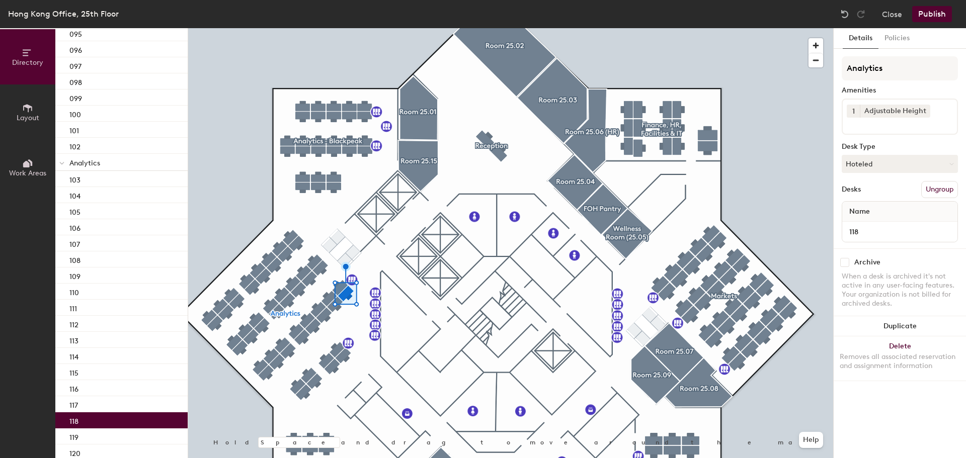
scroll to position [906, 0]
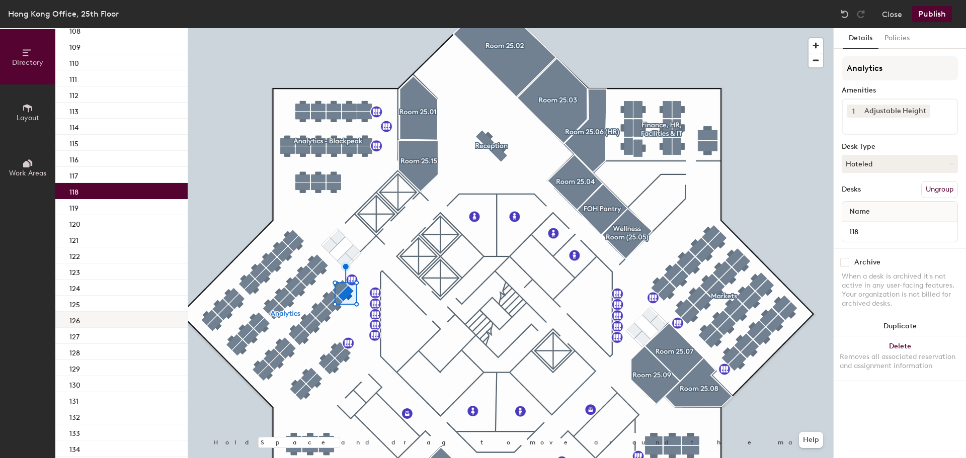
click at [84, 321] on div "126" at bounding box center [121, 320] width 132 height 16
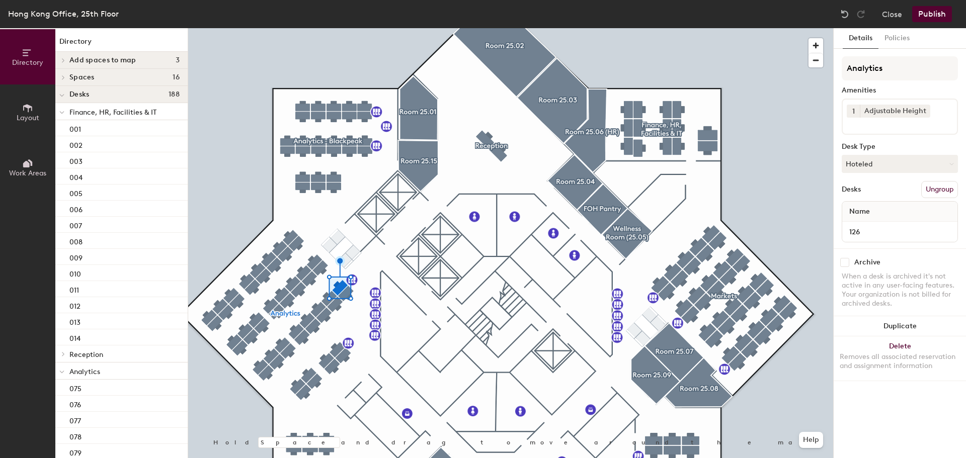
scroll to position [906, 0]
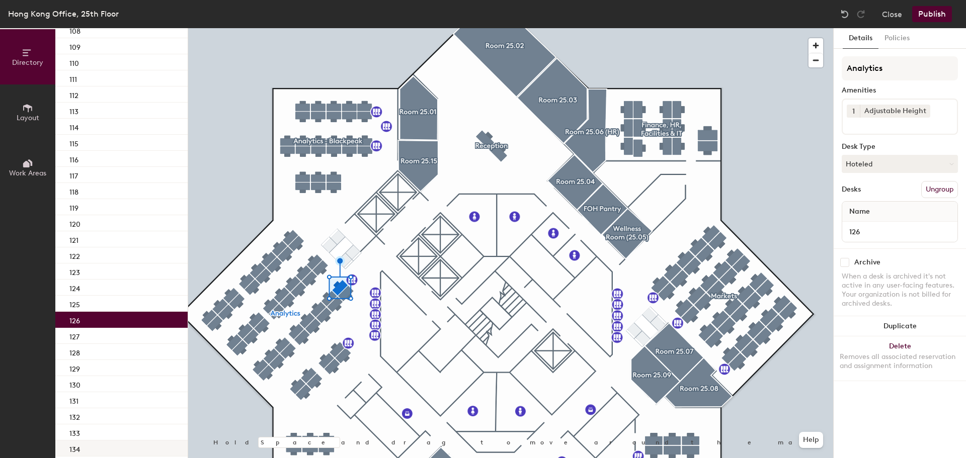
click at [99, 446] on div "134" at bounding box center [121, 449] width 132 height 16
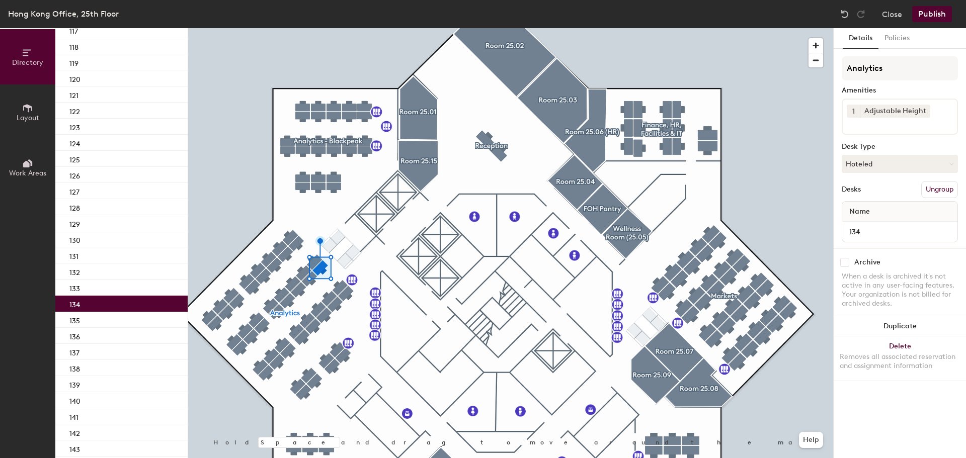
scroll to position [1088, 0]
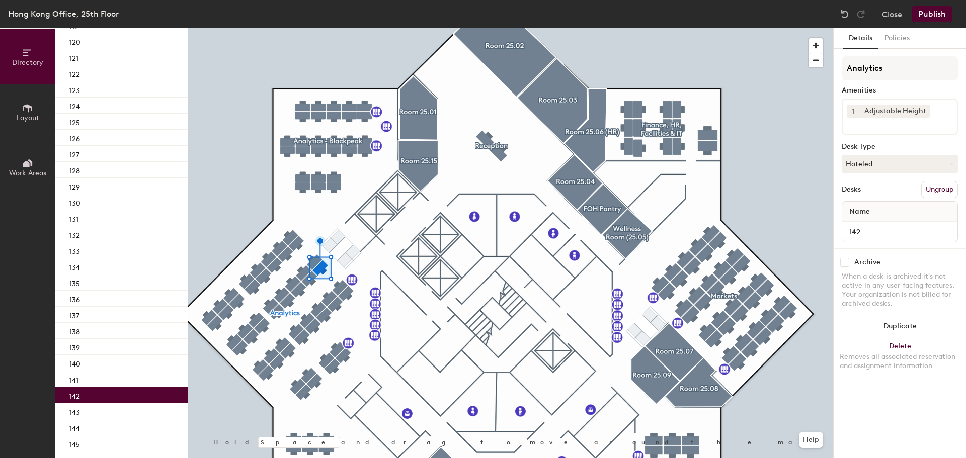
click at [127, 388] on div "142" at bounding box center [121, 395] width 132 height 16
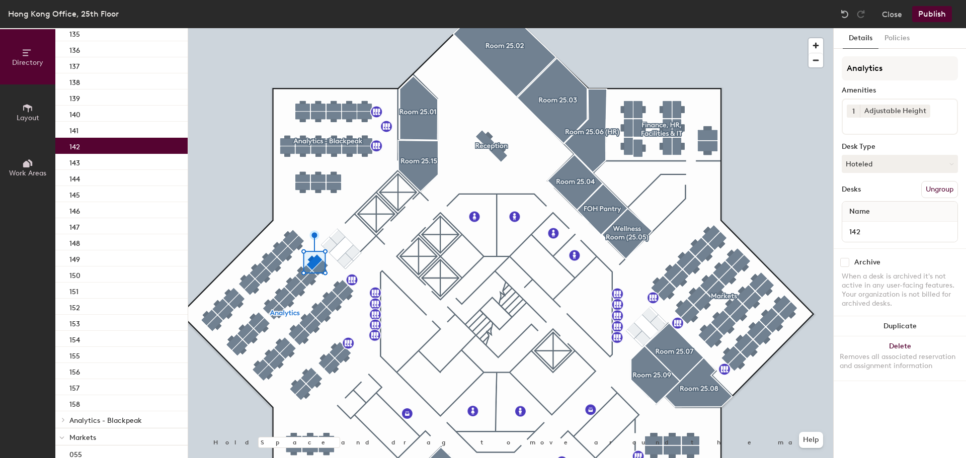
scroll to position [1348, 0]
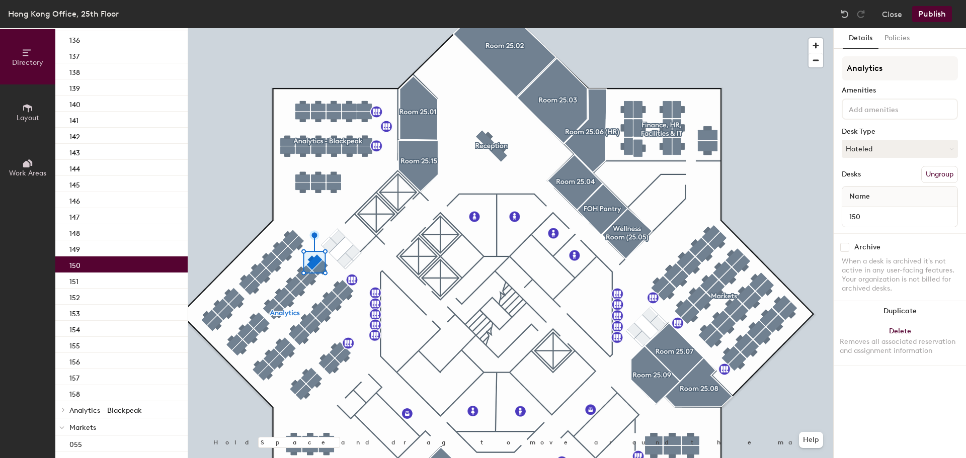
click at [121, 265] on div "150" at bounding box center [121, 265] width 132 height 16
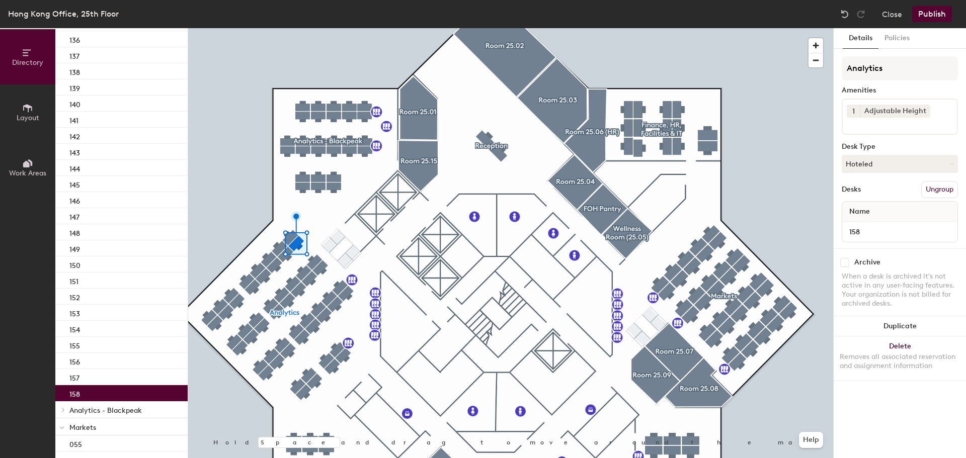
click at [82, 390] on div "158" at bounding box center [121, 393] width 132 height 16
click at [105, 264] on div "150" at bounding box center [121, 265] width 132 height 16
click at [108, 391] on div "158" at bounding box center [121, 393] width 132 height 16
click at [66, 408] on span at bounding box center [62, 410] width 9 height 5
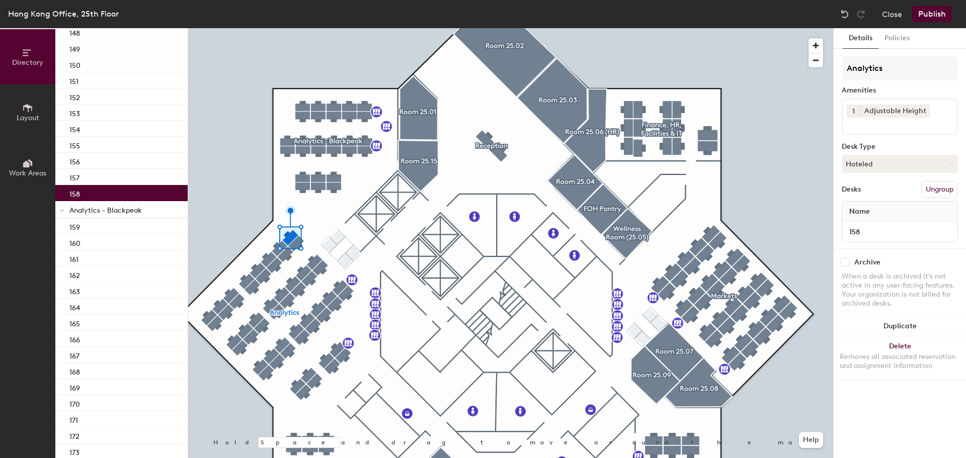
scroll to position [1576, 0]
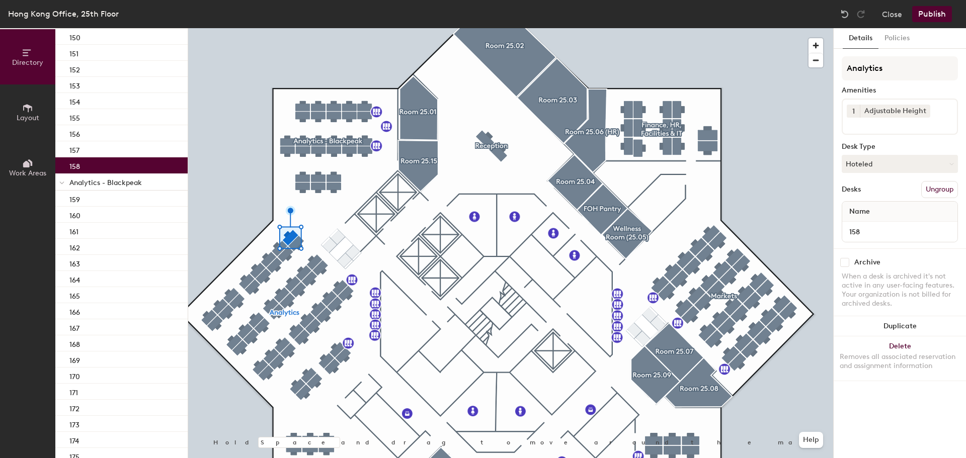
click at [124, 180] on span "Analytics - Blackpeak" at bounding box center [105, 183] width 72 height 9
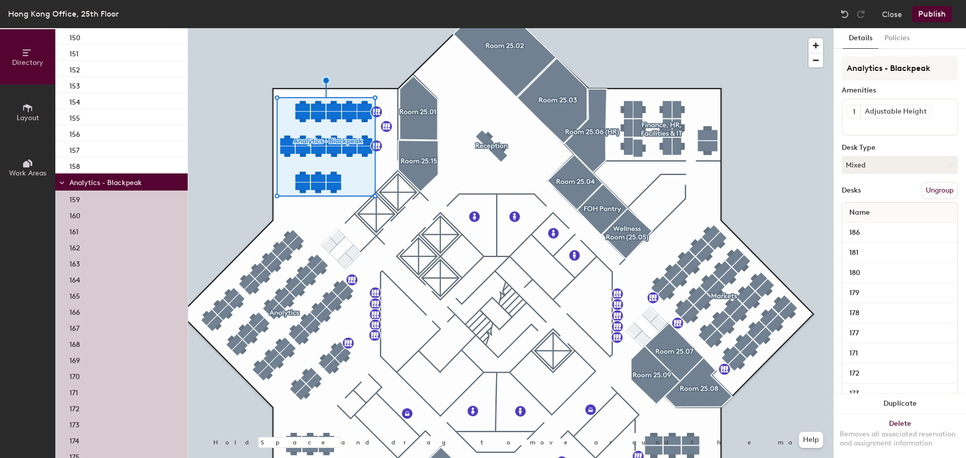
click at [934, 188] on button "Ungroup" at bounding box center [939, 190] width 37 height 17
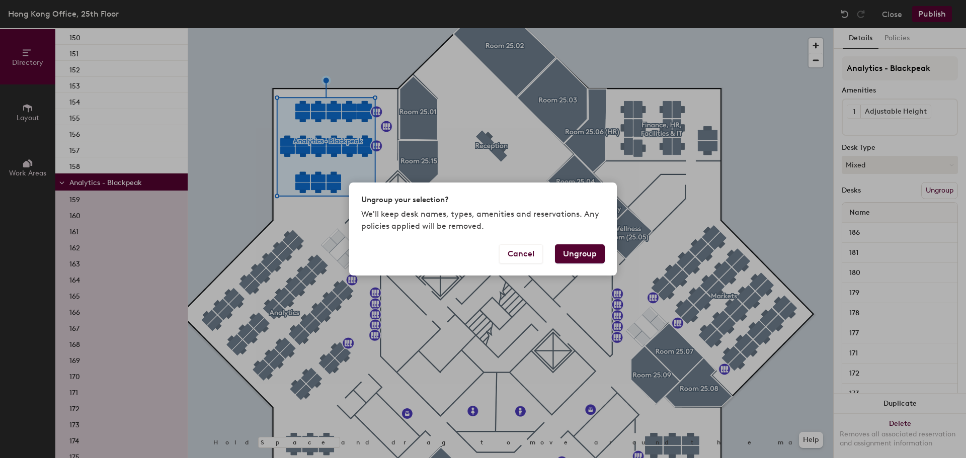
click at [581, 259] on button "Ungroup" at bounding box center [580, 254] width 50 height 19
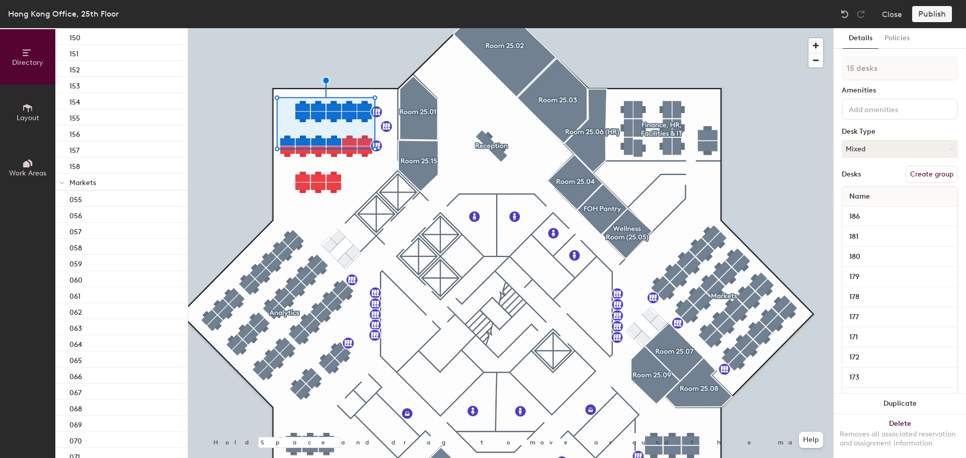
type input "16 desks"
click at [911, 185] on button "Create group" at bounding box center [932, 190] width 52 height 17
type input "P"
type input "a"
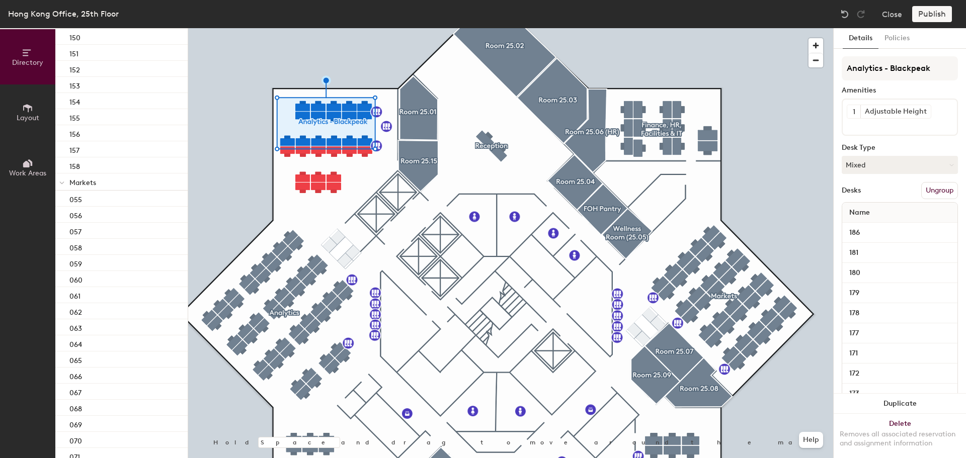
type input "Analytics - Blackpeak"
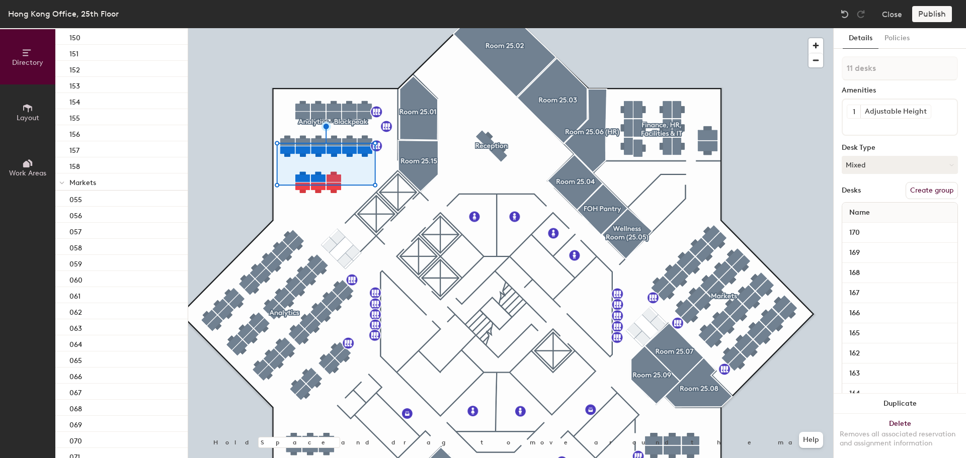
type input "12 desks"
click at [932, 191] on button "Create group" at bounding box center [932, 190] width 52 height 17
type input "P"
type input "a"
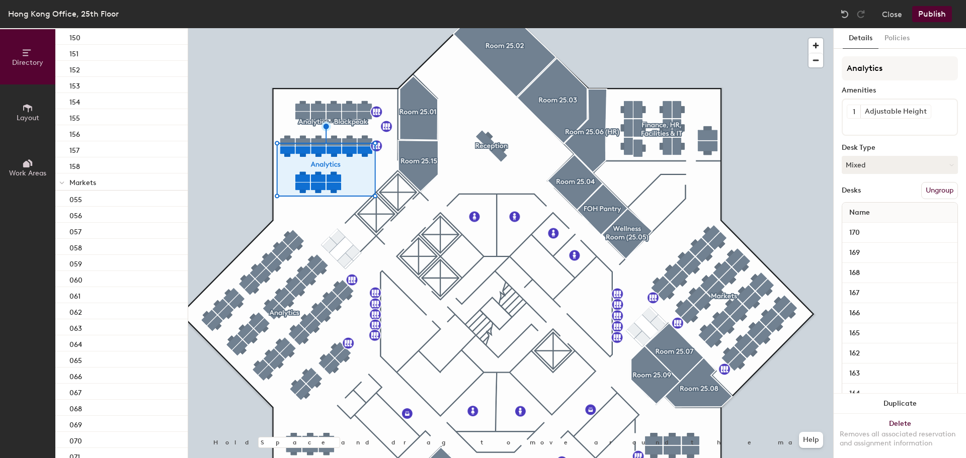
type input "Analytics"
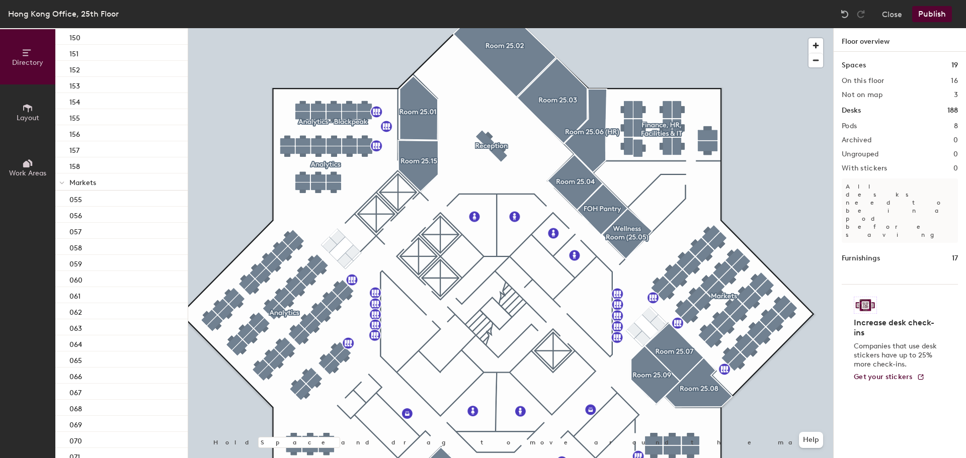
click at [934, 14] on button "Publish" at bounding box center [932, 14] width 40 height 16
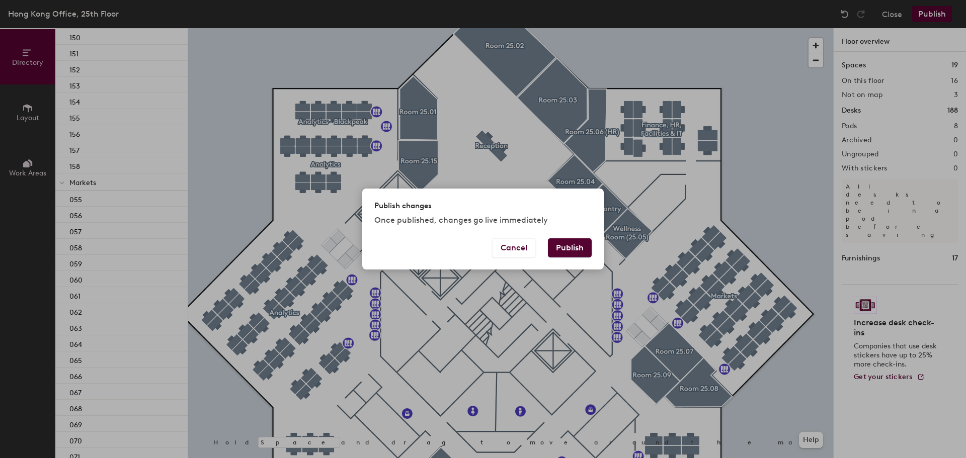
click at [583, 244] on button "Publish" at bounding box center [570, 248] width 44 height 19
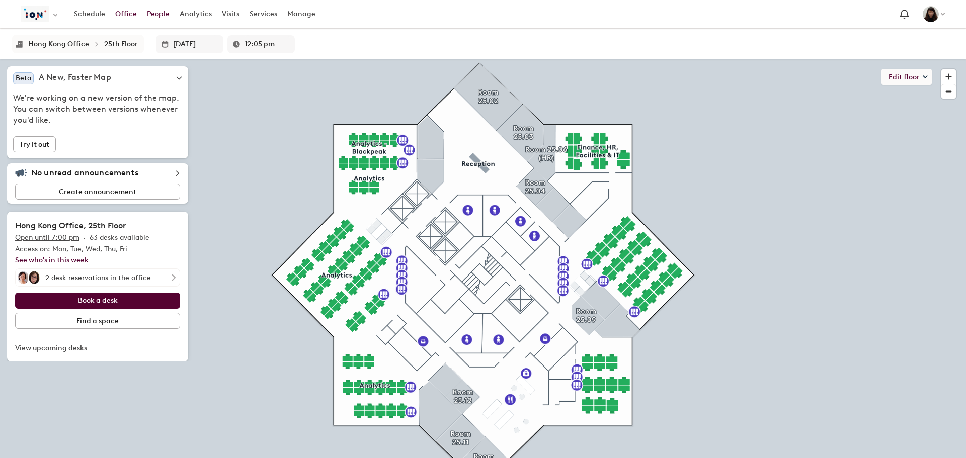
click at [163, 14] on link "People" at bounding box center [158, 14] width 33 height 18
